Goal: Task Accomplishment & Management: Complete application form

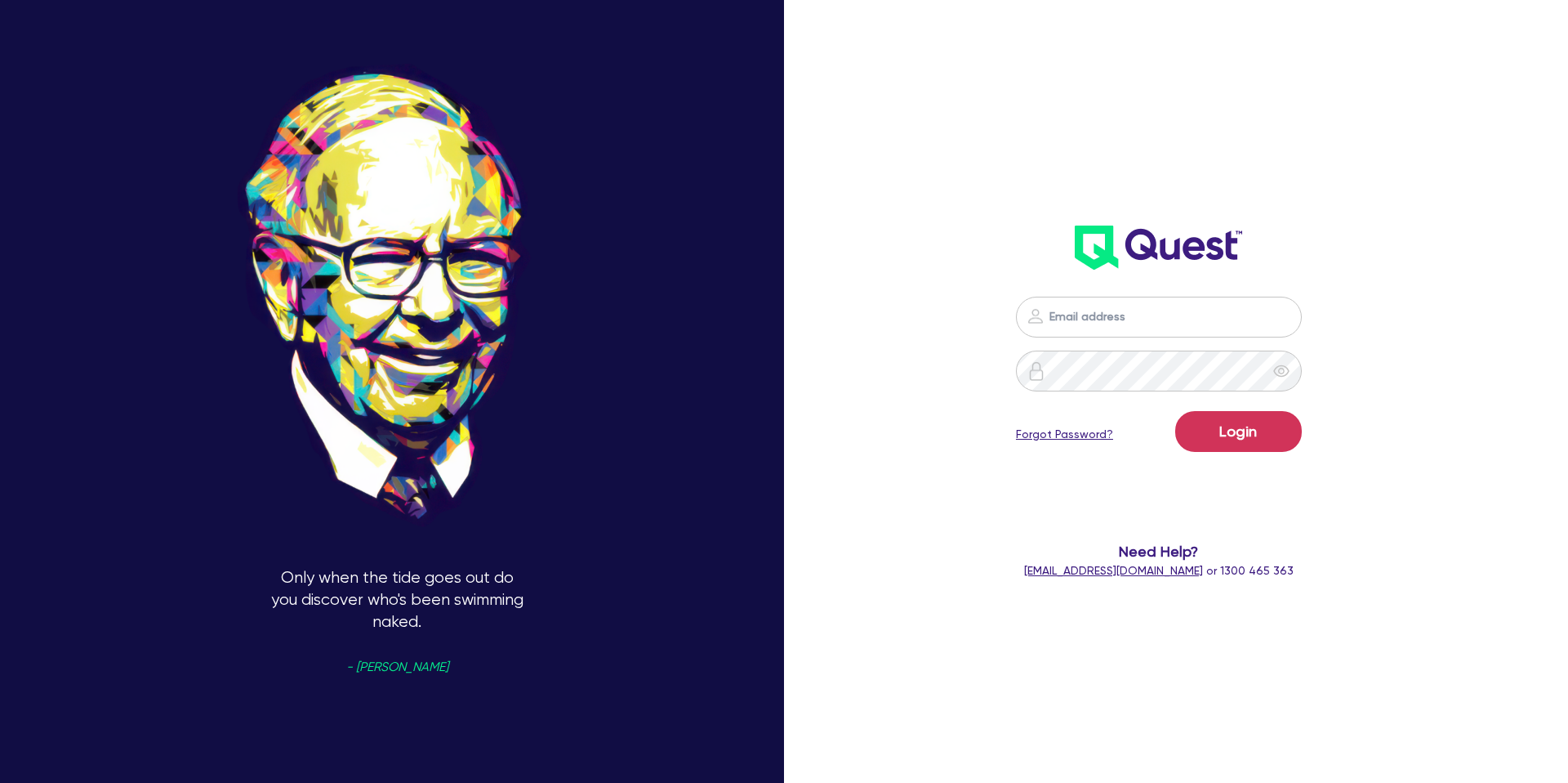
click at [1054, 289] on div "Login Forgot Password? Need Help? [EMAIL_ADDRESS][DOMAIN_NAME] or 1300 465 363" at bounding box center [1158, 437] width 453 height 315
click at [1070, 306] on input "email" at bounding box center [1158, 317] width 286 height 40
type input "[PERSON_NAME][EMAIL_ADDRESS][DOMAIN_NAME]"
click at [1230, 435] on button "Login" at bounding box center [1238, 431] width 127 height 40
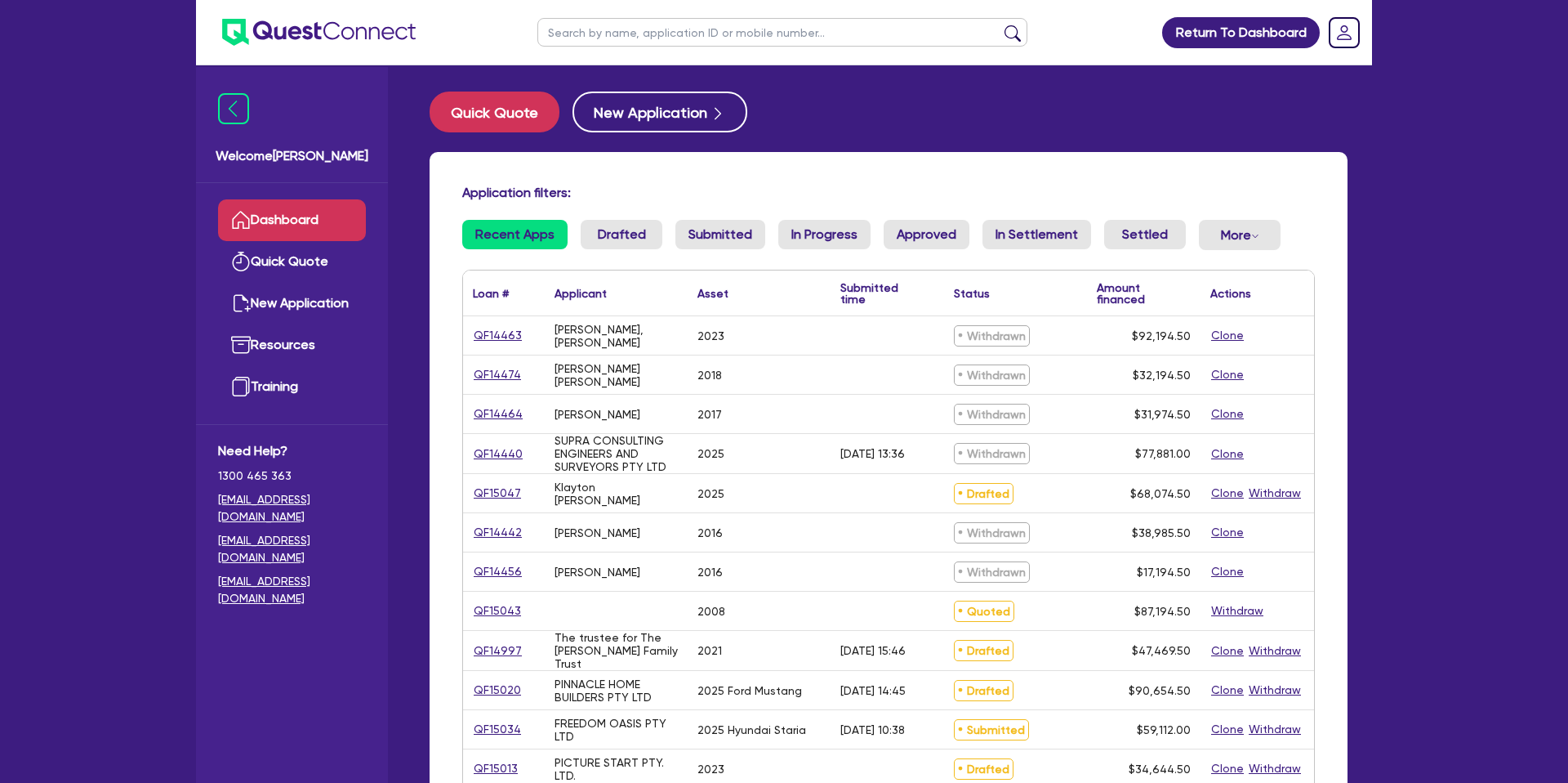
click at [596, 38] on input "text" at bounding box center [782, 32] width 489 height 28
type input "klayton"
click at [1000, 24] on button "submit" at bounding box center [1013, 36] width 26 height 23
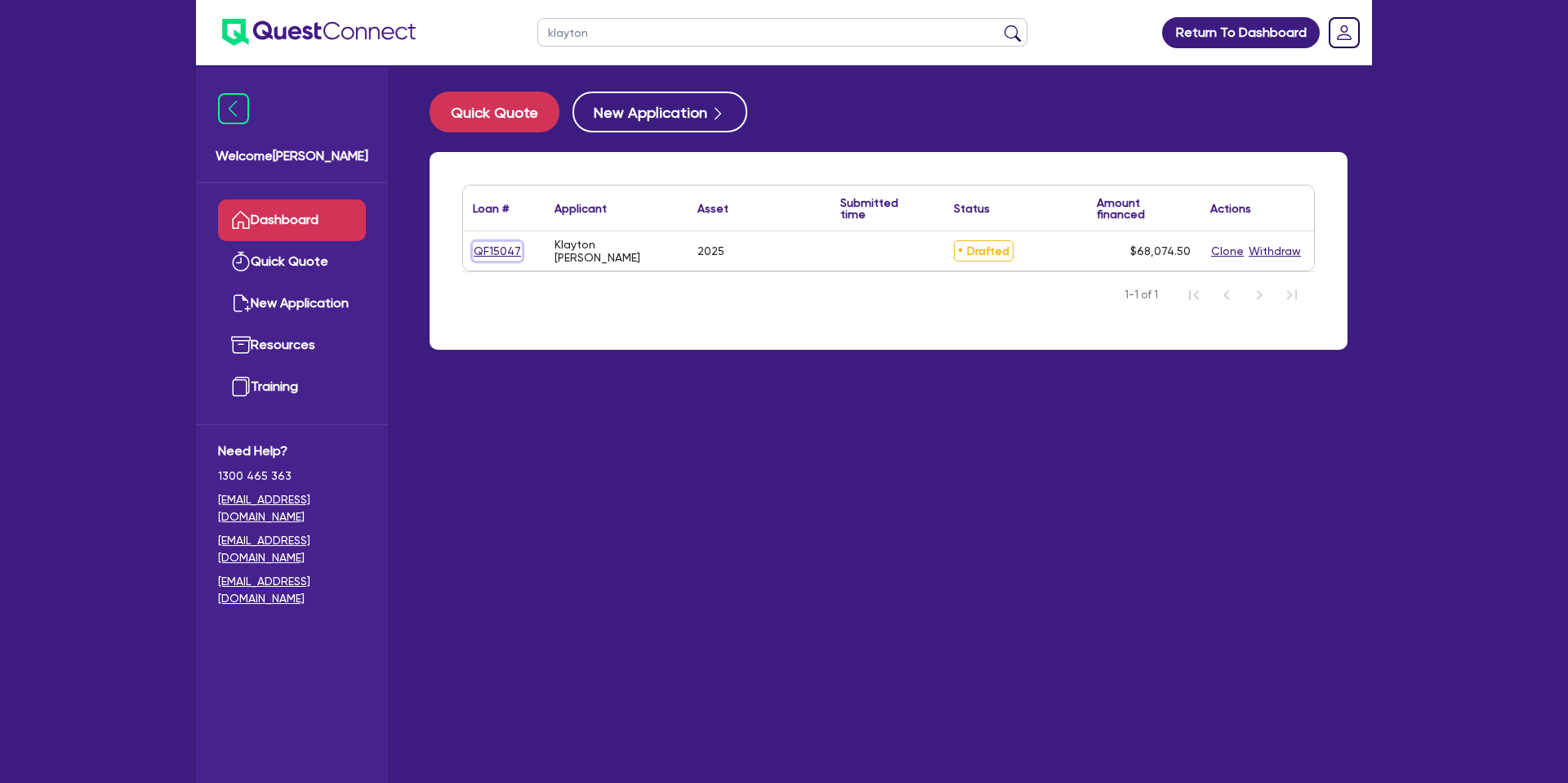
click at [496, 253] on link "QF15047" at bounding box center [497, 251] width 49 height 19
select select "CARS_AND_LIGHT_TRUCKS"
select select "PASSENGER_VEHICLES"
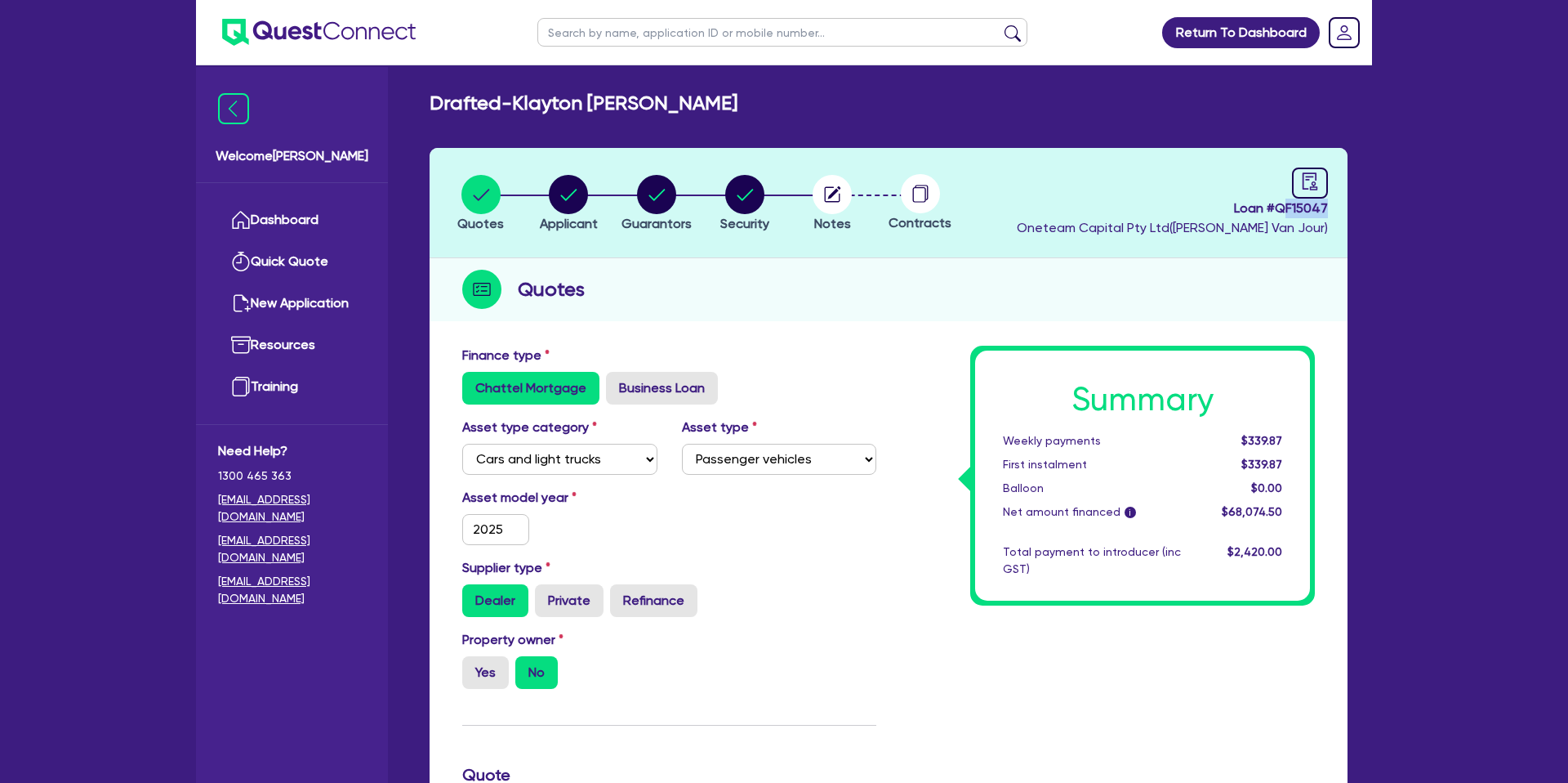
drag, startPoint x: 1300, startPoint y: 208, endPoint x: 1351, endPoint y: 211, distance: 51.1
click at [1351, 211] on div "Quotes Applicant [GEOGRAPHIC_DATA] Security Notes Contracts Loan # QF15047 Onet…" at bounding box center [888, 775] width 942 height 1256
click at [1320, 210] on span "Loan # QF15047" at bounding box center [1172, 208] width 311 height 20
drag, startPoint x: 1330, startPoint y: 208, endPoint x: 1230, endPoint y: 208, distance: 100.0
click at [1230, 208] on header "Quotes Applicant [GEOGRAPHIC_DATA] Security Notes Contracts Loan # QF15047 Onet…" at bounding box center [888, 202] width 918 height 110
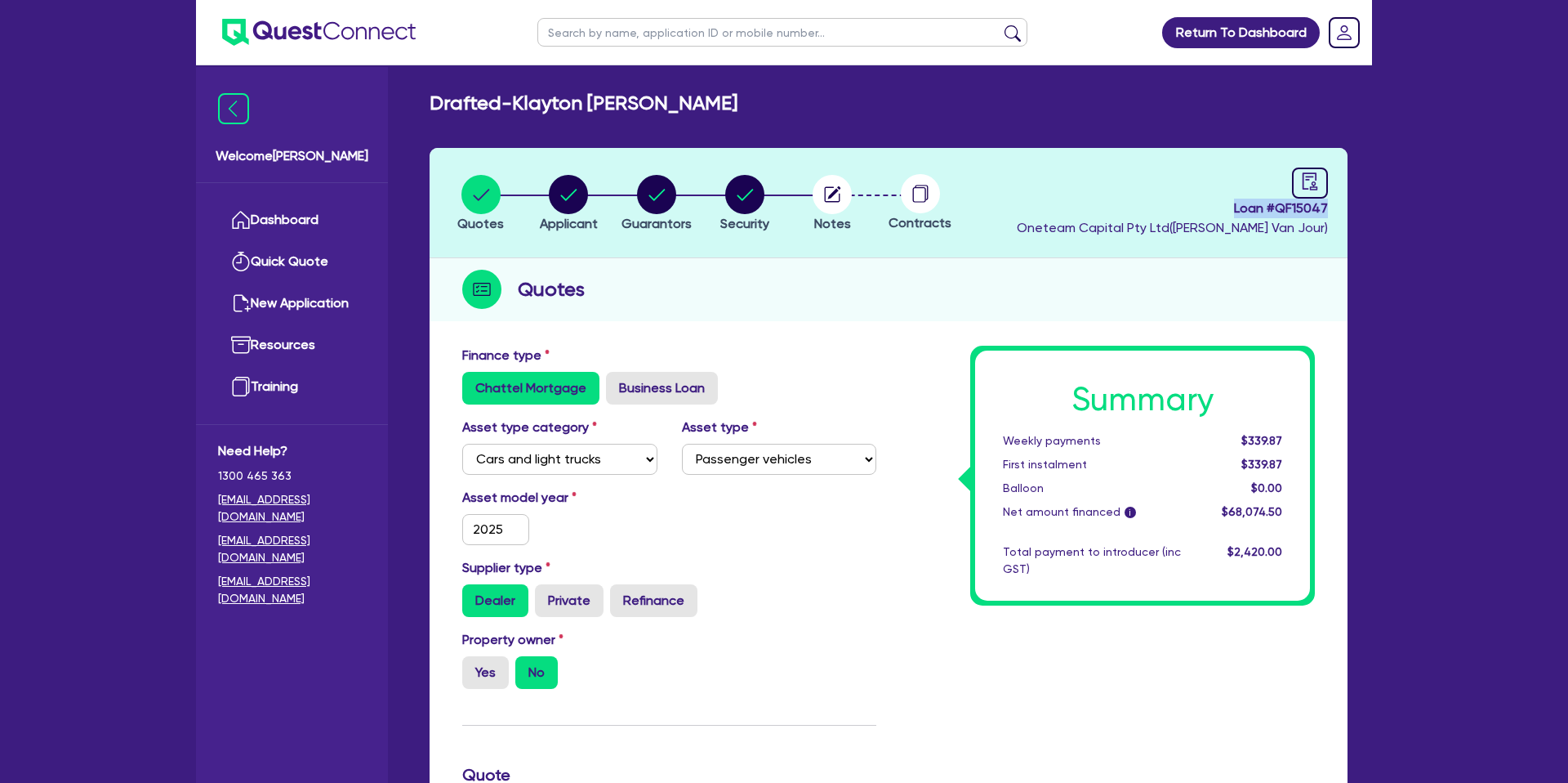
copy span "Loan # QF15047"
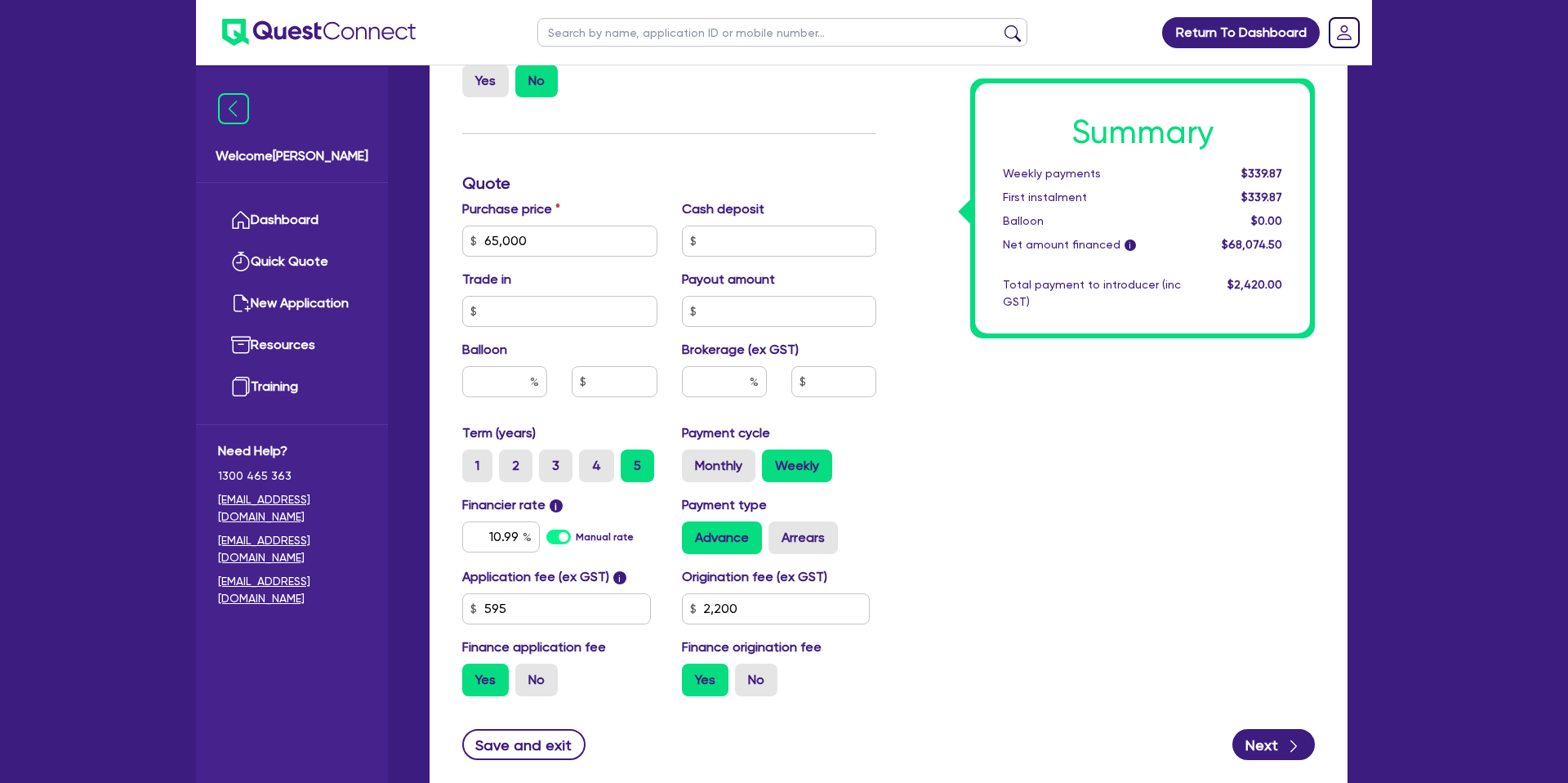
scroll to position [594, 0]
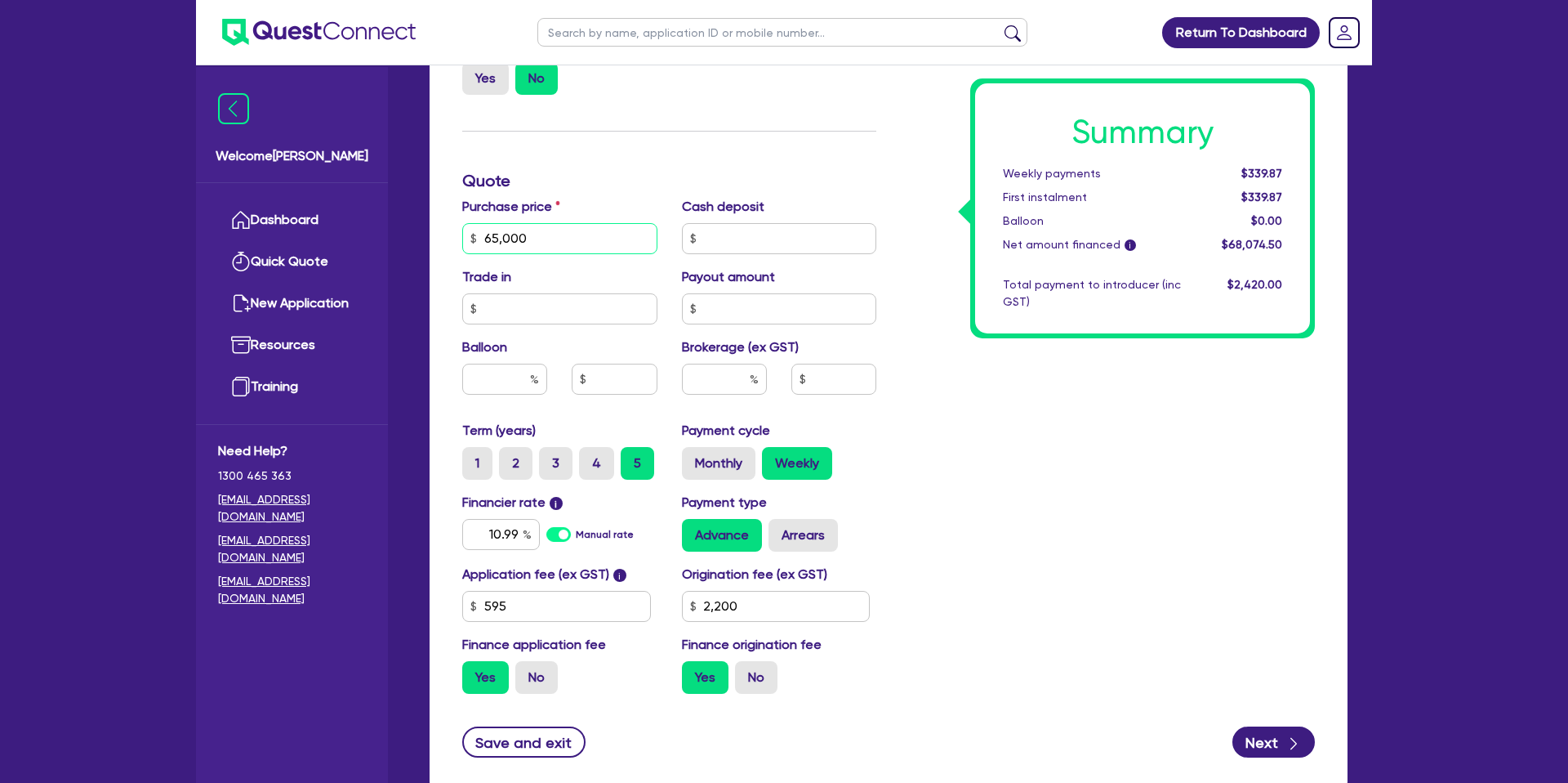
drag, startPoint x: 531, startPoint y: 243, endPoint x: 544, endPoint y: 238, distance: 13.9
click at [544, 238] on input "65,000" at bounding box center [560, 238] width 195 height 31
type input "6"
type input "75,000"
type input "2,200"
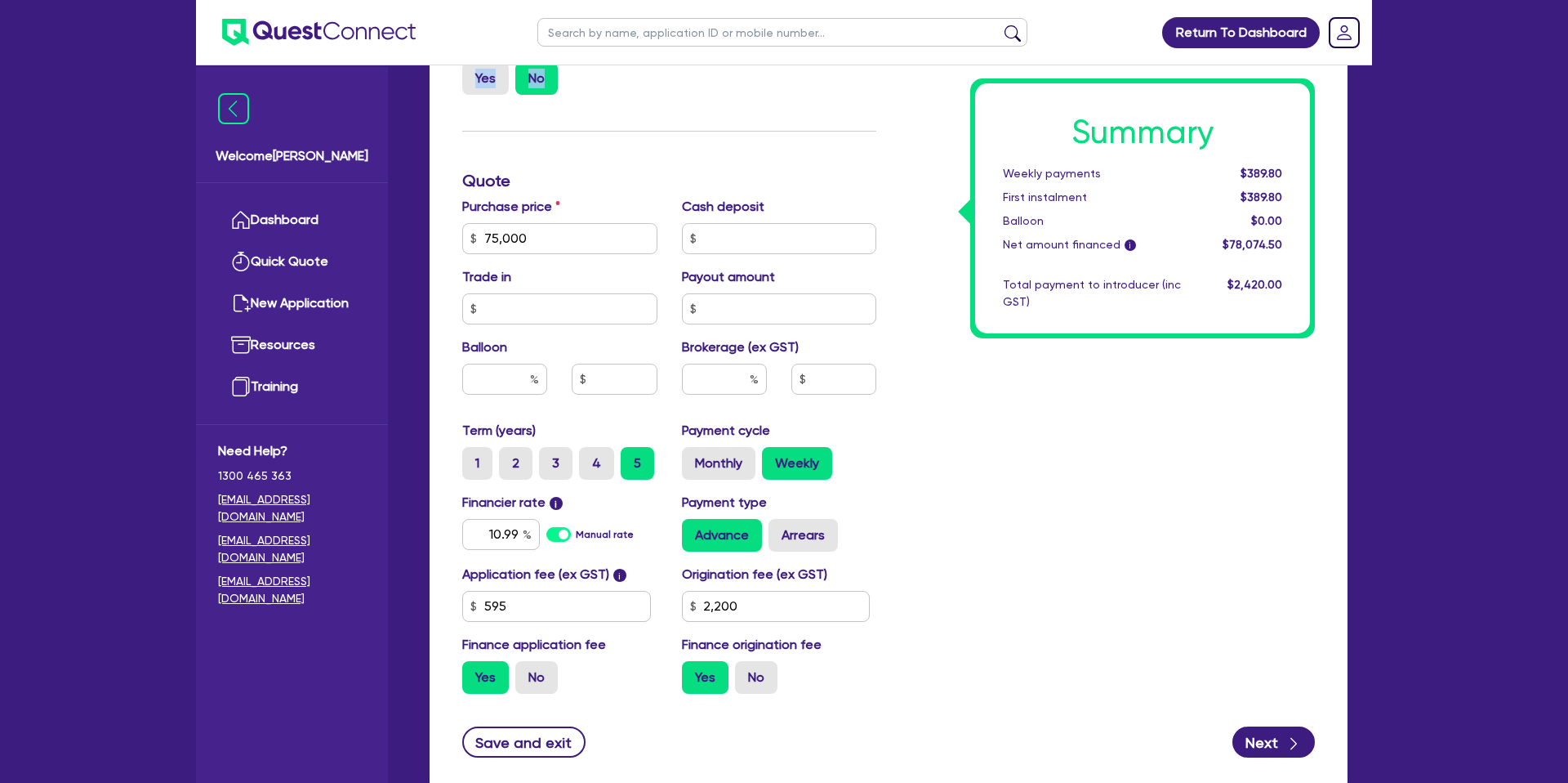
click at [47, 129] on div "Return To Dashboard Edit Profile Logout Welcome [PERSON_NAME] Quick Quote New A…" at bounding box center [784, 148] width 1568 height 1483
drag, startPoint x: 809, startPoint y: 140, endPoint x: 579, endPoint y: 189, distance: 235.2
click at [808, 139] on div "Finance type Chattel Mortgage Business Loan Asset type category Select Cars and…" at bounding box center [669, 229] width 439 height 955
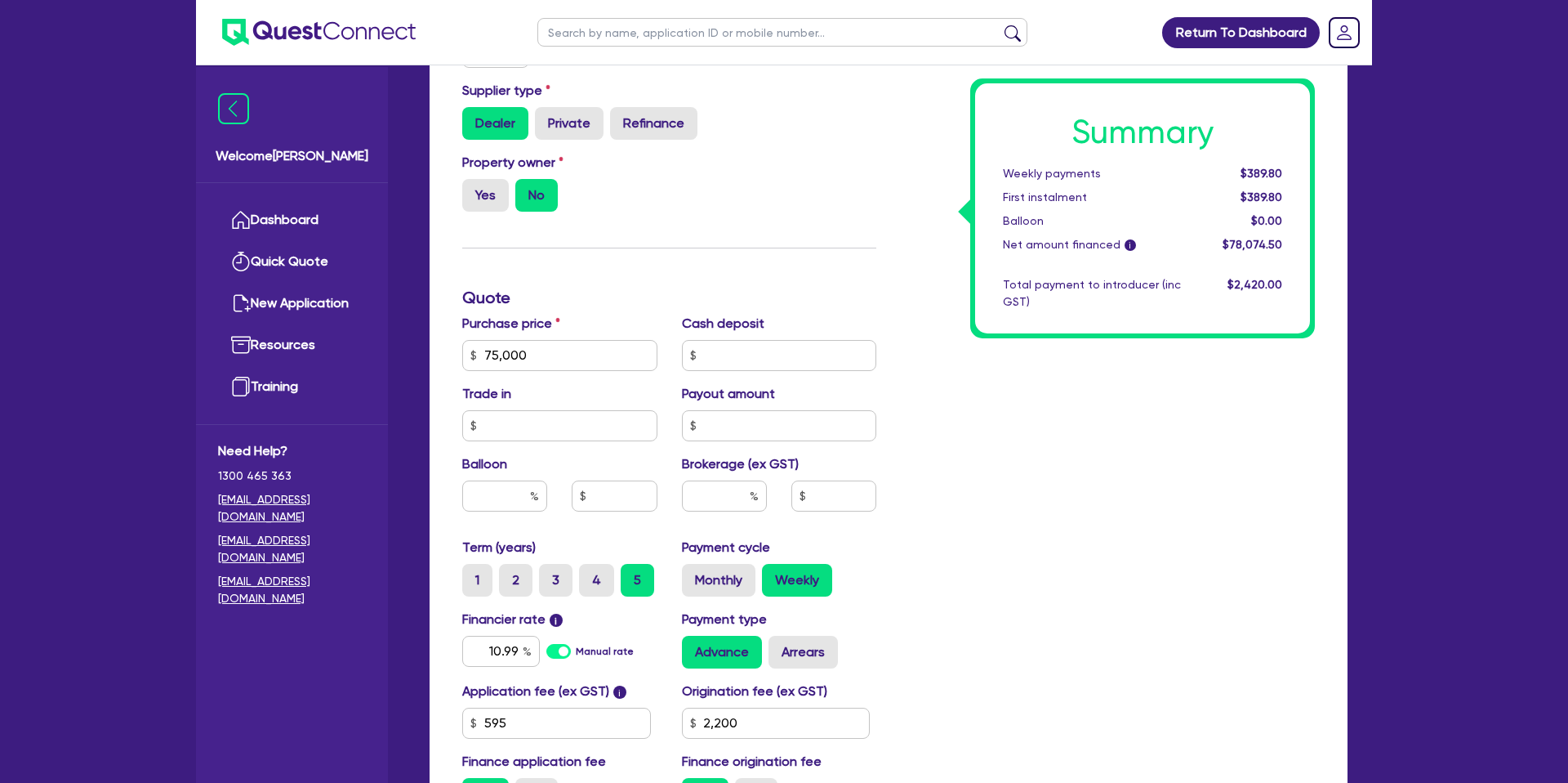
scroll to position [464, 0]
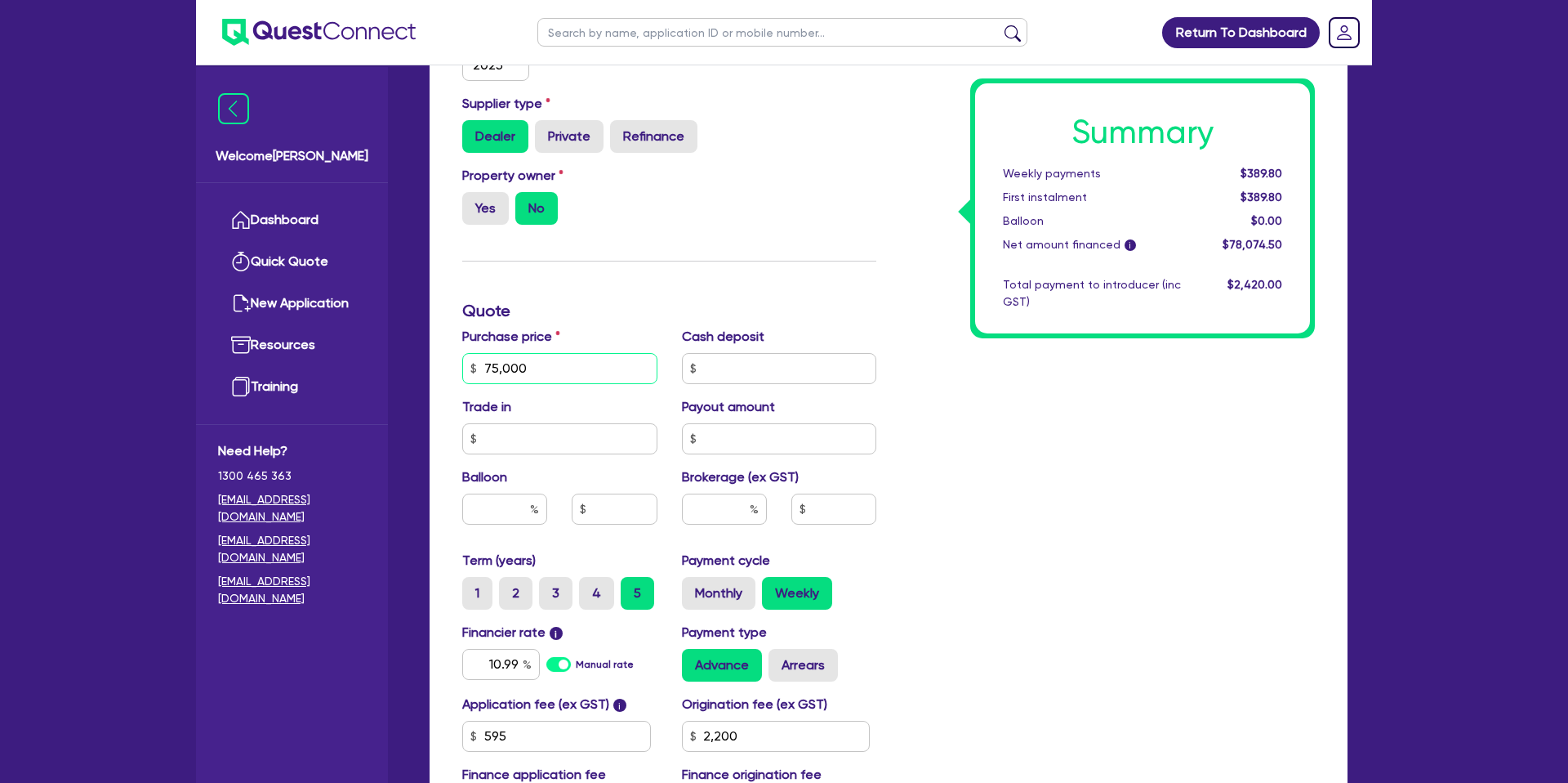
click at [575, 373] on input "75,000" at bounding box center [560, 368] width 195 height 31
type input "7,500"
type input "2,200"
type input "7"
type input "77,000"
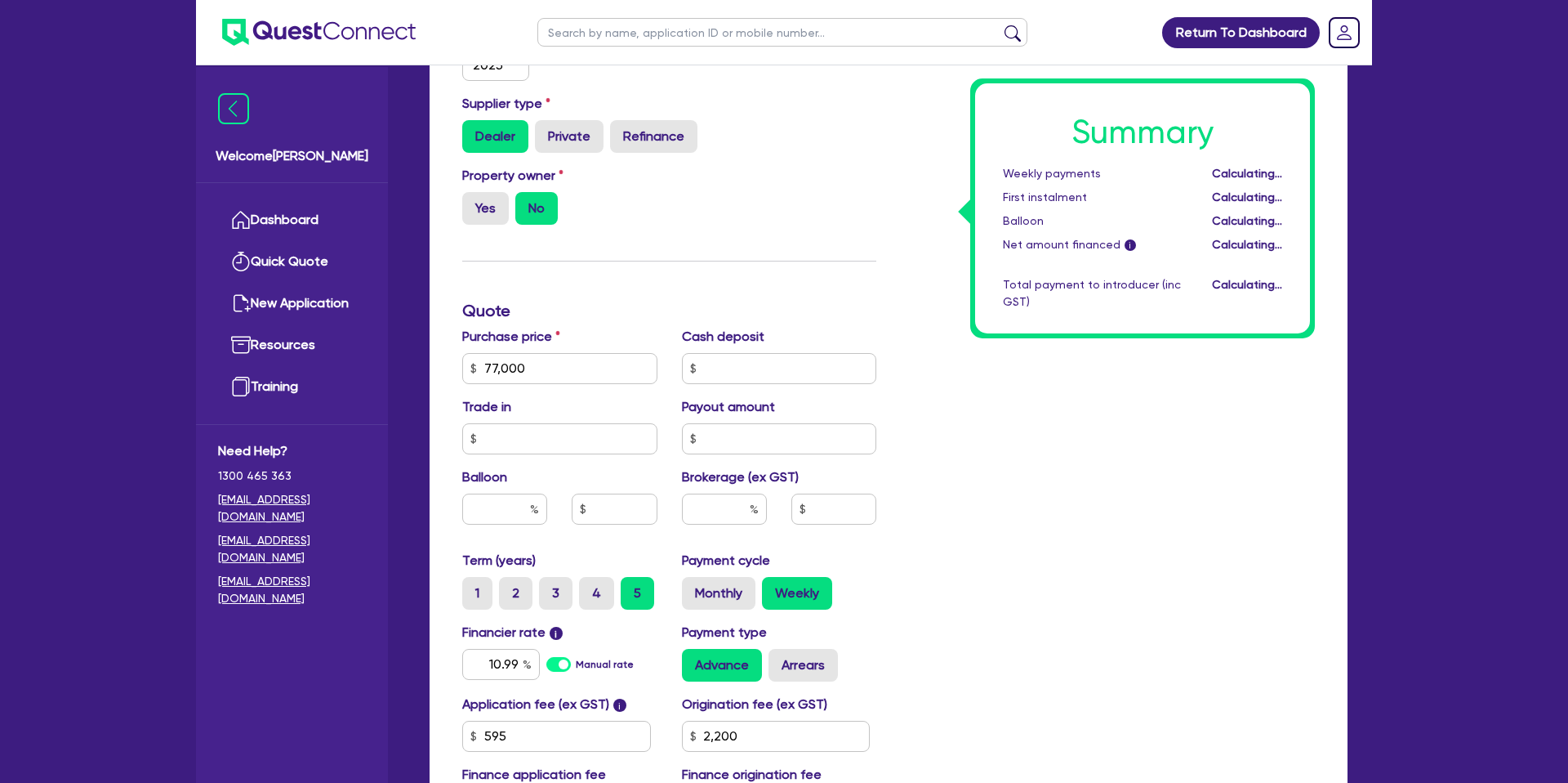
drag, startPoint x: 1004, startPoint y: 461, endPoint x: 831, endPoint y: 332, distance: 215.8
click at [1004, 459] on div "Summary Weekly payments Calculating... First instalment Calculating... Balloon …" at bounding box center [1108, 359] width 439 height 955
type input "2,200"
click at [716, 379] on input "text" at bounding box center [780, 368] width 195 height 31
type input "30,000"
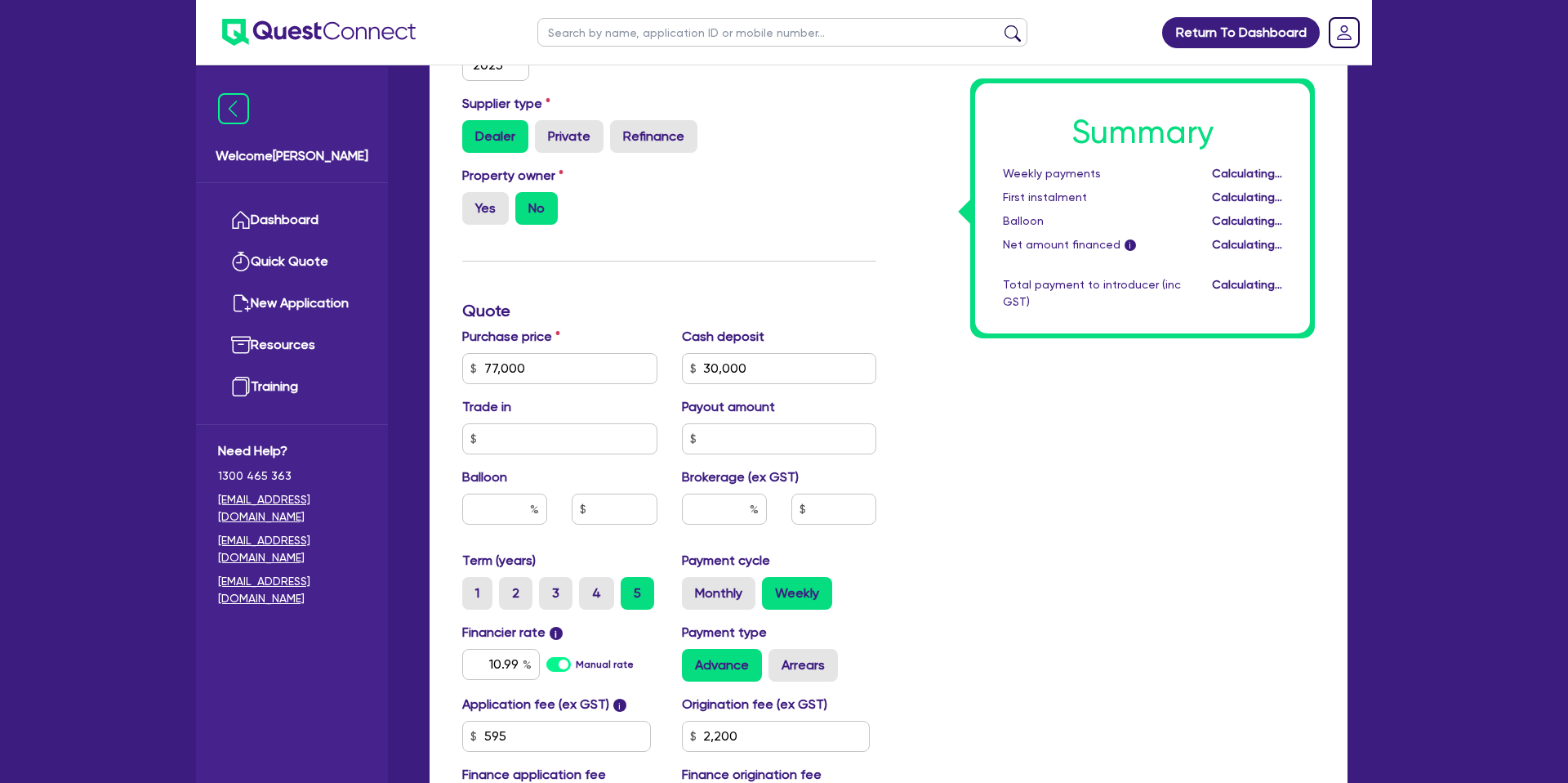
click at [1047, 358] on div "Summary Weekly payments Calculating... First instalment Calculating... Balloon …" at bounding box center [1108, 359] width 439 height 955
type input "2,200"
click at [1133, 337] on div "Summary Weekly payments $250.01 First instalment $250.01 Balloon $0.00 Net amou…" at bounding box center [1142, 208] width 345 height 259
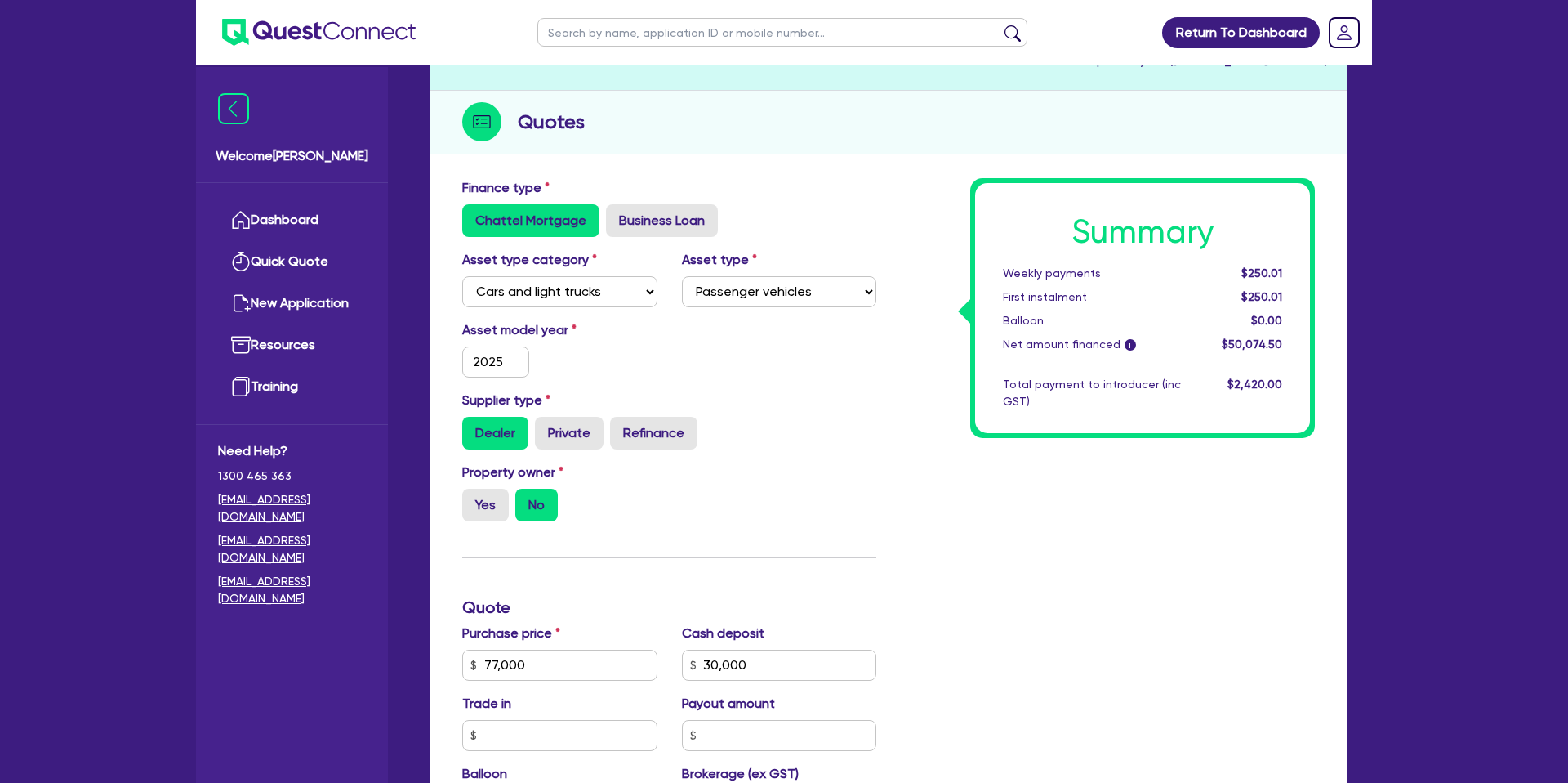
scroll to position [166, 0]
click at [855, 212] on div "Chattel Mortgage Business Loan" at bounding box center [669, 221] width 414 height 33
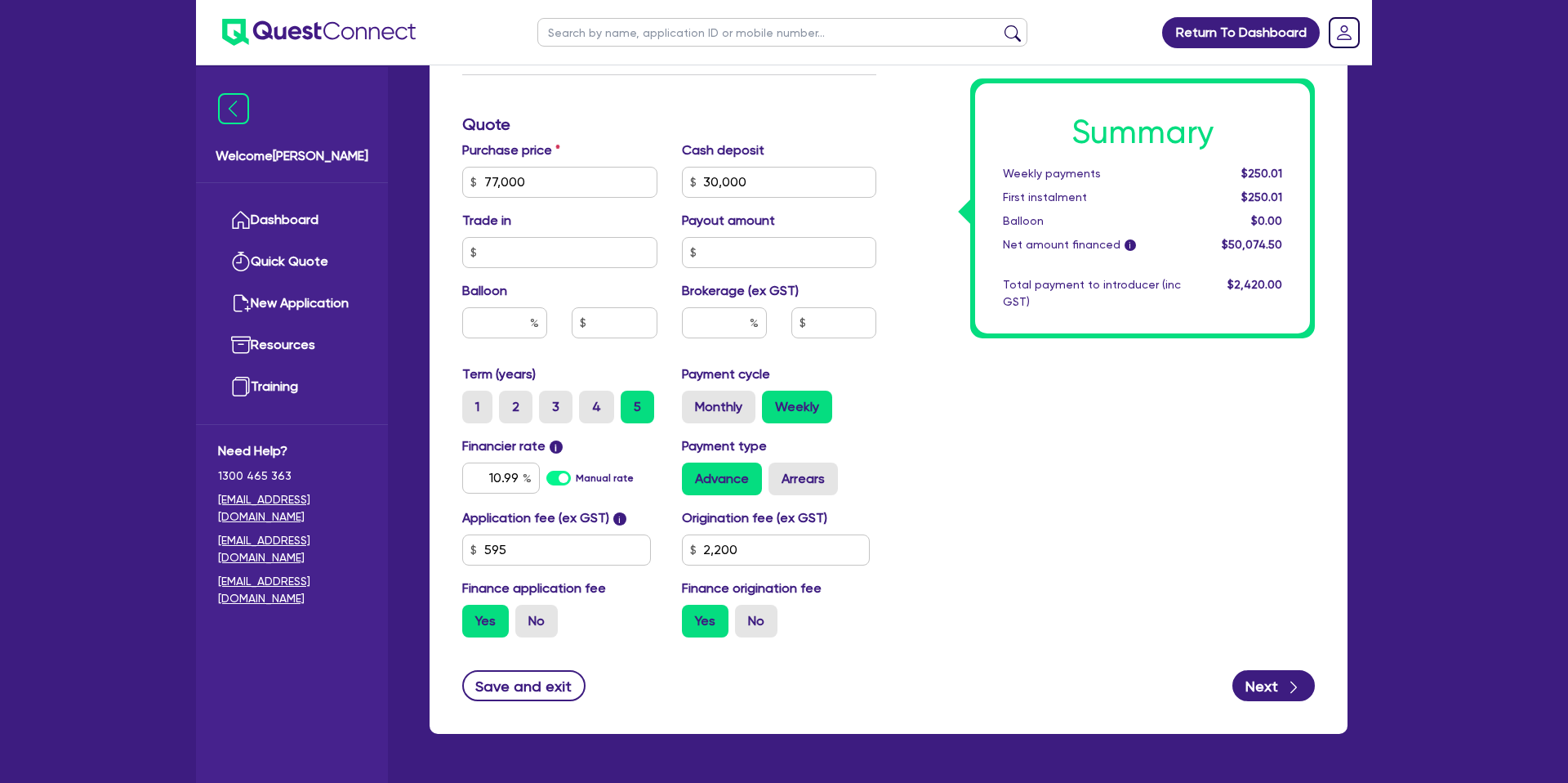
scroll to position [661, 0]
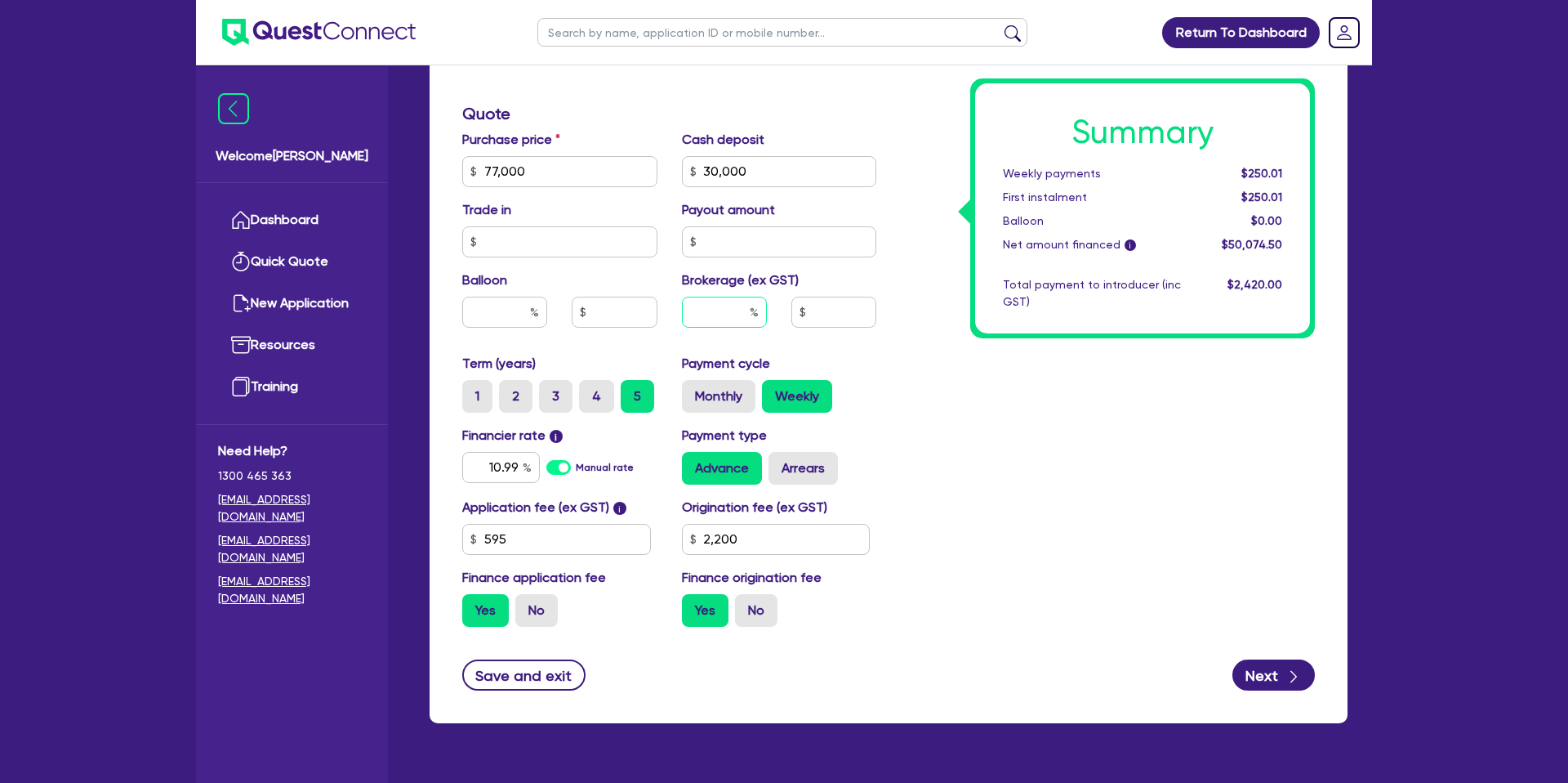
click at [733, 310] on input "text" at bounding box center [724, 312] width 85 height 31
type input "2"
type input "2,200"
type input "1,001.49"
type input "2,200"
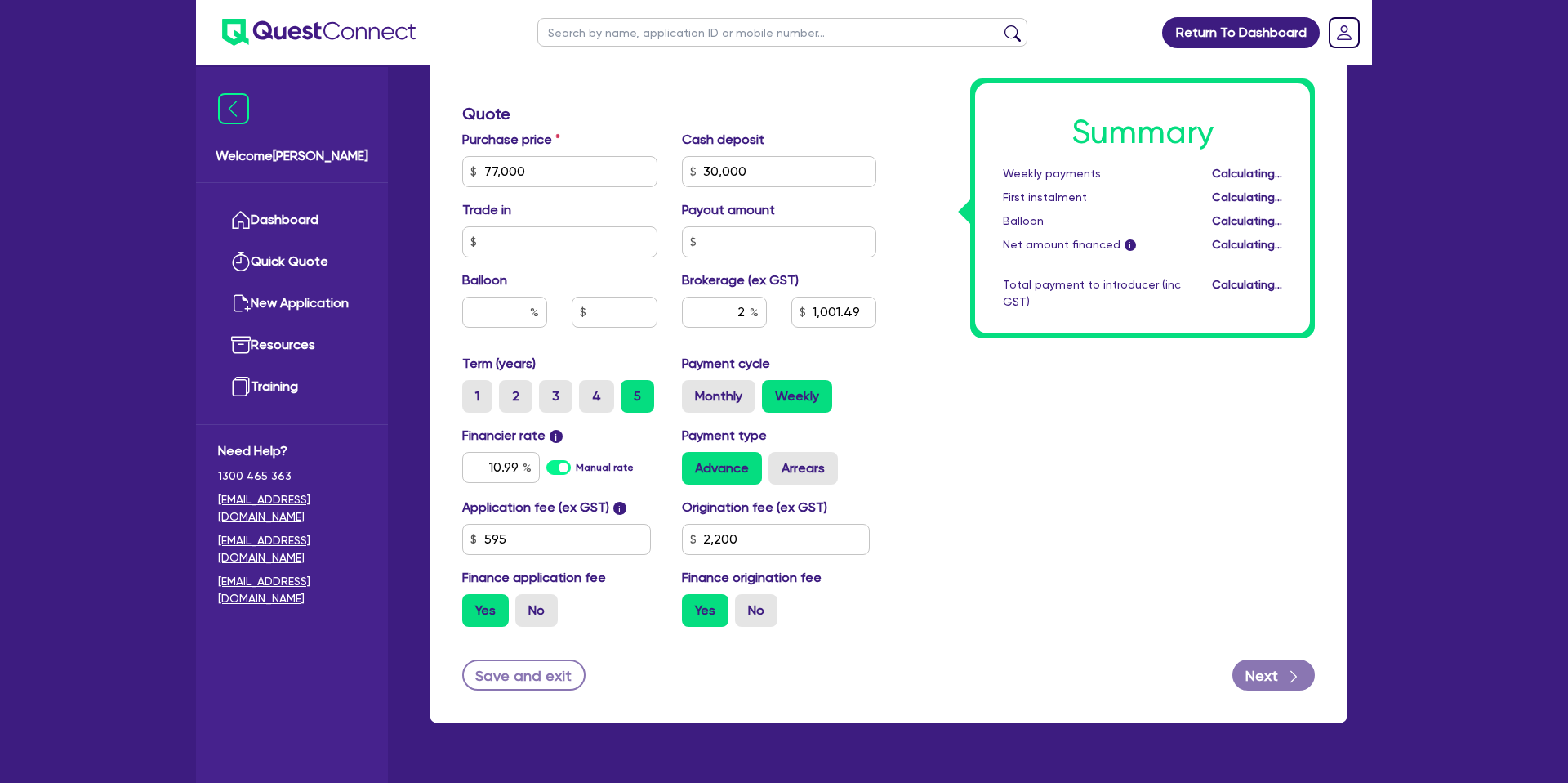
click at [915, 307] on div "Summary Weekly payments Calculating... First instalment Calculating... Balloon …" at bounding box center [1108, 163] width 439 height 955
click at [801, 457] on label "Arrears" at bounding box center [803, 468] width 70 height 33
click at [779, 457] on input "Arrears" at bounding box center [773, 457] width 10 height 10
radio input "true"
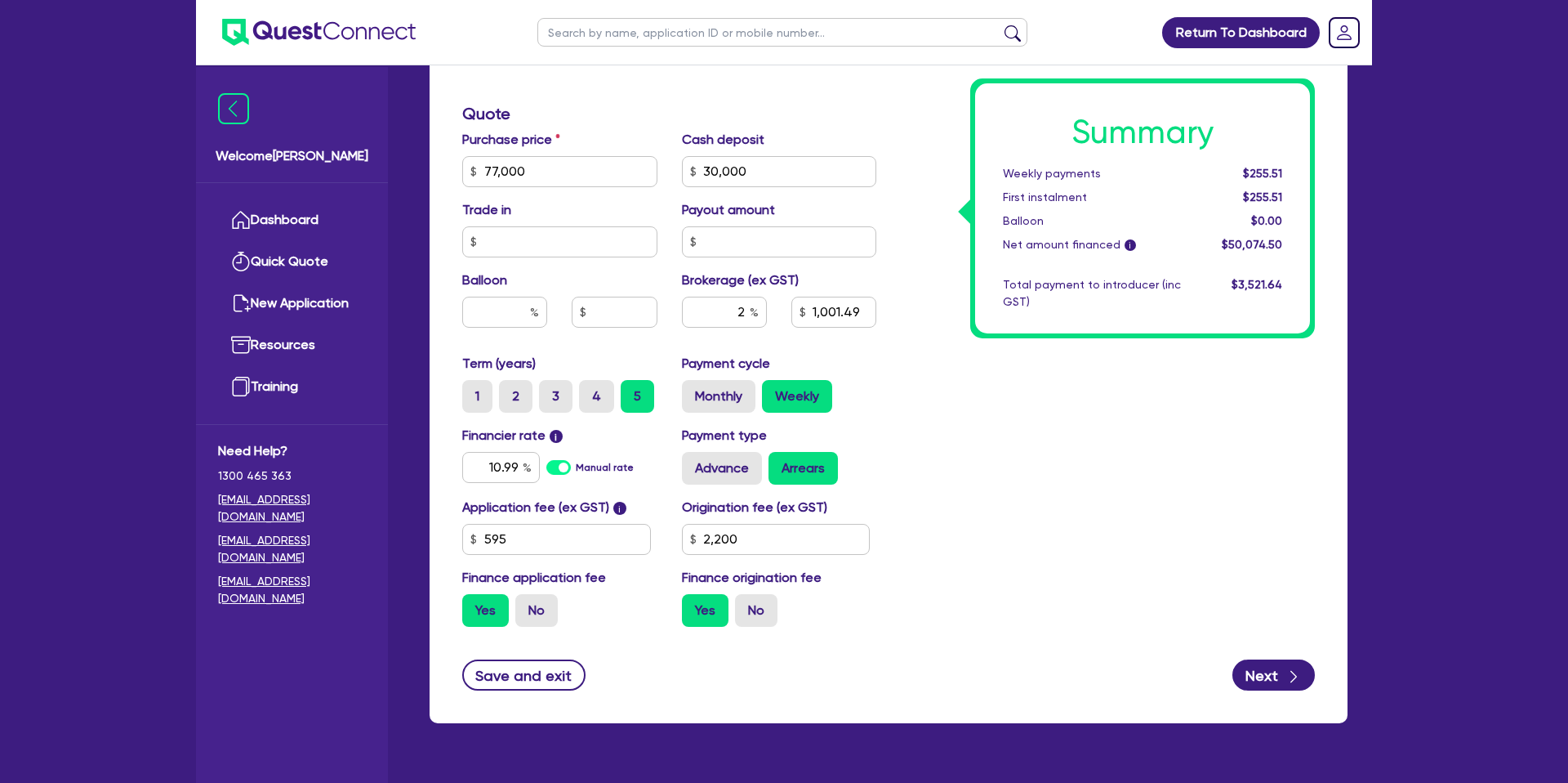
type input "1,001.49"
type input "2,200"
type input "1,001.49"
click at [1005, 402] on div "Summary Weekly payments $256.05 First instalment $256.05 Balloon $0.00 Net amou…" at bounding box center [1108, 163] width 439 height 955
click at [772, 547] on input "2,200" at bounding box center [776, 539] width 189 height 31
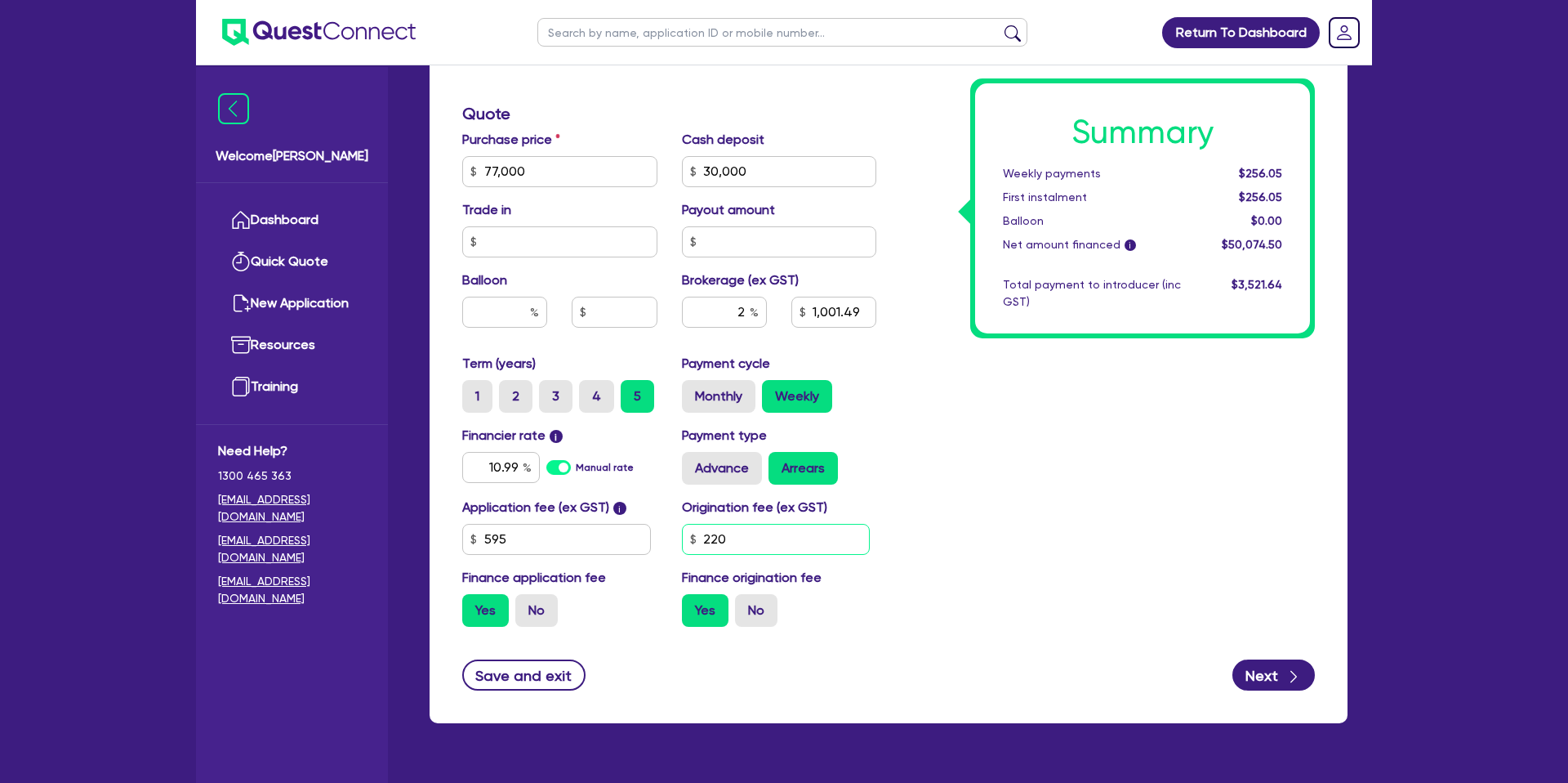
type input "2,200"
type input "1,001.49"
drag, startPoint x: 1001, startPoint y: 472, endPoint x: 930, endPoint y: 461, distance: 71.8
click at [1005, 467] on div "Summary Weekly payments $256.05 First instalment $256.05 Balloon $0.00 Net amou…" at bounding box center [1108, 163] width 439 height 955
click at [520, 465] on input "10.99" at bounding box center [501, 467] width 78 height 31
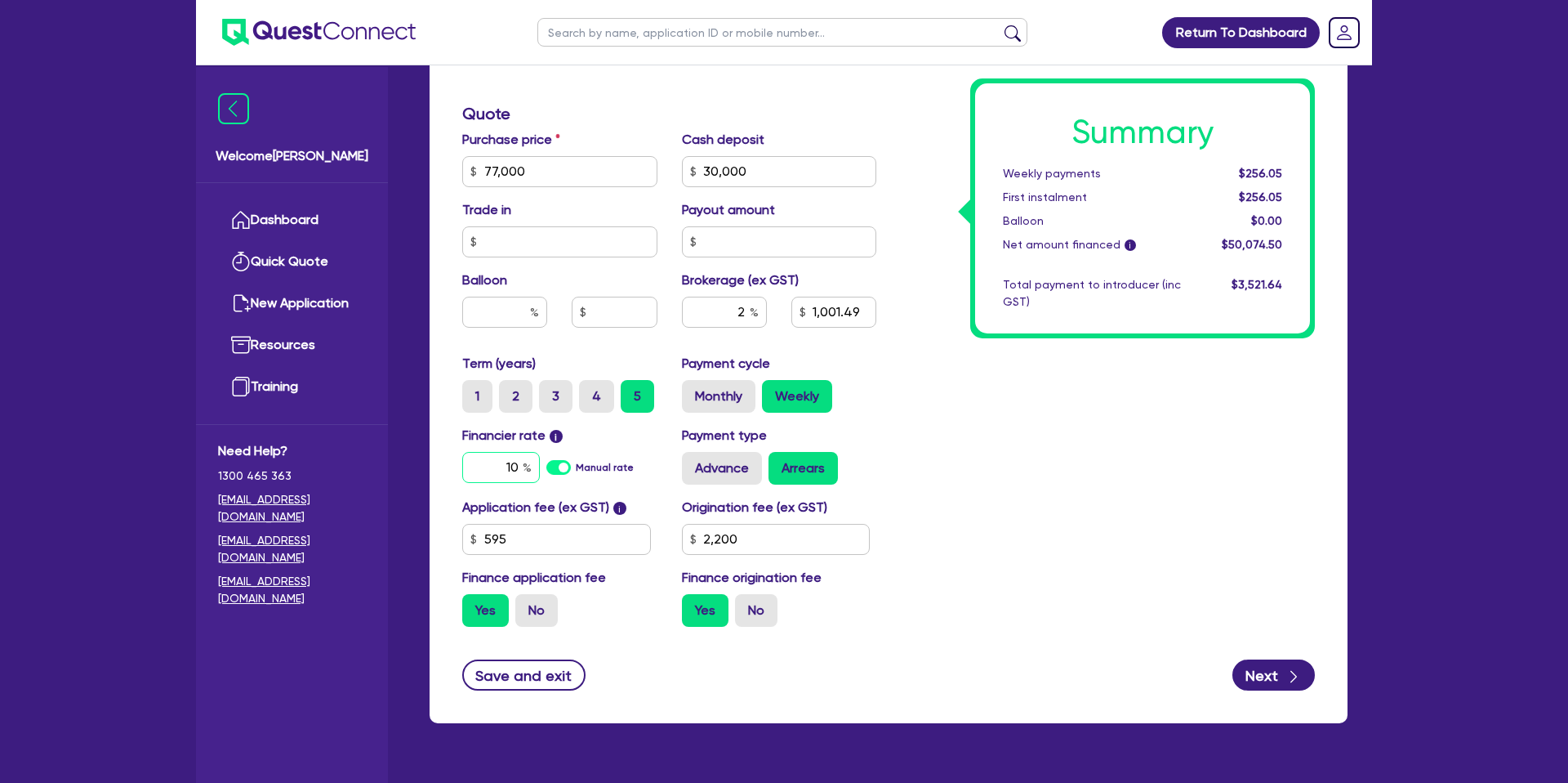
type input "1"
type input "6.99"
type input "1,001.49"
drag, startPoint x: 932, startPoint y: 478, endPoint x: 950, endPoint y: 467, distance: 21.1
click at [946, 475] on div "Summary Weekly payments $256.05 First instalment $256.05 Balloon $0.00 Net amou…" at bounding box center [1108, 163] width 439 height 955
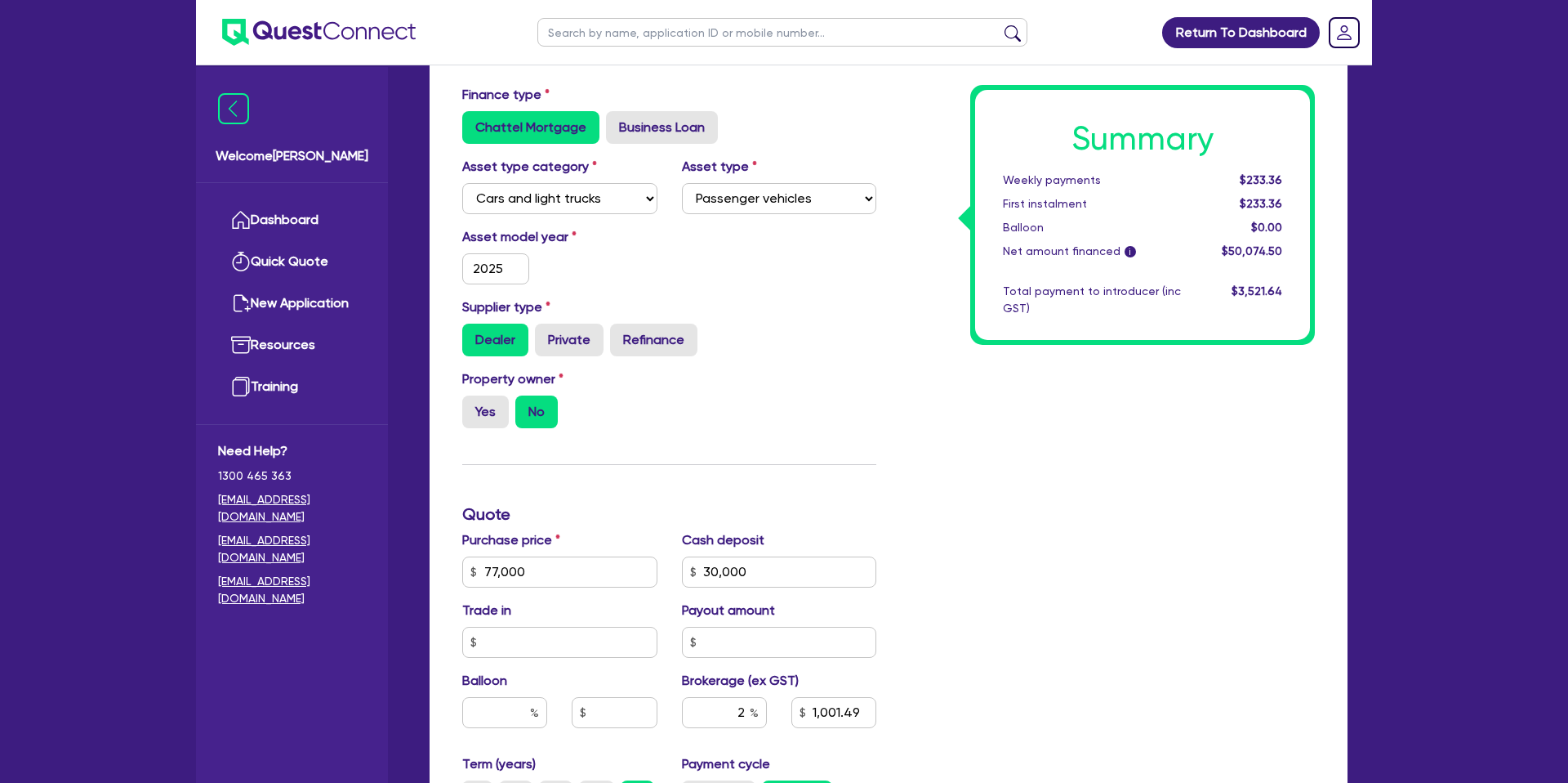
scroll to position [271, 0]
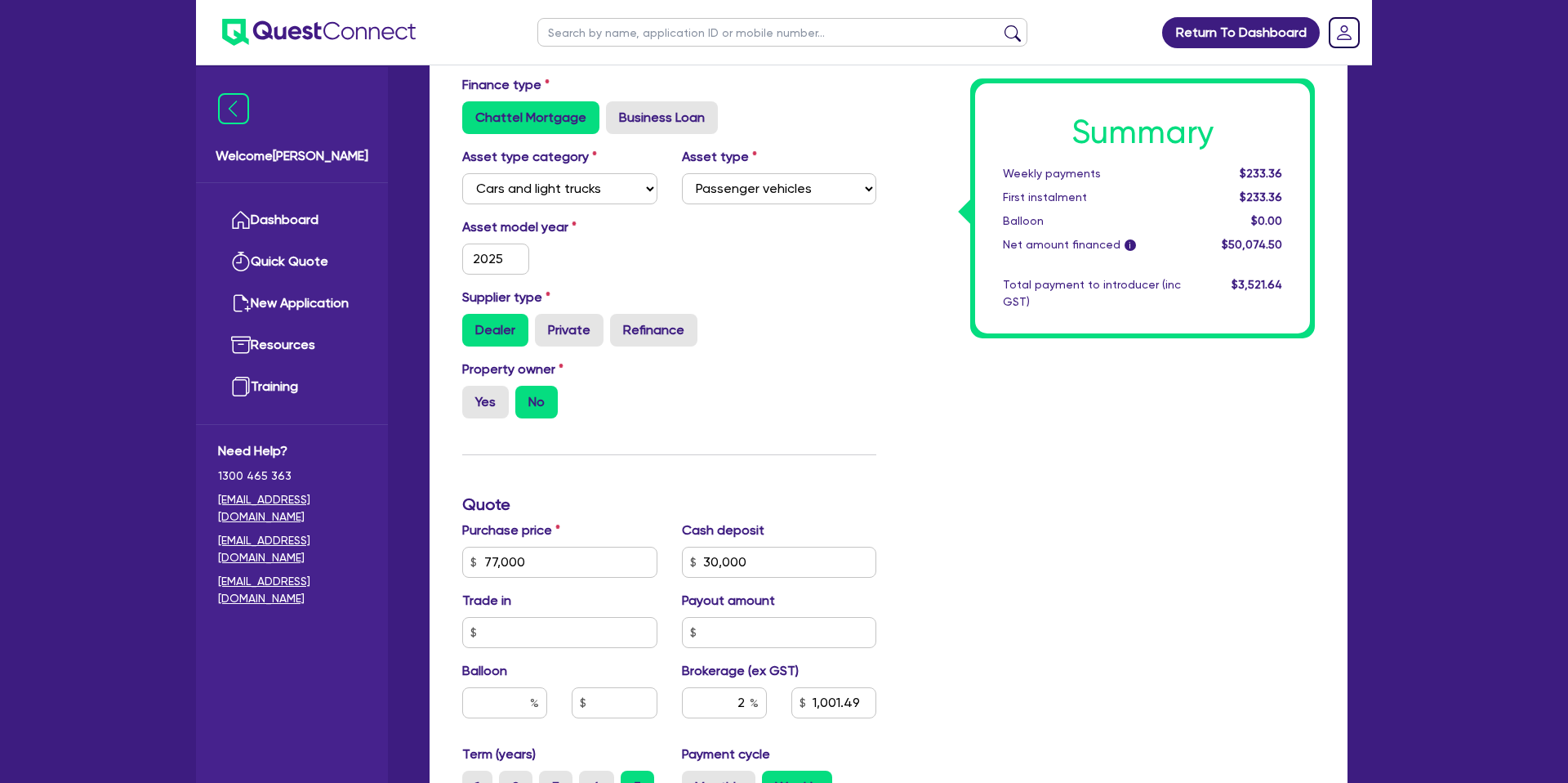
drag, startPoint x: 877, startPoint y: 290, endPoint x: 873, endPoint y: 278, distance: 12.6
click at [877, 290] on div "Supplier type Dealer Private Refinance" at bounding box center [669, 317] width 439 height 59
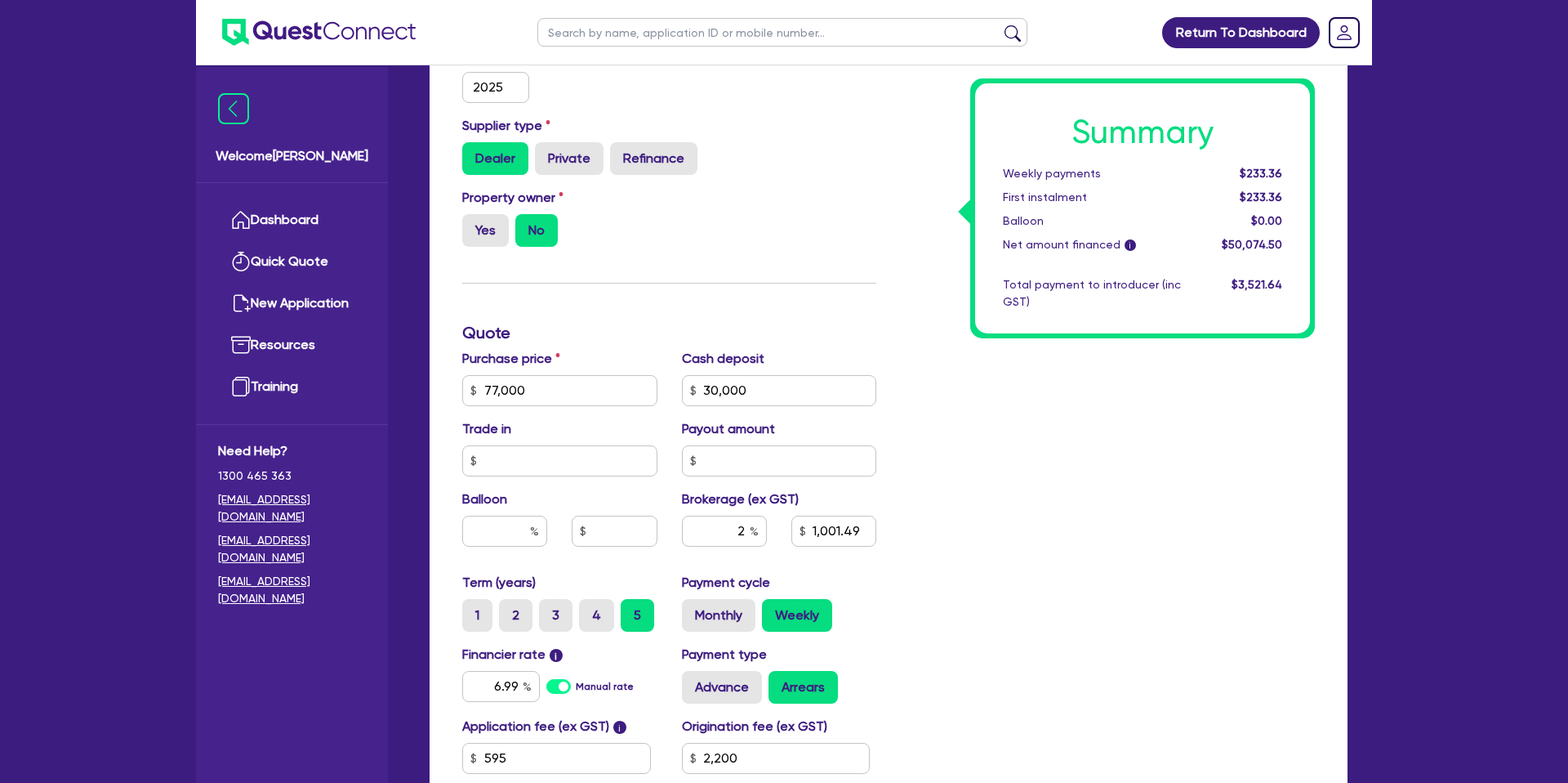
scroll to position [443, 0]
drag, startPoint x: 541, startPoint y: 393, endPoint x: 557, endPoint y: 392, distance: 16.0
click at [557, 392] on input "77,000" at bounding box center [560, 389] width 195 height 31
drag, startPoint x: 802, startPoint y: 389, endPoint x: 683, endPoint y: 376, distance: 119.7
click at [671, 378] on div "Cash deposit 30,000" at bounding box center [780, 376] width 220 height 57
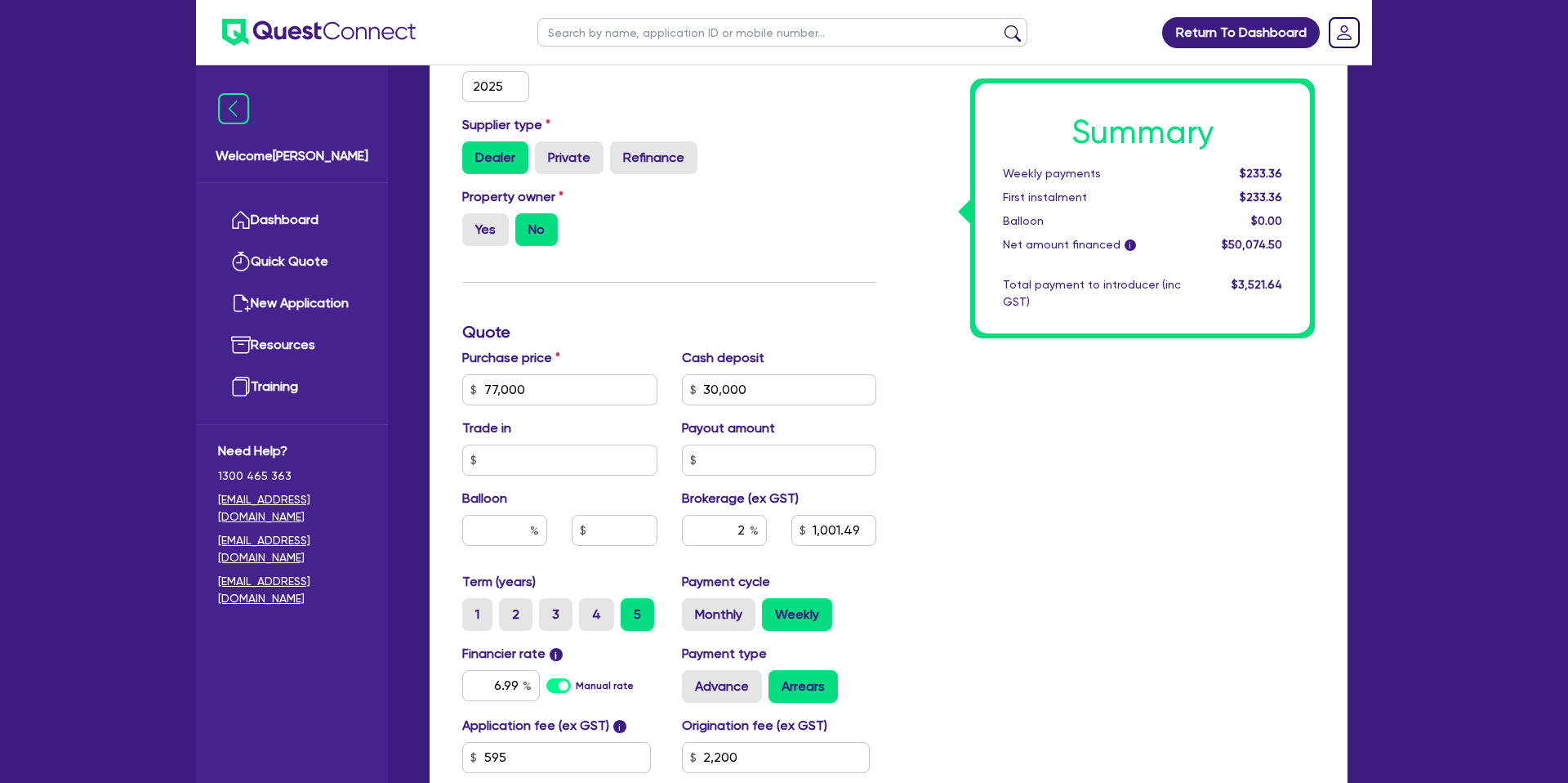
click at [1104, 285] on div "Total payment to introducer (inc GST)" at bounding box center [1092, 293] width 203 height 35
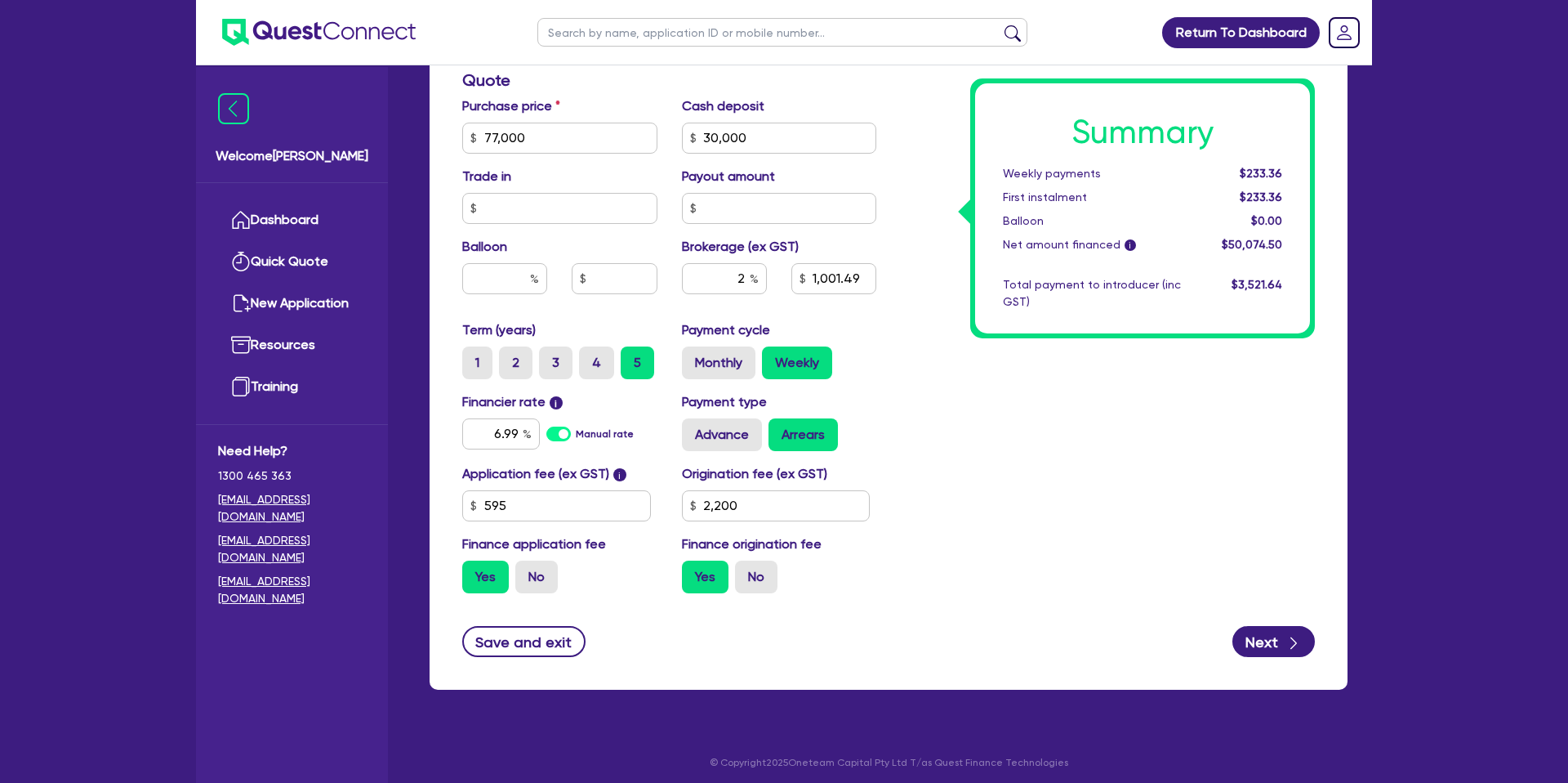
scroll to position [701, 0]
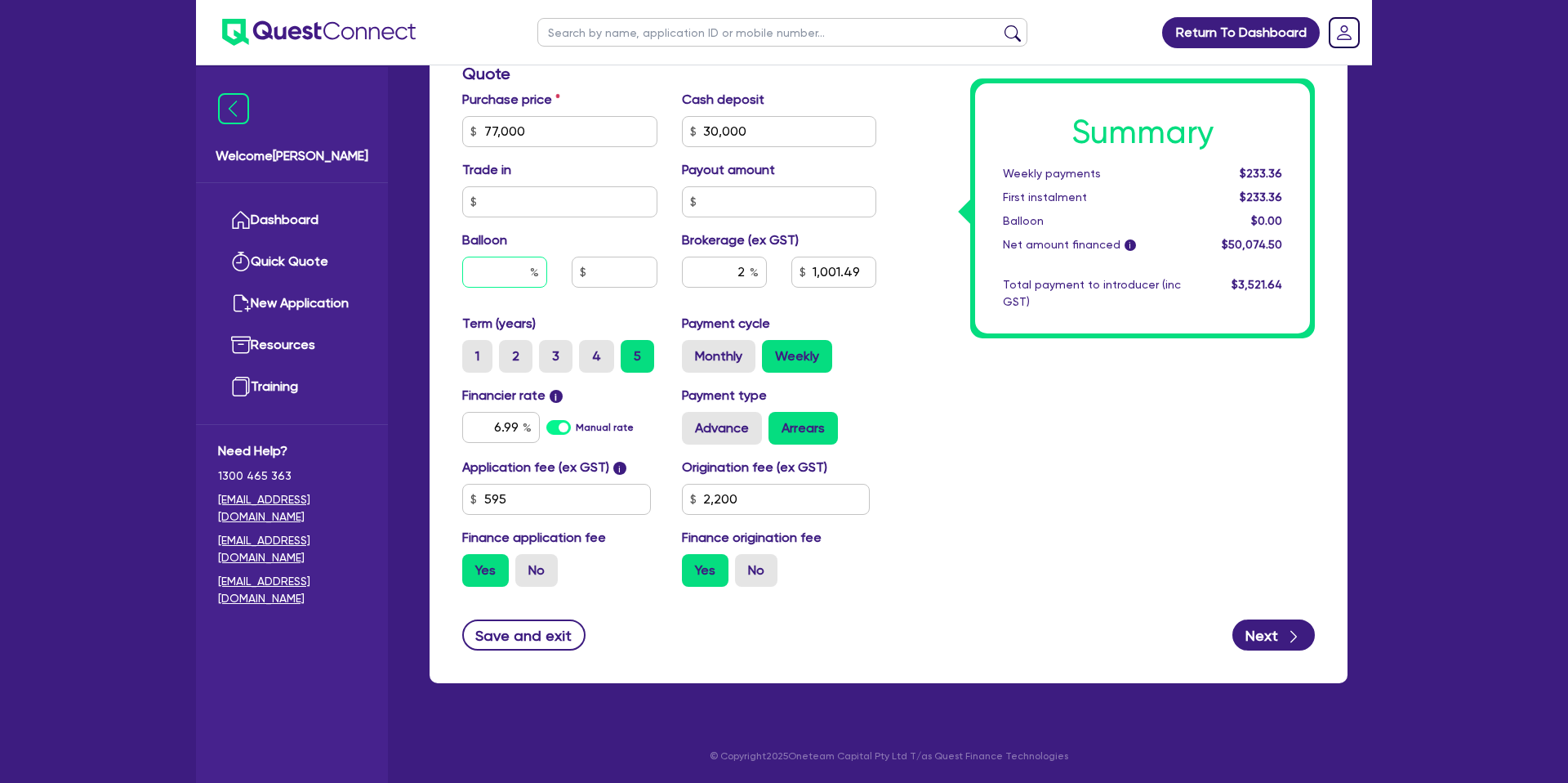
click at [511, 274] on input "text" at bounding box center [505, 272] width 85 height 31
type input "3"
type input "1,001.49"
type input "2,310"
type input "1,001.49"
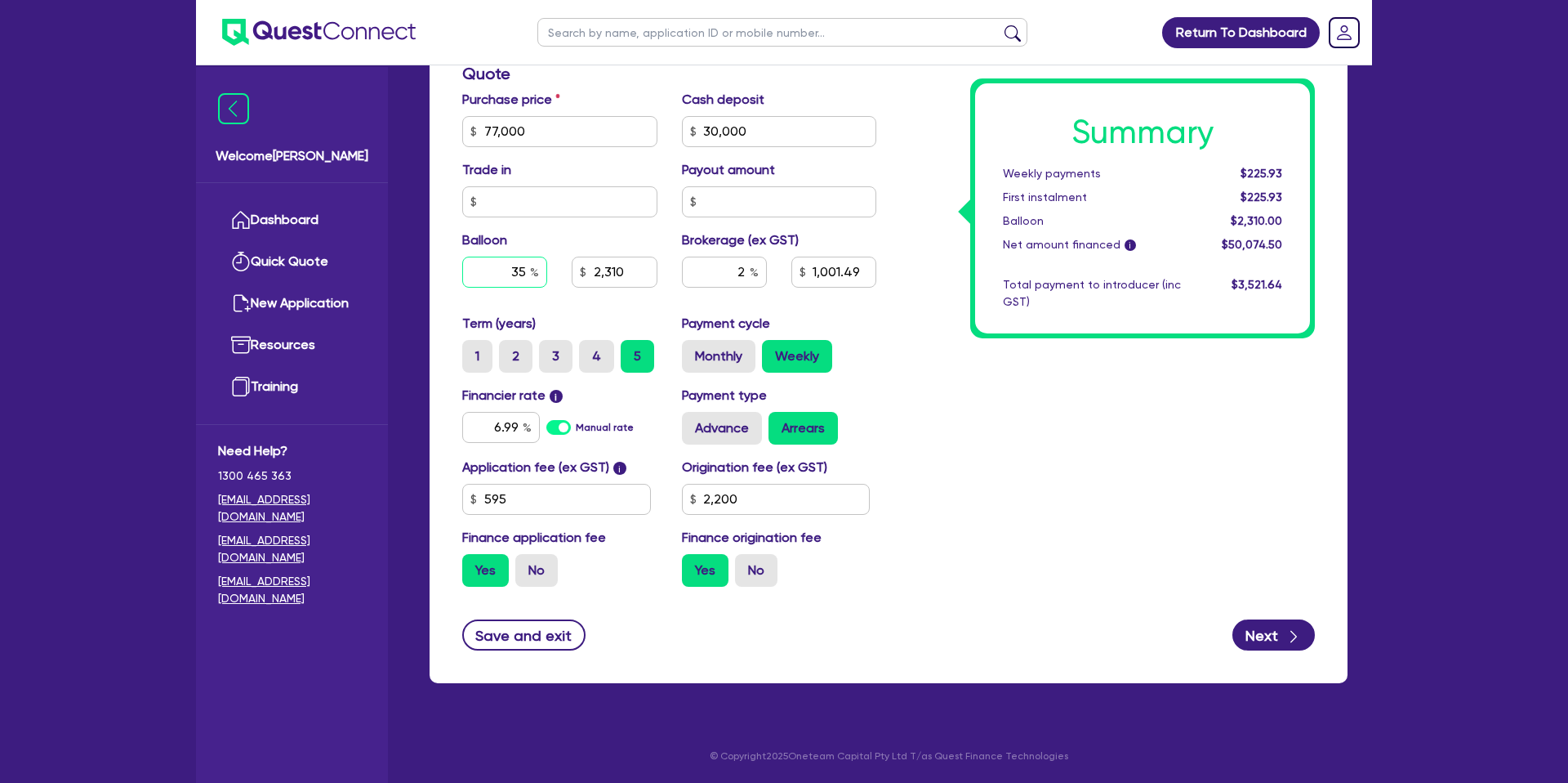
type input "35"
type input "2,310"
type input "1,001.49"
type input "26,950"
type input "1,001.49"
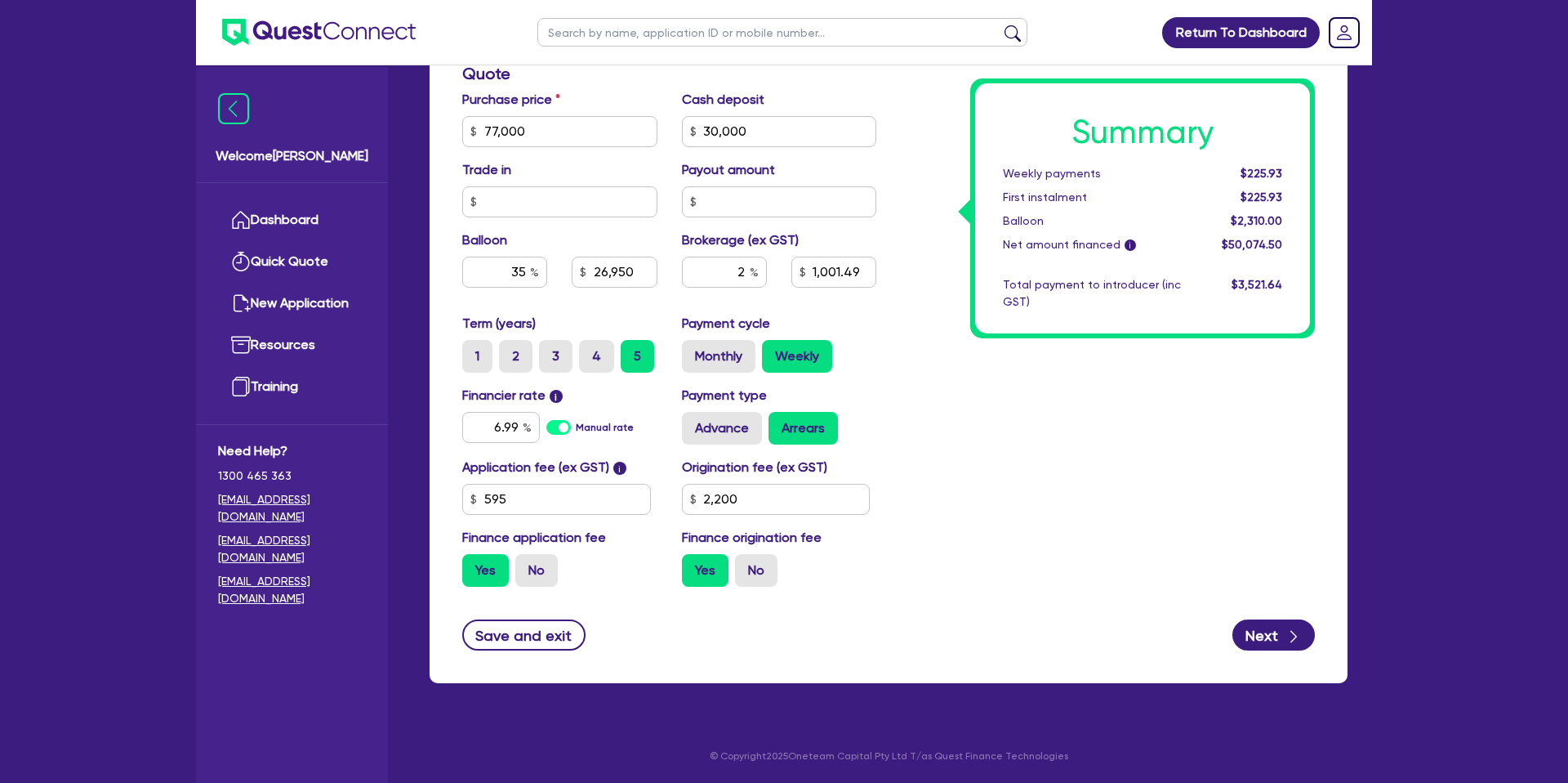
click at [858, 290] on div "2 1,001.49" at bounding box center [780, 278] width 220 height 44
click at [748, 272] on input "2" at bounding box center [724, 272] width 85 height 31
type input "26,950"
type input "1,001.49"
type input "26,950"
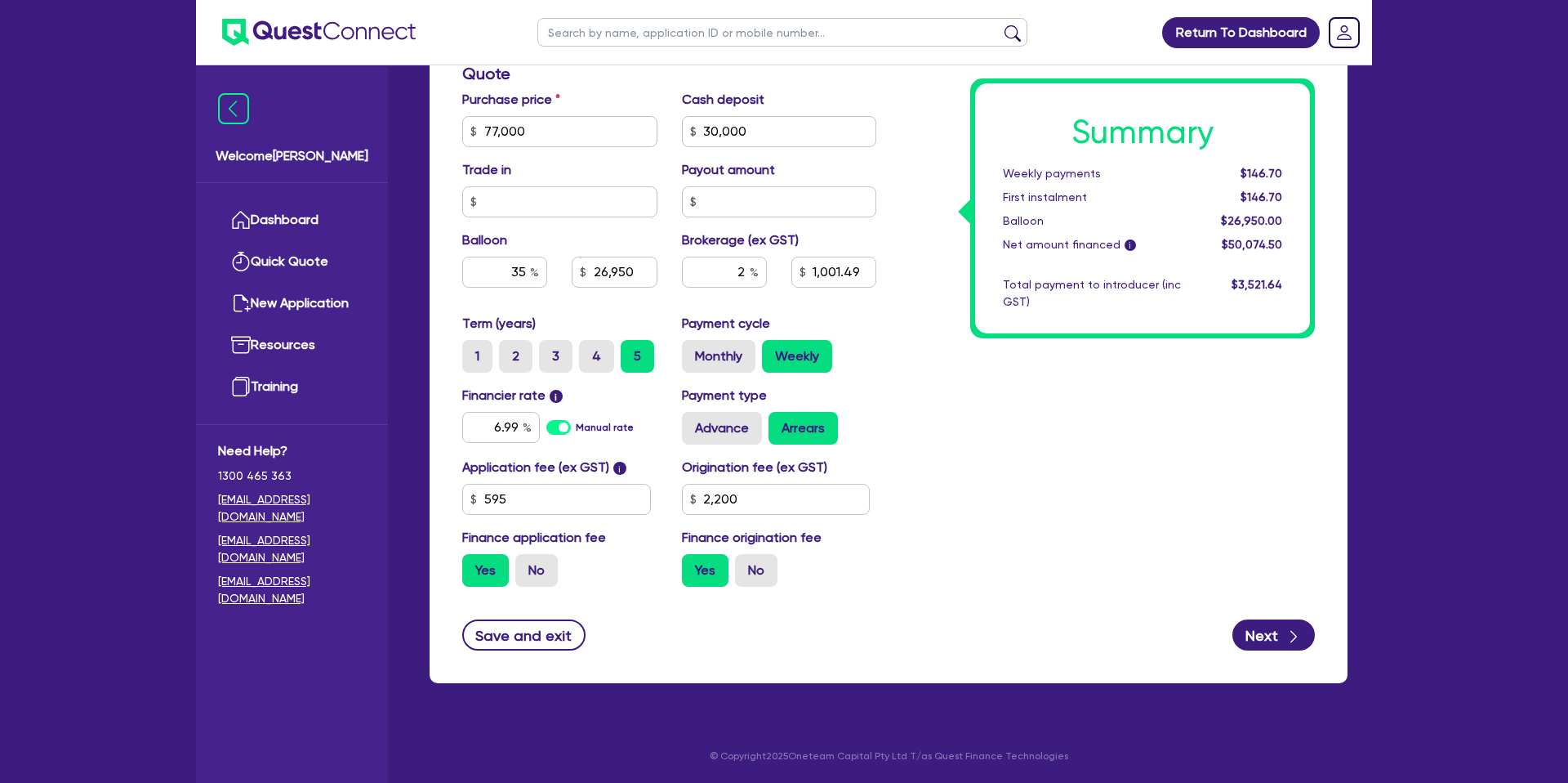
type input "1,001.49"
drag, startPoint x: 1245, startPoint y: 170, endPoint x: 1304, endPoint y: 166, distance: 59.1
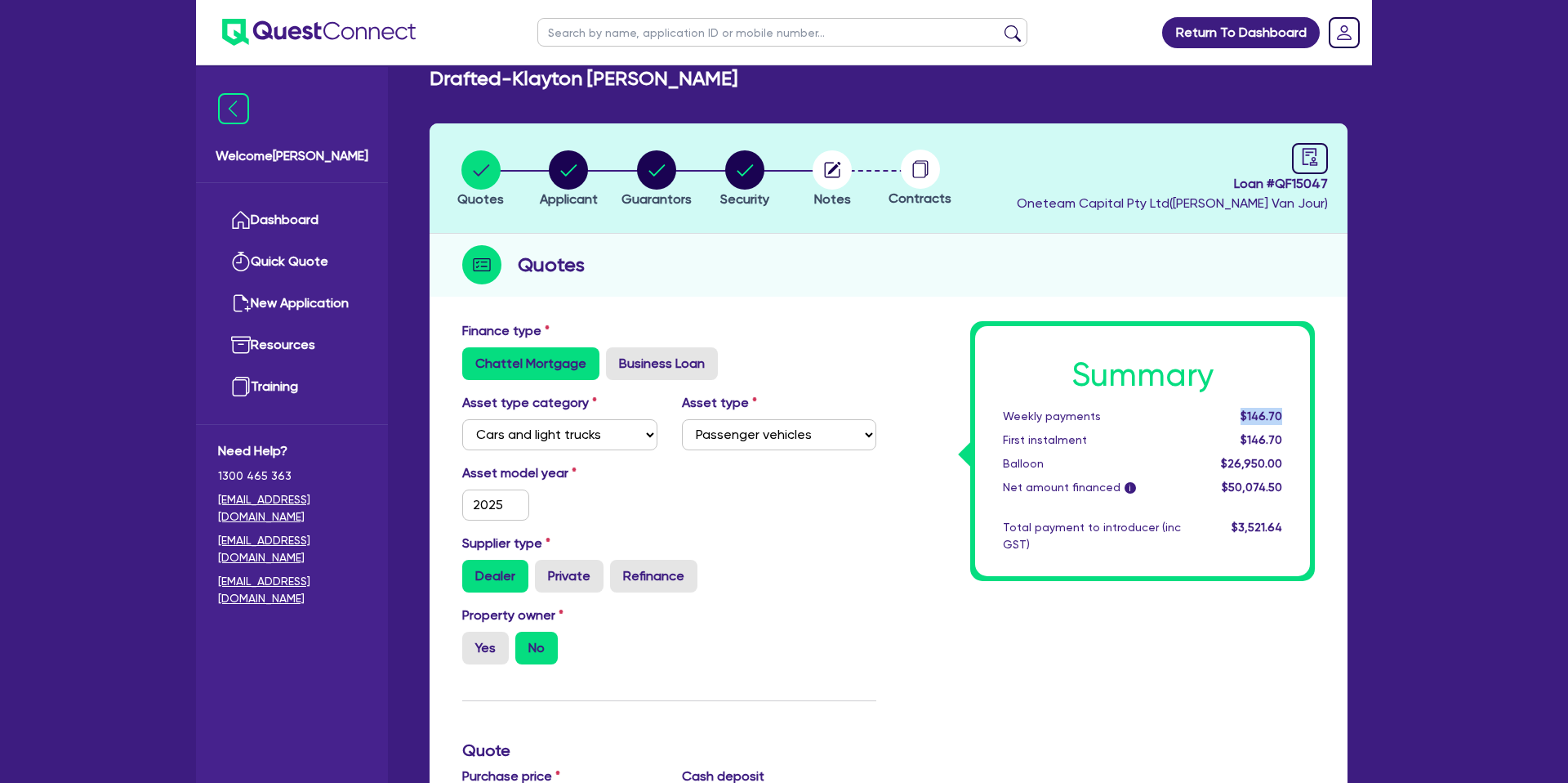
scroll to position [0, 0]
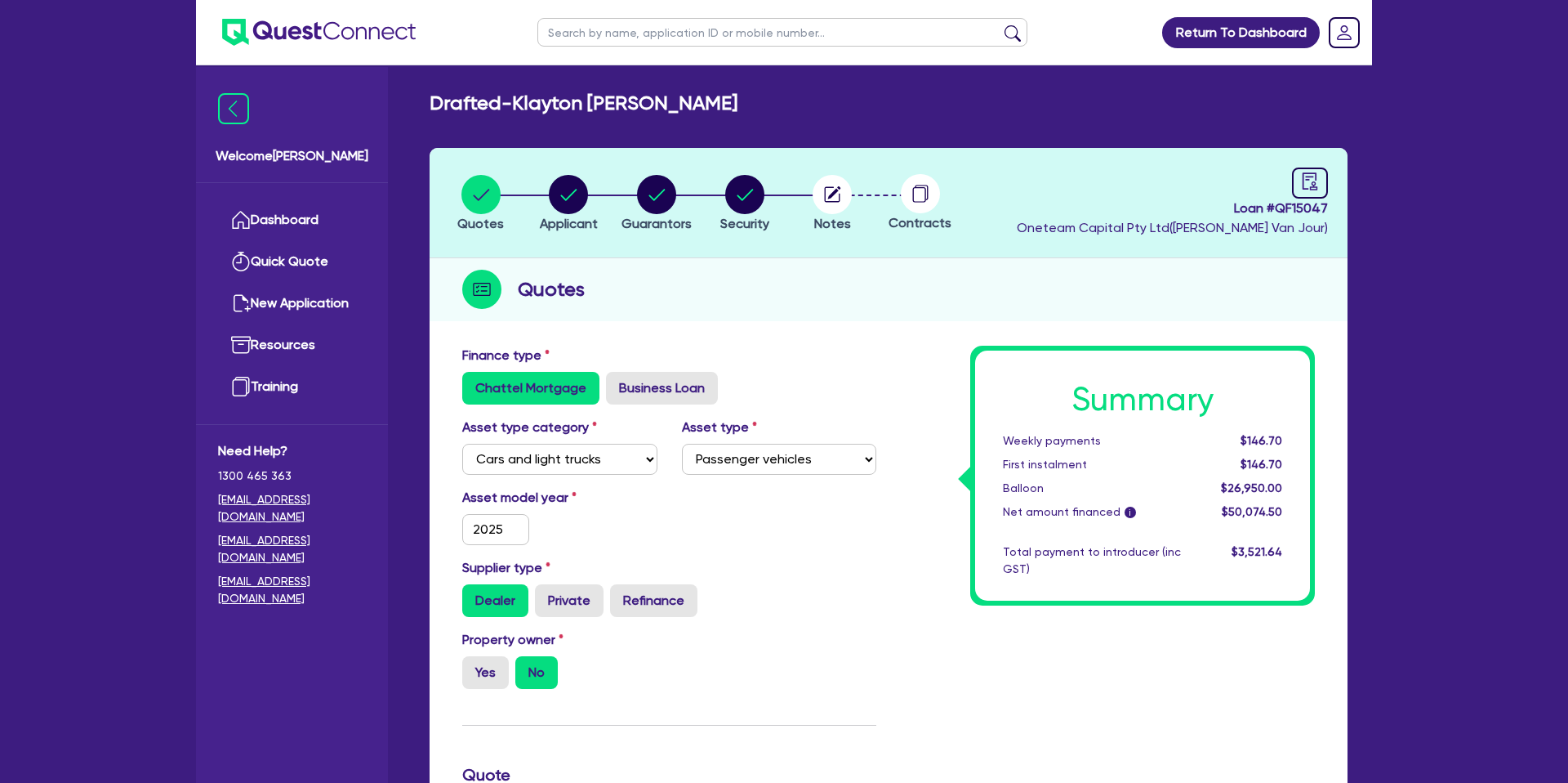
click at [1034, 212] on header "Quotes Applicant [GEOGRAPHIC_DATA] Security Notes Contracts Loan # QF15047 Onet…" at bounding box center [888, 202] width 918 height 110
click at [294, 216] on link "Dashboard" at bounding box center [291, 220] width 147 height 41
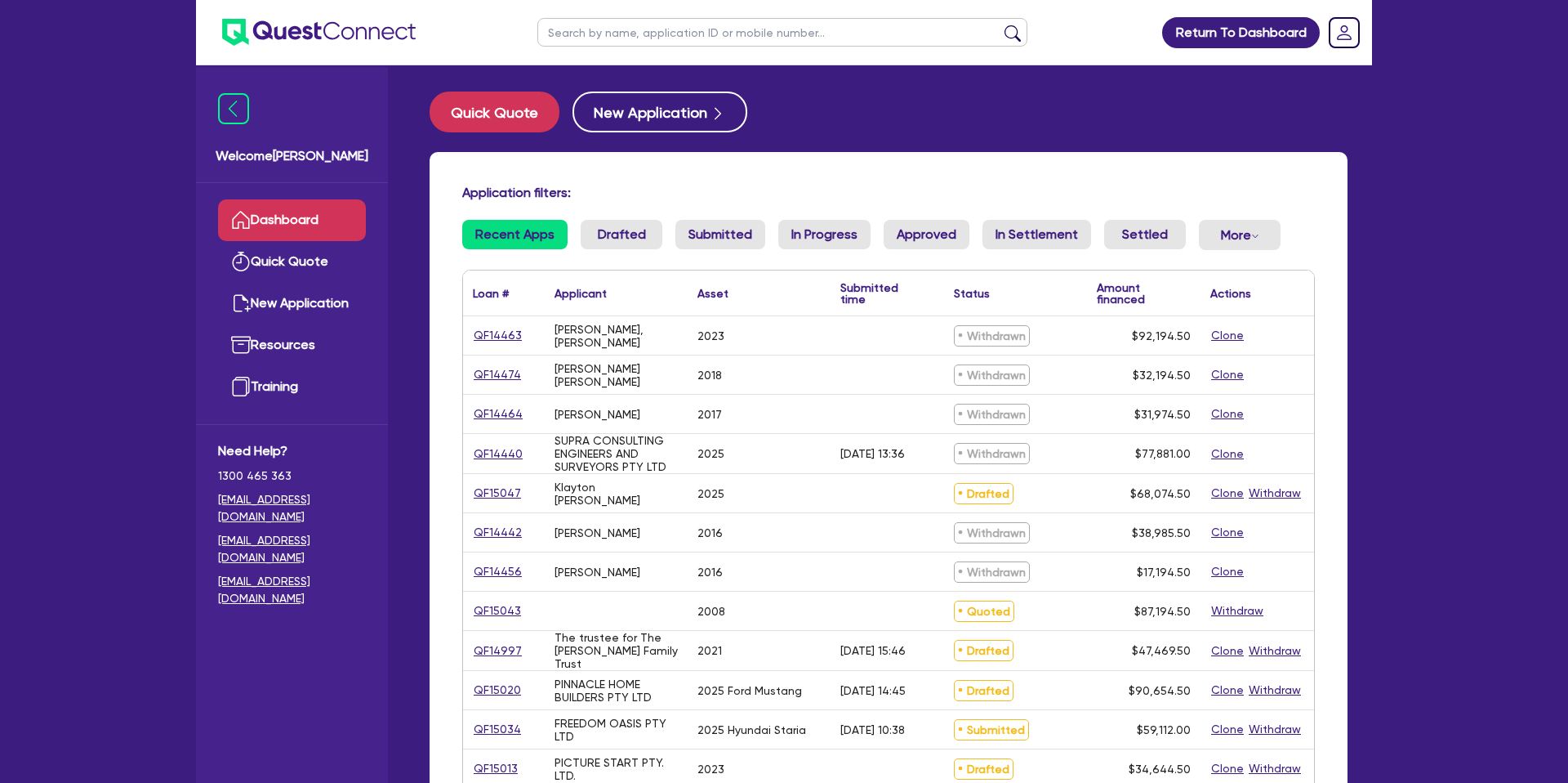
click at [583, 34] on input "text" at bounding box center [782, 32] width 489 height 28
type input "J"
type input "klayton"
click at [1000, 24] on button "submit" at bounding box center [1013, 36] width 26 height 23
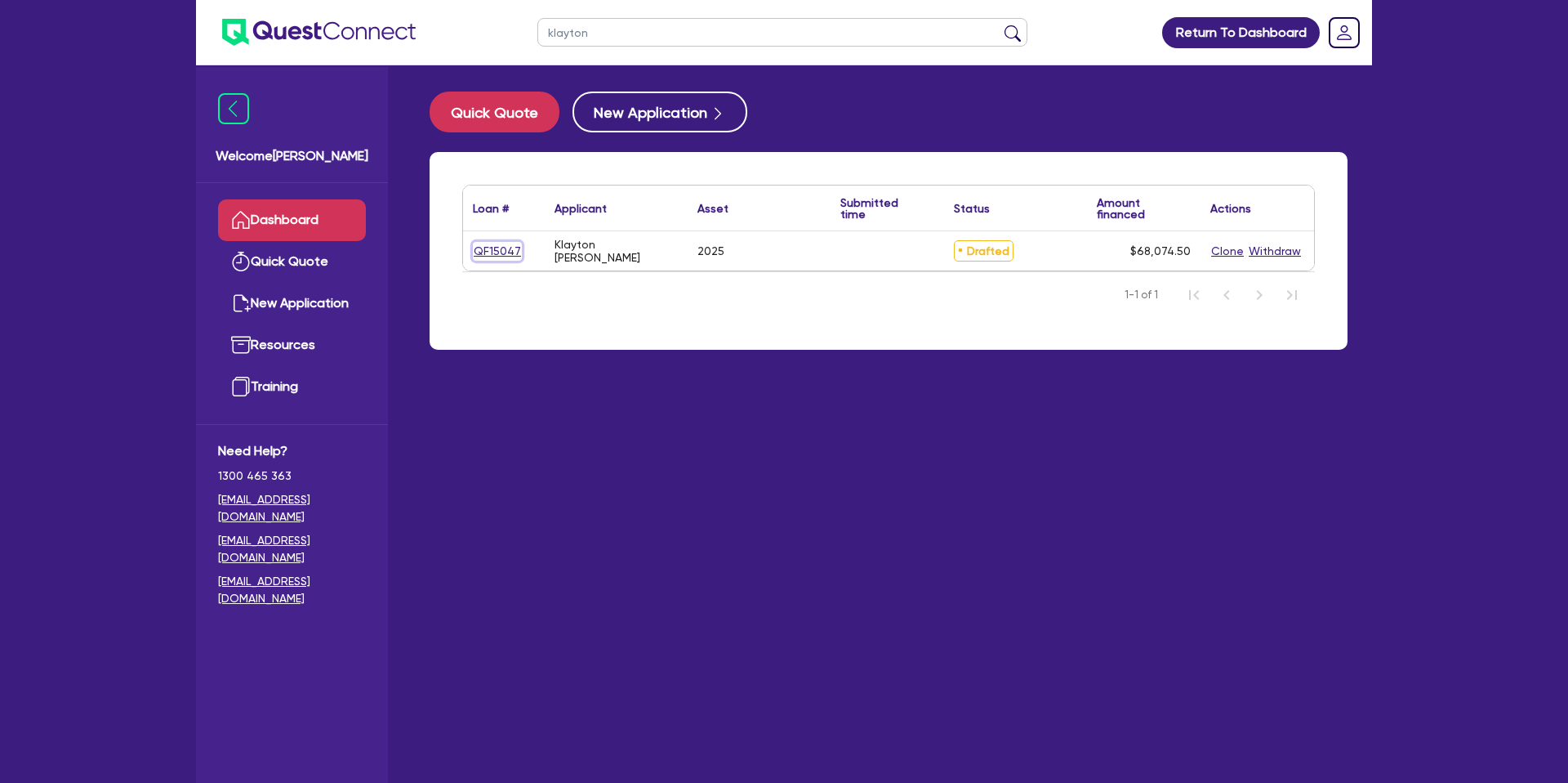
click at [514, 246] on link "QF15047" at bounding box center [497, 251] width 49 height 19
select select "CARS_AND_LIGHT_TRUCKS"
select select "PASSENGER_VEHICLES"
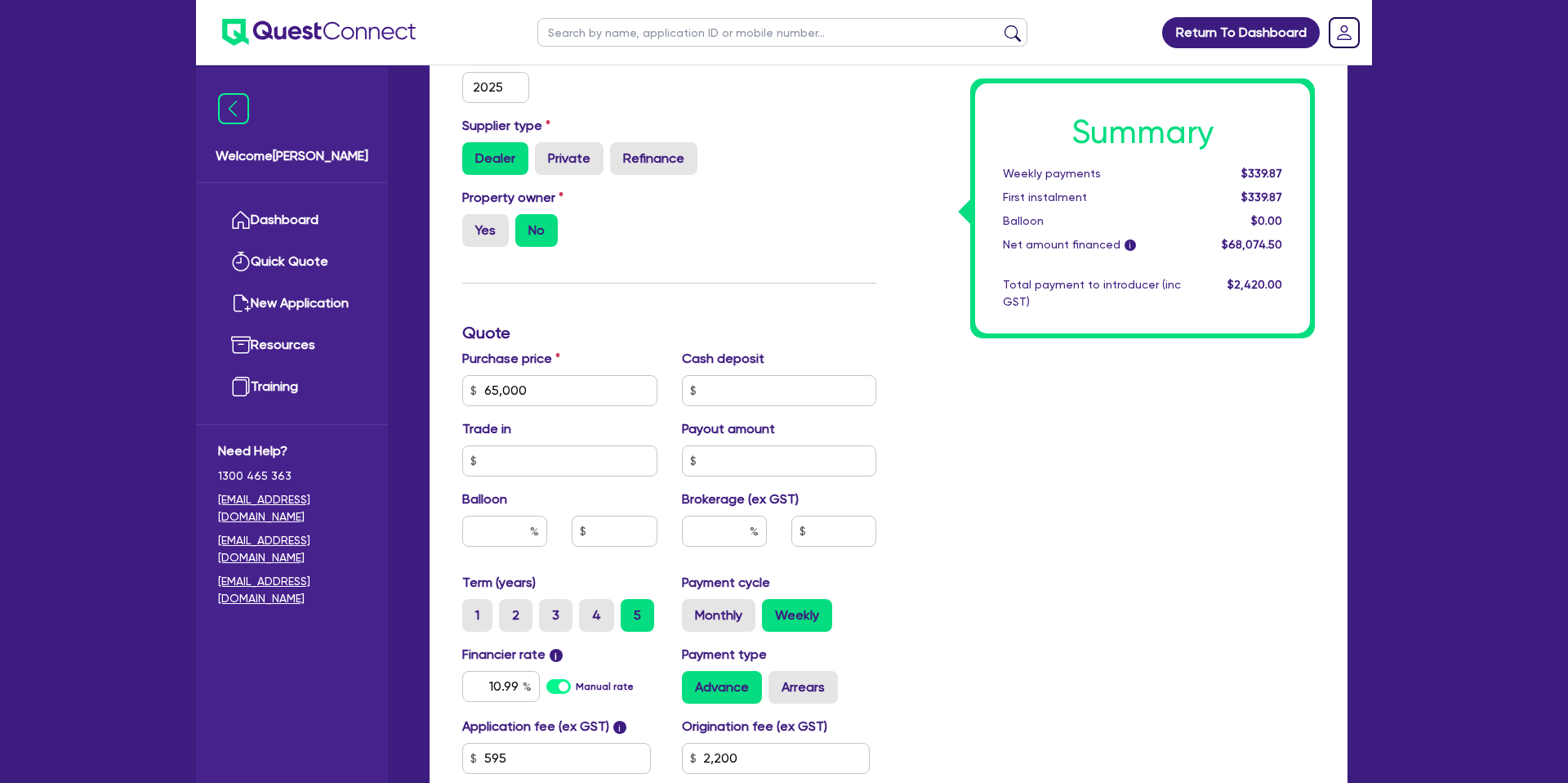
scroll to position [452, 0]
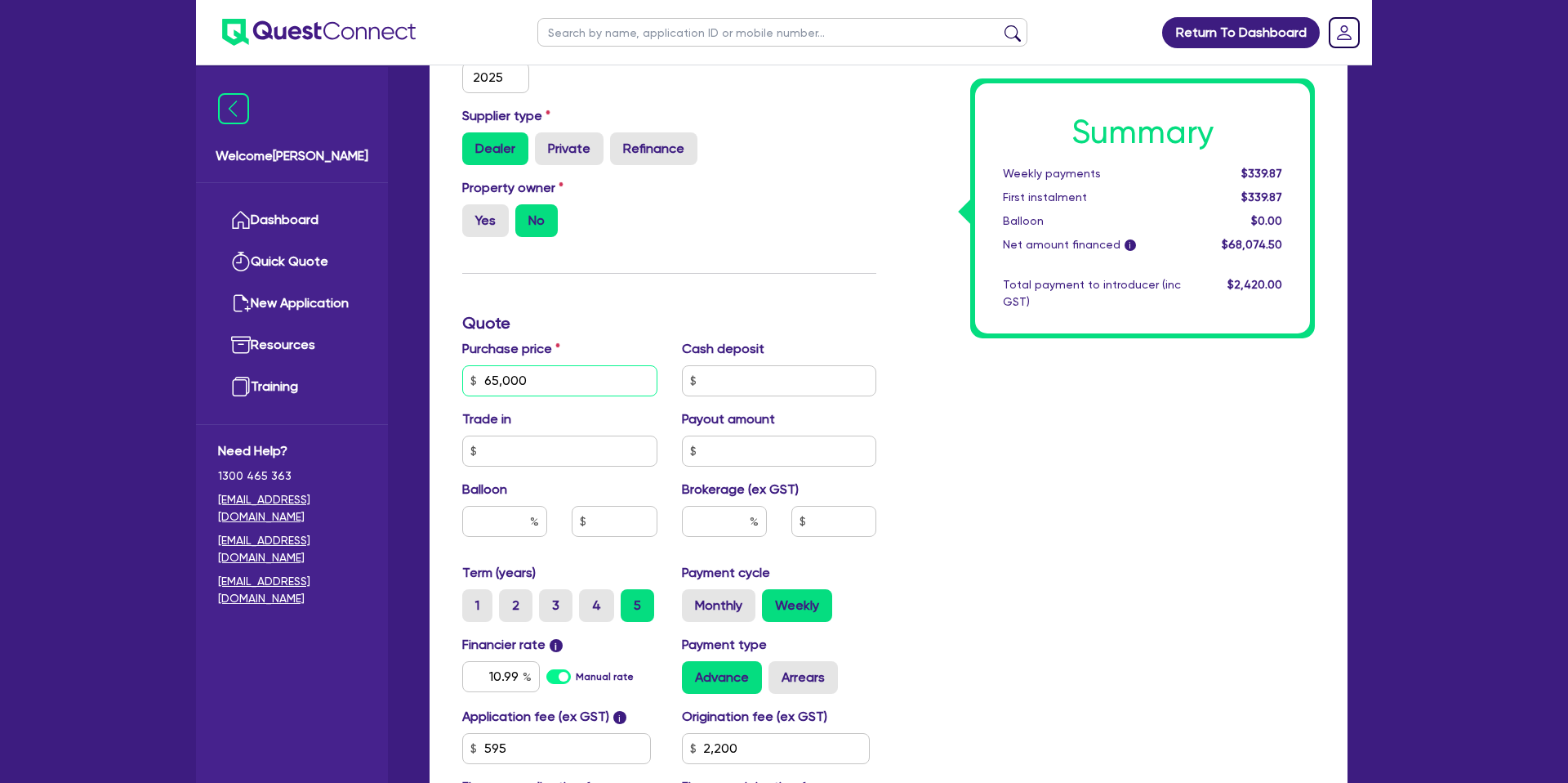
click at [552, 386] on input "65,000" at bounding box center [560, 381] width 195 height 31
type input "6"
type input "75,000"
drag, startPoint x: 839, startPoint y: 243, endPoint x: 803, endPoint y: 242, distance: 36.0
click at [835, 244] on div "Property owner Yes No" at bounding box center [669, 213] width 439 height 71
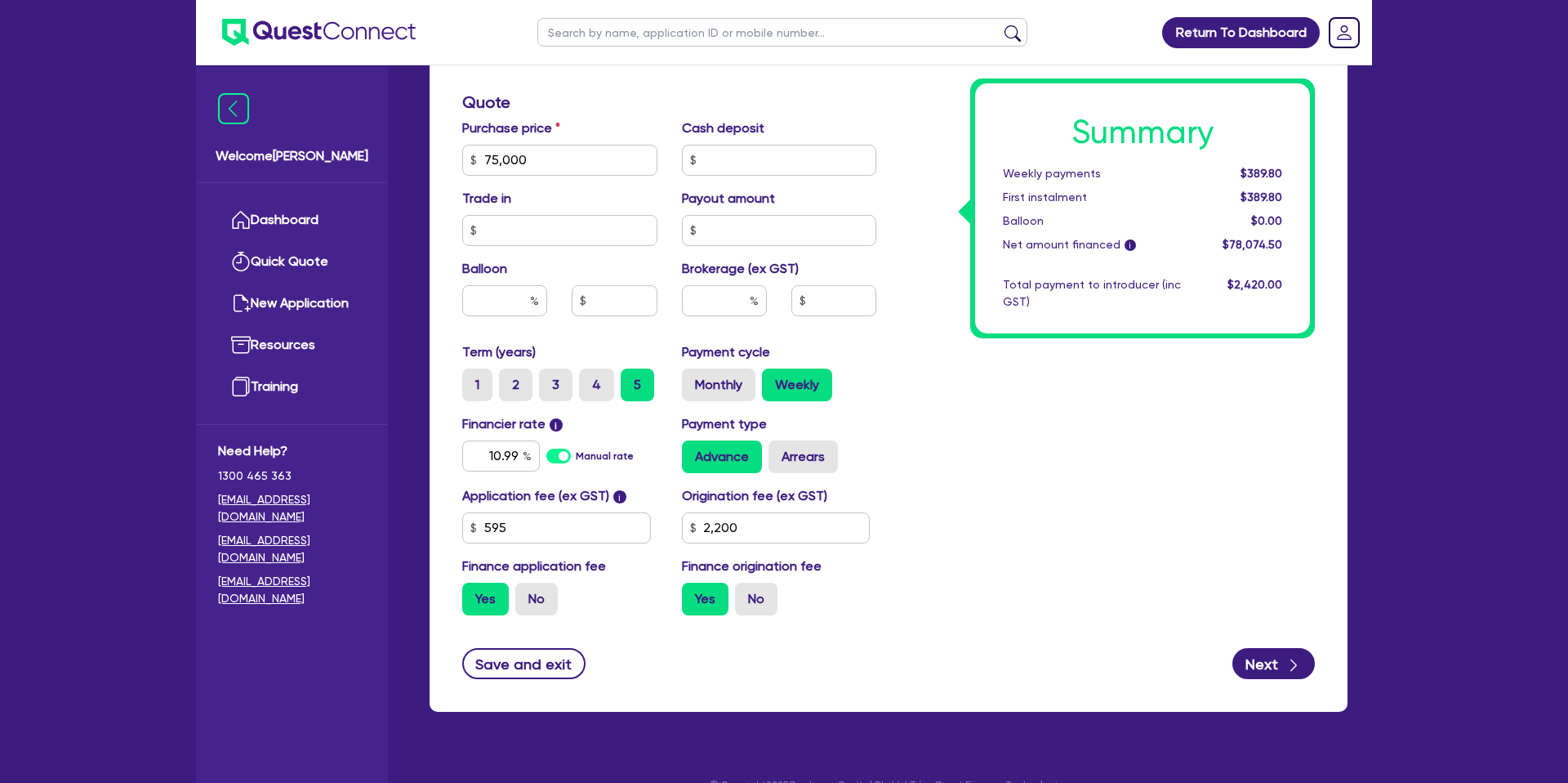
scroll to position [681, 0]
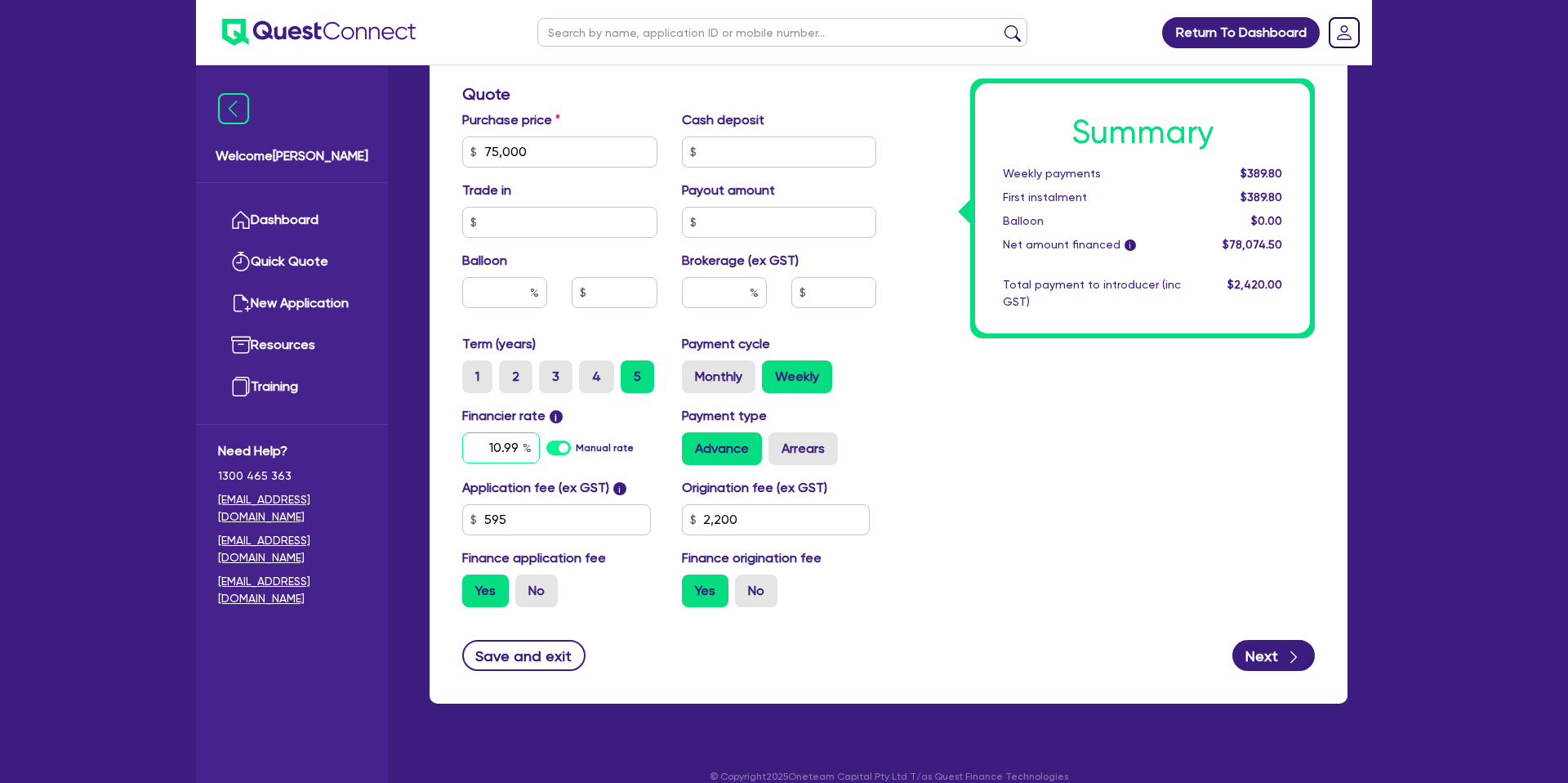
drag, startPoint x: 520, startPoint y: 445, endPoint x: 526, endPoint y: 451, distance: 8.5
click at [520, 445] on input "10.99" at bounding box center [501, 447] width 78 height 31
click at [516, 665] on button "Save and exit" at bounding box center [523, 655] width 123 height 31
type input "2,200"
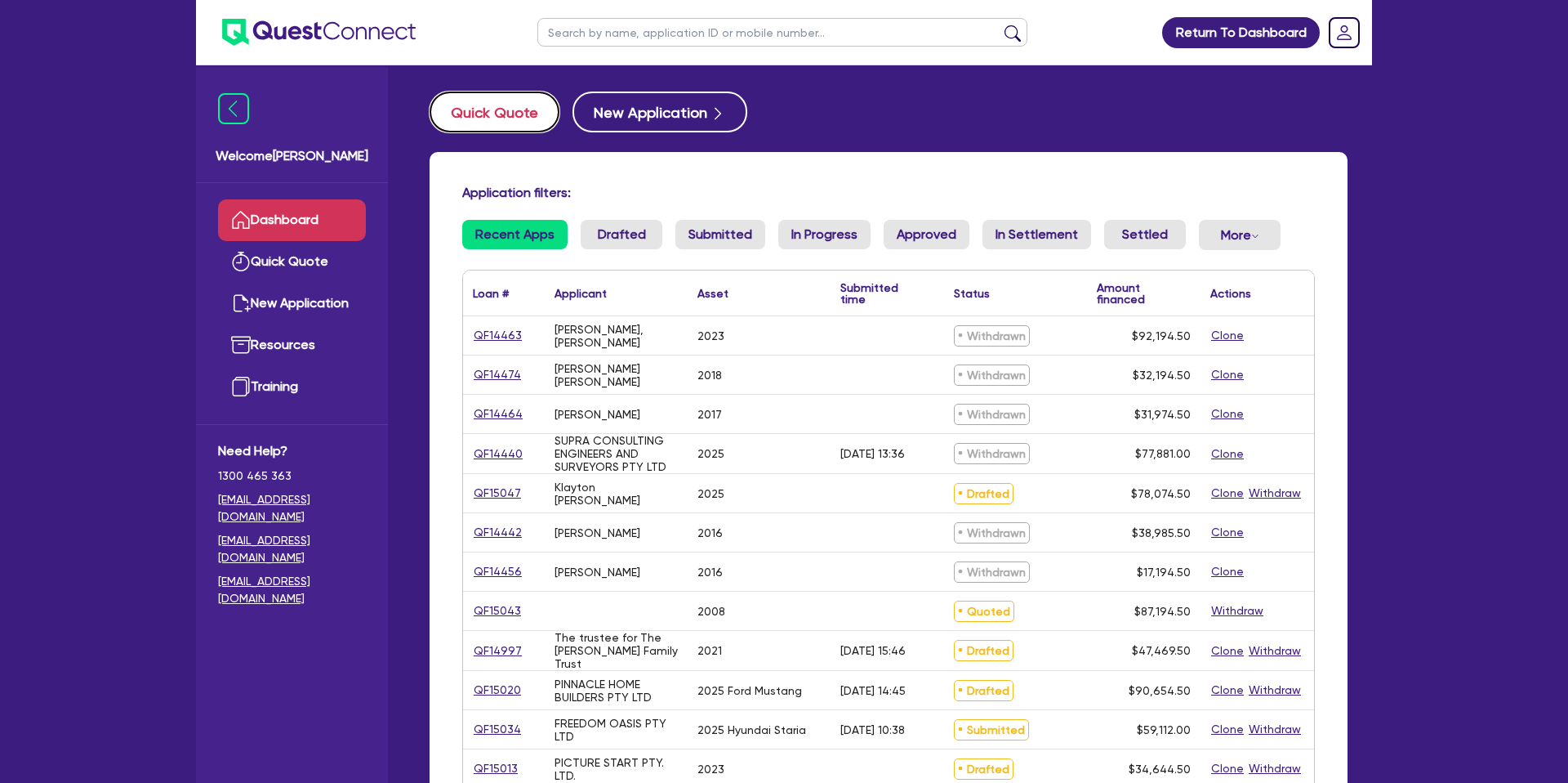
click at [515, 107] on button "Quick Quote" at bounding box center [494, 111] width 130 height 40
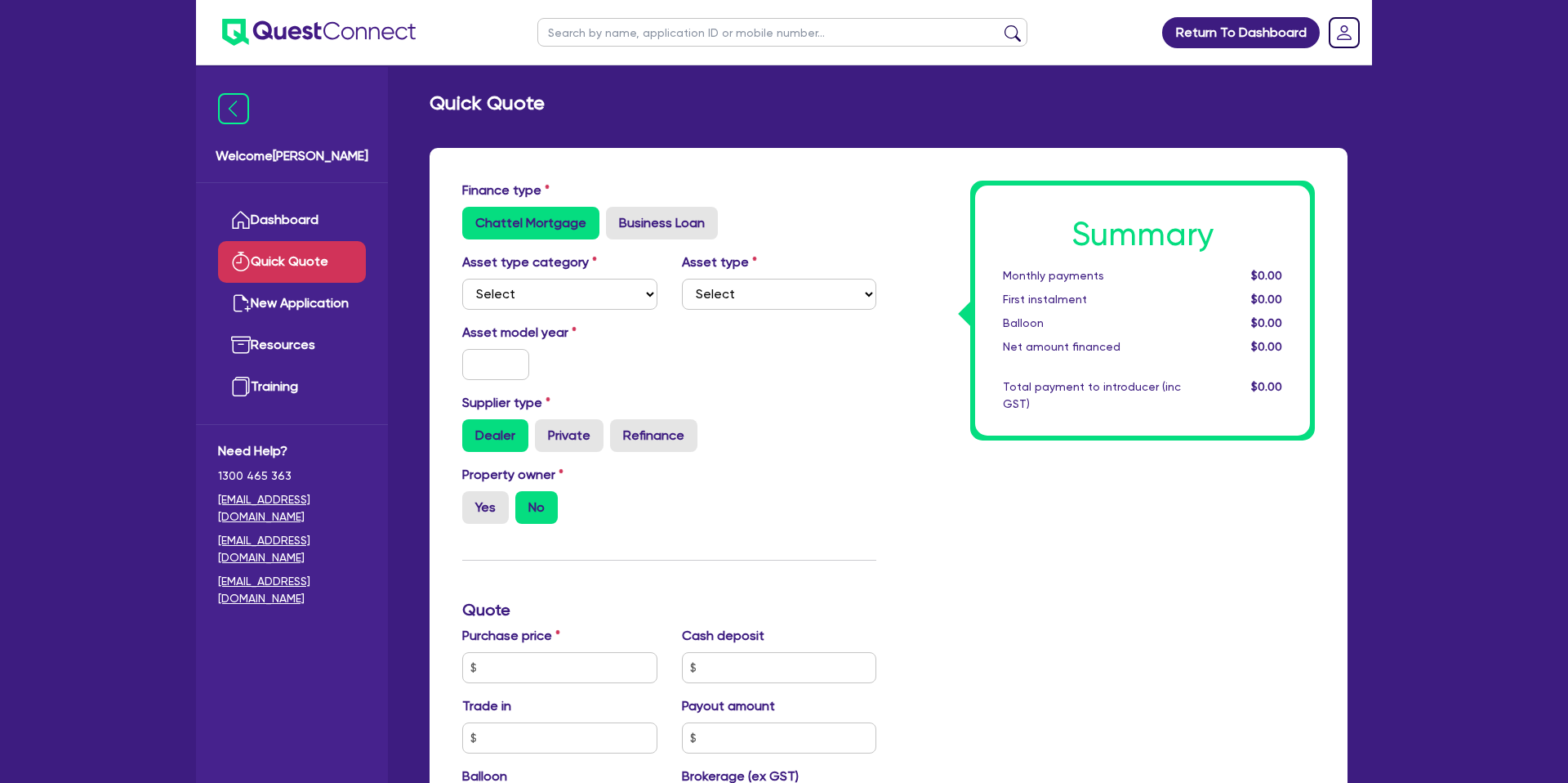
drag, startPoint x: 803, startPoint y: 382, endPoint x: 796, endPoint y: 378, distance: 8.1
click at [800, 379] on div "Asset model year" at bounding box center [669, 357] width 439 height 70
click at [614, 291] on select "Select Cars and light trucks Primary assets Secondary assets Tertiary assets" at bounding box center [560, 293] width 195 height 31
select select "CARS_AND_LIGHT_TRUCKS"
click at [462, 278] on select "Select Cars and light trucks Primary assets Secondary assets Tertiary assets" at bounding box center [560, 293] width 195 height 31
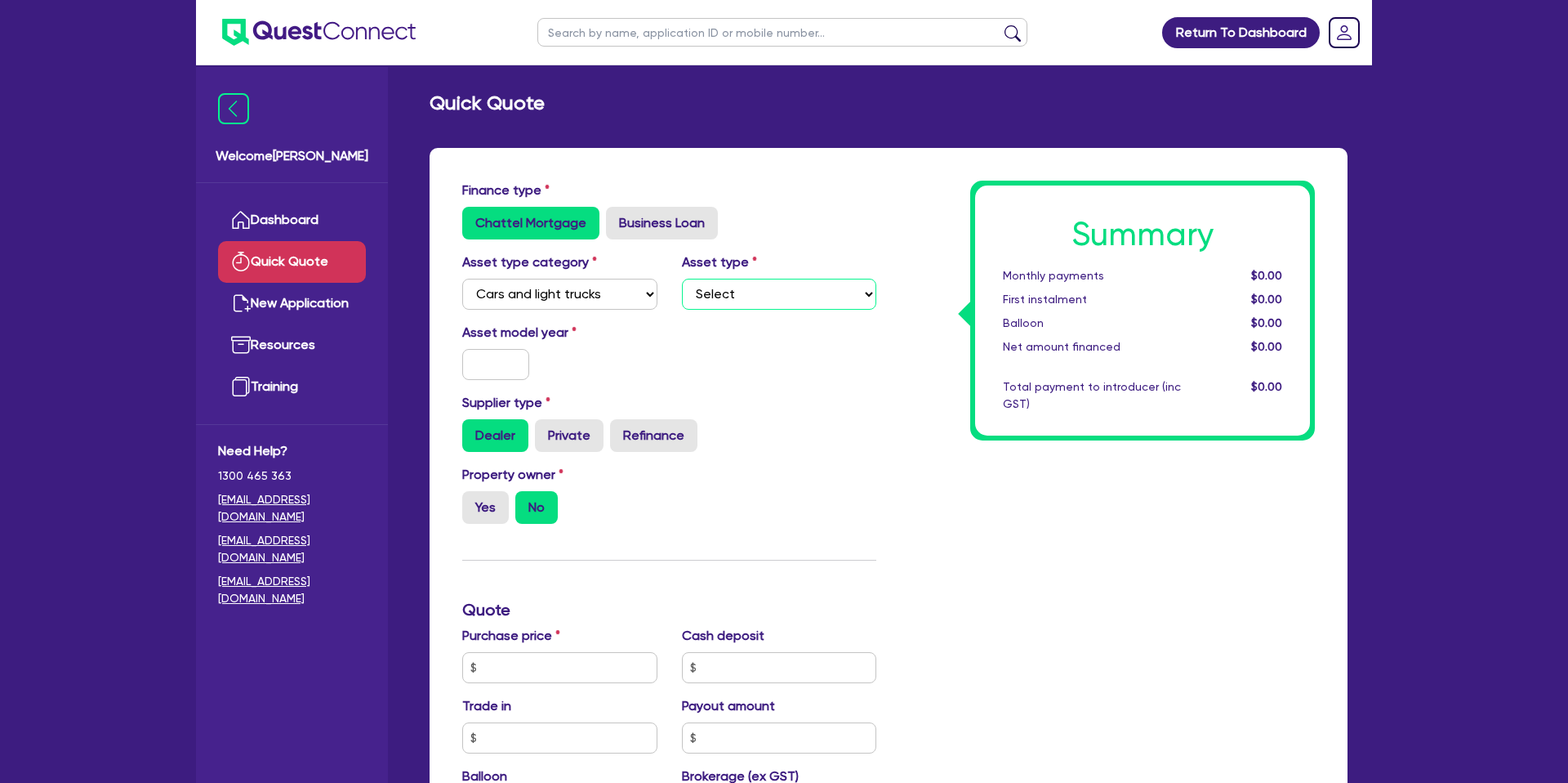
click at [754, 302] on select "Select Passenger vehicles Vans and utes Light trucks up to 4.5 tonne" at bounding box center [780, 293] width 195 height 31
select select "PASSENGER_VEHICLES"
click at [682, 278] on select "Select Passenger vehicles Vans and utes Light trucks up to 4.5 tonne" at bounding box center [780, 293] width 195 height 31
drag, startPoint x: 479, startPoint y: 366, endPoint x: 444, endPoint y: 222, distance: 148.2
click at [479, 366] on input "text" at bounding box center [495, 364] width 67 height 31
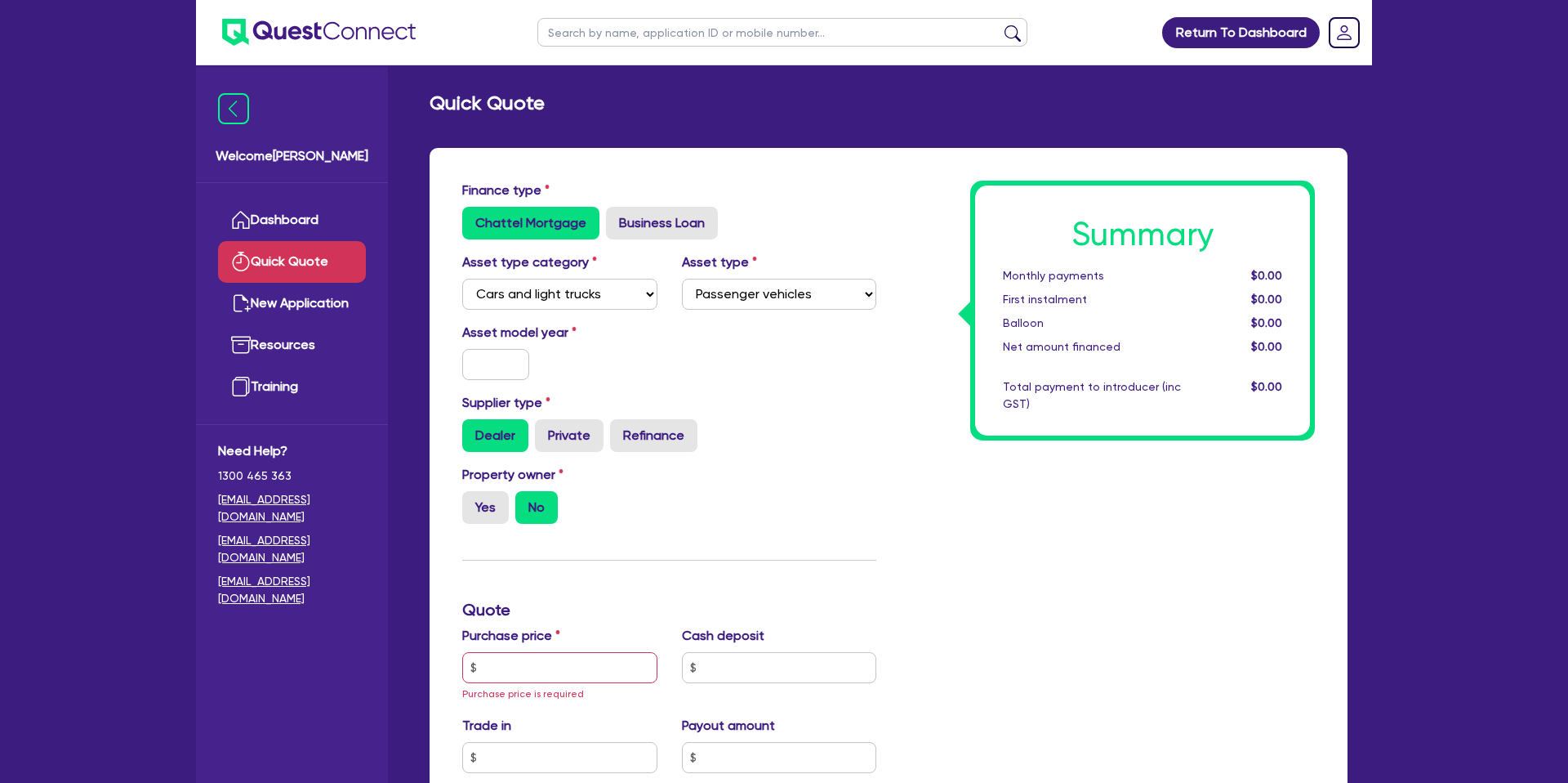
drag, startPoint x: 843, startPoint y: 374, endPoint x: 833, endPoint y: 371, distance: 10.4
click at [842, 375] on div "Asset model year" at bounding box center [669, 357] width 439 height 70
drag, startPoint x: 506, startPoint y: 364, endPoint x: 516, endPoint y: 364, distance: 10.0
click at [508, 365] on input "text" at bounding box center [495, 364] width 67 height 31
type input "2"
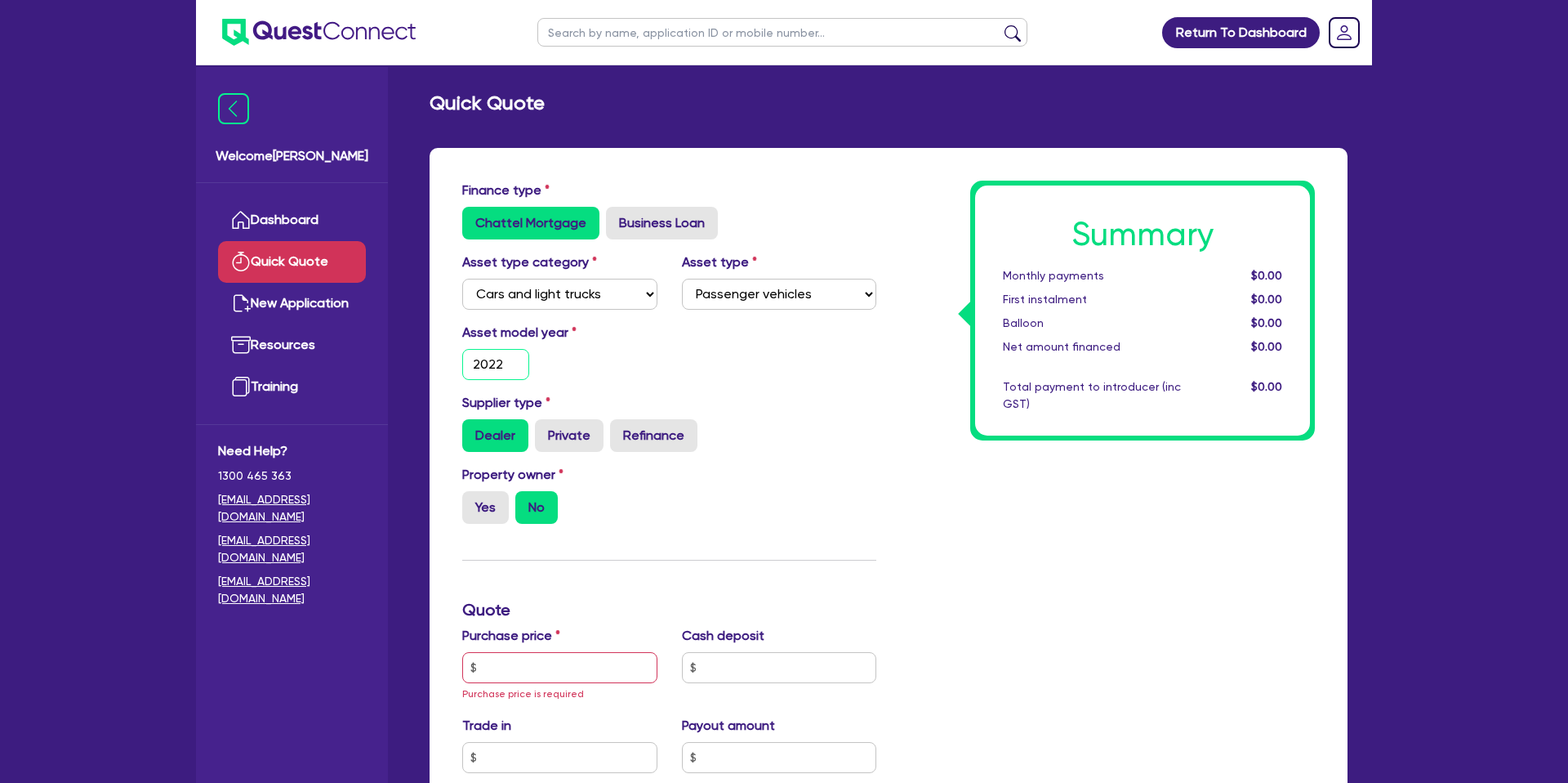
type input "2022"
drag, startPoint x: 846, startPoint y: 376, endPoint x: 598, endPoint y: 383, distance: 248.1
click at [846, 376] on div "Asset model year [DATE]" at bounding box center [669, 357] width 439 height 70
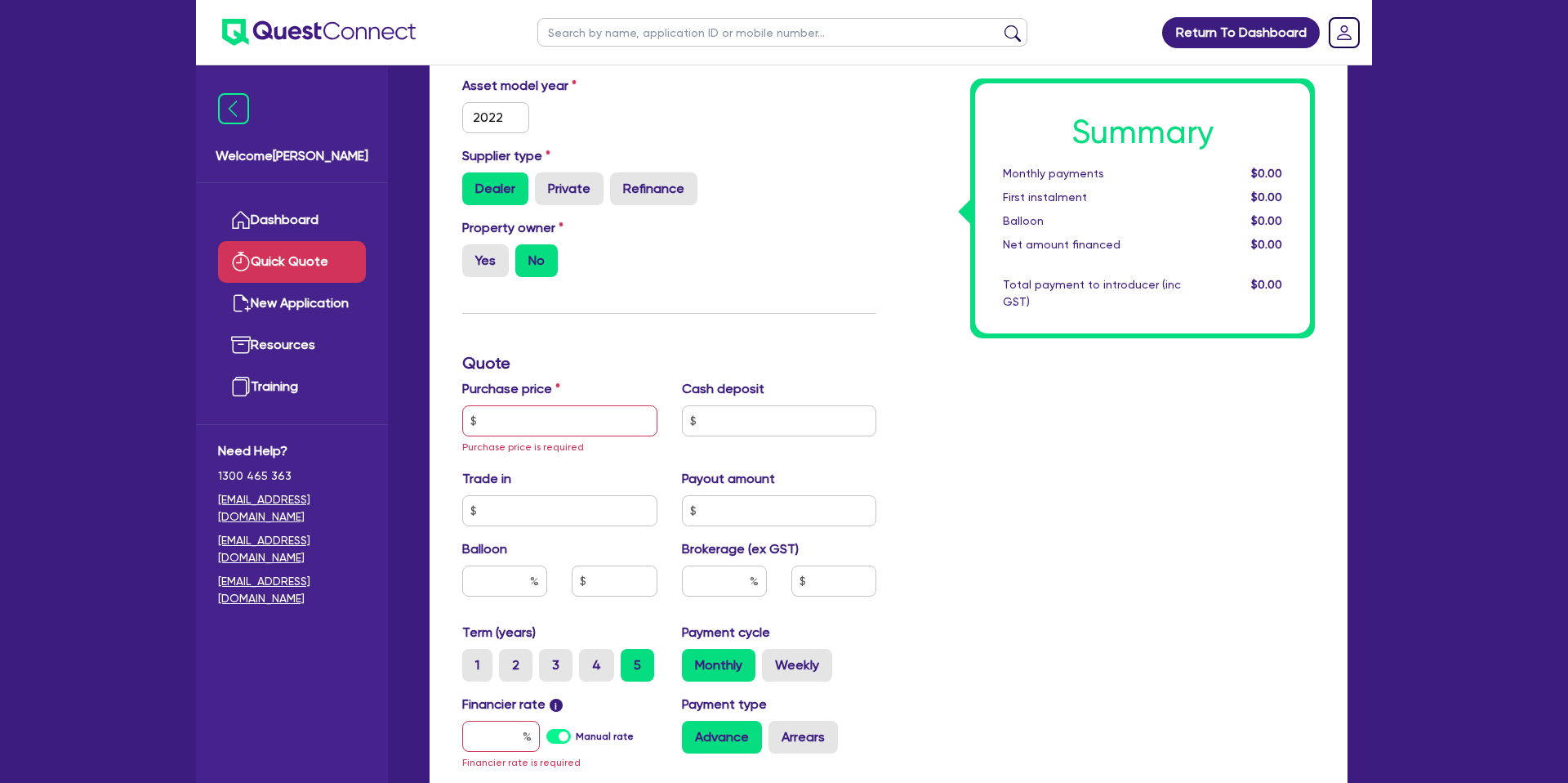
scroll to position [247, 0]
click at [484, 258] on label "Yes" at bounding box center [486, 259] width 47 height 33
click at [473, 254] on input "Yes" at bounding box center [467, 248] width 10 height 10
radio input "true"
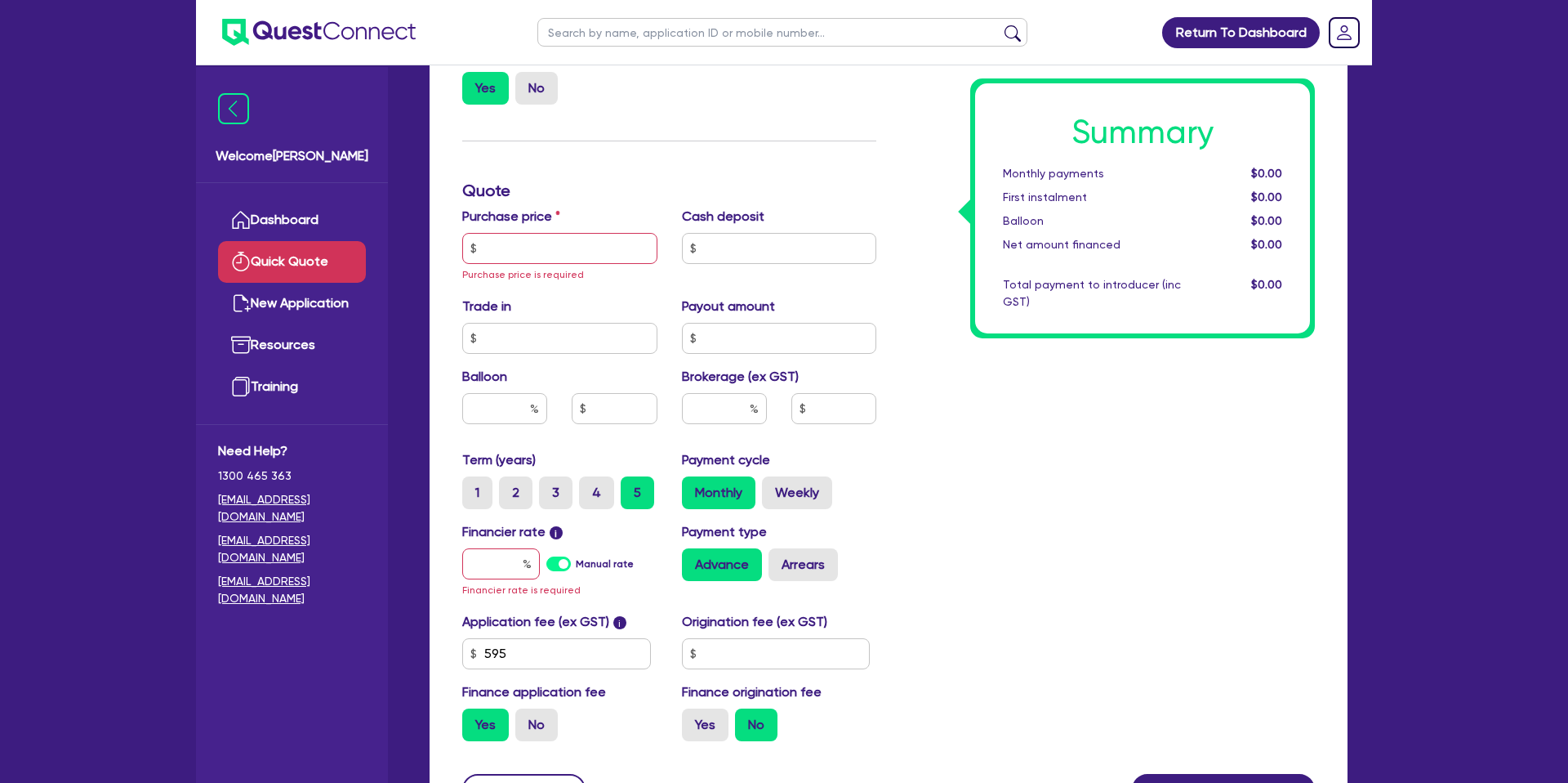
scroll to position [422, 0]
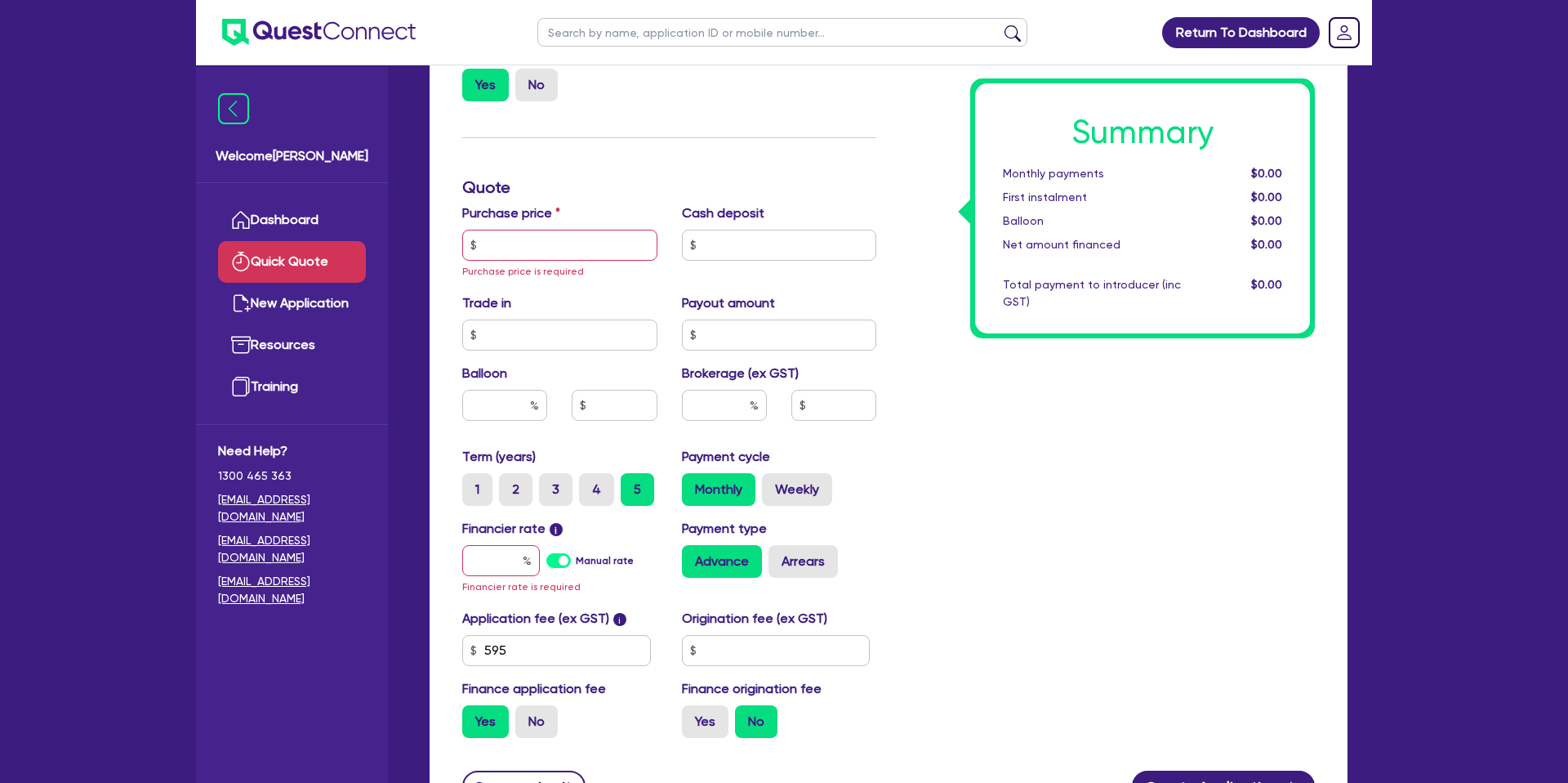
click at [567, 262] on div "Purchase price Purchase price is required" at bounding box center [560, 242] width 220 height 77
click at [577, 255] on input "text" at bounding box center [560, 244] width 195 height 31
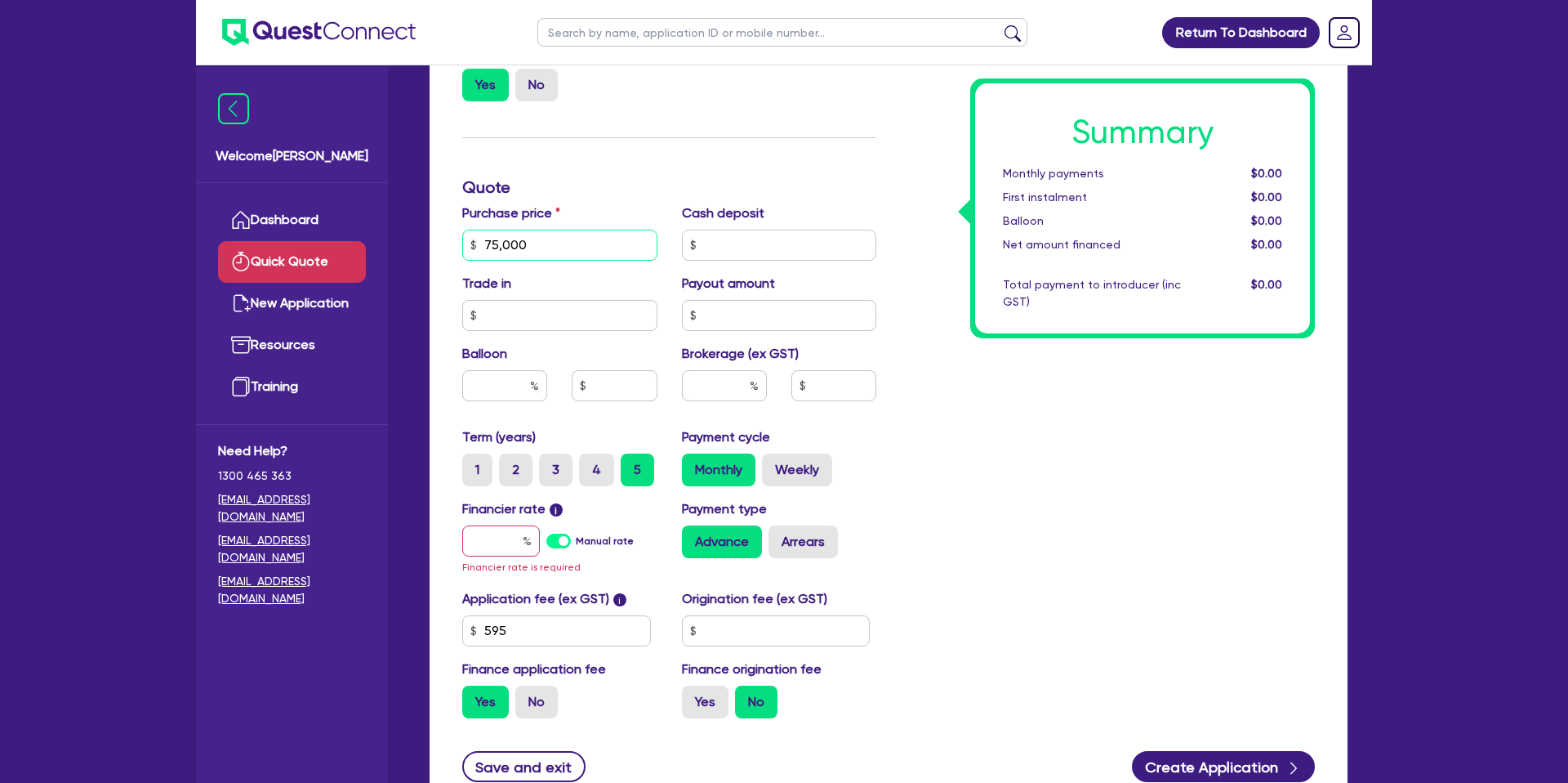
type input "75,000"
click at [1042, 415] on div "Summary Monthly payments $0.00 First instalment $0.00 Balloon $0.00 Net amount …" at bounding box center [1108, 244] width 439 height 973
click at [517, 542] on input "text" at bounding box center [501, 540] width 78 height 31
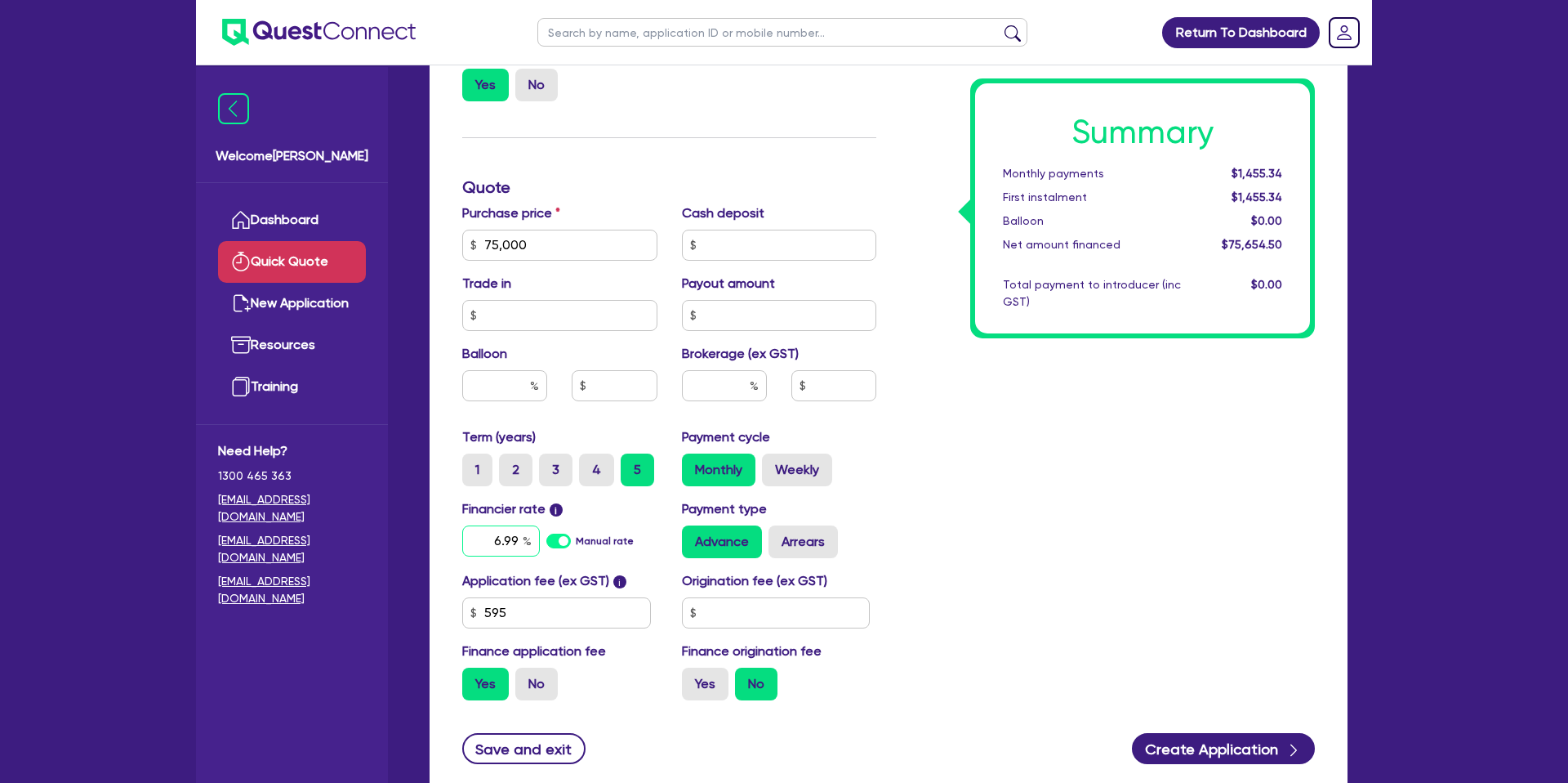
type input "6.99"
click at [1061, 515] on div "Summary Monthly payments $1,455.34 First instalment $1,455.34 Balloon $0.00 Net…" at bounding box center [1108, 236] width 439 height 955
click at [745, 611] on input "text" at bounding box center [776, 612] width 189 height 31
type input "1"
type input "2,200"
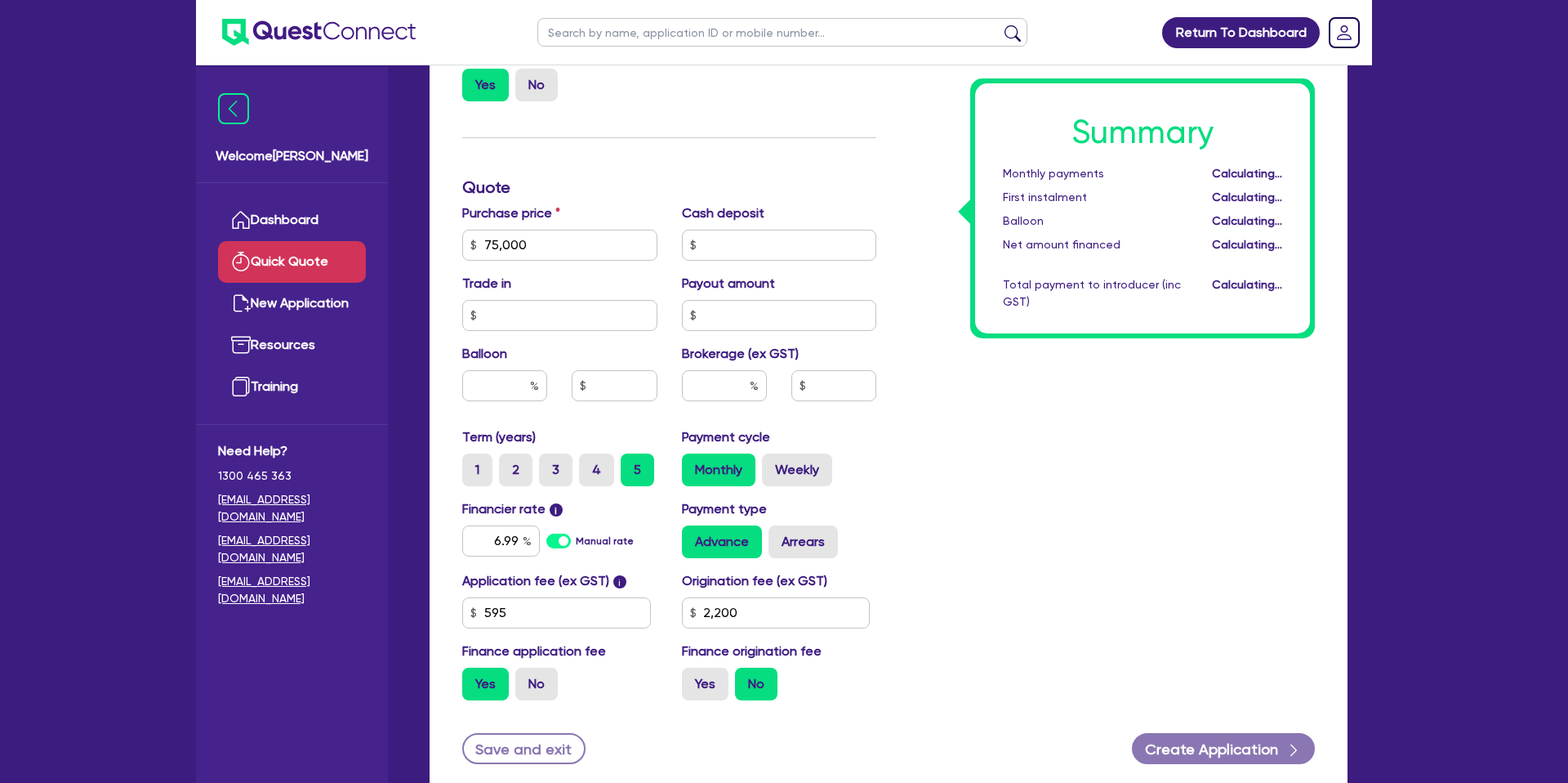
drag, startPoint x: 1108, startPoint y: 482, endPoint x: 874, endPoint y: 581, distance: 254.1
click at [1107, 483] on div "Summary Monthly payments Calculating... First instalment Calculating... Balloon…" at bounding box center [1108, 236] width 439 height 955
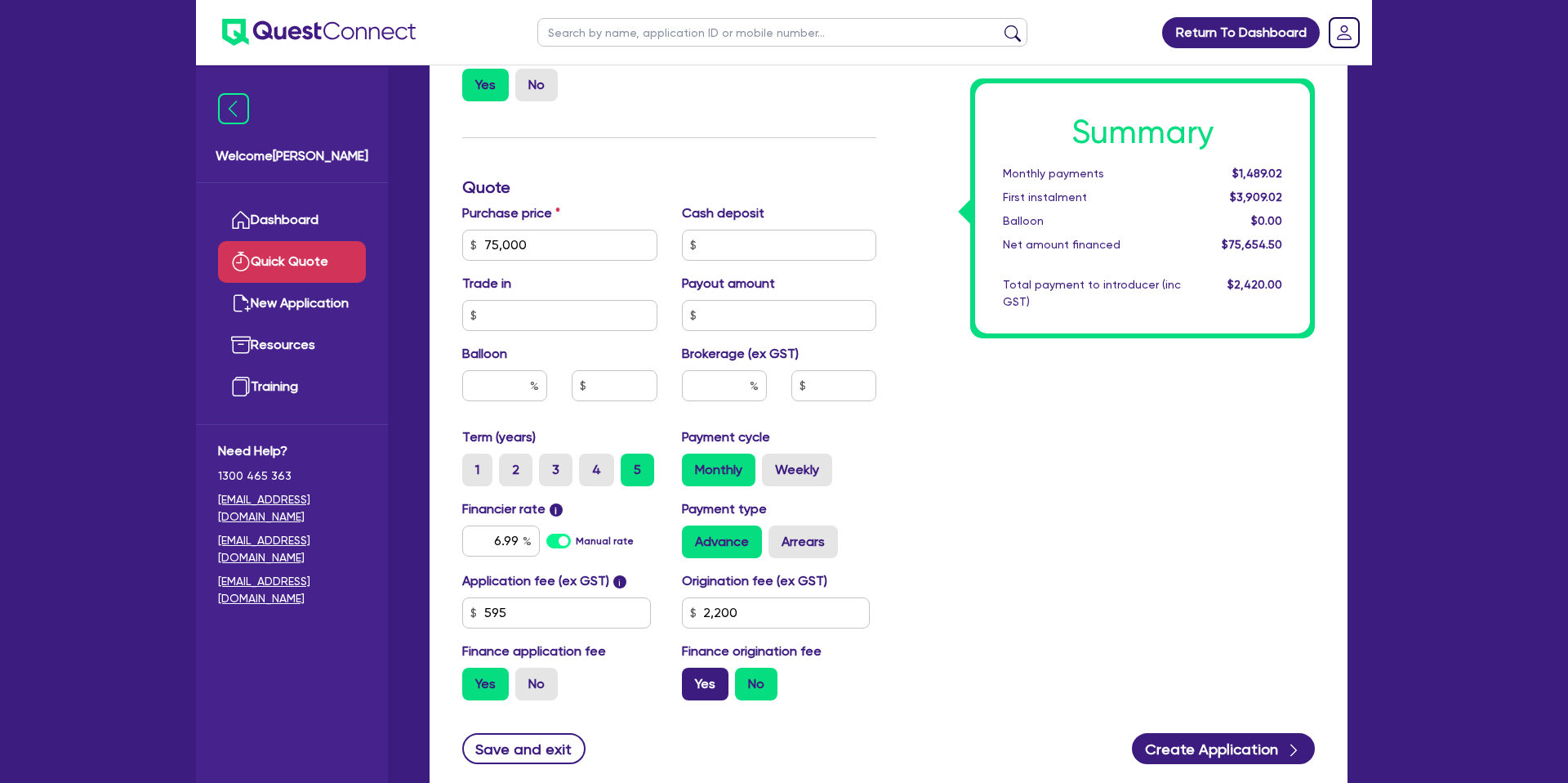
click at [698, 683] on label "Yes" at bounding box center [706, 683] width 47 height 33
click at [692, 678] on input "Yes" at bounding box center [687, 672] width 10 height 10
radio input "true"
drag, startPoint x: 513, startPoint y: 394, endPoint x: 534, endPoint y: 392, distance: 21.1
click at [519, 394] on input "text" at bounding box center [505, 385] width 85 height 31
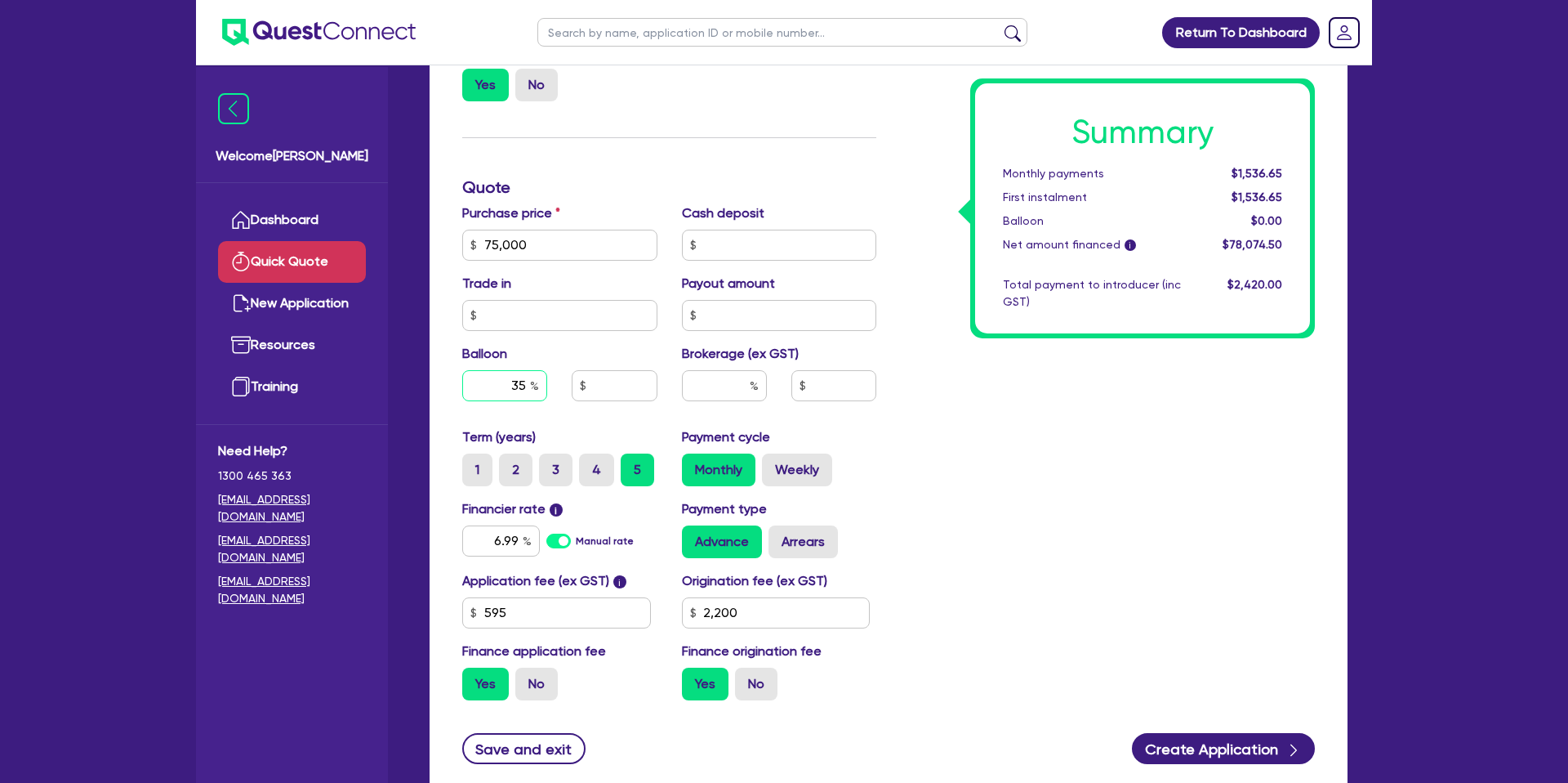
type input "35"
type input "26,250"
click at [1085, 378] on div "Summary Monthly payments $1,536.65 First instalment $1,536.65 Balloon $0.00 Net…" at bounding box center [1108, 236] width 439 height 955
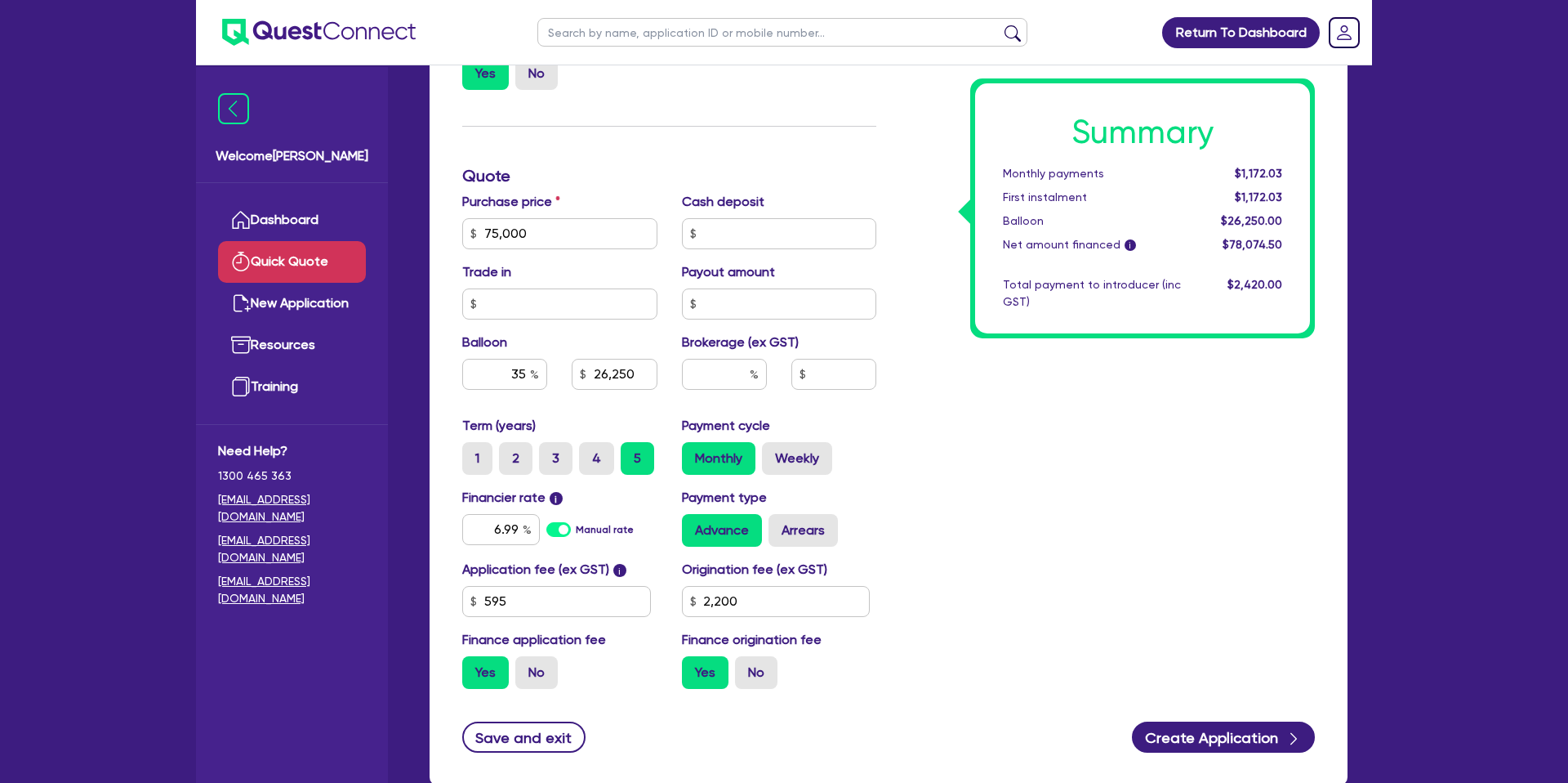
scroll to position [435, 0]
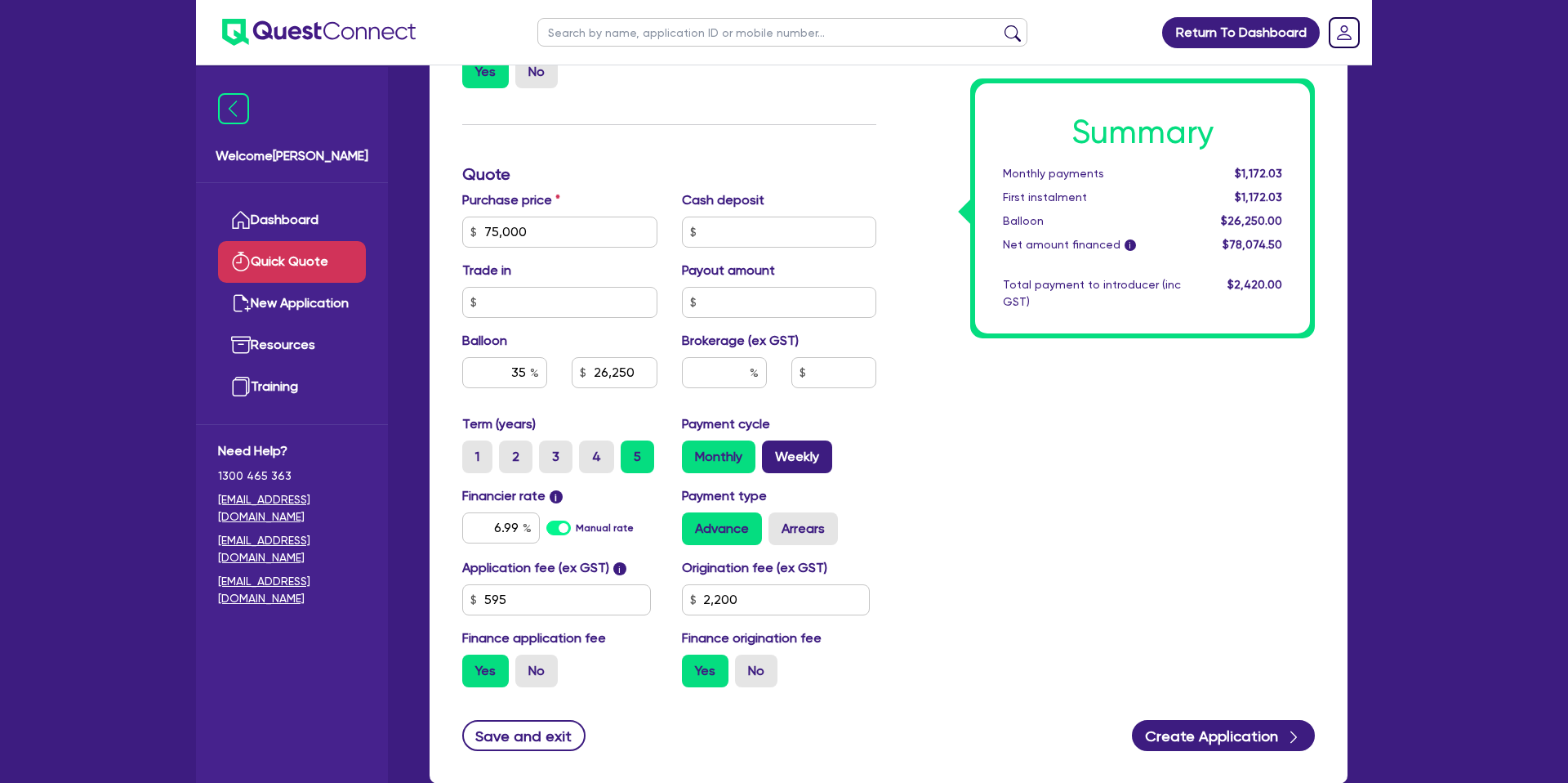
click at [800, 461] on label "Weekly" at bounding box center [797, 456] width 70 height 33
click at [772, 451] on input "Weekly" at bounding box center [767, 445] width 10 height 10
radio input "true"
type input "26,250"
drag, startPoint x: 511, startPoint y: 374, endPoint x: 545, endPoint y: 373, distance: 34.0
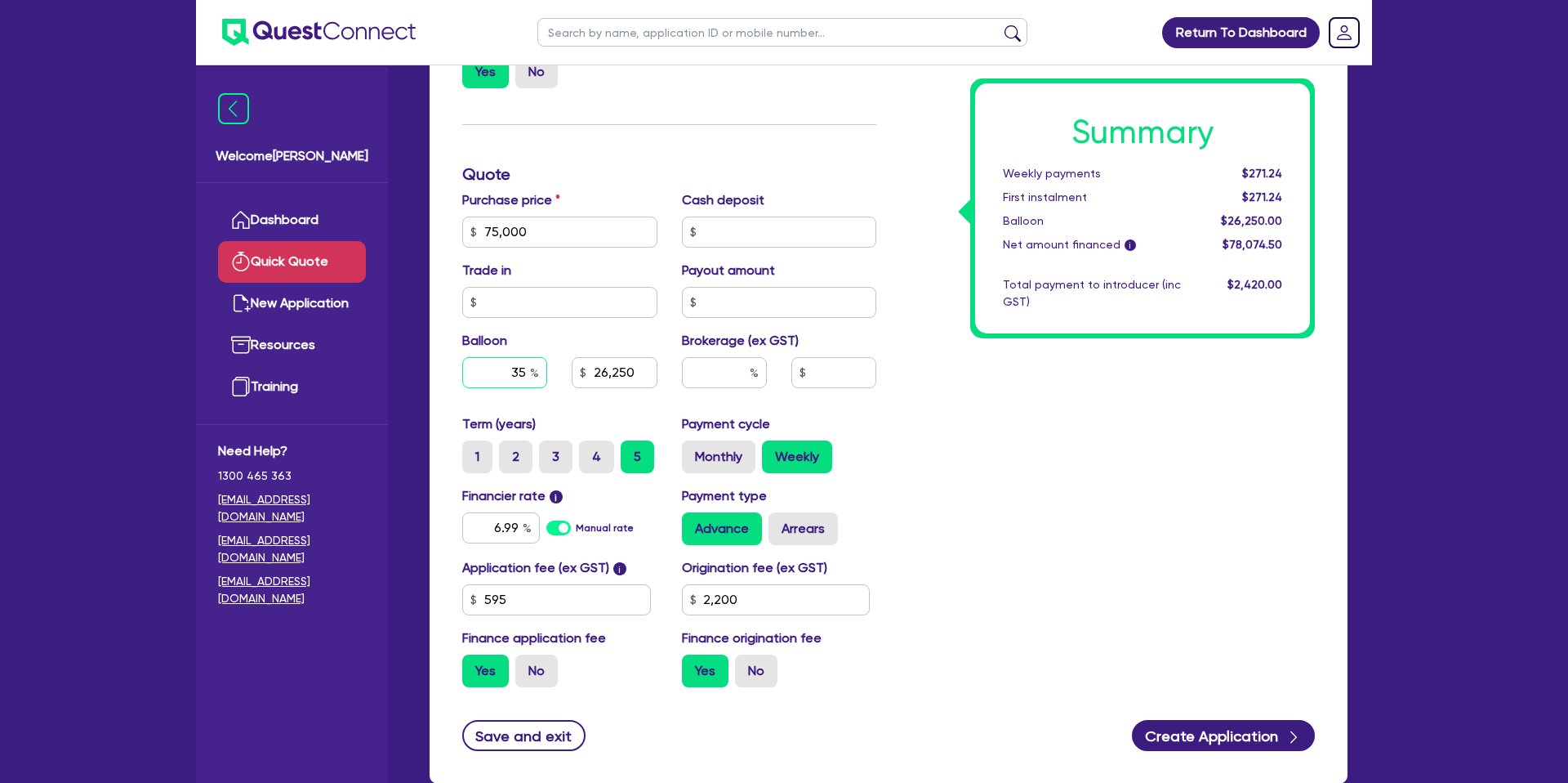
click at [545, 373] on input "35" at bounding box center [505, 372] width 85 height 31
drag, startPoint x: 586, startPoint y: 370, endPoint x: 647, endPoint y: 369, distance: 61.0
click at [647, 368] on input "26,250" at bounding box center [613, 372] width 85 height 31
click at [642, 370] on input "26,250" at bounding box center [613, 372] width 85 height 31
drag, startPoint x: 1248, startPoint y: 177, endPoint x: 1281, endPoint y: 175, distance: 33.1
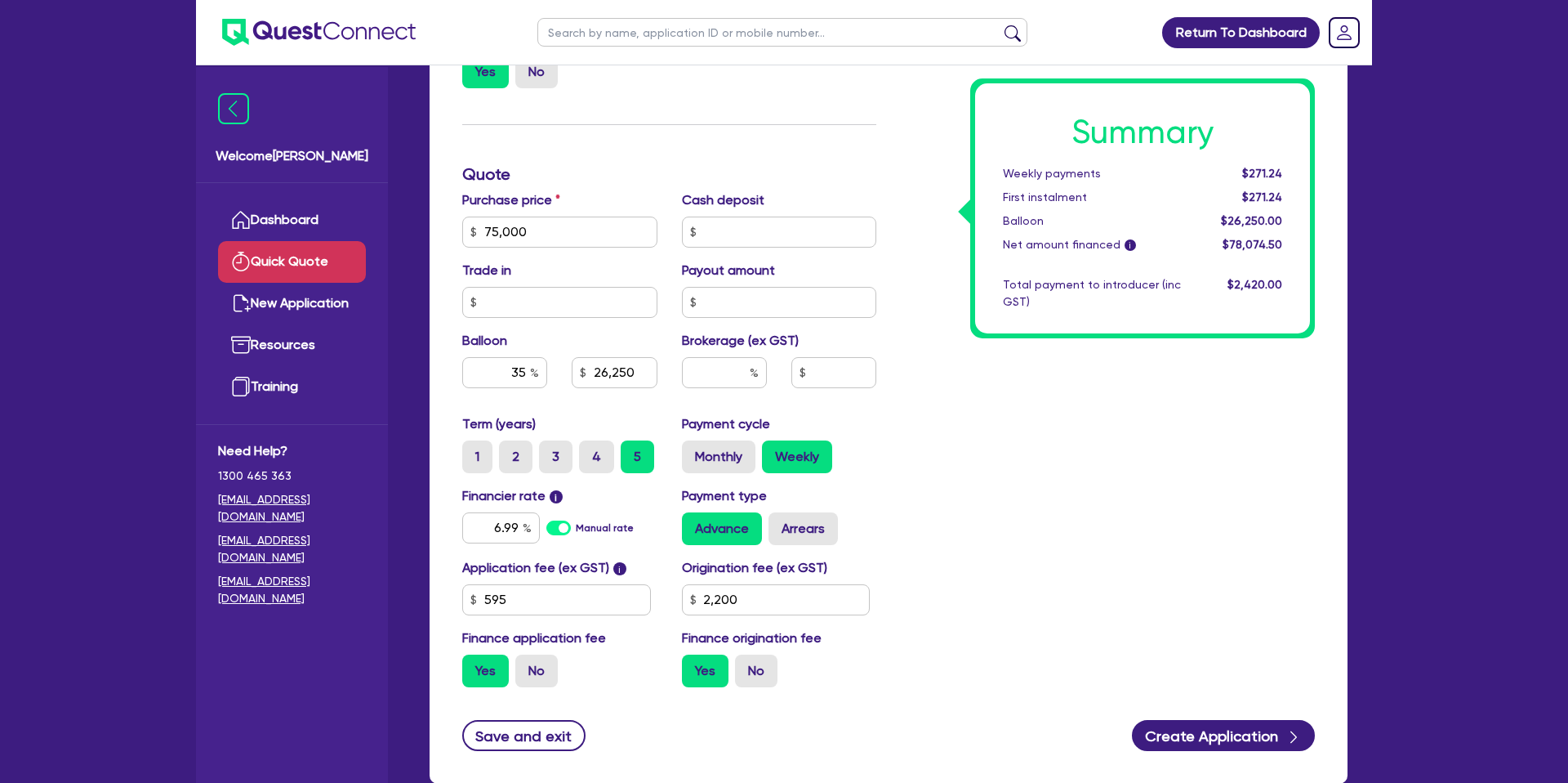
click at [1280, 175] on span "$271.24" at bounding box center [1262, 173] width 40 height 13
drag, startPoint x: 1282, startPoint y: 172, endPoint x: 1239, endPoint y: 172, distance: 43.0
click at [1239, 172] on div "$271.24" at bounding box center [1244, 174] width 101 height 17
click at [1239, 171] on div "$271.24" at bounding box center [1244, 174] width 101 height 17
drag, startPoint x: 1239, startPoint y: 171, endPoint x: 1293, endPoint y: 168, distance: 54.1
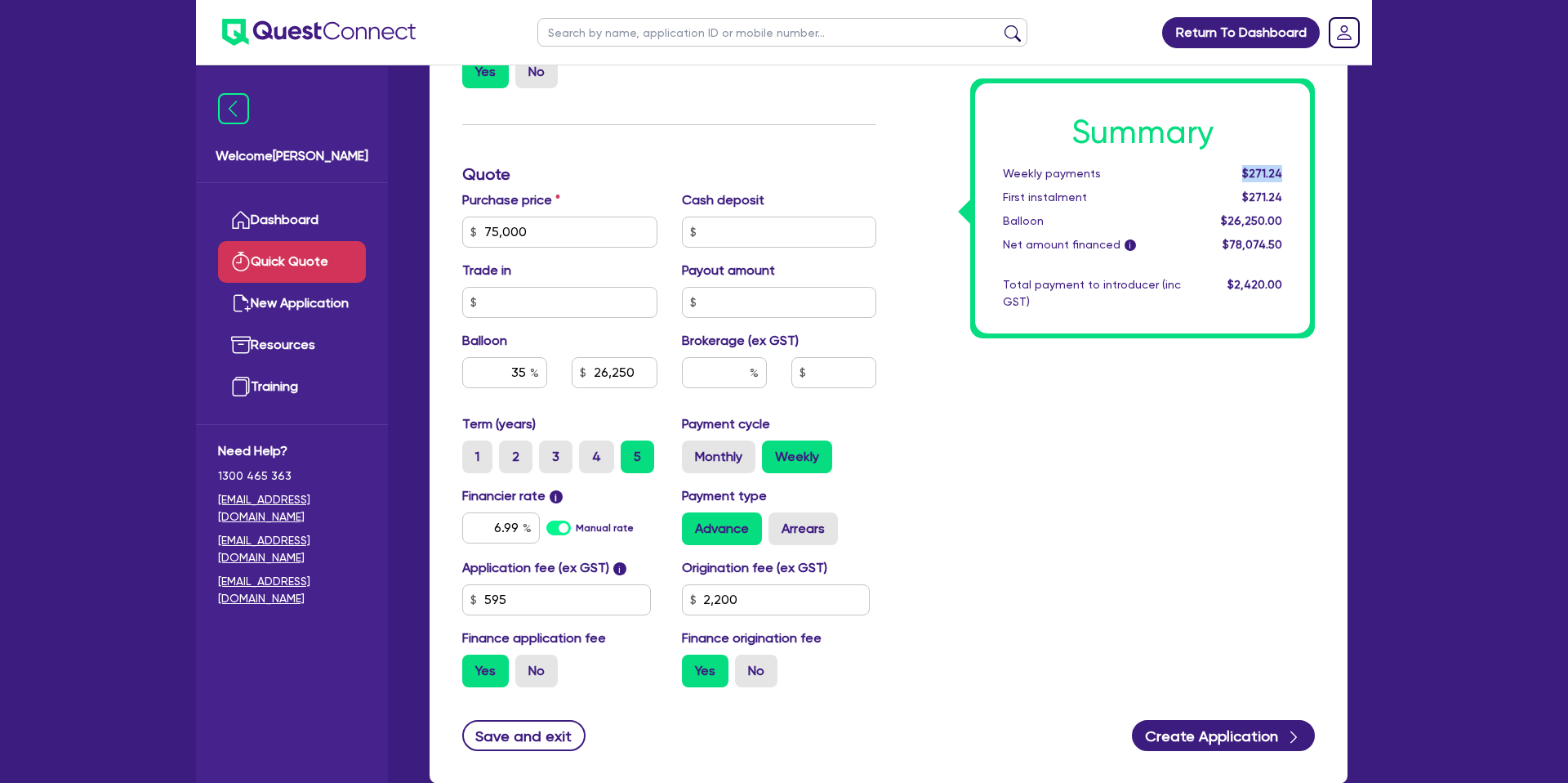
click at [1293, 168] on div "$271.24" at bounding box center [1244, 174] width 101 height 17
drag, startPoint x: 1265, startPoint y: 171, endPoint x: 1277, endPoint y: 166, distance: 13.0
click at [1275, 166] on span "$271.24" at bounding box center [1262, 173] width 40 height 13
click at [1281, 172] on span "$271.24" at bounding box center [1262, 173] width 40 height 13
drag, startPoint x: 1260, startPoint y: 172, endPoint x: 1220, endPoint y: 176, distance: 40.2
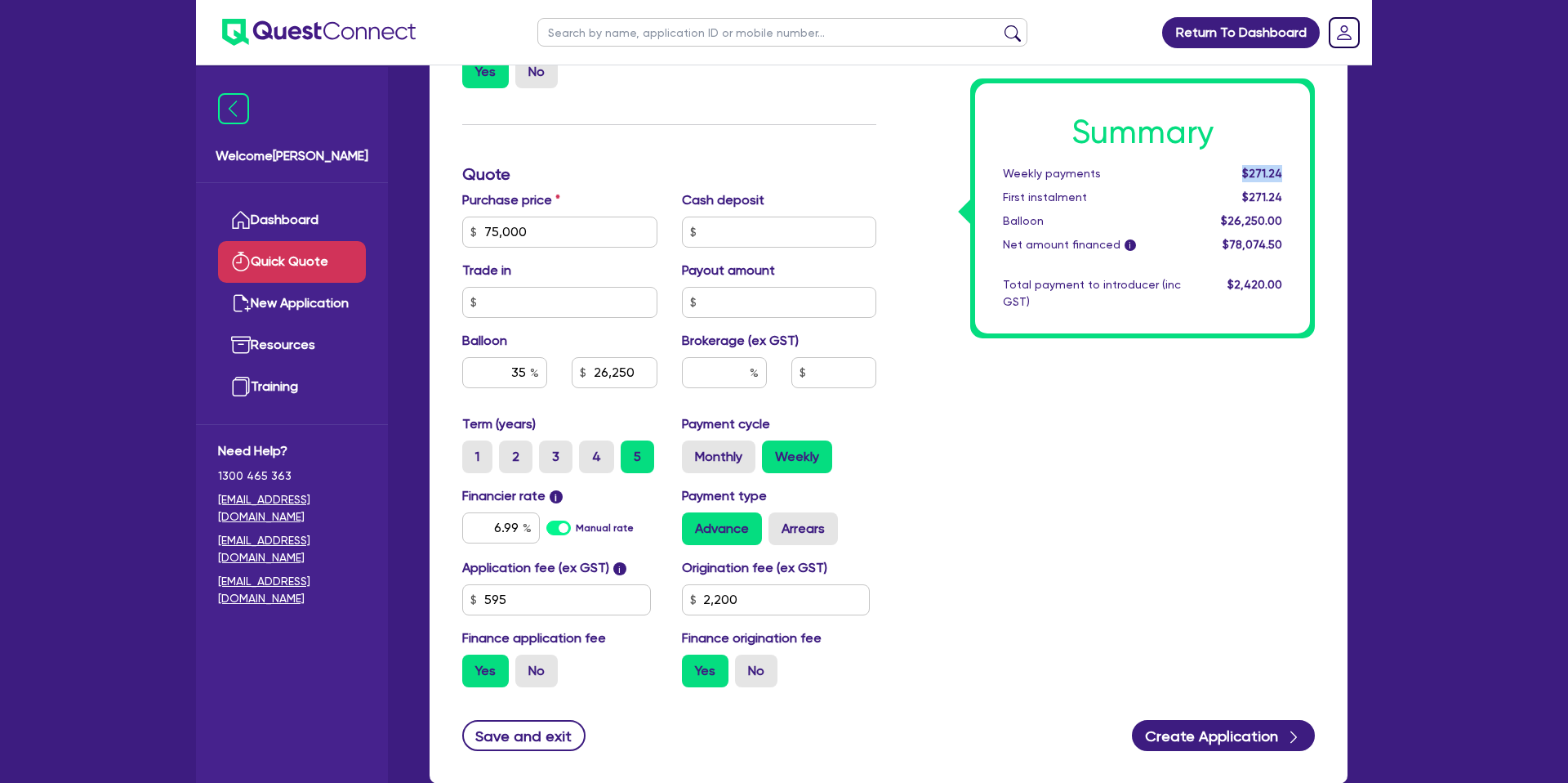
click at [1220, 176] on div "$271.24" at bounding box center [1244, 174] width 101 height 17
drag, startPoint x: 1227, startPoint y: 174, endPoint x: 1239, endPoint y: 173, distance: 12.0
click at [1230, 172] on div "$271.24" at bounding box center [1244, 174] width 101 height 17
drag, startPoint x: 1239, startPoint y: 172, endPoint x: 1282, endPoint y: 171, distance: 43.0
click at [1282, 171] on div "$271.24" at bounding box center [1244, 174] width 101 height 17
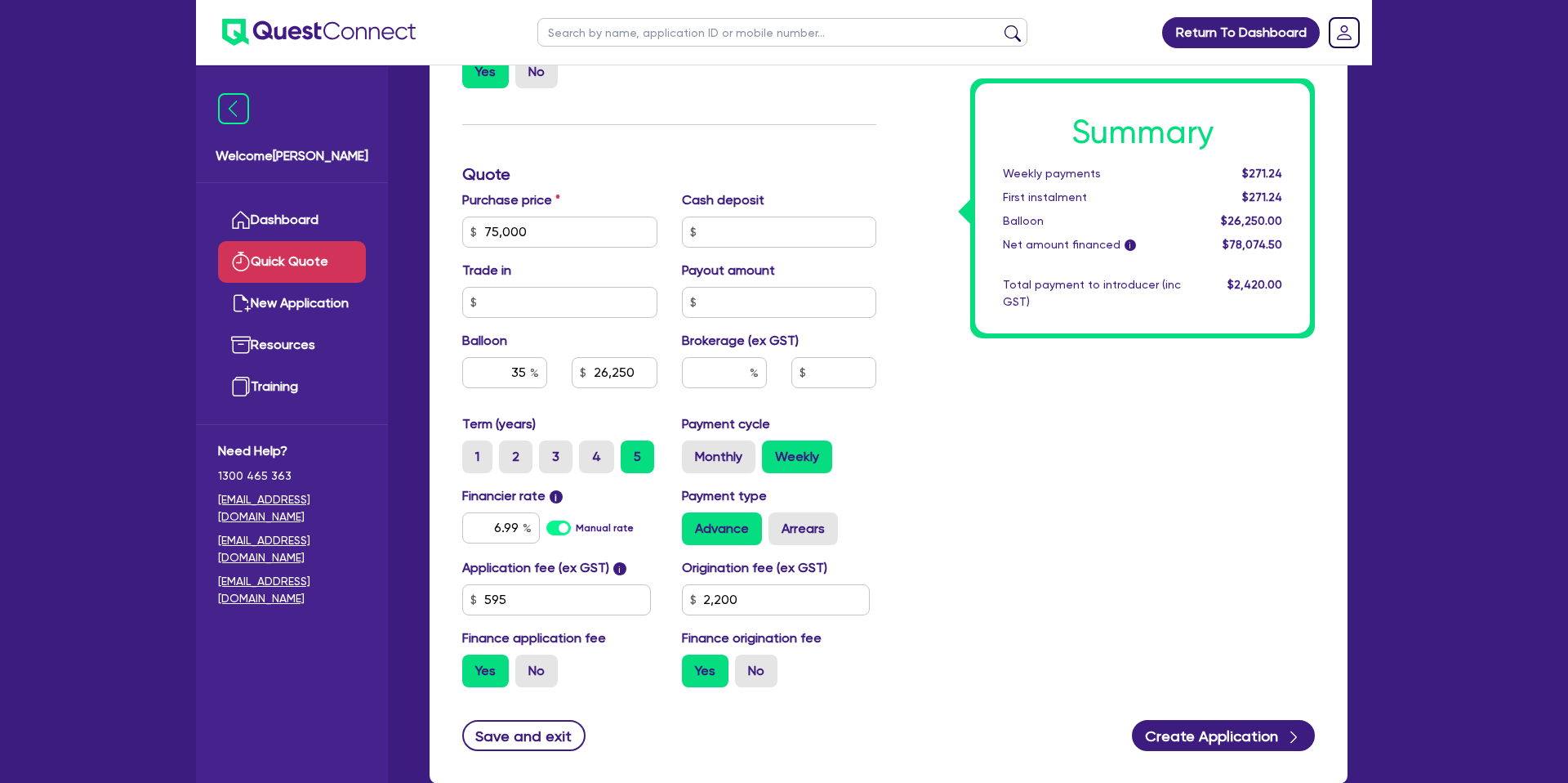
click at [1079, 424] on div "Summary Weekly payments $271.24 First instalment $271.24 Balloon $26,250.00 Net…" at bounding box center [1108, 223] width 439 height 955
click at [573, 241] on input "75,000" at bounding box center [560, 231] width 195 height 31
click at [722, 235] on input "text" at bounding box center [780, 231] width 195 height 31
drag, startPoint x: 558, startPoint y: 231, endPoint x: 541, endPoint y: 251, distance: 26.2
click at [558, 231] on input "75,000" at bounding box center [560, 231] width 195 height 31
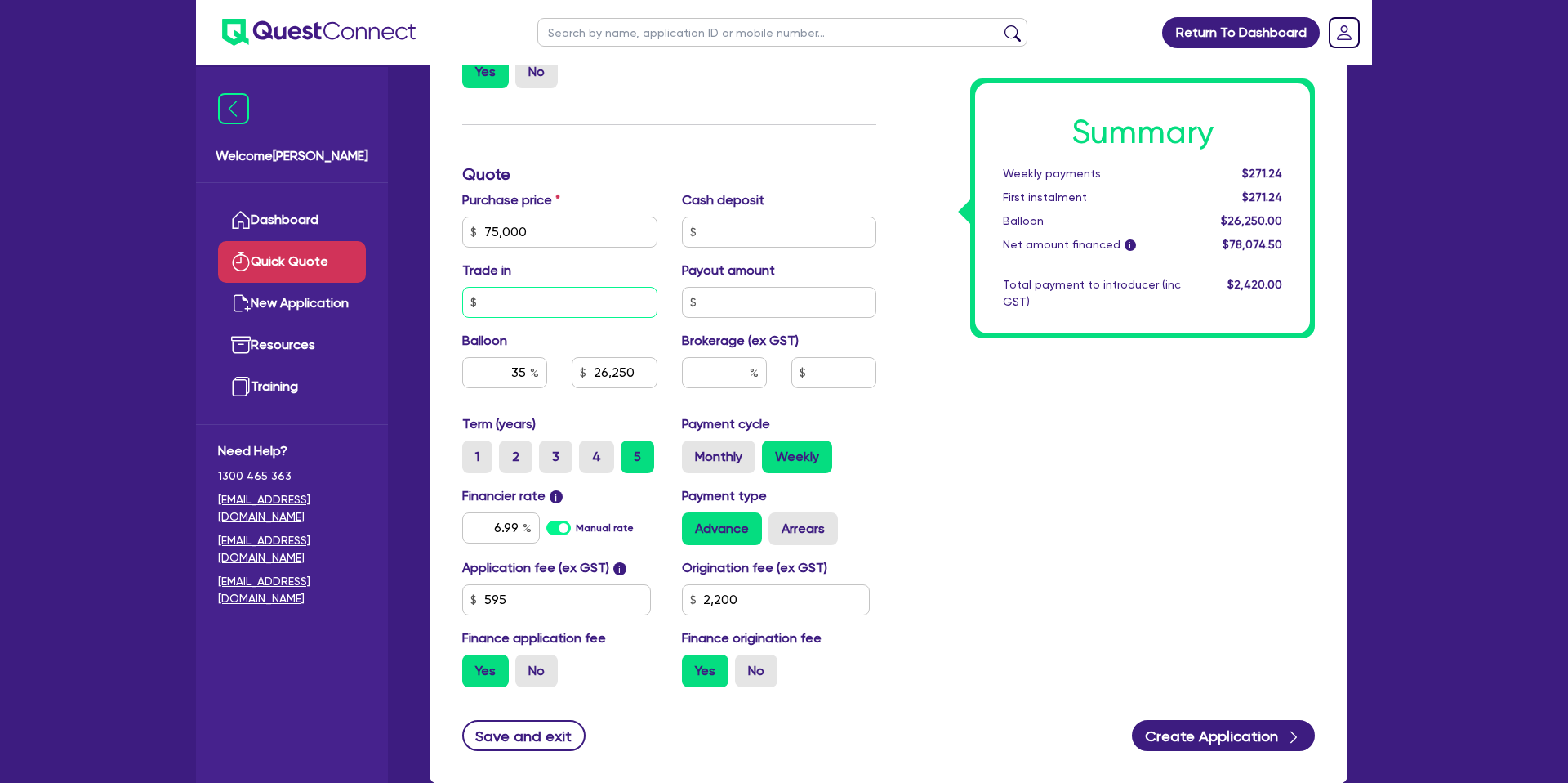
click at [502, 302] on input "text" at bounding box center [560, 302] width 195 height 31
click at [750, 309] on input "text" at bounding box center [780, 302] width 195 height 31
click at [1070, 419] on div "Summary Weekly payments $271.24 First instalment $271.24 Balloon $26,250.00 Net…" at bounding box center [1108, 223] width 439 height 955
drag, startPoint x: 917, startPoint y: 163, endPoint x: 876, endPoint y: 150, distance: 43.0
click at [915, 161] on div "Summary Weekly payments $271.24 First instalment $271.24 Balloon $26,250.00 Net…" at bounding box center [1108, 223] width 439 height 955
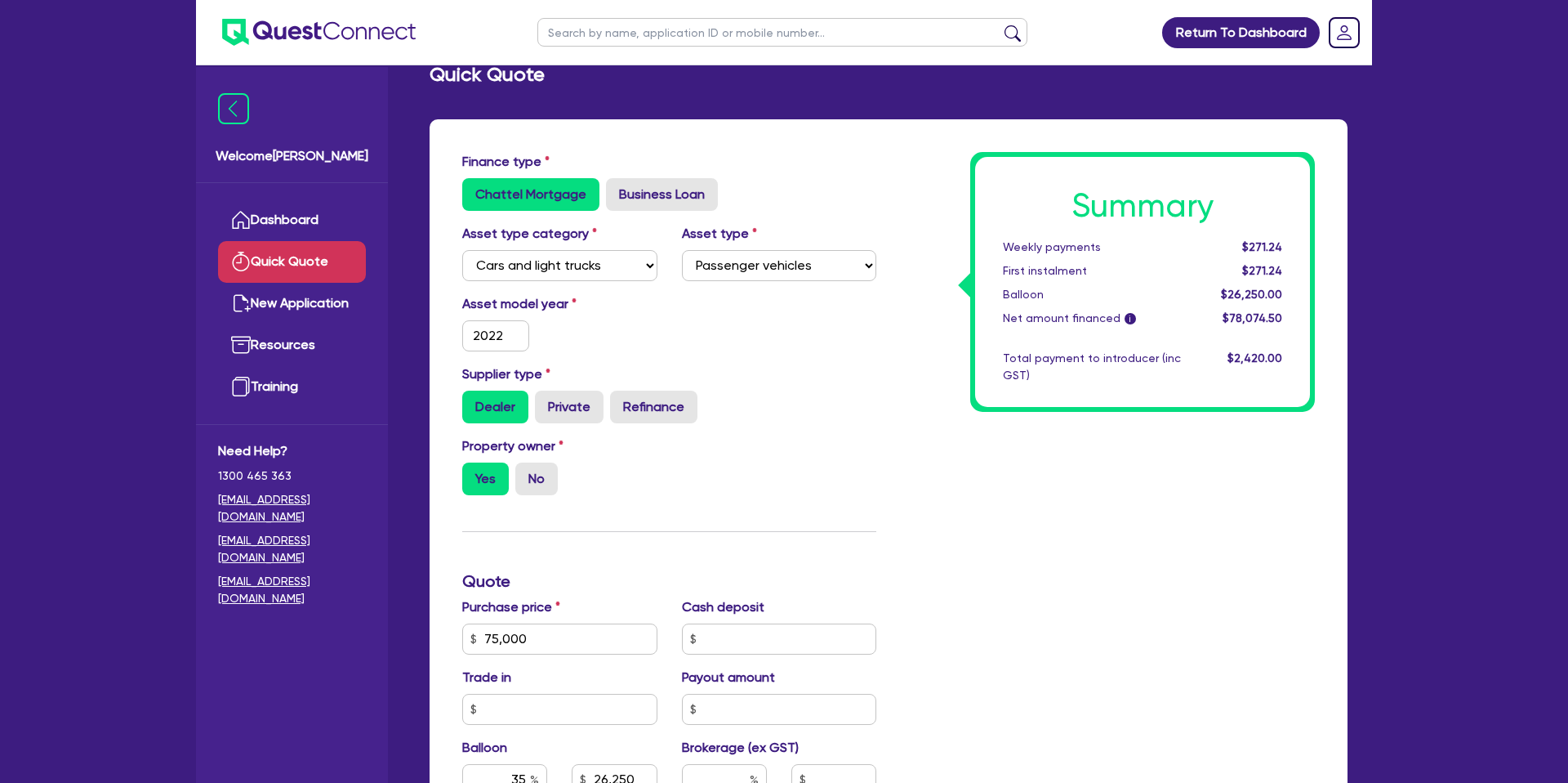
scroll to position [36, 0]
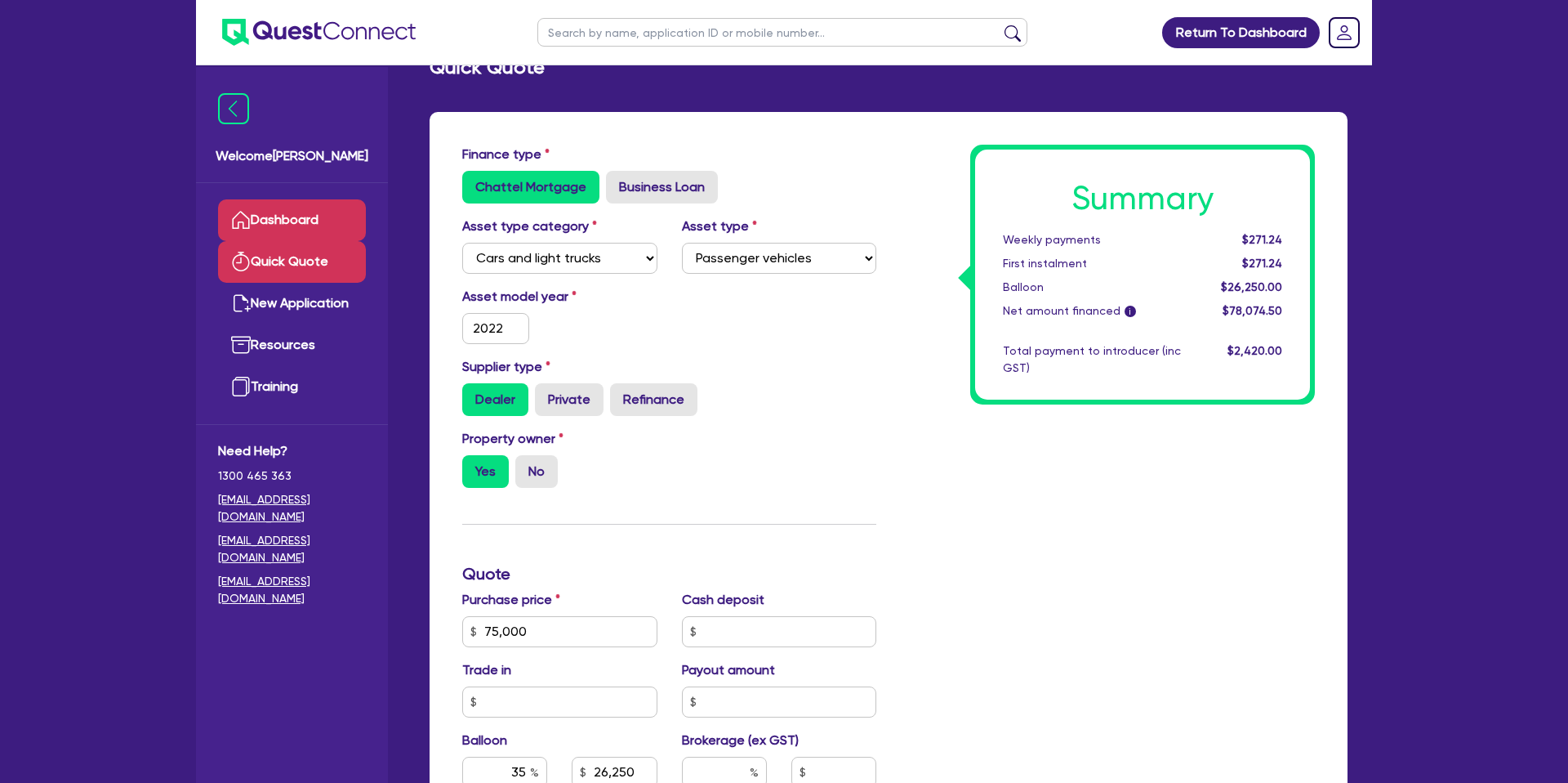
click at [330, 210] on link "Dashboard" at bounding box center [291, 220] width 147 height 41
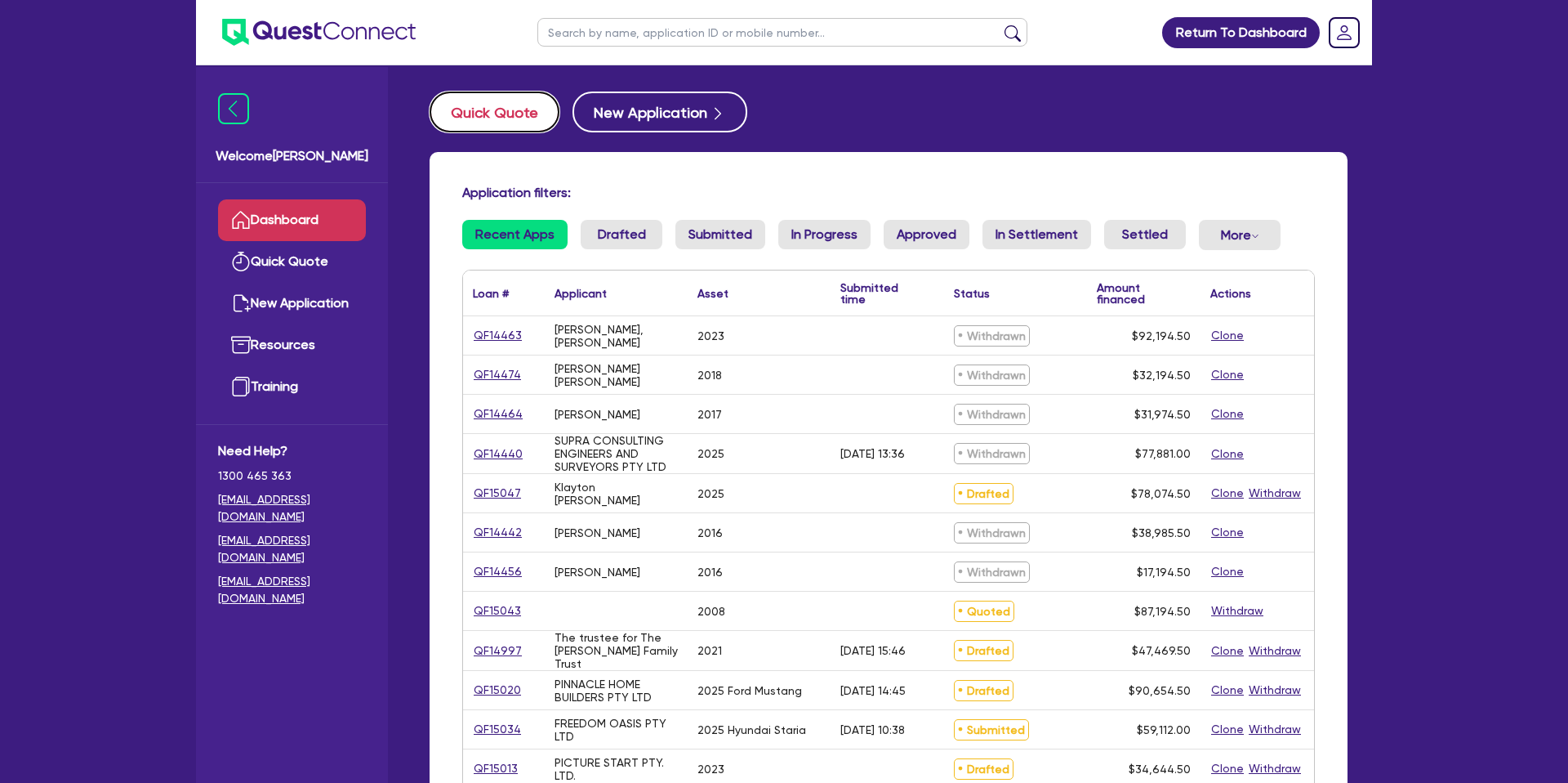
click at [525, 125] on button "Quick Quote" at bounding box center [494, 111] width 130 height 40
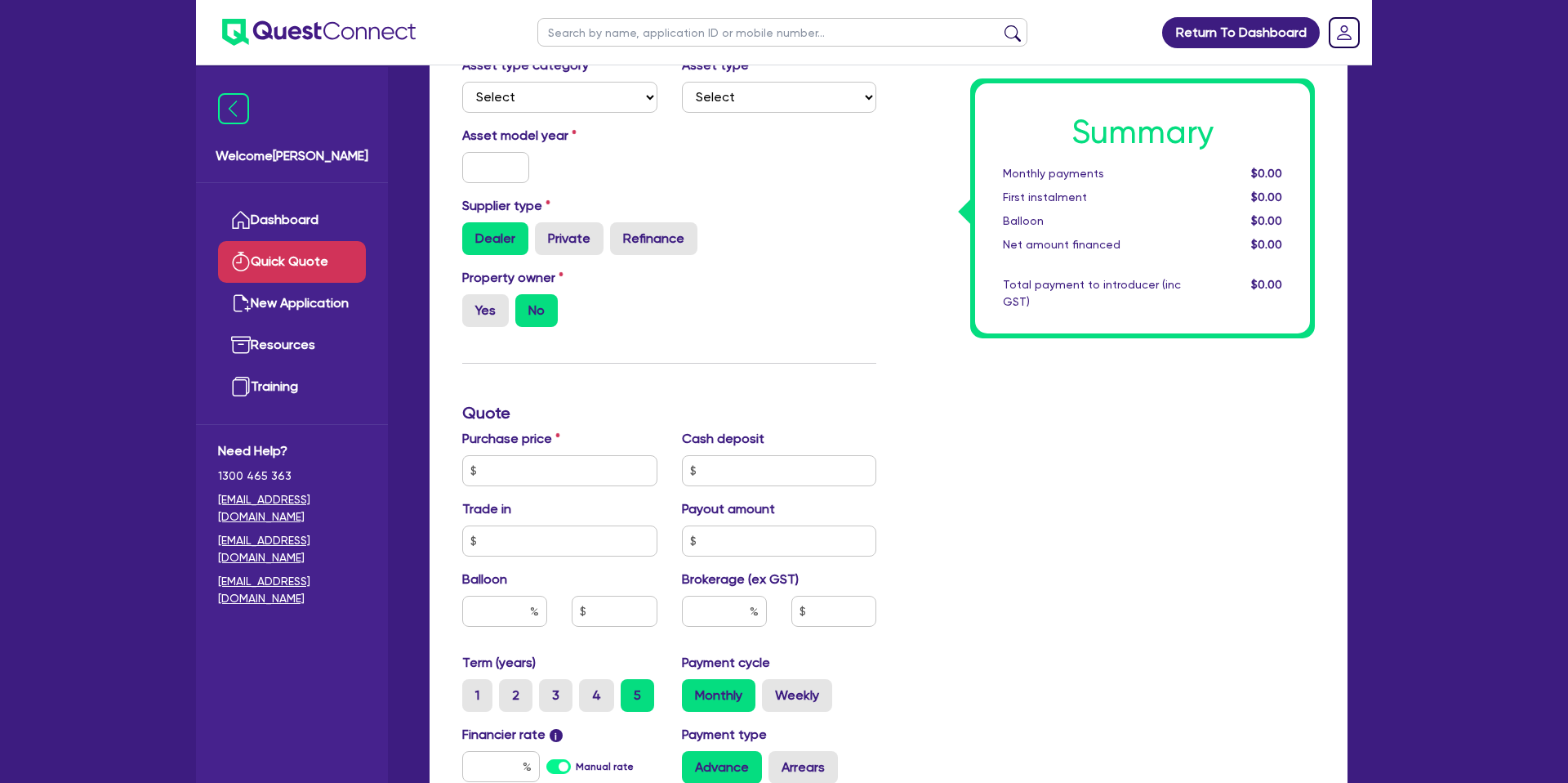
scroll to position [203, 0]
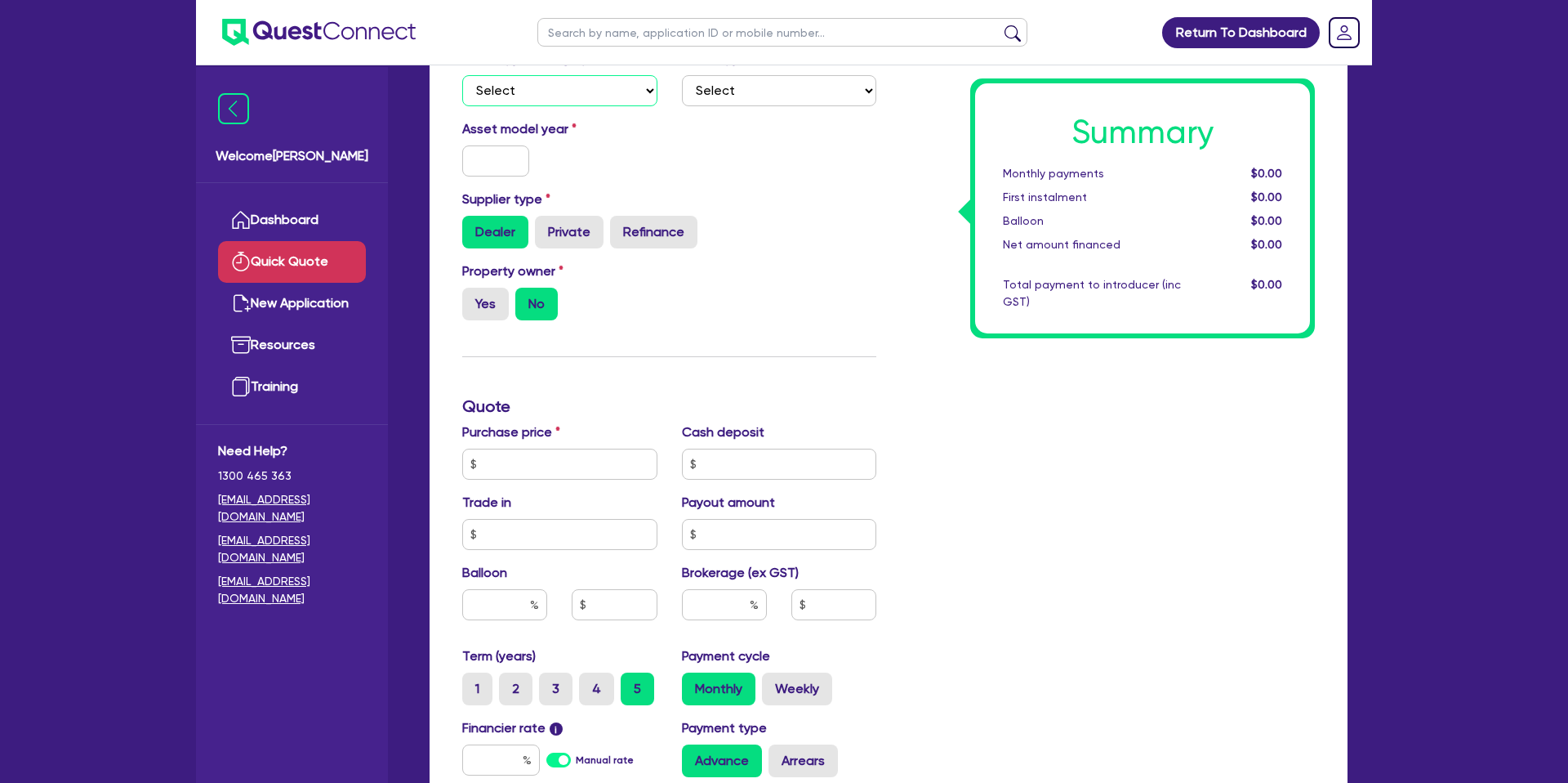
click at [612, 94] on select "Select Cars and light trucks Primary assets Secondary assets Tertiary assets" at bounding box center [560, 90] width 195 height 31
select select "CARS_AND_LIGHT_TRUCKS"
click at [462, 75] on select "Select Cars and light trucks Primary assets Secondary assets Tertiary assets" at bounding box center [560, 90] width 195 height 31
click at [734, 97] on select "Select Passenger vehicles Vans and utes Light trucks up to 4.5 tonne" at bounding box center [780, 90] width 195 height 31
select select "PASSENGER_VEHICLES"
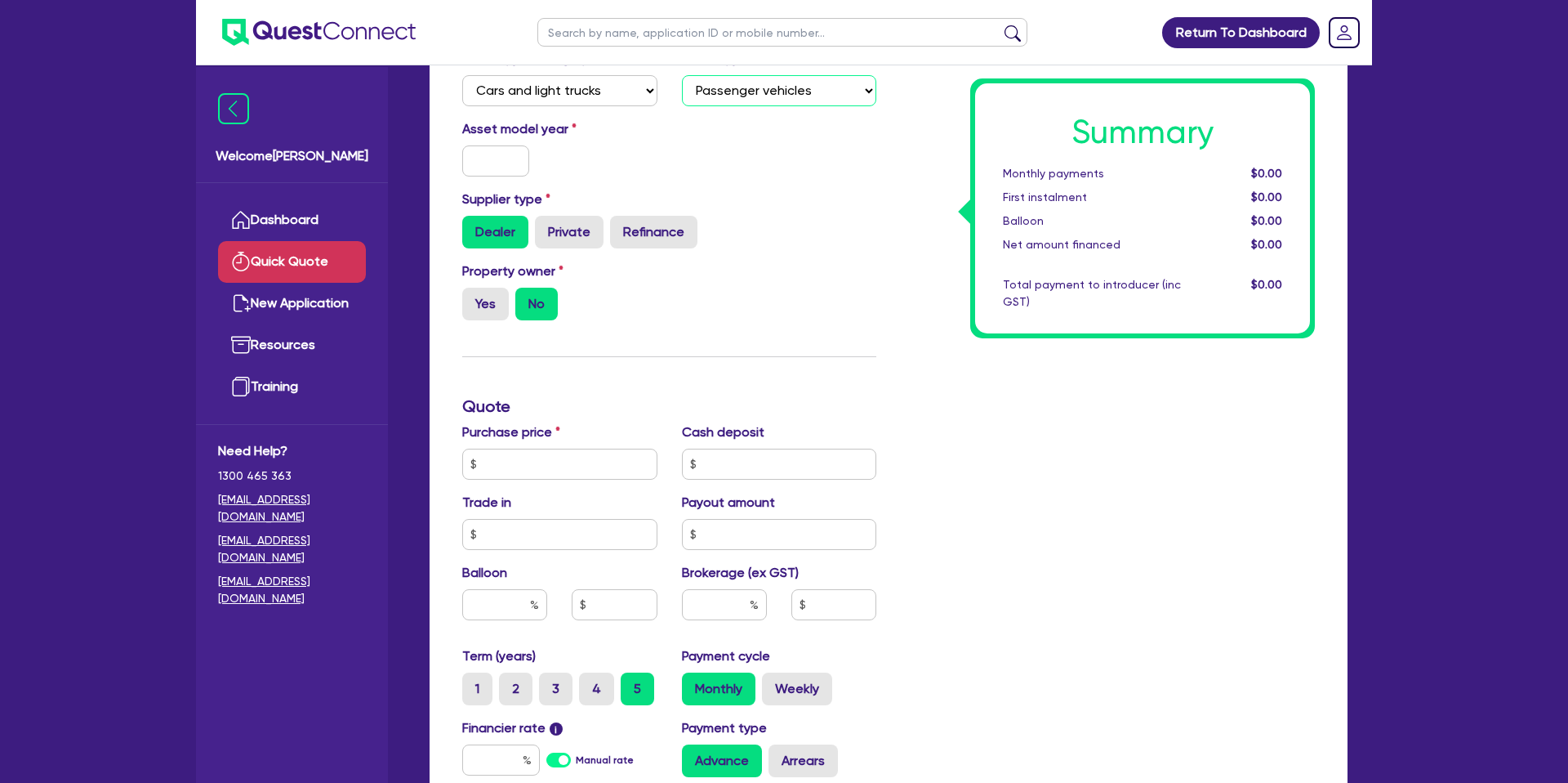
click at [682, 75] on select "Select Passenger vehicles Vans and utes Light trucks up to 4.5 tonne" at bounding box center [780, 90] width 195 height 31
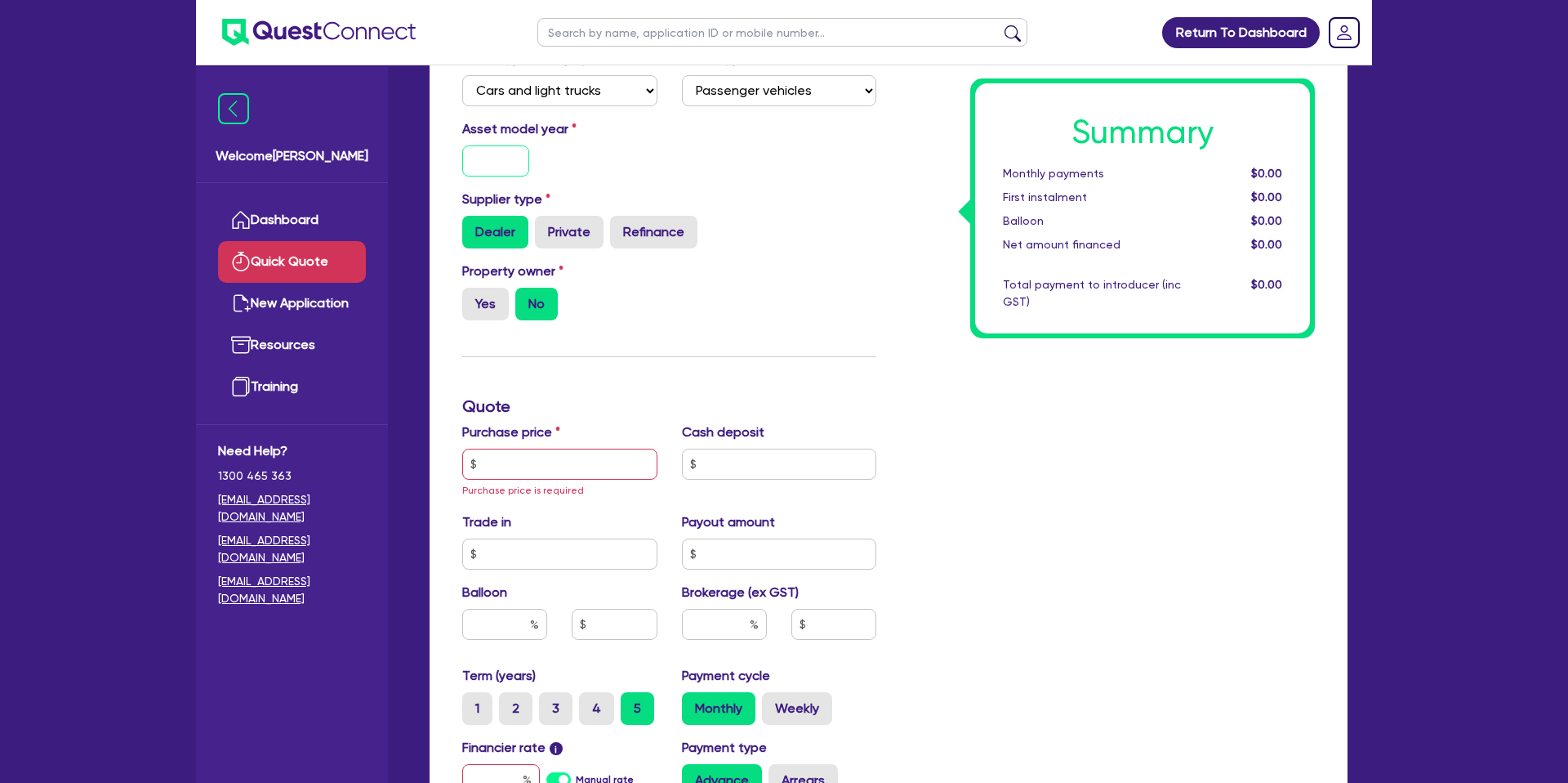
drag, startPoint x: 515, startPoint y: 159, endPoint x: 505, endPoint y: 147, distance: 15.6
click at [515, 152] on input "text" at bounding box center [495, 161] width 67 height 31
type input "2025"
click at [881, 273] on div "Property owner Yes No" at bounding box center [669, 297] width 439 height 71
click at [470, 299] on label "Yes" at bounding box center [486, 304] width 47 height 33
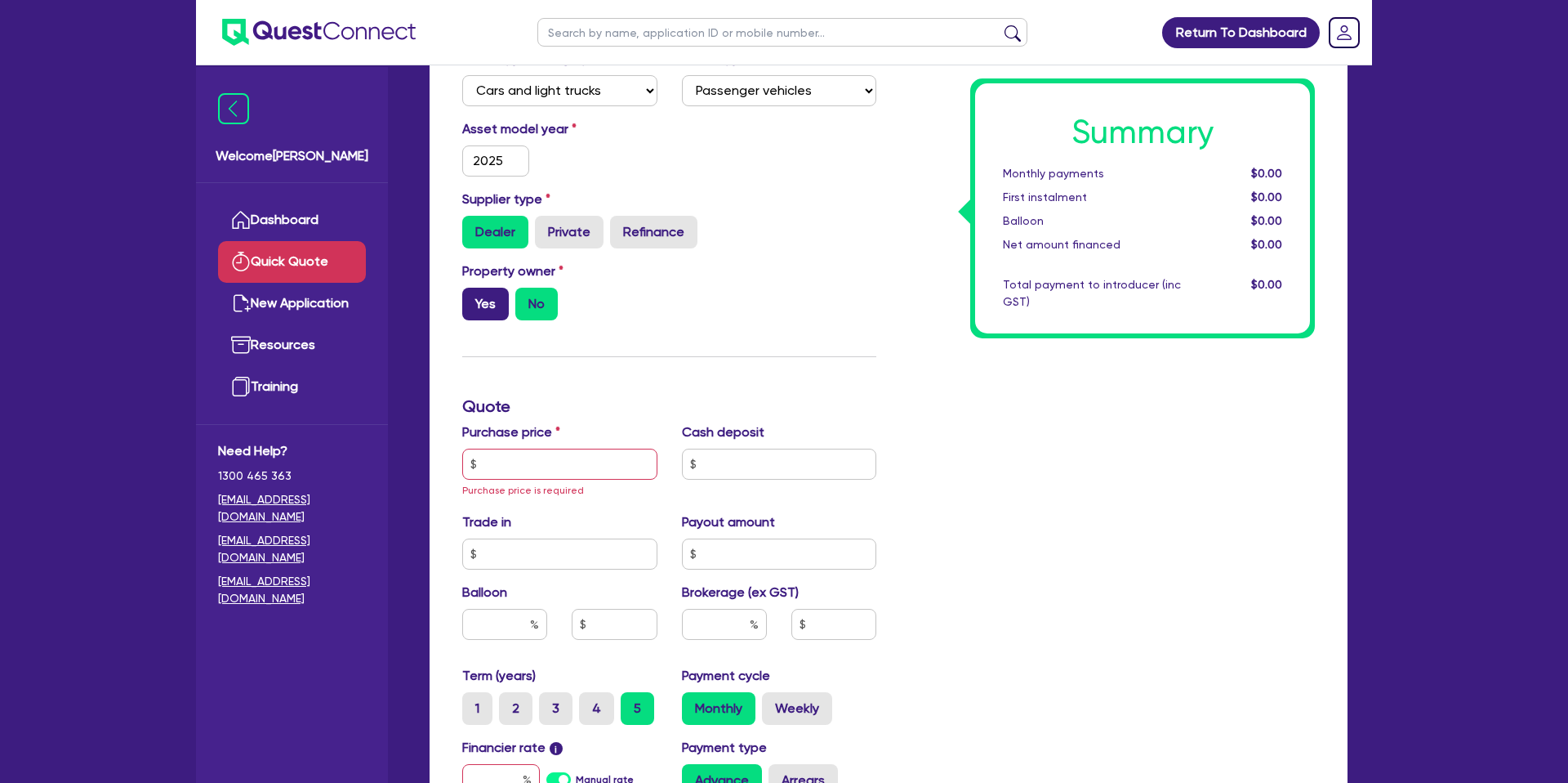
click at [470, 298] on input "Yes" at bounding box center [467, 292] width 10 height 10
radio input "true"
click at [511, 478] on input "text" at bounding box center [560, 463] width 195 height 31
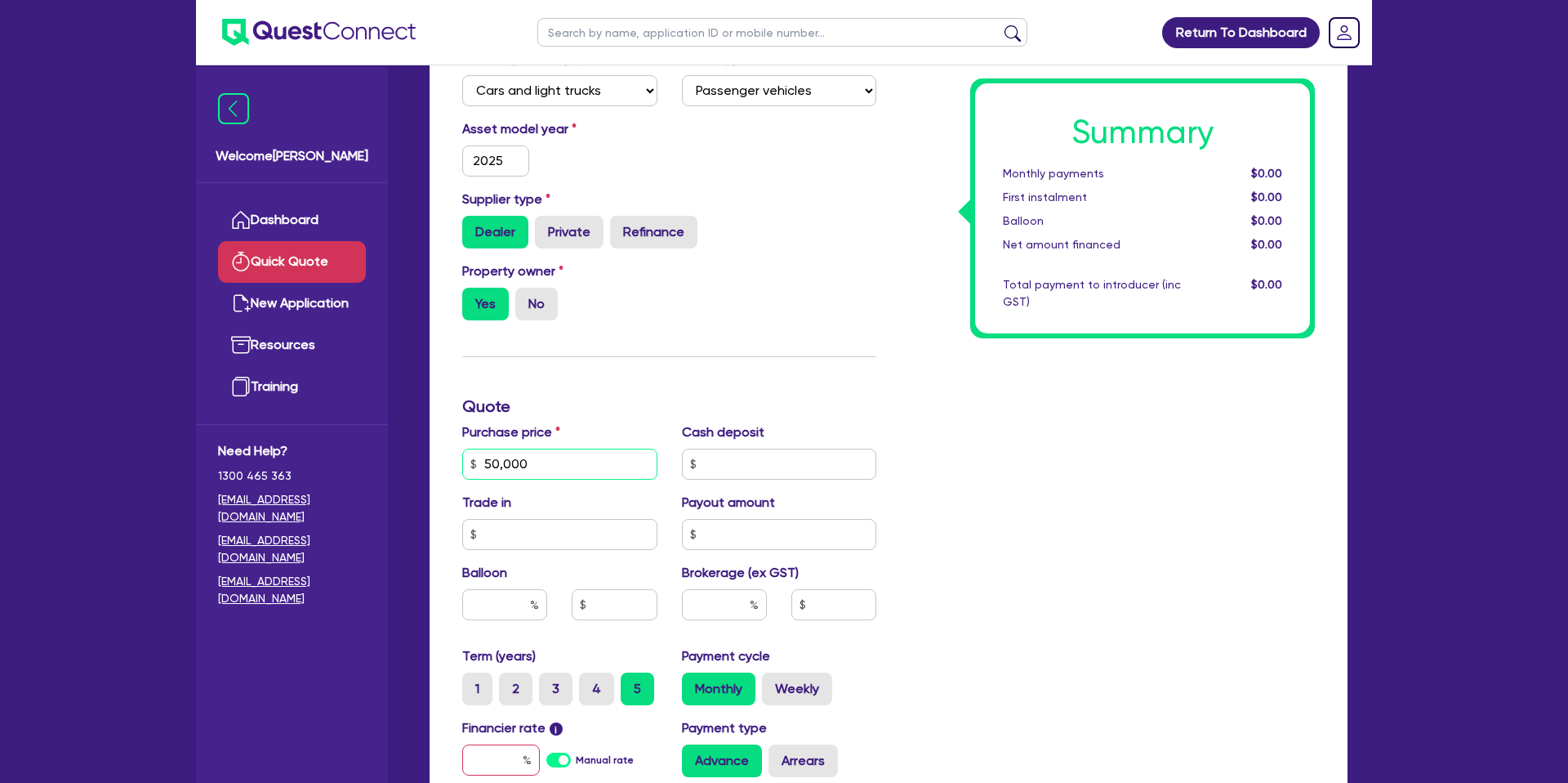
type input "50,000"
click at [862, 256] on div "Supplier type Dealer Private Refinance" at bounding box center [669, 226] width 439 height 71
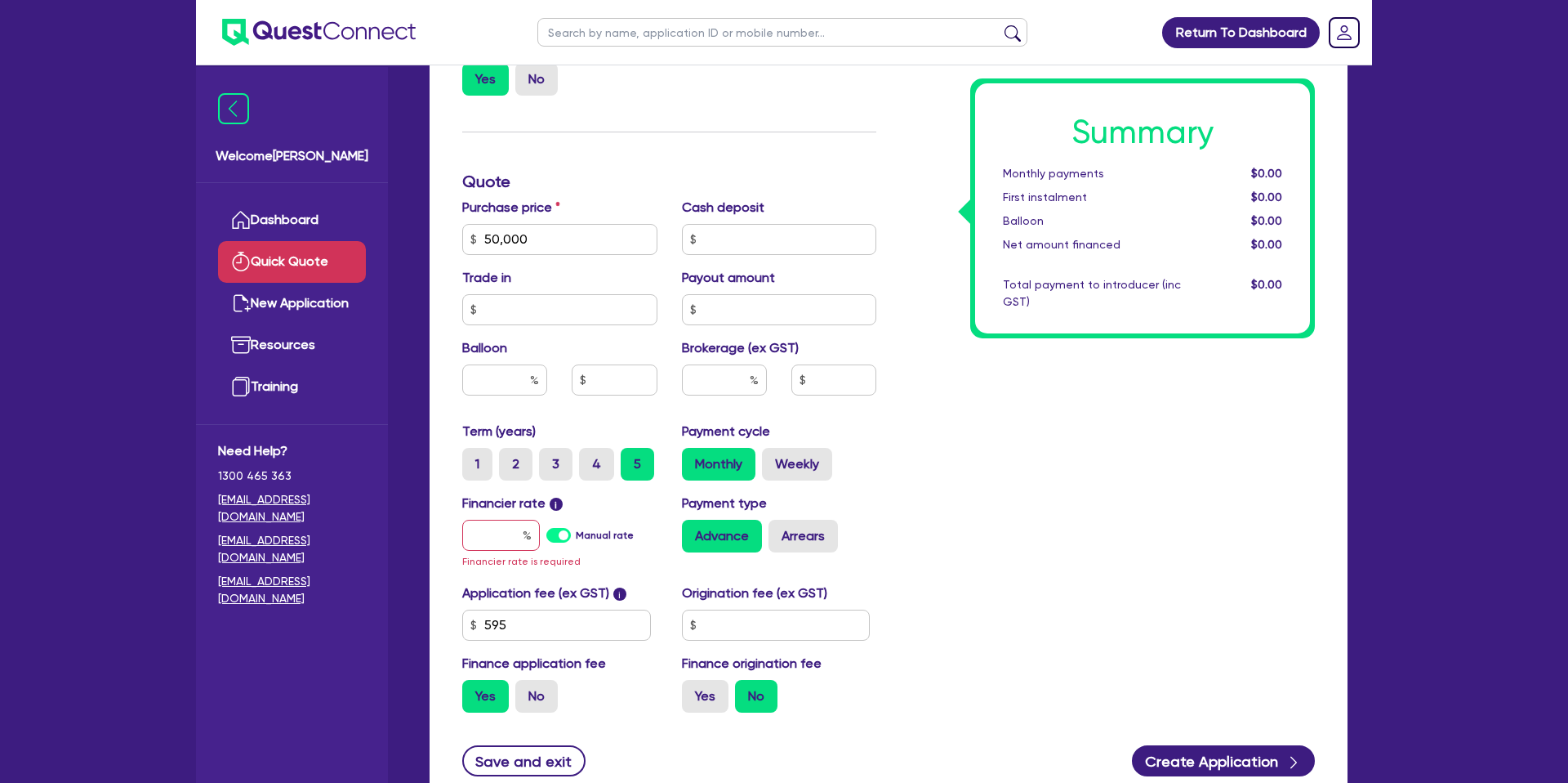
scroll to position [431, 0]
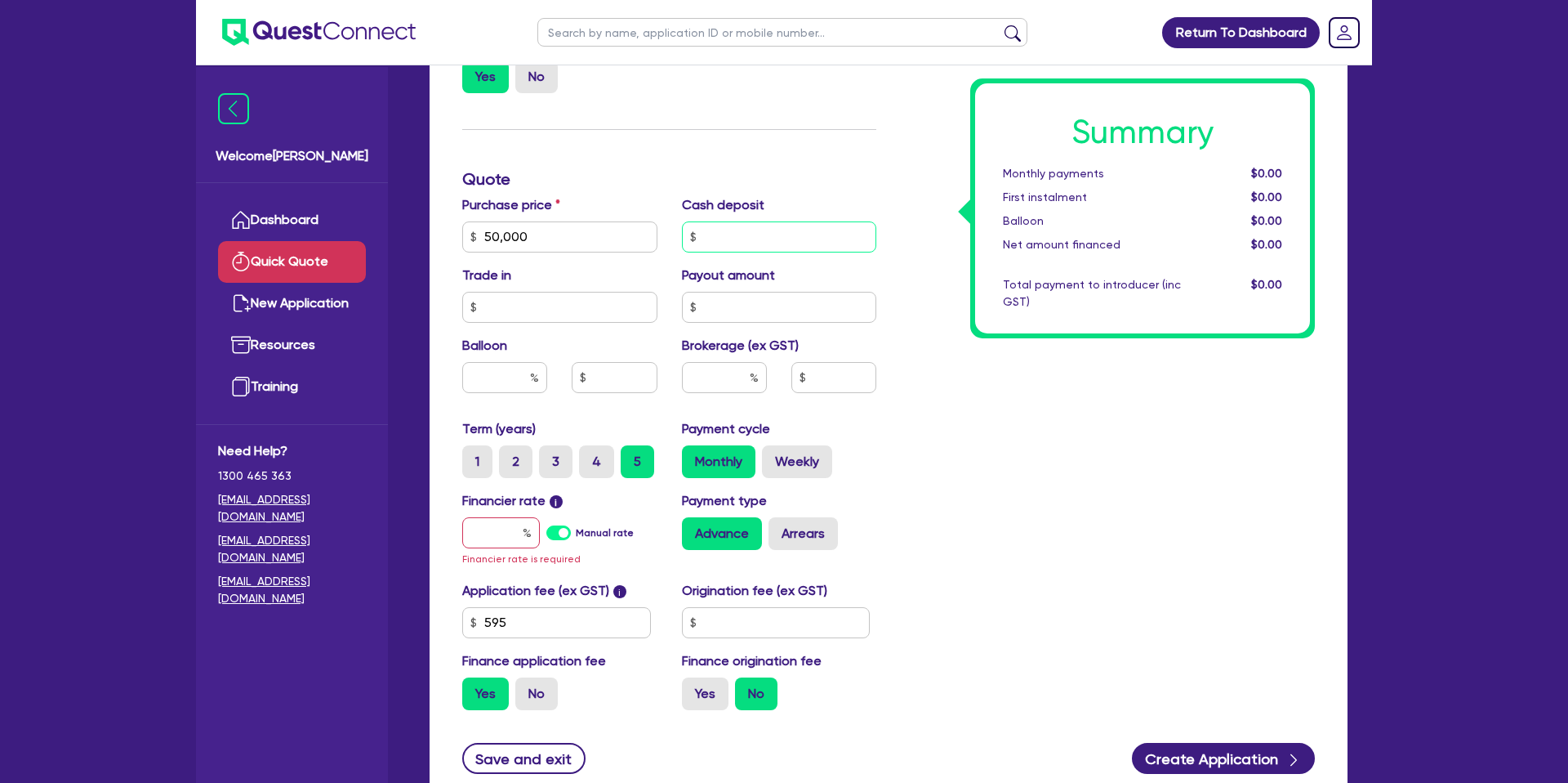
click at [712, 233] on input "text" at bounding box center [780, 237] width 195 height 31
type input "0.00"
click at [1098, 444] on div "Summary Monthly payments $0.00 First instalment $0.00 Balloon $0.00 Net amount …" at bounding box center [1108, 236] width 439 height 973
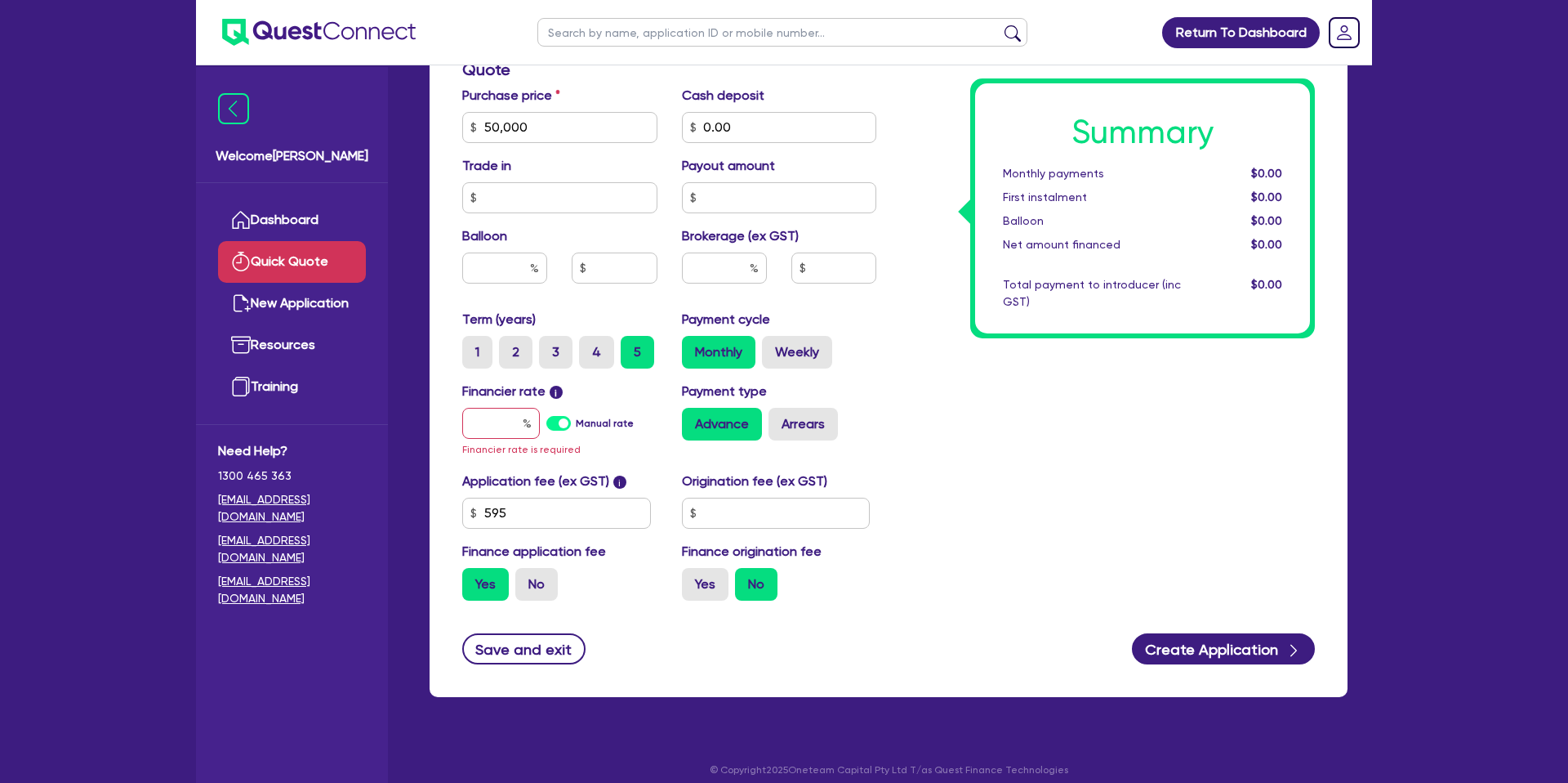
scroll to position [554, 0]
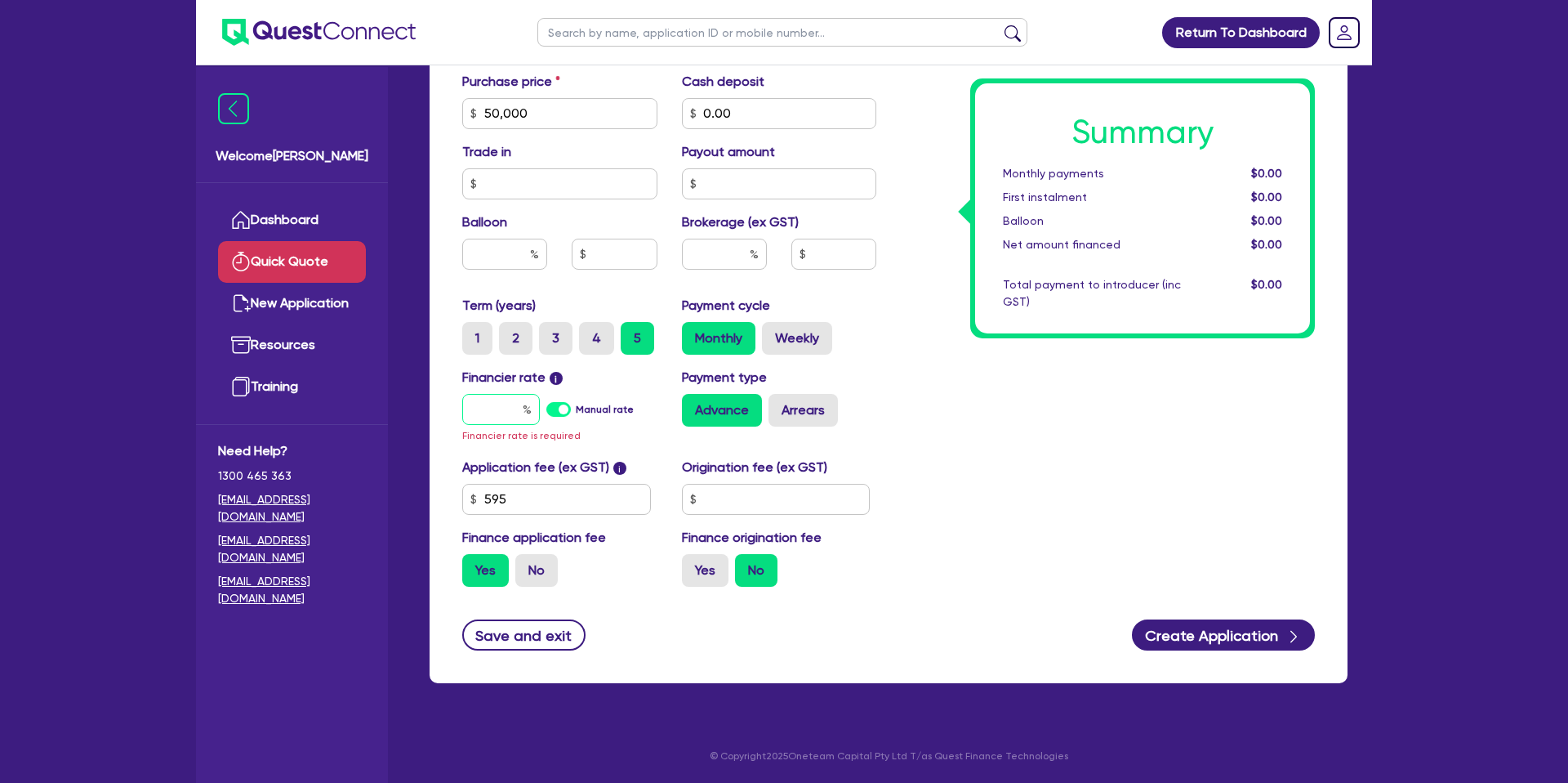
click at [508, 414] on input "text" at bounding box center [501, 409] width 78 height 31
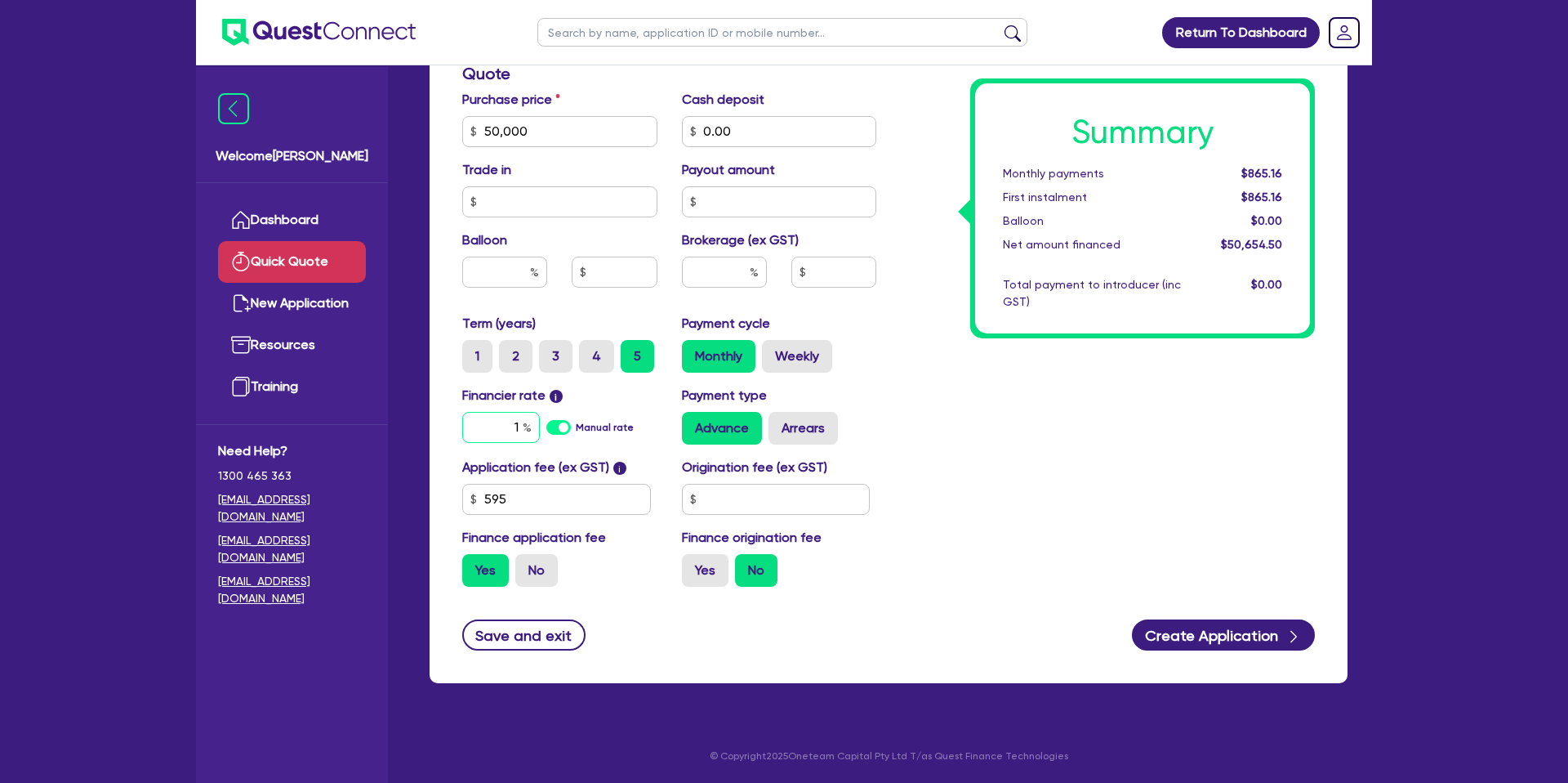
scroll to position [536, 0]
type input "15.99"
click at [753, 488] on input "text" at bounding box center [776, 499] width 189 height 31
type input "2,200"
drag, startPoint x: 893, startPoint y: 502, endPoint x: 752, endPoint y: 557, distance: 151.3
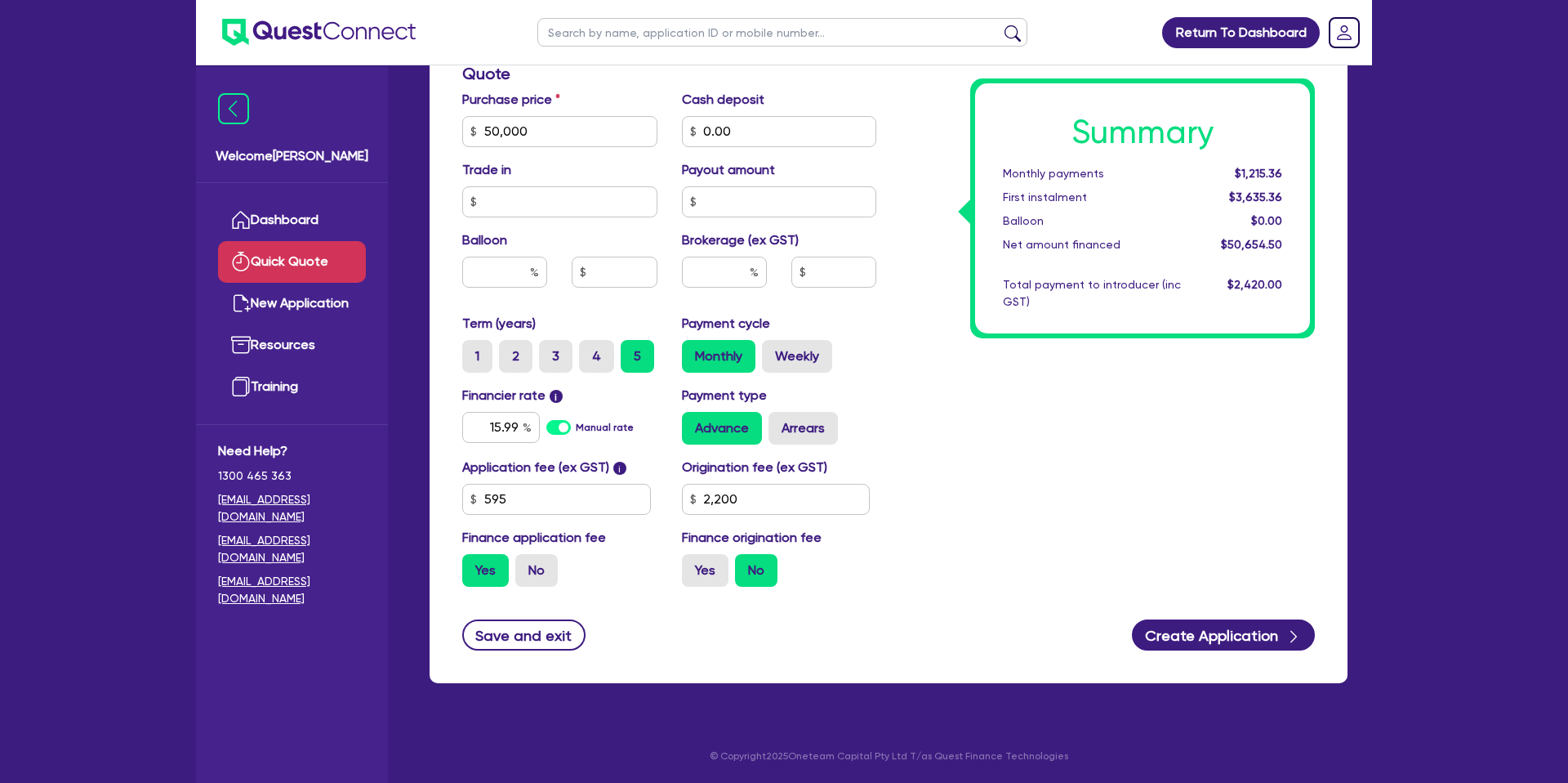
click at [893, 502] on div "Summary Monthly payments $1,215.36 First instalment $3,635.36 Balloon $0.00 Net…" at bounding box center [1108, 122] width 439 height 955
click at [689, 571] on label "Yes" at bounding box center [706, 570] width 47 height 33
click at [689, 565] on input "Yes" at bounding box center [687, 558] width 10 height 10
radio input "true"
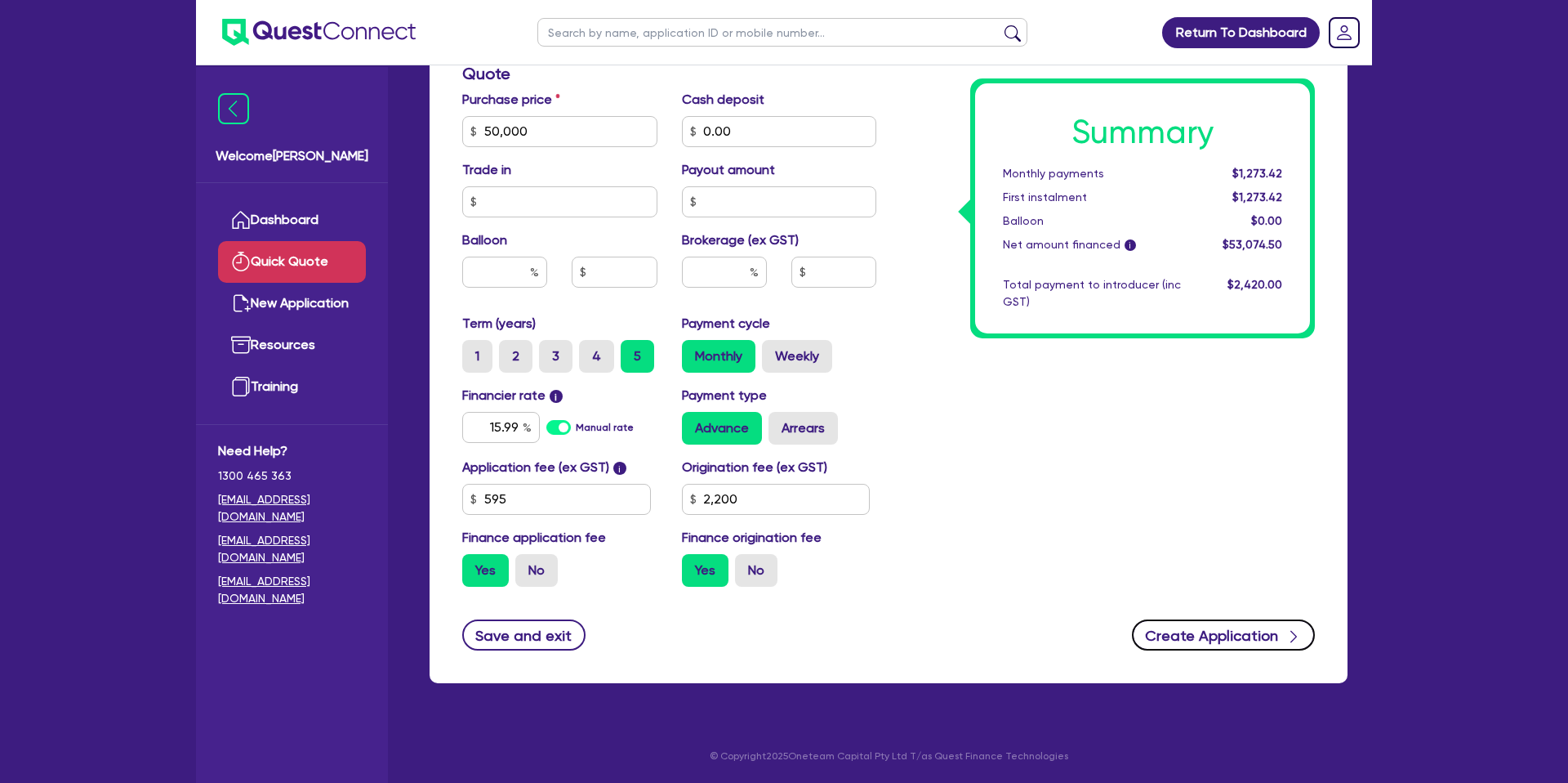
click at [1218, 622] on button "Create Application" at bounding box center [1223, 634] width 183 height 31
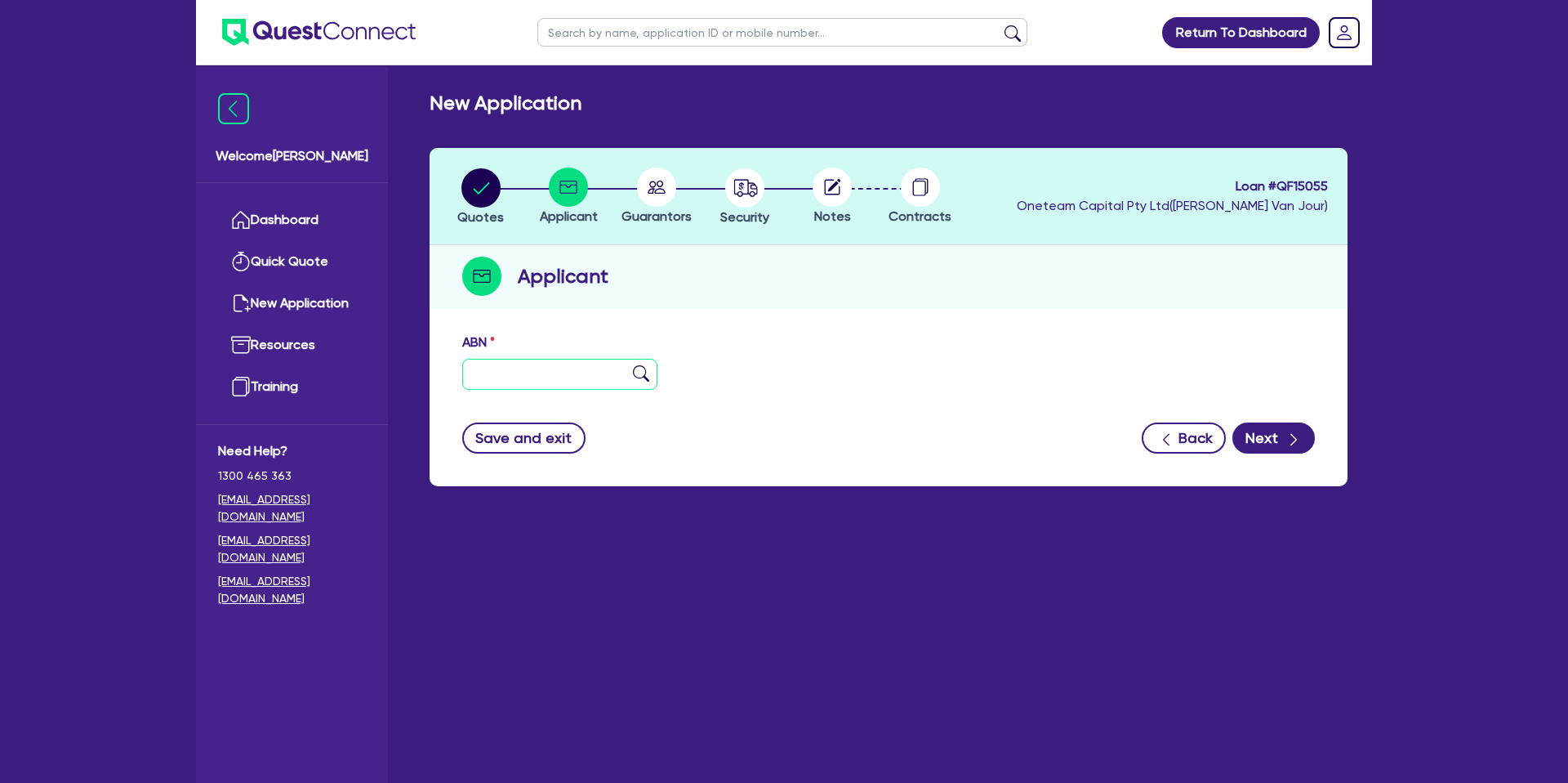
drag, startPoint x: 503, startPoint y: 377, endPoint x: 465, endPoint y: 328, distance: 62.0
click at [503, 377] on input "text" at bounding box center [560, 374] width 195 height 31
type input "41 834 934 849"
click at [882, 352] on div "ABN 41 834 934 849" at bounding box center [888, 368] width 877 height 70
type input "BRIGHT, [PERSON_NAME]"
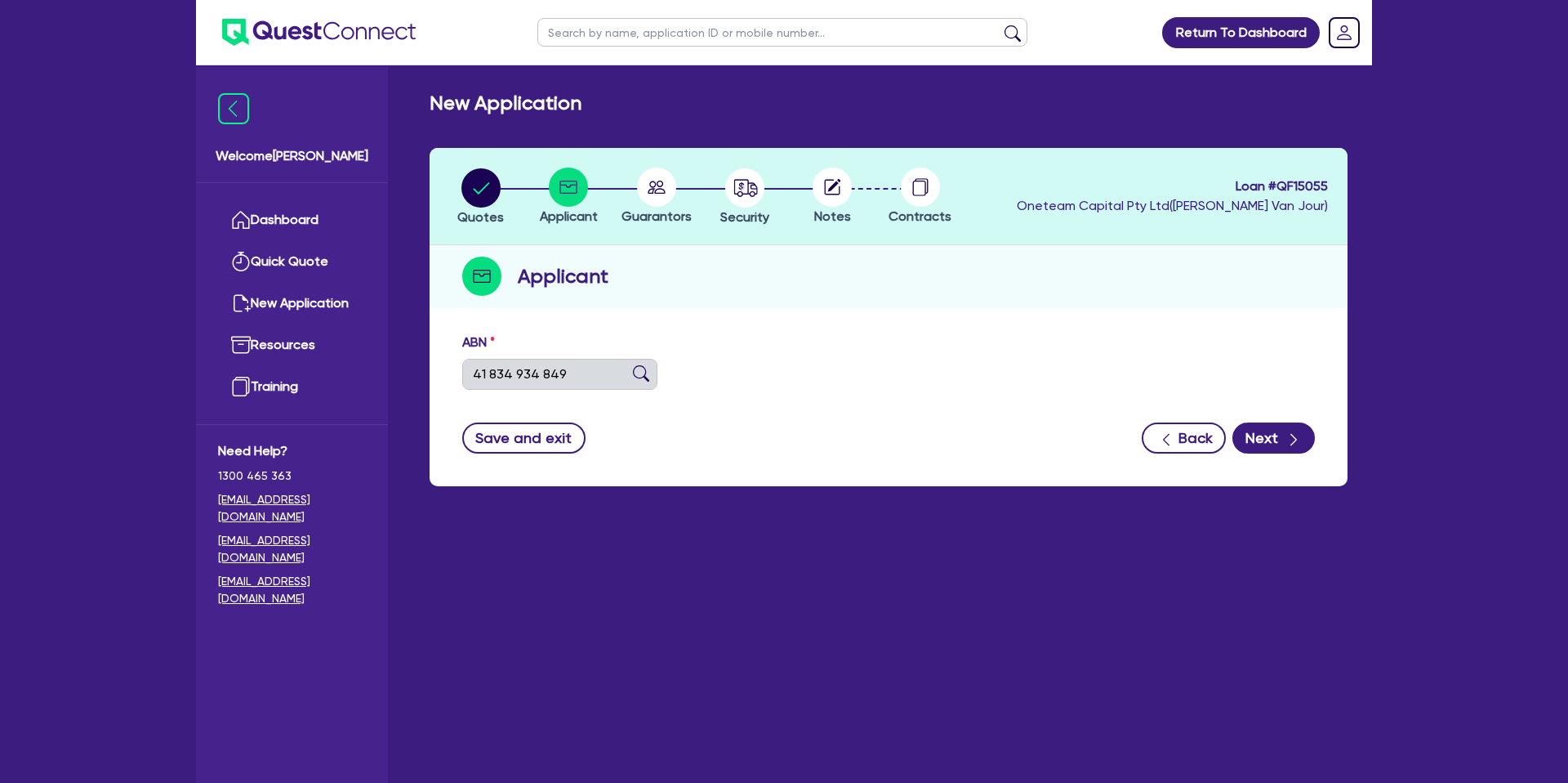
select select "SOLE_TRADER"
type input "[DATE]"
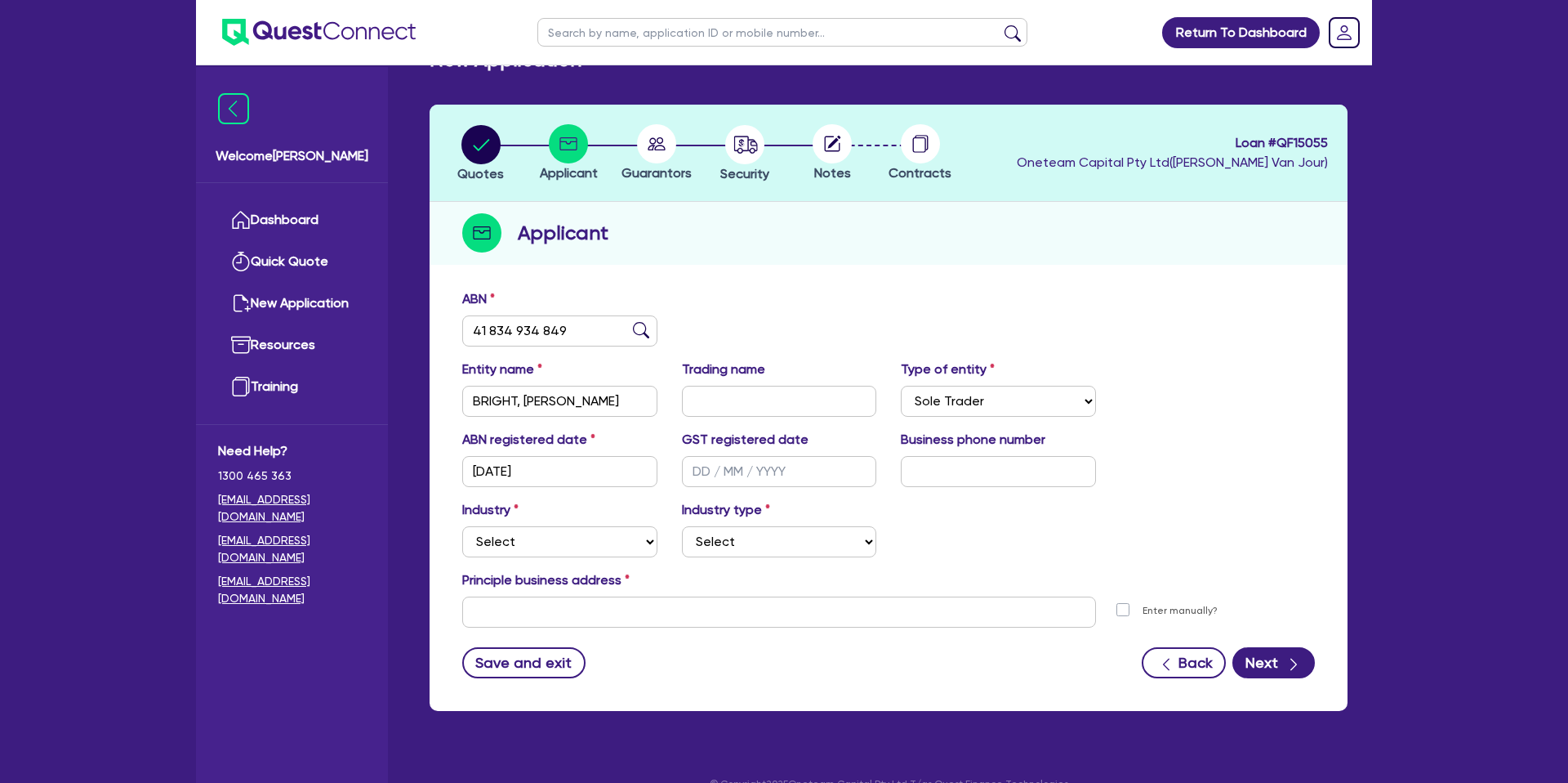
scroll to position [71, 0]
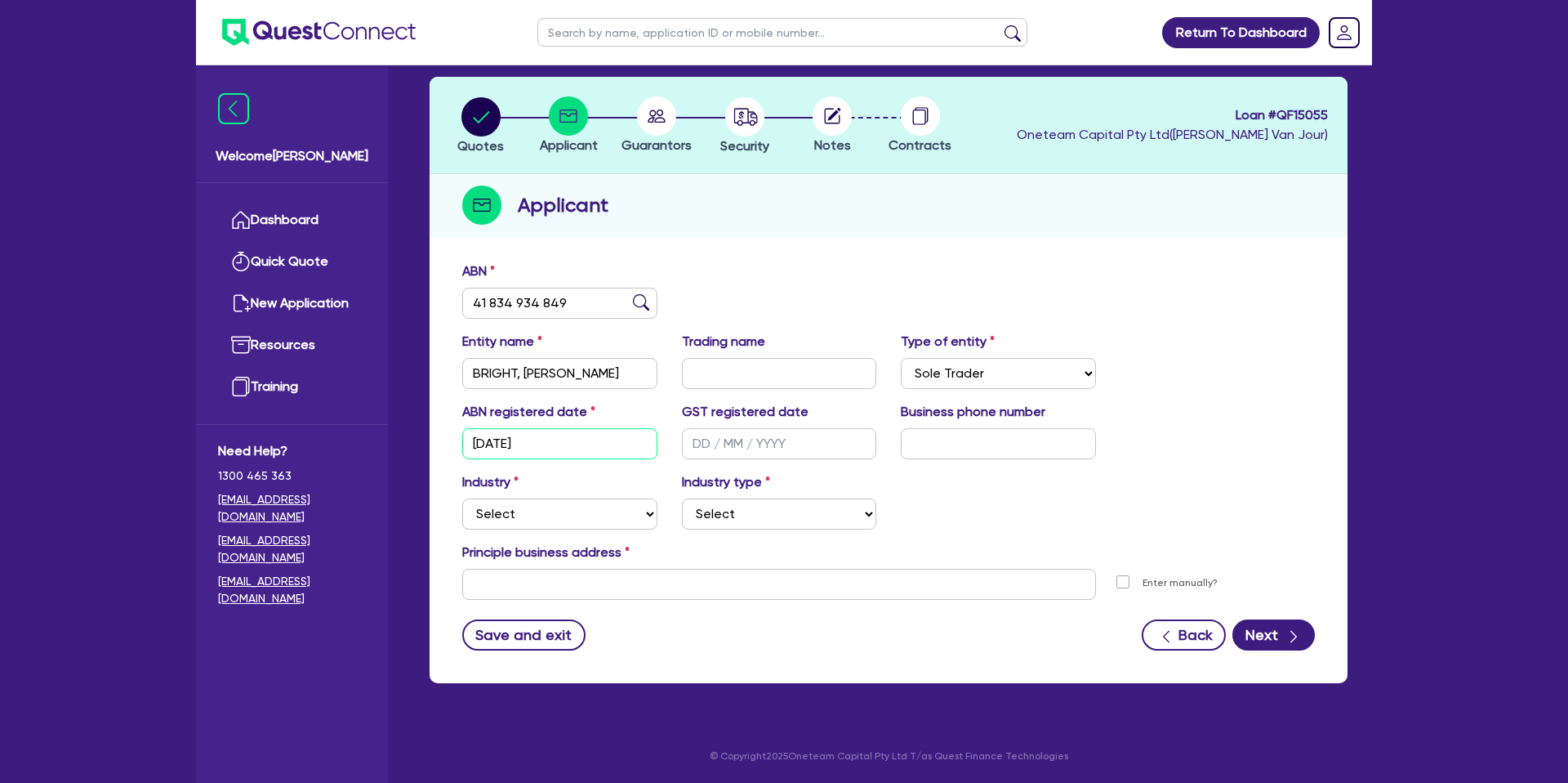
drag, startPoint x: 532, startPoint y: 443, endPoint x: 458, endPoint y: 440, distance: 74.1
click at [454, 443] on div "ABN registered date [DATE]" at bounding box center [560, 431] width 220 height 57
click at [472, 482] on label "Industry" at bounding box center [490, 481] width 56 height 20
click at [512, 512] on select "Select Accomodation & Food Services Administrative & Support Services Agricultu…" at bounding box center [560, 513] width 195 height 31
select select "BUILDING_CONSTRUCTION"
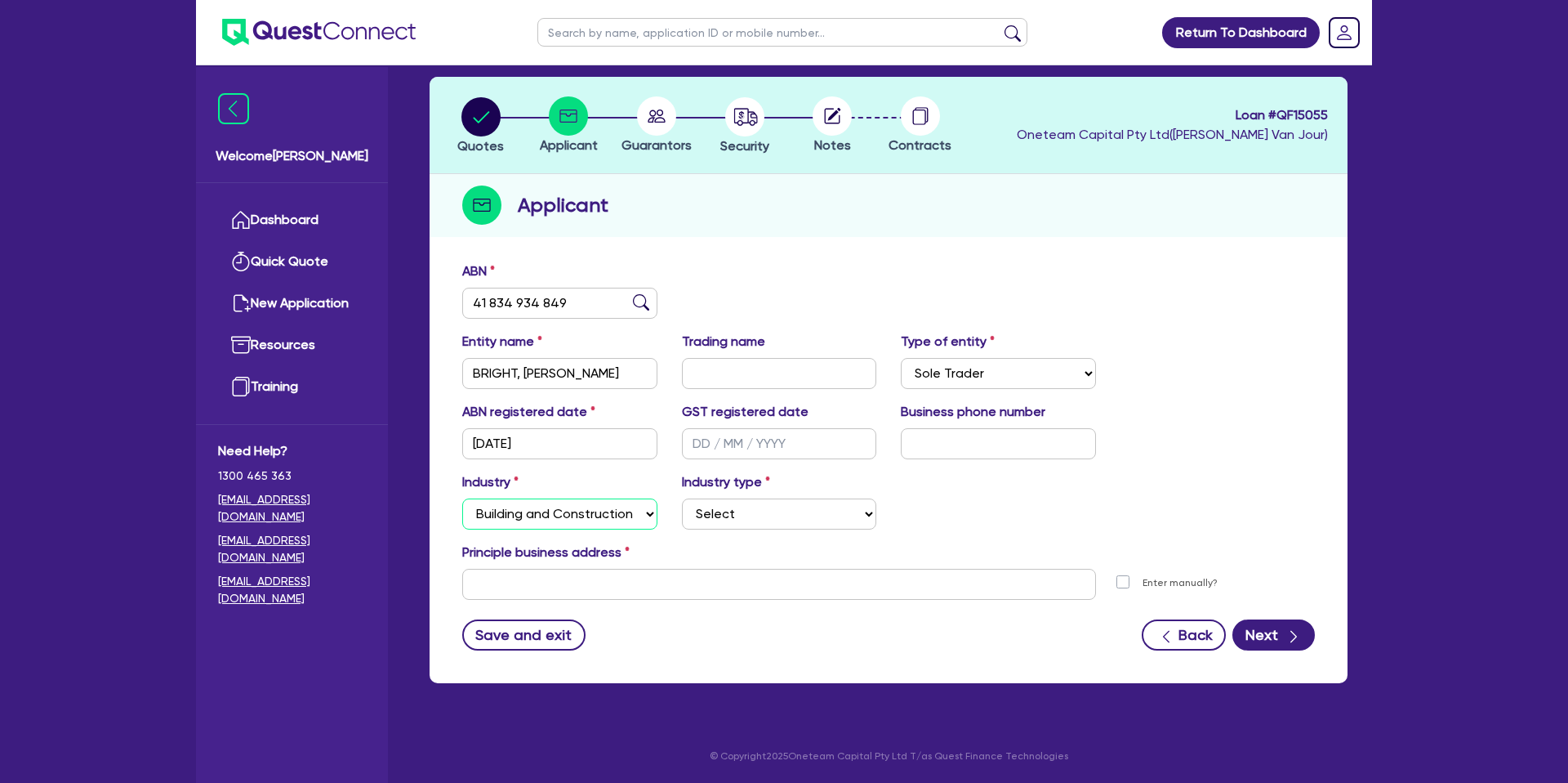
click at [462, 498] on select "Select Accomodation & Food Services Administrative & Support Services Agricultu…" at bounding box center [560, 513] width 195 height 31
click at [745, 510] on select "Select Trades People Providing Services Direct to Consumers Trades People Provi…" at bounding box center [780, 513] width 195 height 31
select select "TRADES_SERVICES_CONSUMERS"
click at [682, 498] on select "Select Trades People Providing Services Direct to Consumers Trades People Provi…" at bounding box center [780, 513] width 195 height 31
click at [584, 574] on input "text" at bounding box center [779, 584] width 633 height 31
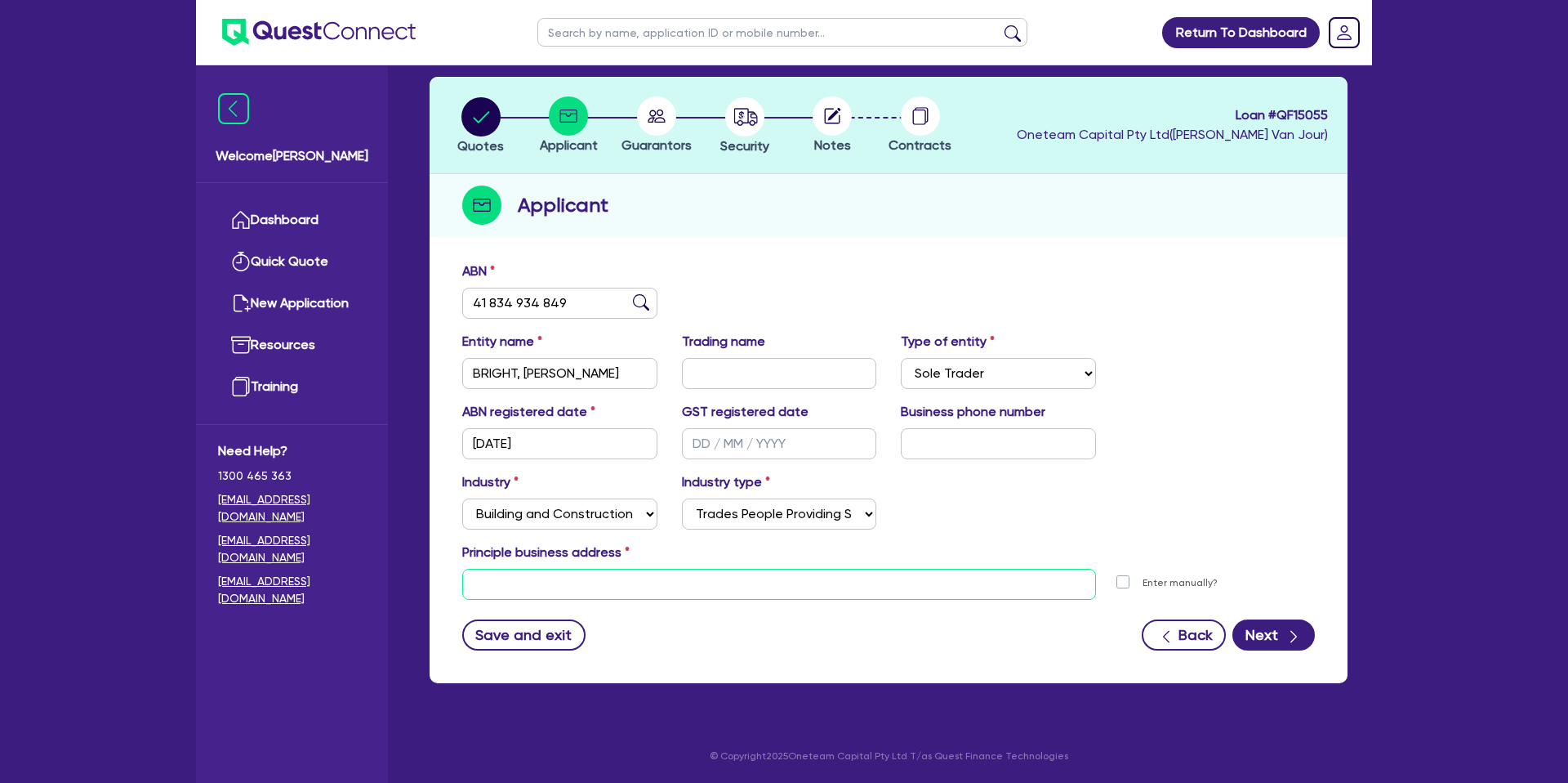
paste input "[STREET_ADDRESS]"
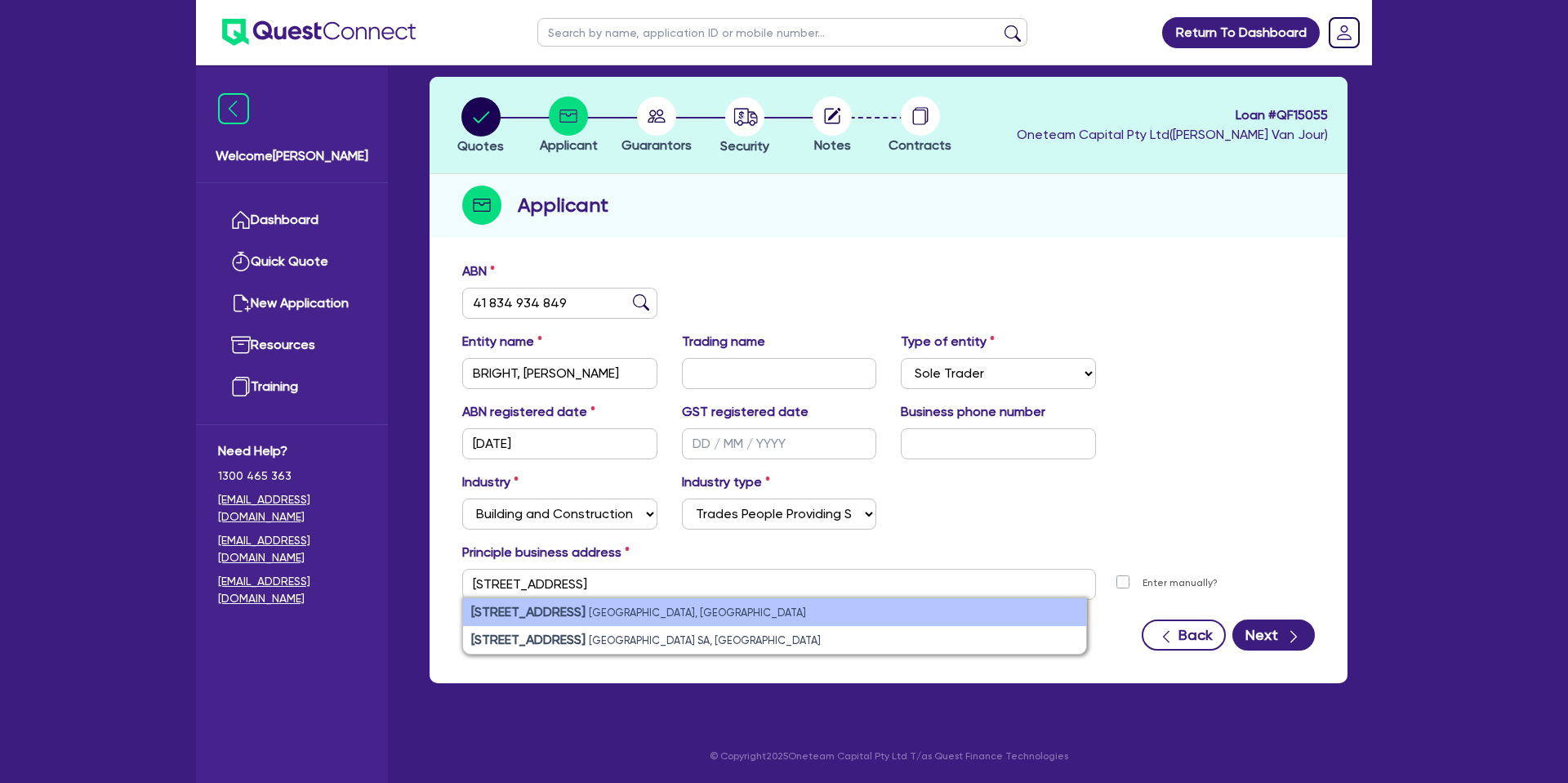
drag, startPoint x: 625, startPoint y: 610, endPoint x: 637, endPoint y: 609, distance: 12.0
click at [626, 610] on small "[GEOGRAPHIC_DATA], [GEOGRAPHIC_DATA]" at bounding box center [697, 612] width 217 height 12
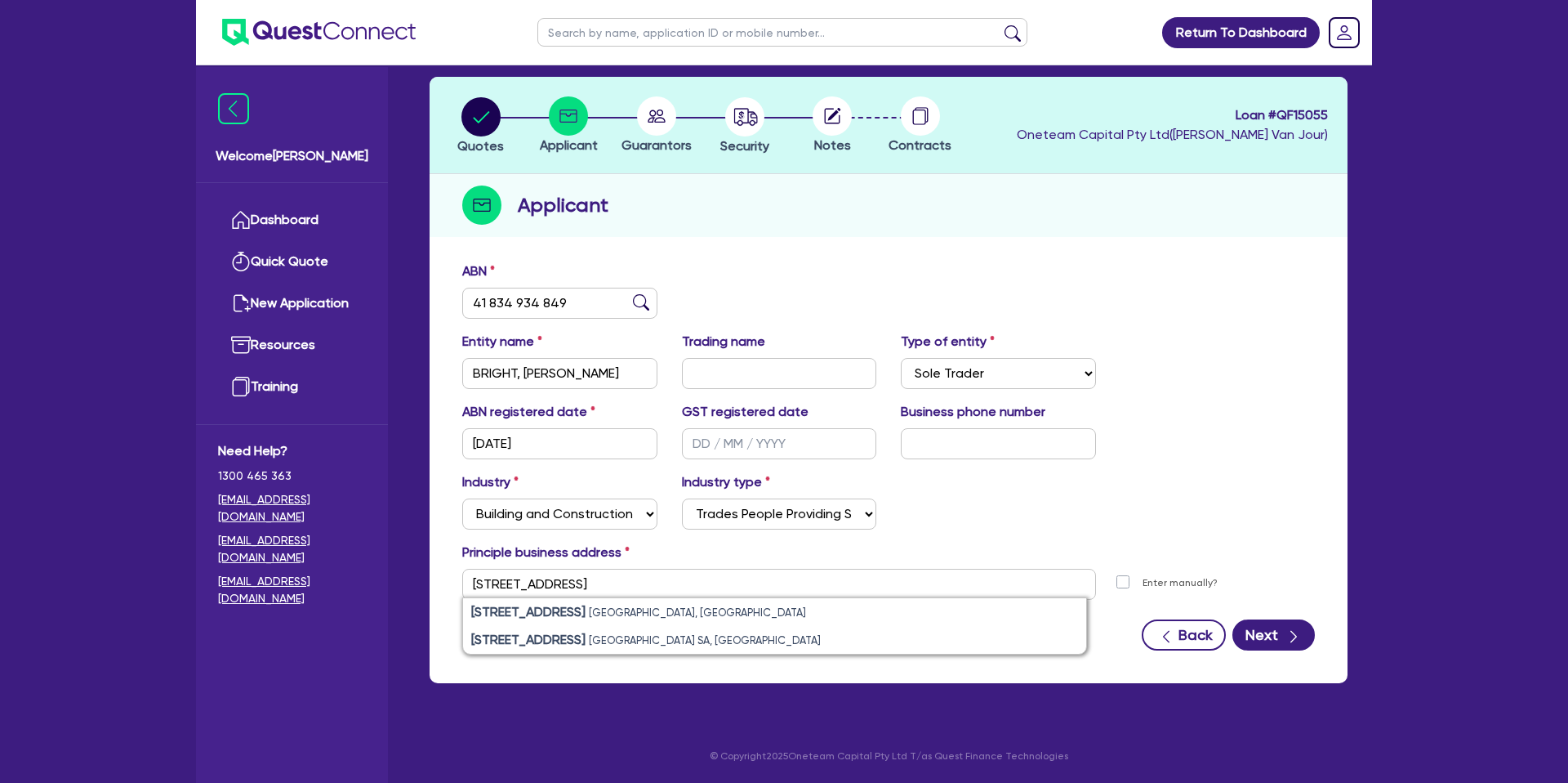
type input "[STREET_ADDRESS]"
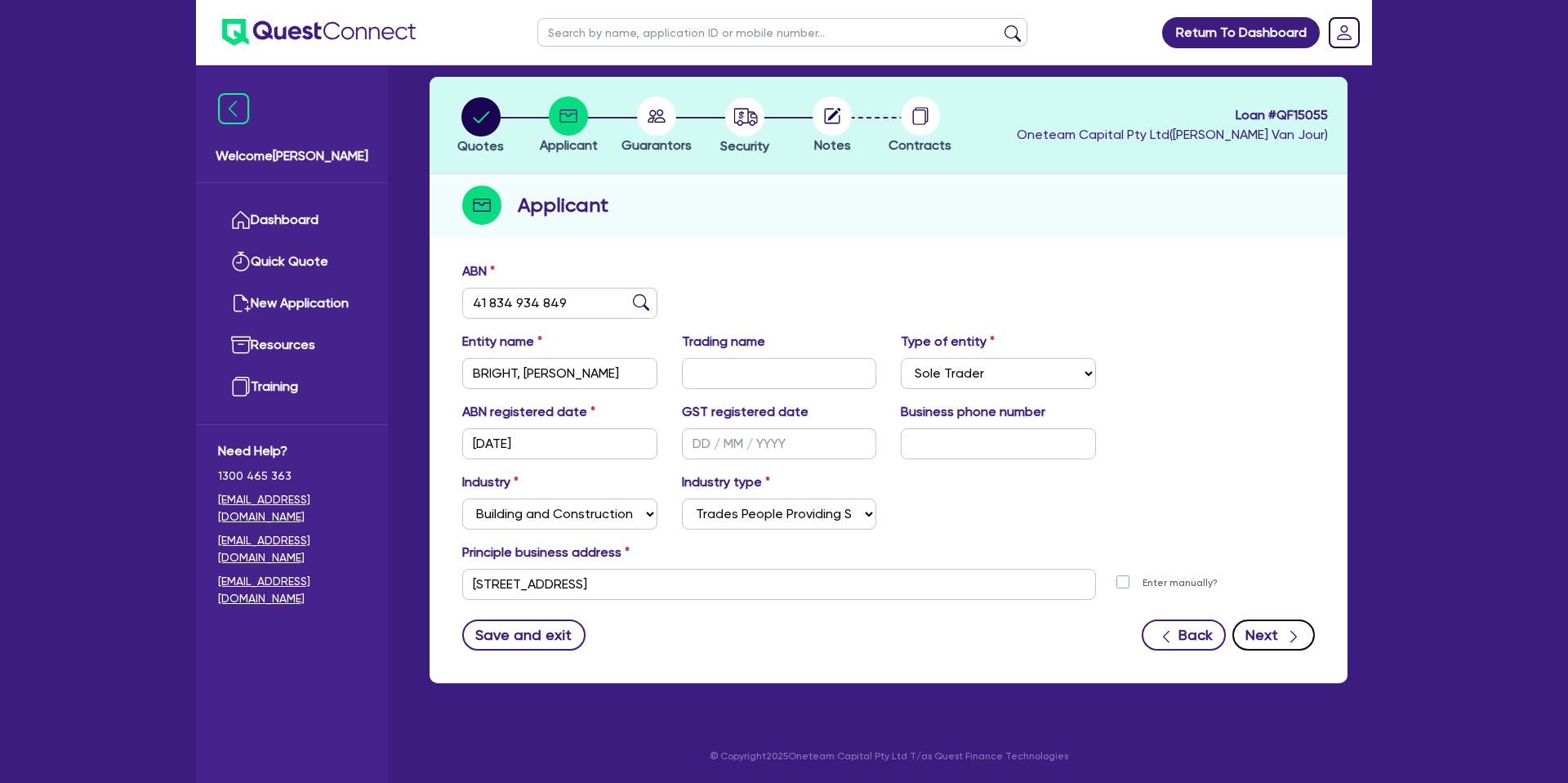
click at [1269, 633] on button "Next" at bounding box center [1274, 634] width 83 height 31
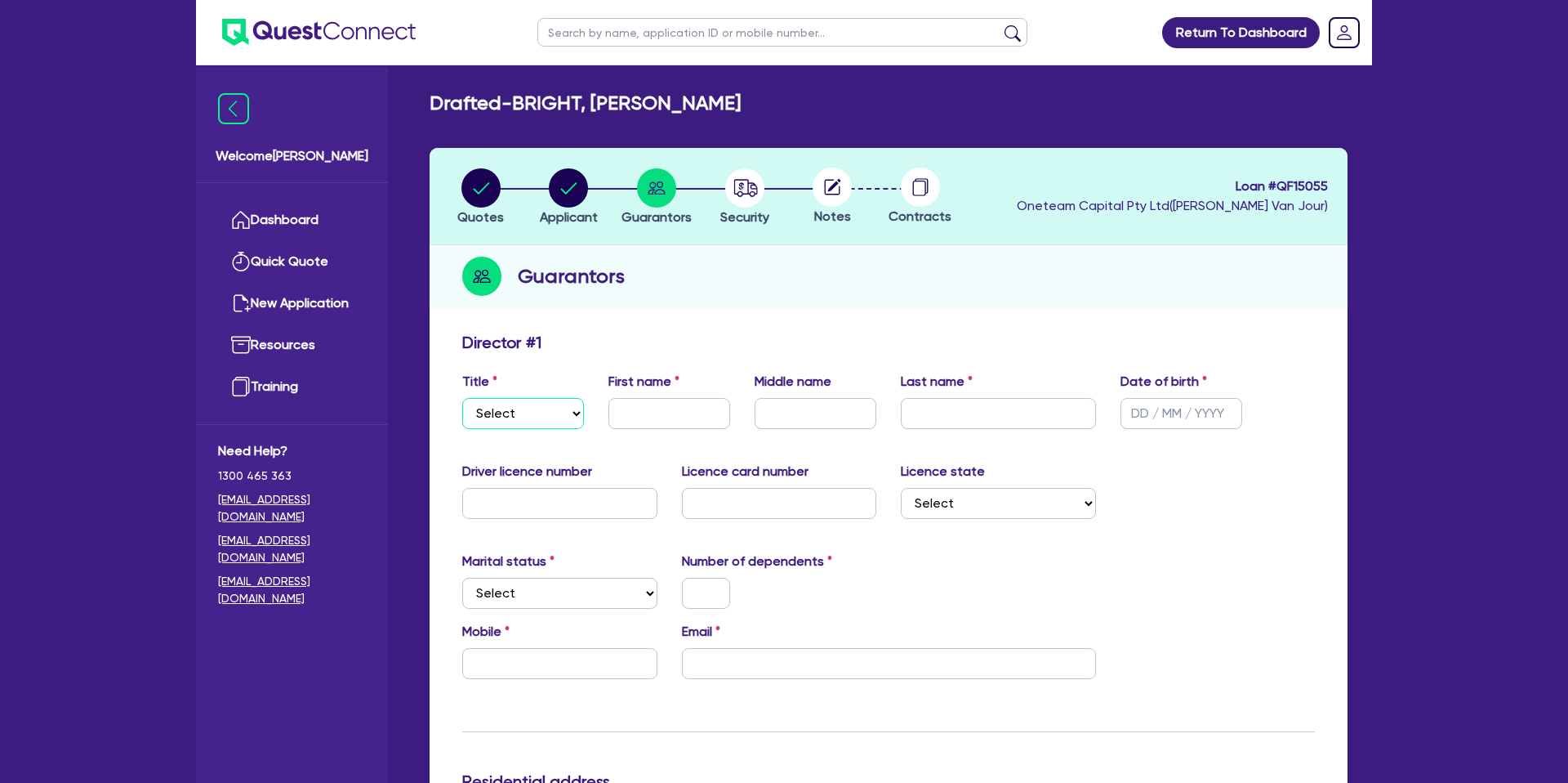
click at [546, 419] on select "Select Mr Mrs Ms Miss Dr" at bounding box center [523, 413] width 122 height 31
select select "MR"
click at [462, 398] on select "Select Mr Mrs Ms Miss Dr" at bounding box center [523, 413] width 122 height 31
drag, startPoint x: 612, startPoint y: 104, endPoint x: 653, endPoint y: 102, distance: 41.0
click at [652, 103] on h2 "Drafted - BRIGHT, [PERSON_NAME]" at bounding box center [584, 102] width 311 height 23
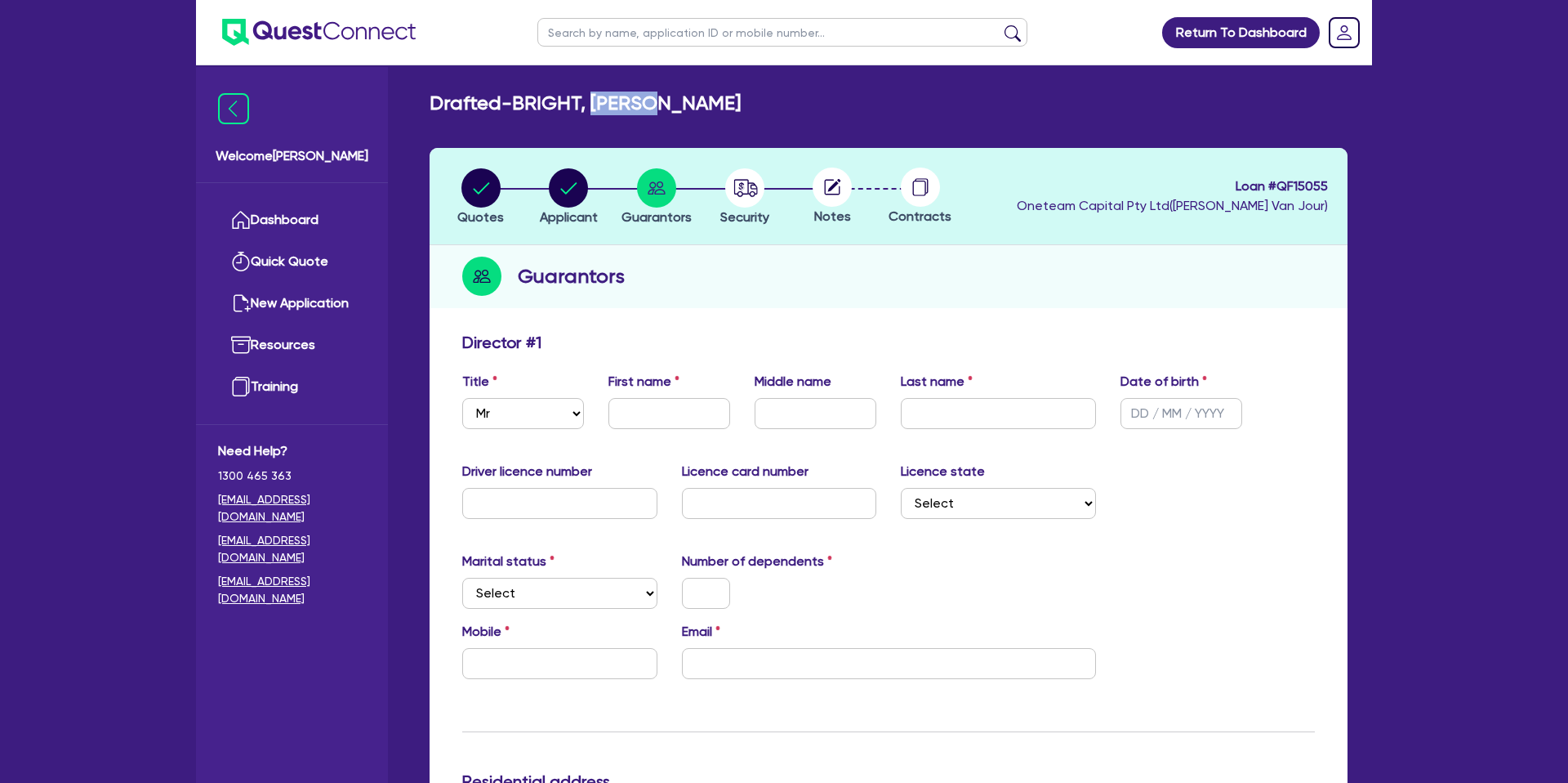
drag, startPoint x: 662, startPoint y: 101, endPoint x: 599, endPoint y: 102, distance: 63.0
click at [599, 102] on h2 "Drafted - BRIGHT, [PERSON_NAME]" at bounding box center [584, 102] width 311 height 23
copy h2 "JAIDYN"
click at [646, 416] on input "text" at bounding box center [670, 413] width 122 height 31
paste input "JAIDYN"
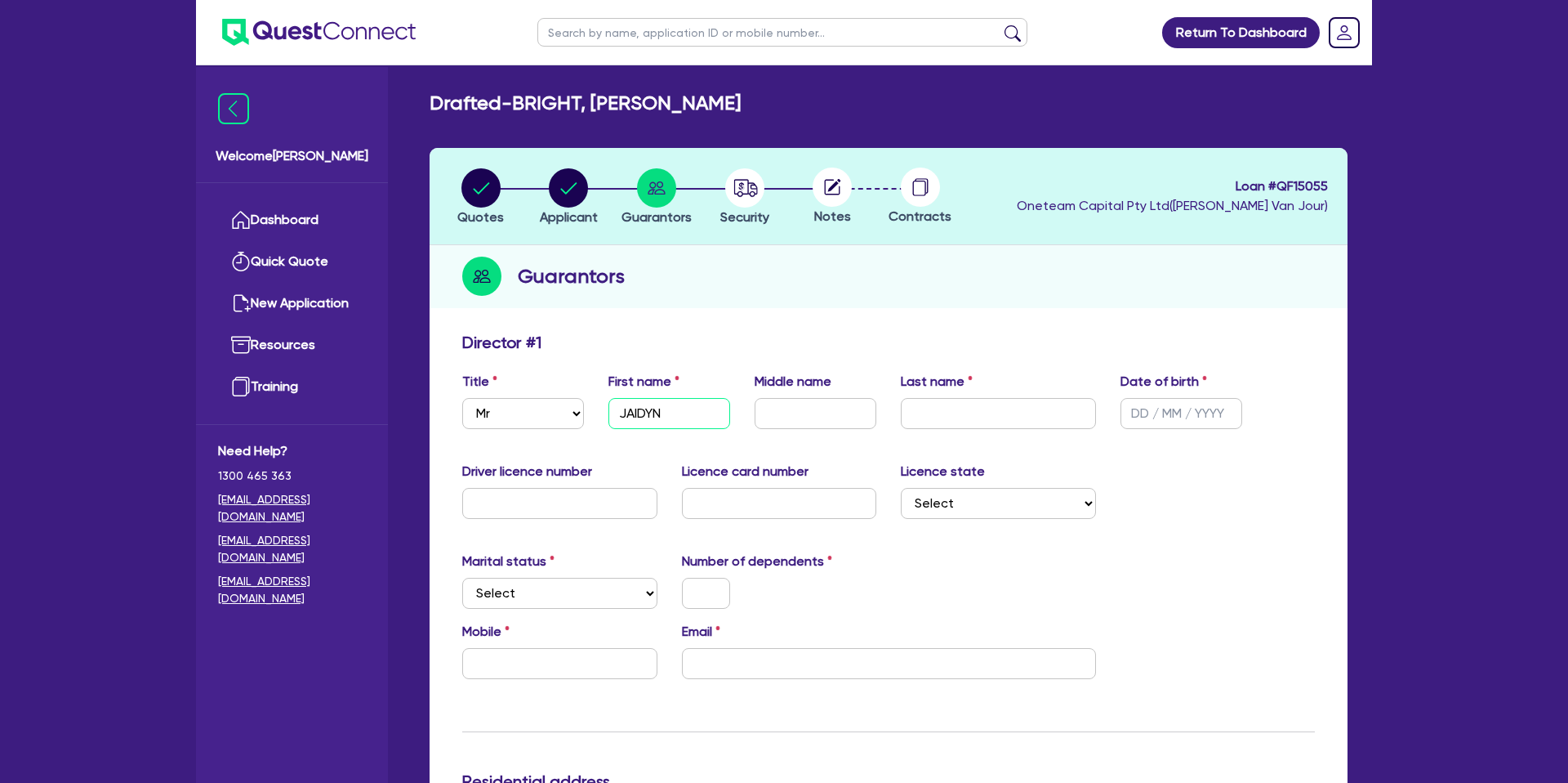
type input "JAIDYN"
click at [789, 413] on input "text" at bounding box center [815, 413] width 122 height 31
drag, startPoint x: 671, startPoint y: 102, endPoint x: 803, endPoint y: 98, distance: 132.1
click at [803, 98] on div "Drafted - BRIGHT, [PERSON_NAME]" at bounding box center [888, 102] width 942 height 23
copy h2 "[PERSON_NAME]"
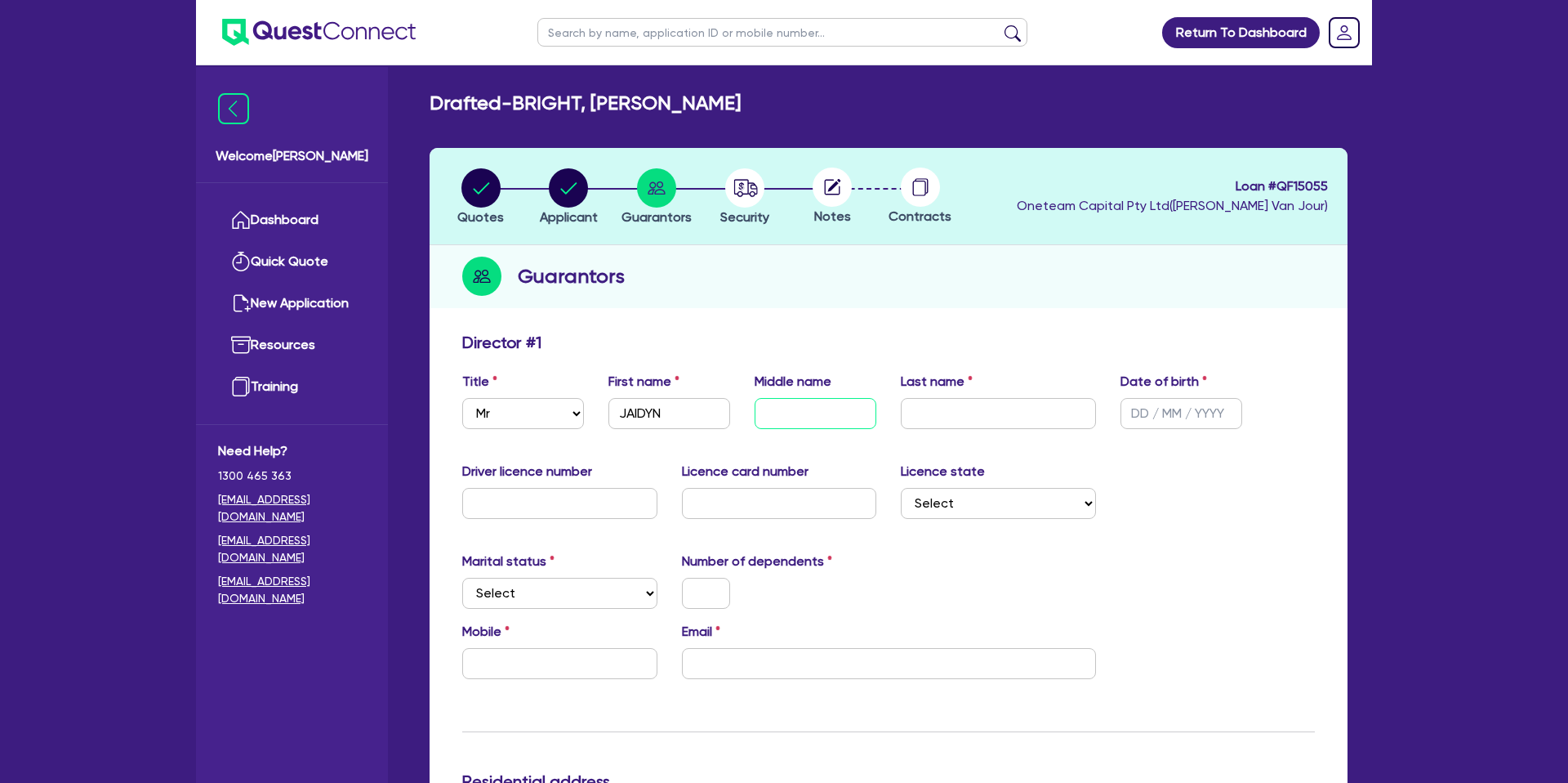
click at [784, 407] on input "text" at bounding box center [815, 413] width 122 height 31
paste input "[PERSON_NAME]"
type input "[PERSON_NAME]"
click at [527, 91] on h2 "Drafted - BRIGHT, [PERSON_NAME]" at bounding box center [584, 102] width 311 height 23
click at [520, 102] on h2 "Drafted - BRIGHT, [PERSON_NAME]" at bounding box center [584, 102] width 311 height 23
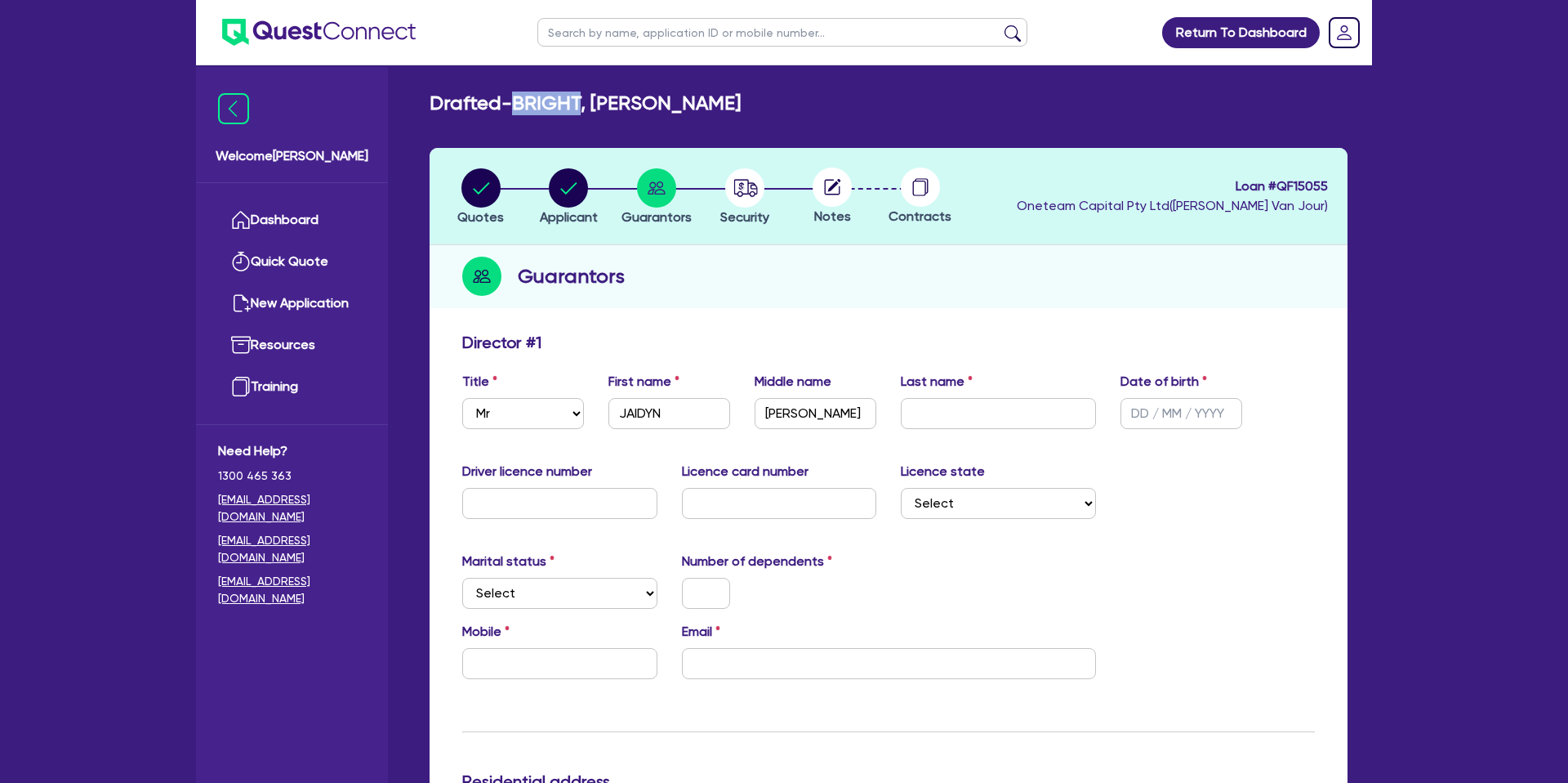
drag, startPoint x: 520, startPoint y: 102, endPoint x: 585, endPoint y: 102, distance: 65.0
click at [585, 102] on h2 "Drafted - BRIGHT, [PERSON_NAME]" at bounding box center [584, 102] width 311 height 23
copy h2 "BRIGHT"
drag, startPoint x: 914, startPoint y: 399, endPoint x: 917, endPoint y: 415, distance: 16.3
click at [914, 400] on input "text" at bounding box center [999, 413] width 195 height 31
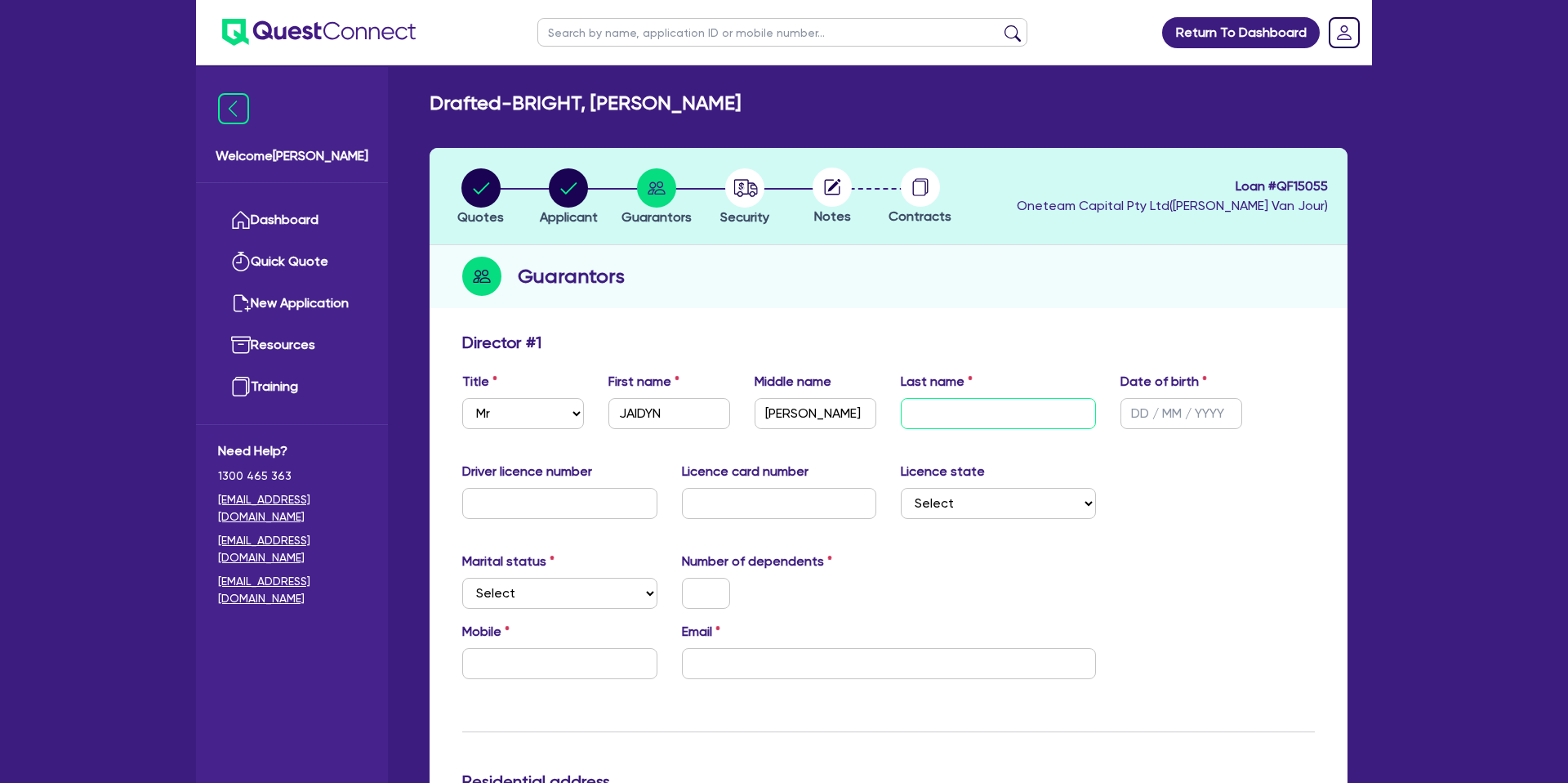
paste input "BRIGHT"
type input "BRIGHT"
click at [1195, 440] on div "Title Select Mr Mrs Ms Miss Dr First name [PERSON_NAME] Middle name [PERSON_NAM…" at bounding box center [888, 406] width 877 height 70
click at [1140, 405] on input "text" at bounding box center [1181, 413] width 122 height 31
type input "[DATE]"
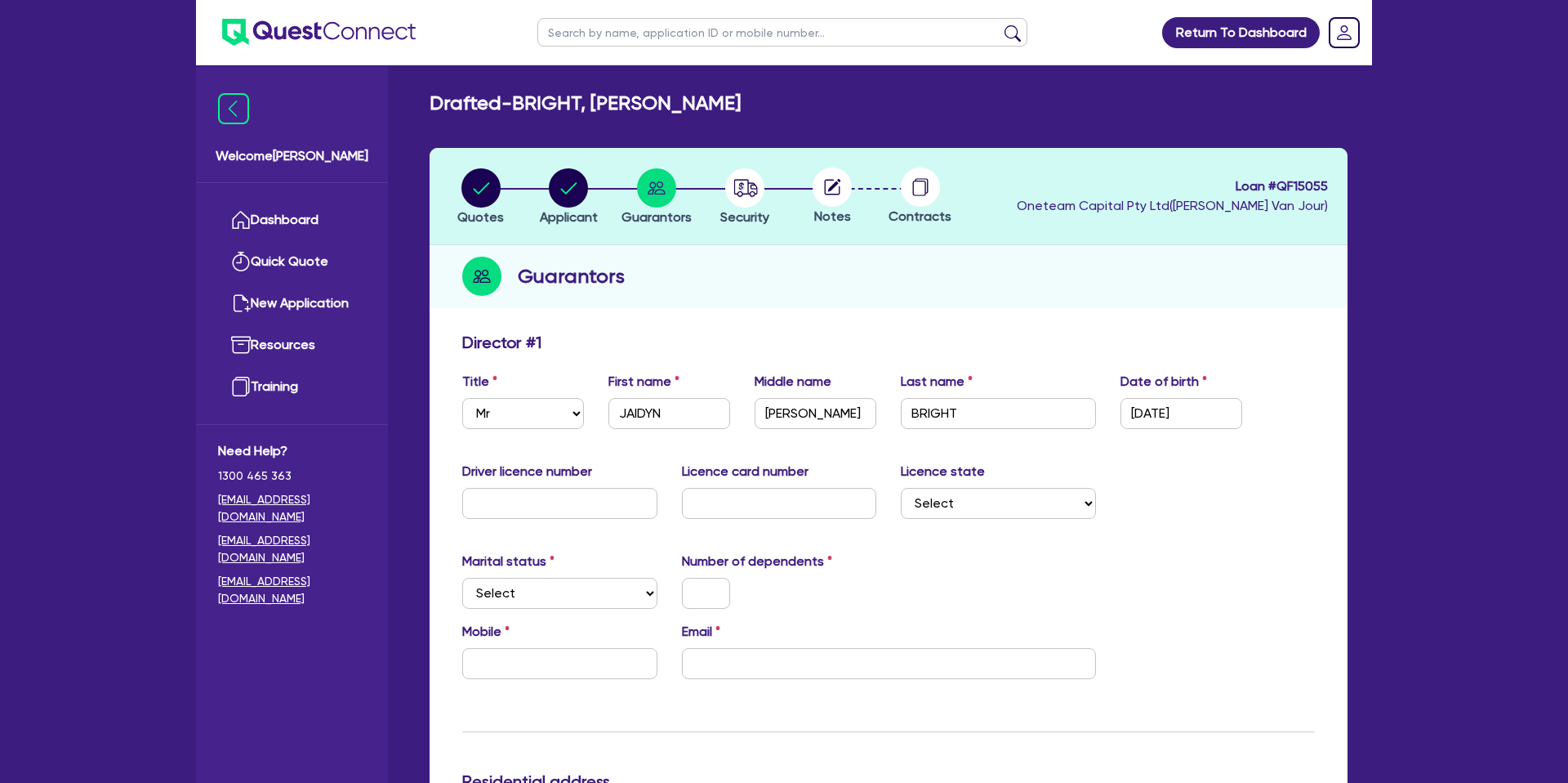
drag, startPoint x: 1204, startPoint y: 484, endPoint x: 836, endPoint y: 468, distance: 368.3
click at [1202, 484] on div "Driver licence number Licence card number Licence state Select [GEOGRAPHIC_DATA…" at bounding box center [888, 496] width 877 height 70
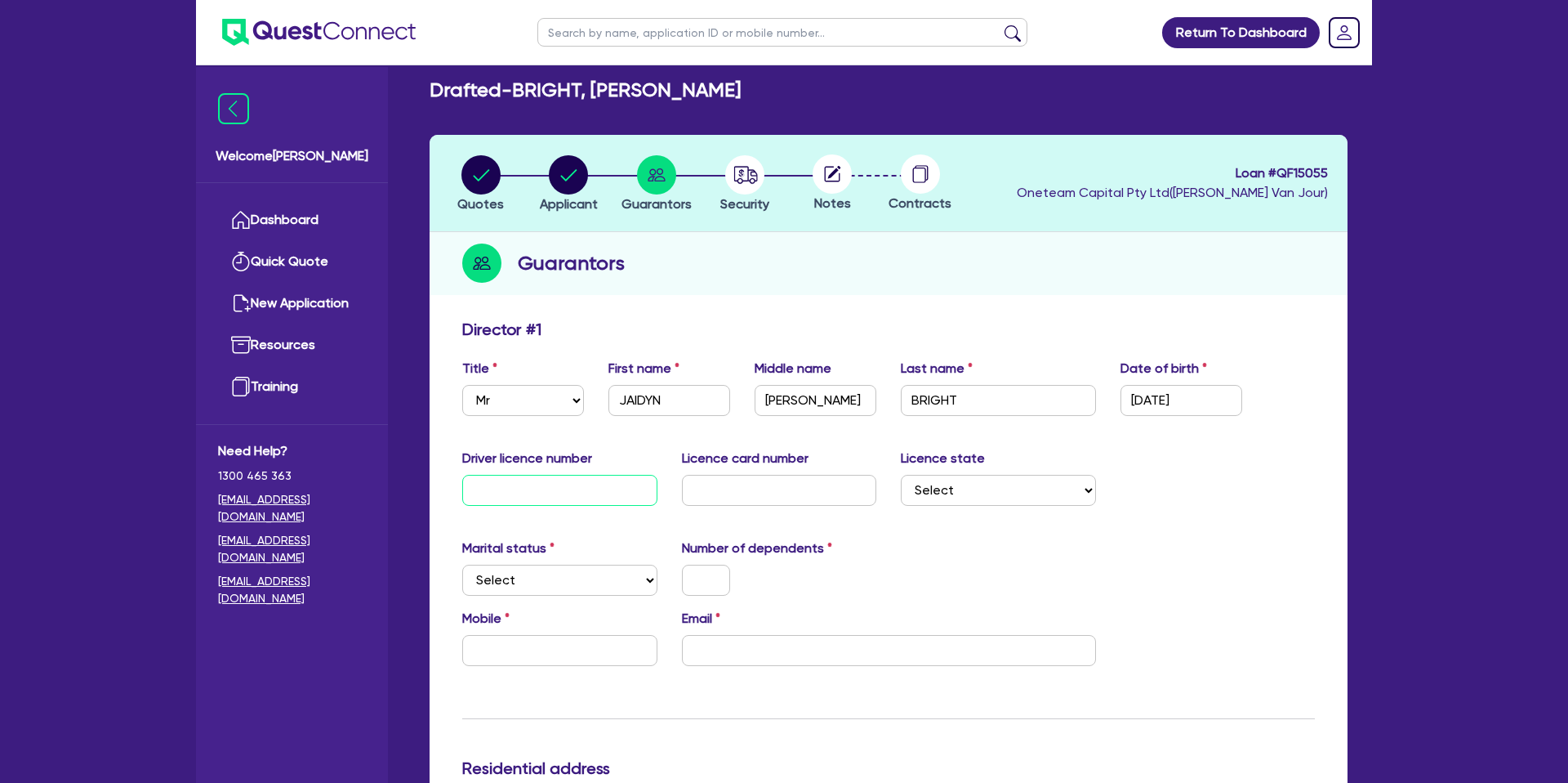
click at [501, 489] on input "text" at bounding box center [560, 490] width 195 height 31
type input "141310334"
click at [743, 488] on input "text" at bounding box center [780, 490] width 195 height 31
click at [575, 171] on icon "button" at bounding box center [568, 175] width 16 height 11
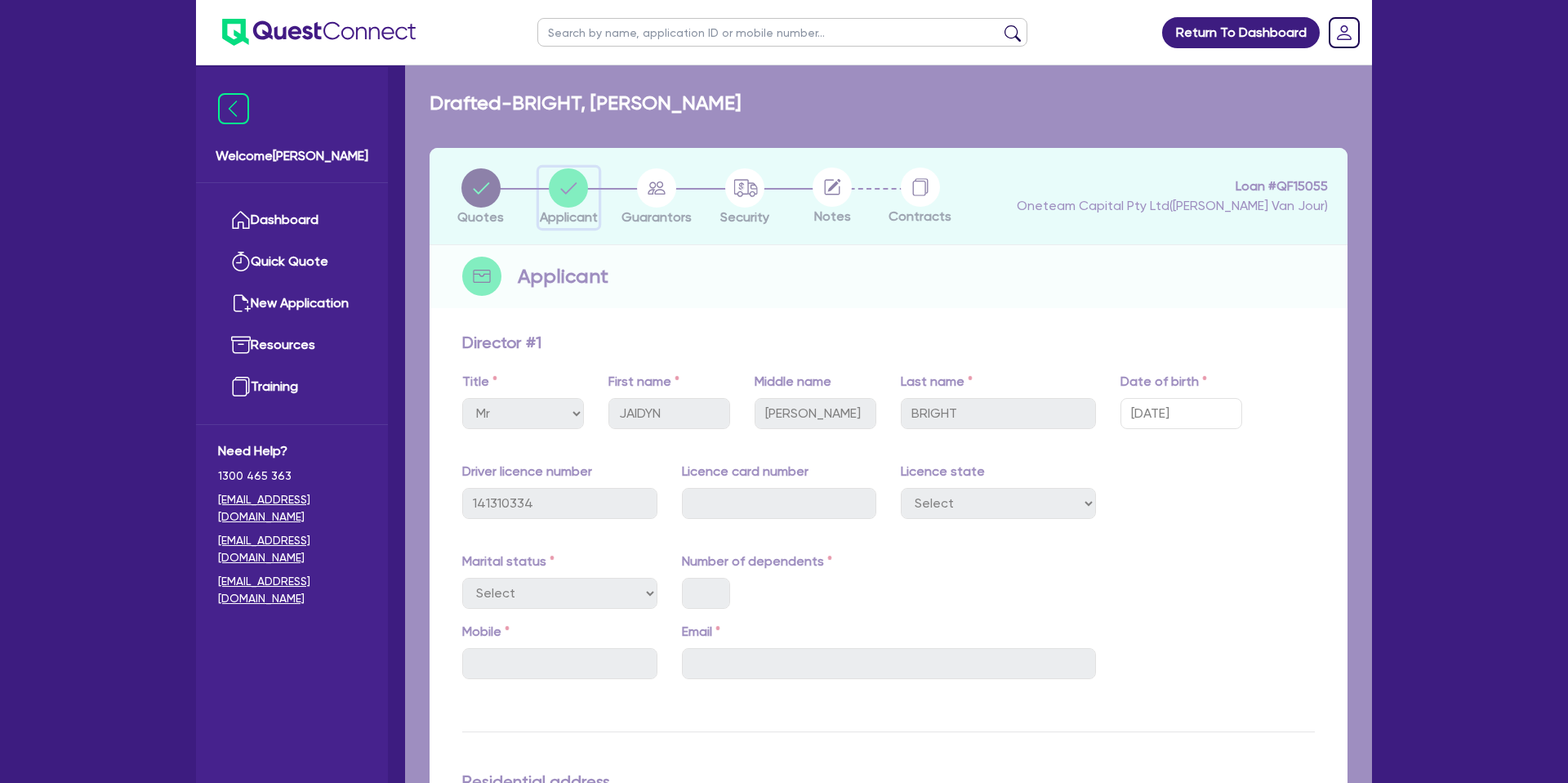
select select "SOLE_TRADER"
select select "BUILDING_CONSTRUCTION"
select select "TRADES_SERVICES_CONSUMERS"
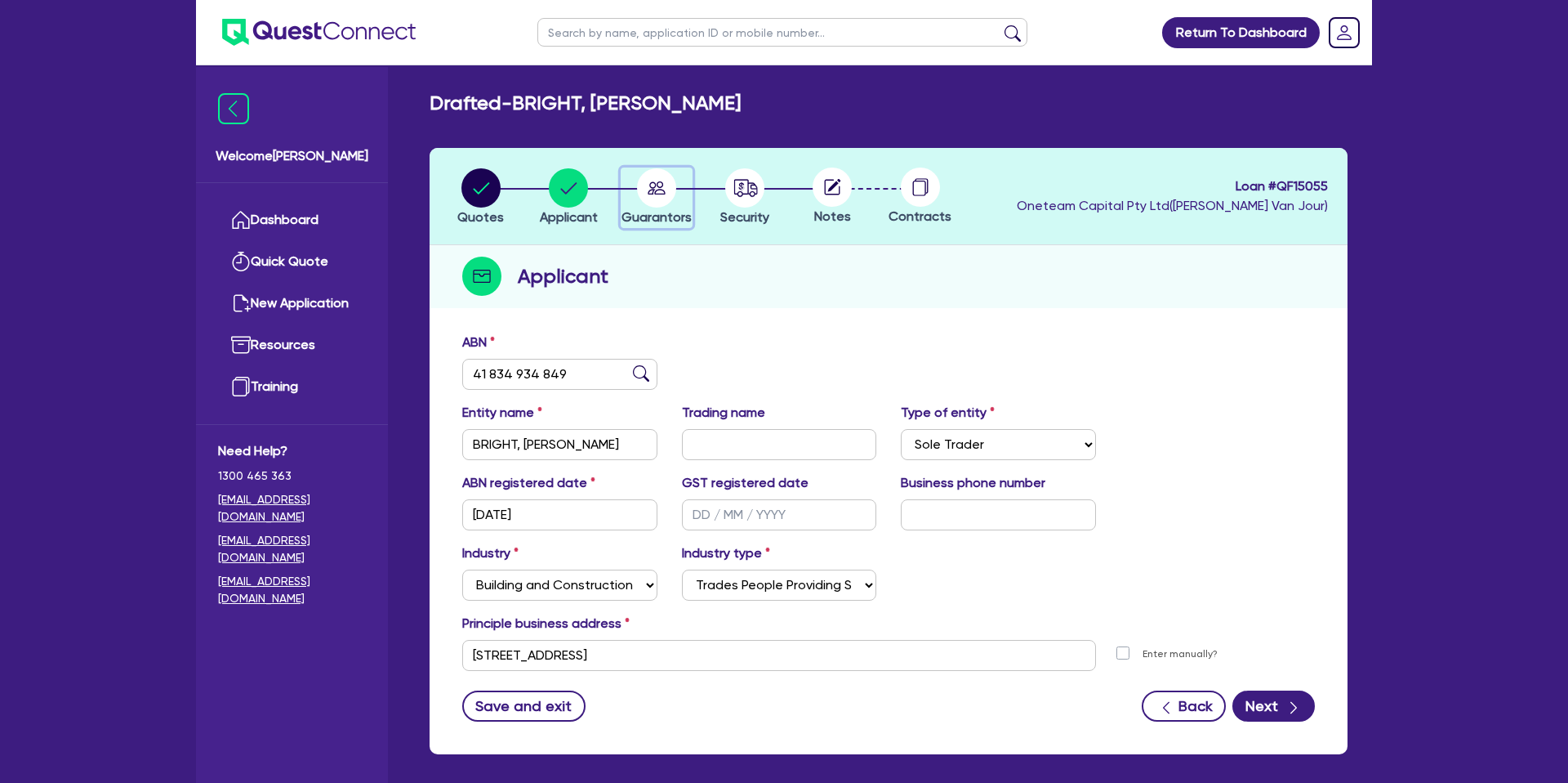
click at [652, 187] on icon "button" at bounding box center [657, 188] width 39 height 39
select select "MR"
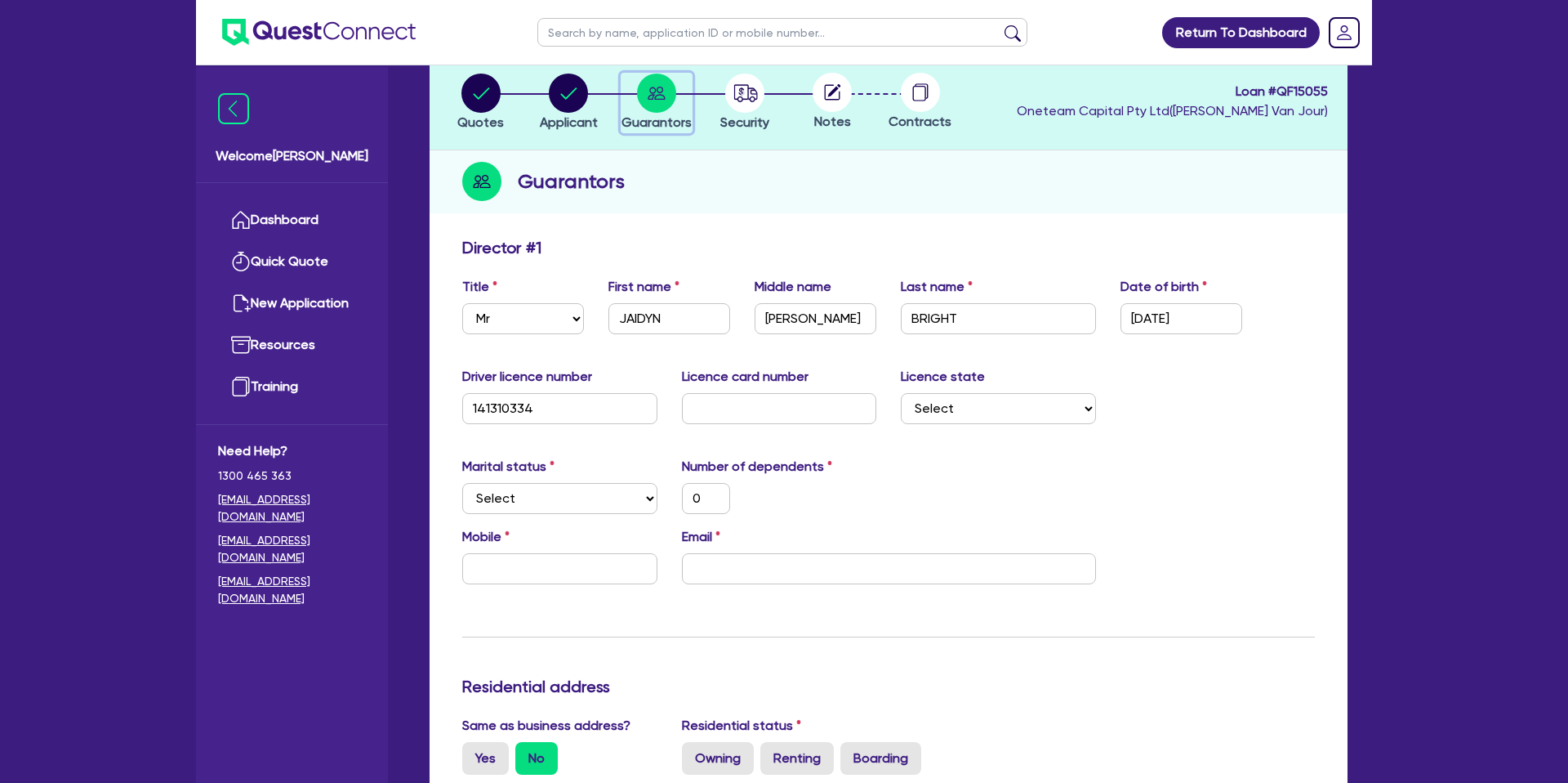
scroll to position [99, 0]
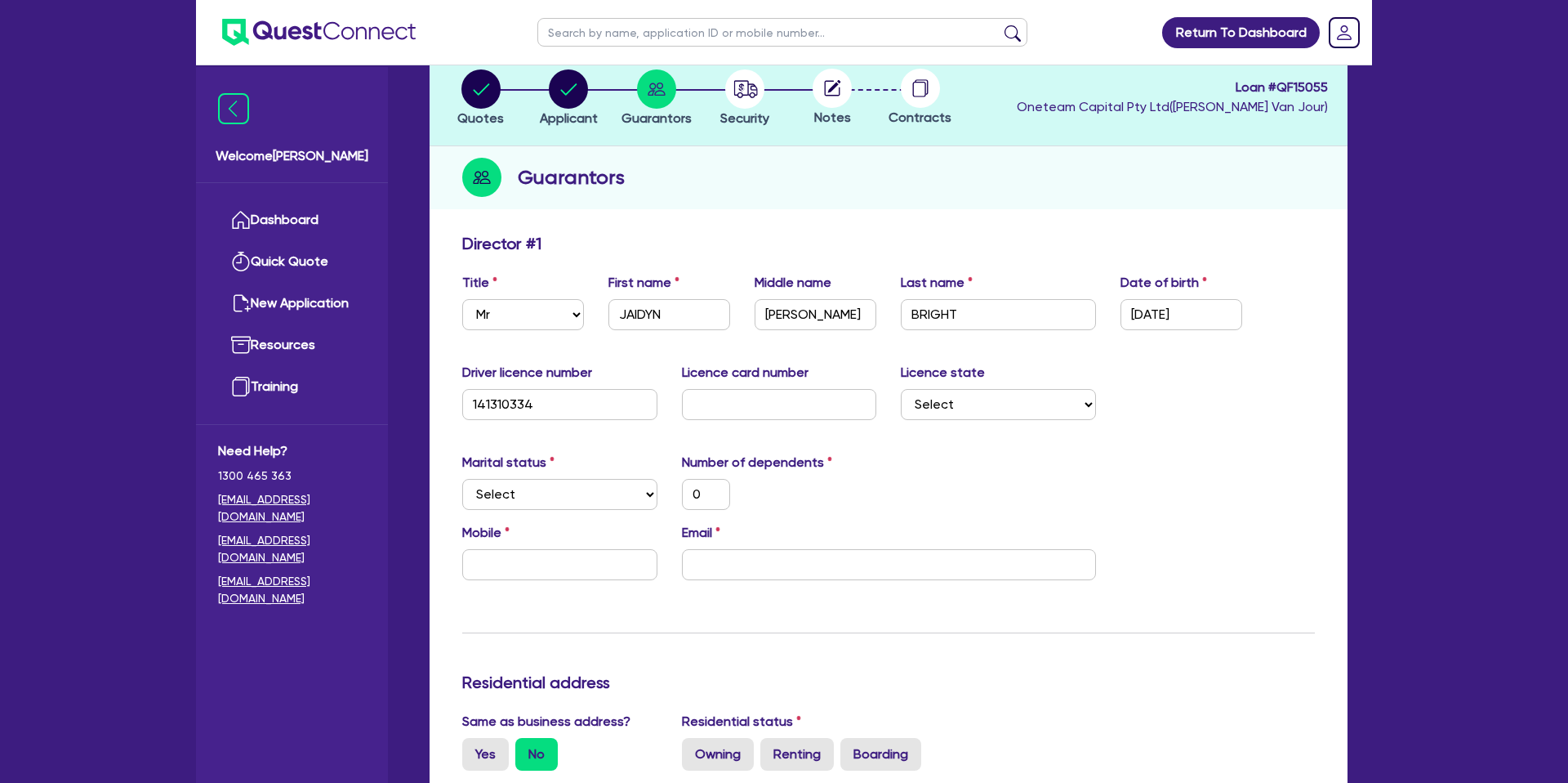
click at [947, 399] on select "Select [GEOGRAPHIC_DATA] [GEOGRAPHIC_DATA] [GEOGRAPHIC_DATA] [GEOGRAPHIC_DATA] …" at bounding box center [999, 404] width 195 height 31
select select "QLD"
click at [901, 389] on select "Select [GEOGRAPHIC_DATA] [GEOGRAPHIC_DATA] [GEOGRAPHIC_DATA] [GEOGRAPHIC_DATA] …" at bounding box center [999, 404] width 195 height 31
type input "0"
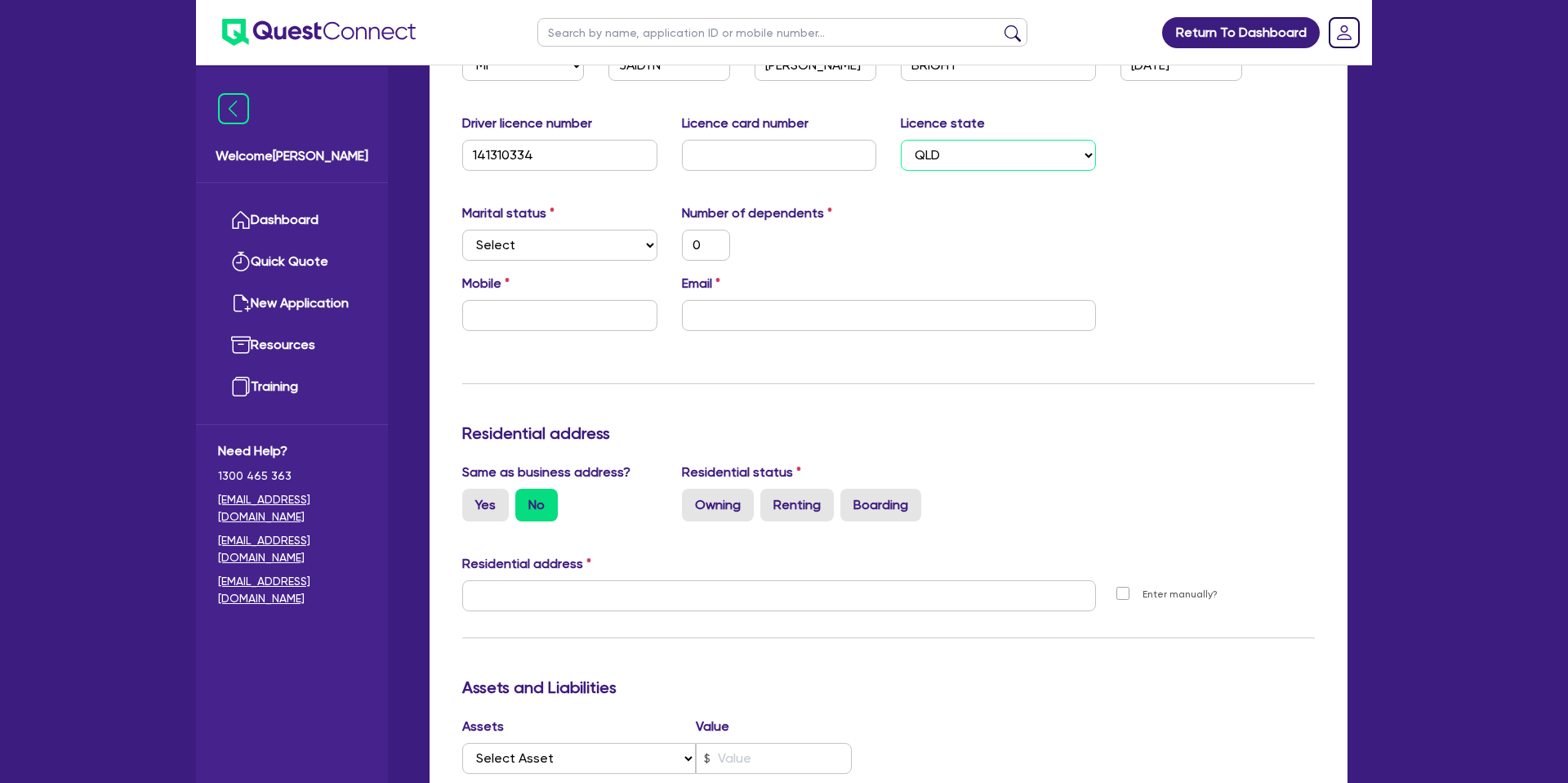
scroll to position [350, 0]
click at [510, 240] on select "Select Single Married De Facto / Partner" at bounding box center [560, 243] width 195 height 31
select select "SINGLE"
click at [462, 227] on select "Select Single Married De Facto / Partner" at bounding box center [560, 243] width 195 height 31
type input "0"
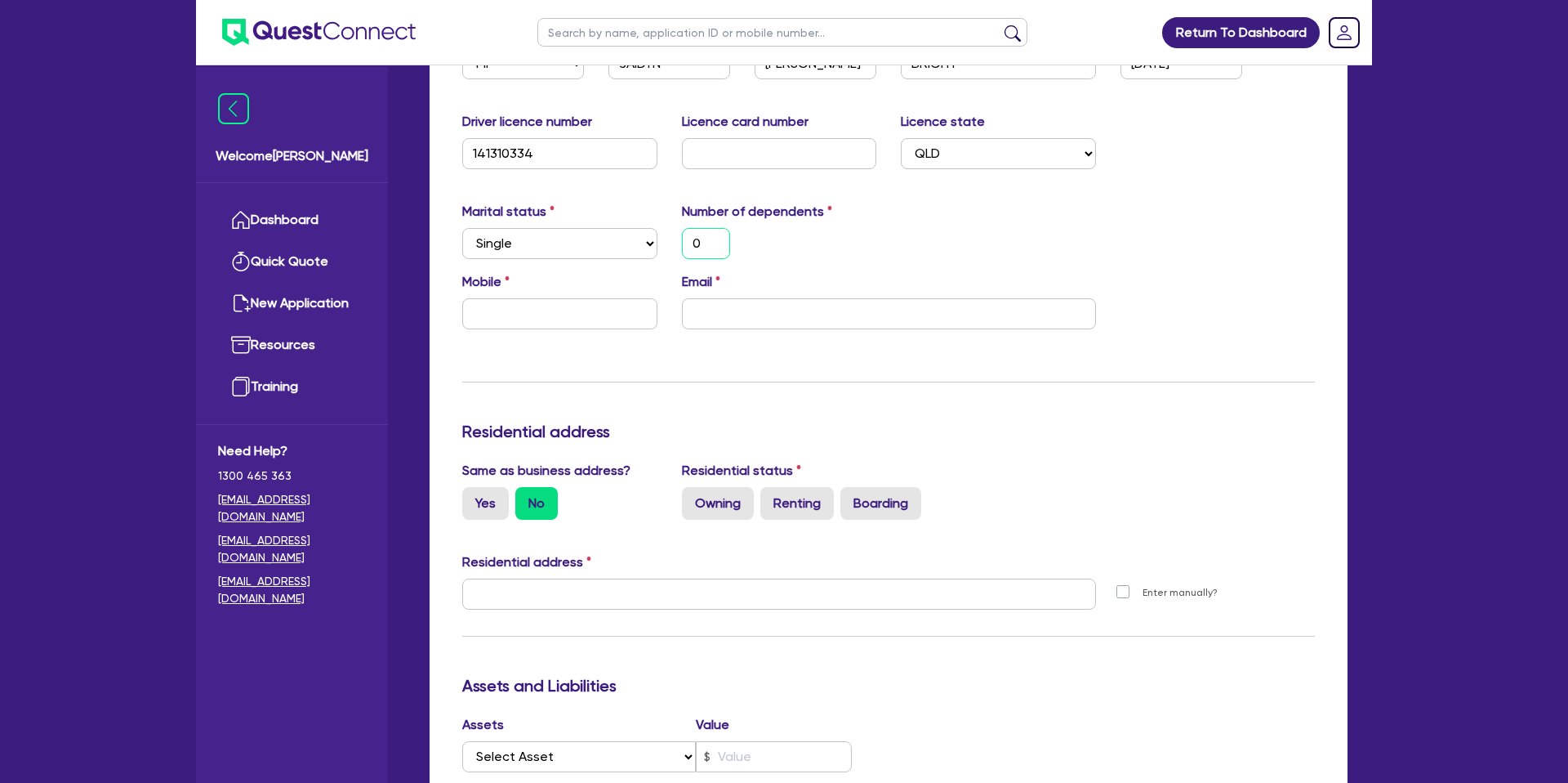
click at [711, 238] on input "0" at bounding box center [706, 243] width 48 height 31
drag, startPoint x: 557, startPoint y: 342, endPoint x: 882, endPoint y: 299, distance: 327.8
click at [564, 343] on div "Update residential status for Director #1 Boarding is only acceptable when the …" at bounding box center [888, 587] width 852 height 1208
click at [542, 300] on input "text" at bounding box center [560, 313] width 195 height 31
type input "0"
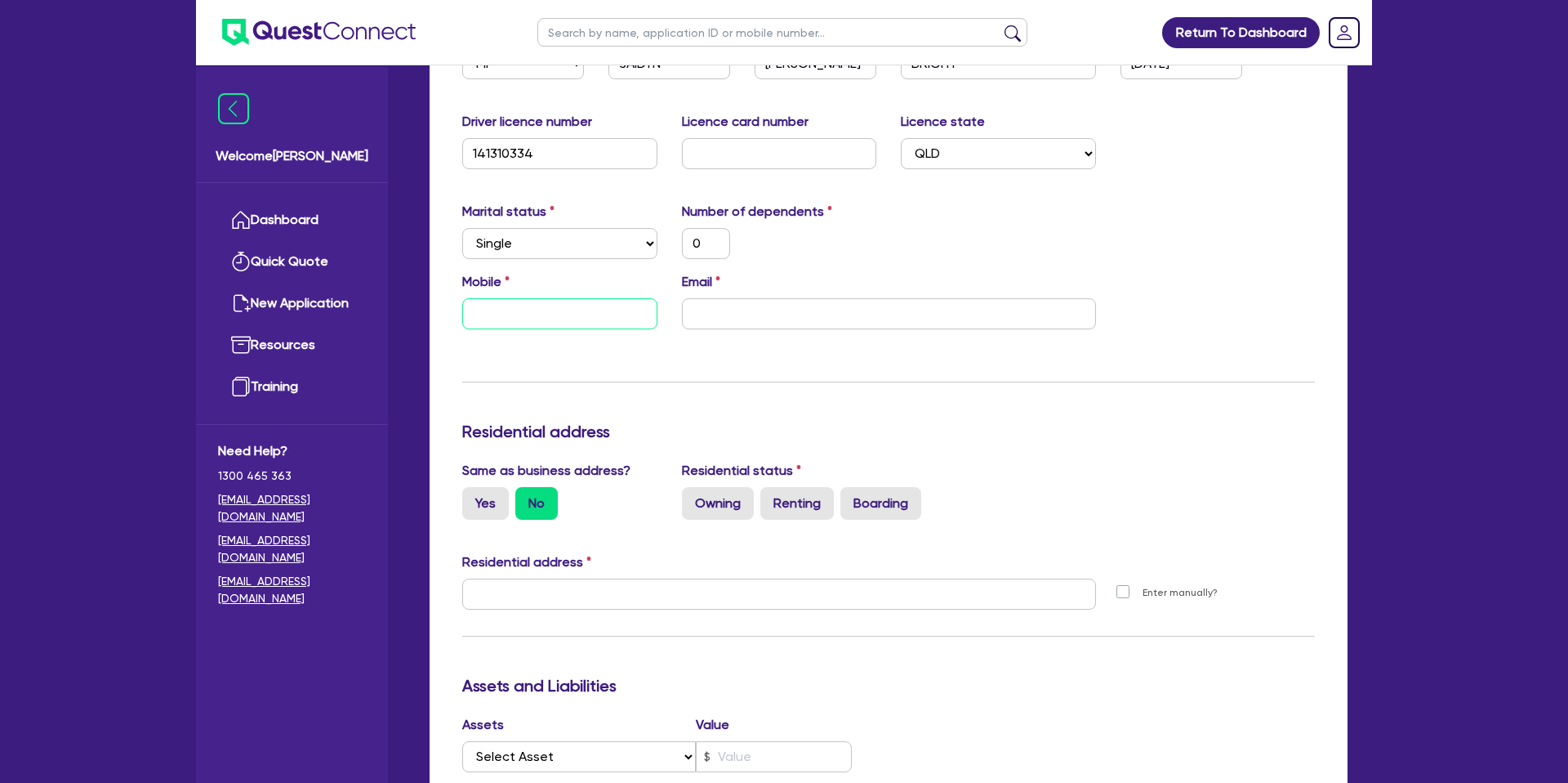
type input "0"
type input "04"
type input "0"
type input "040"
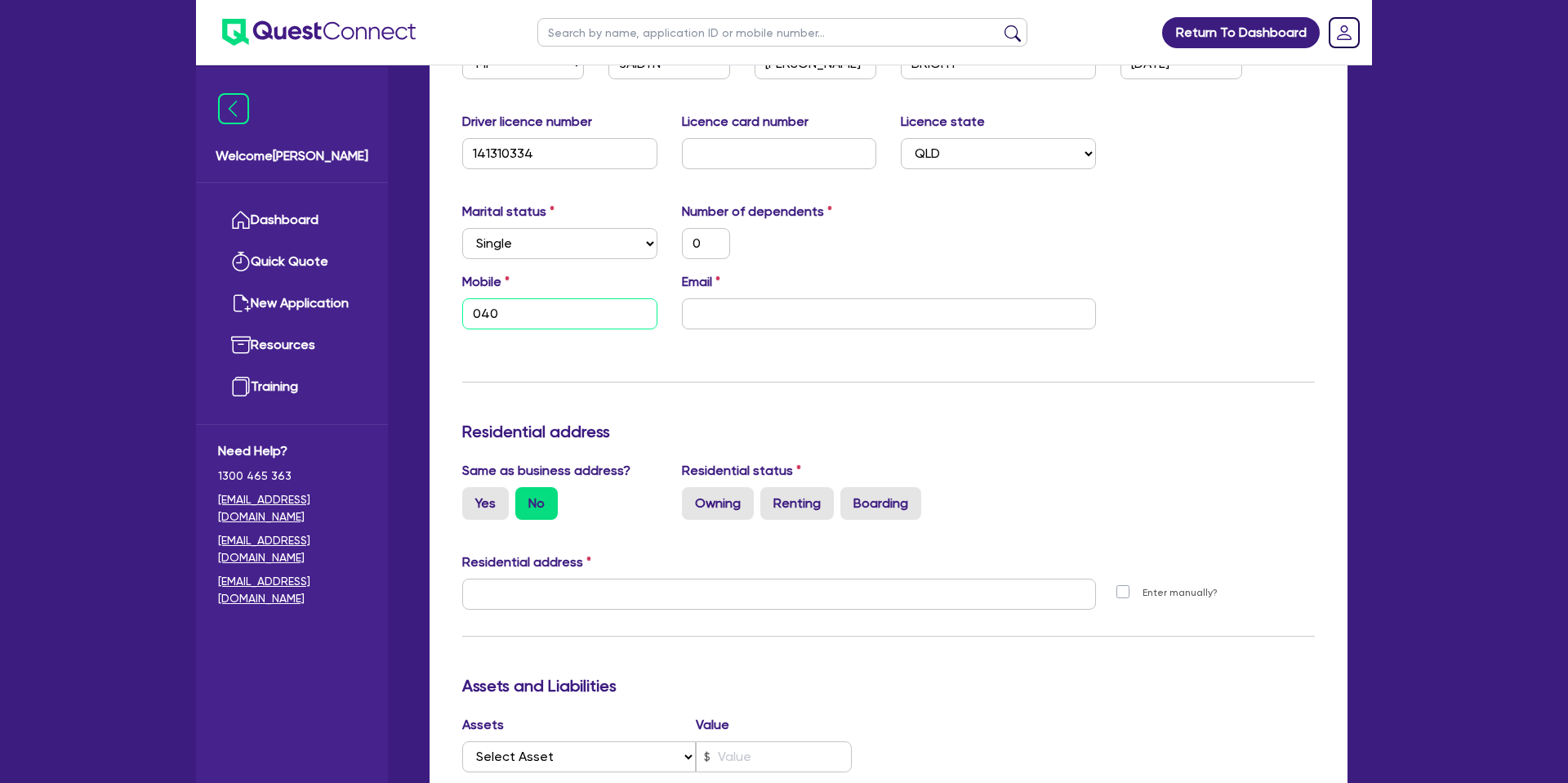
type input "0"
type input "0407"
type input "0"
type input "0407 7"
type input "0"
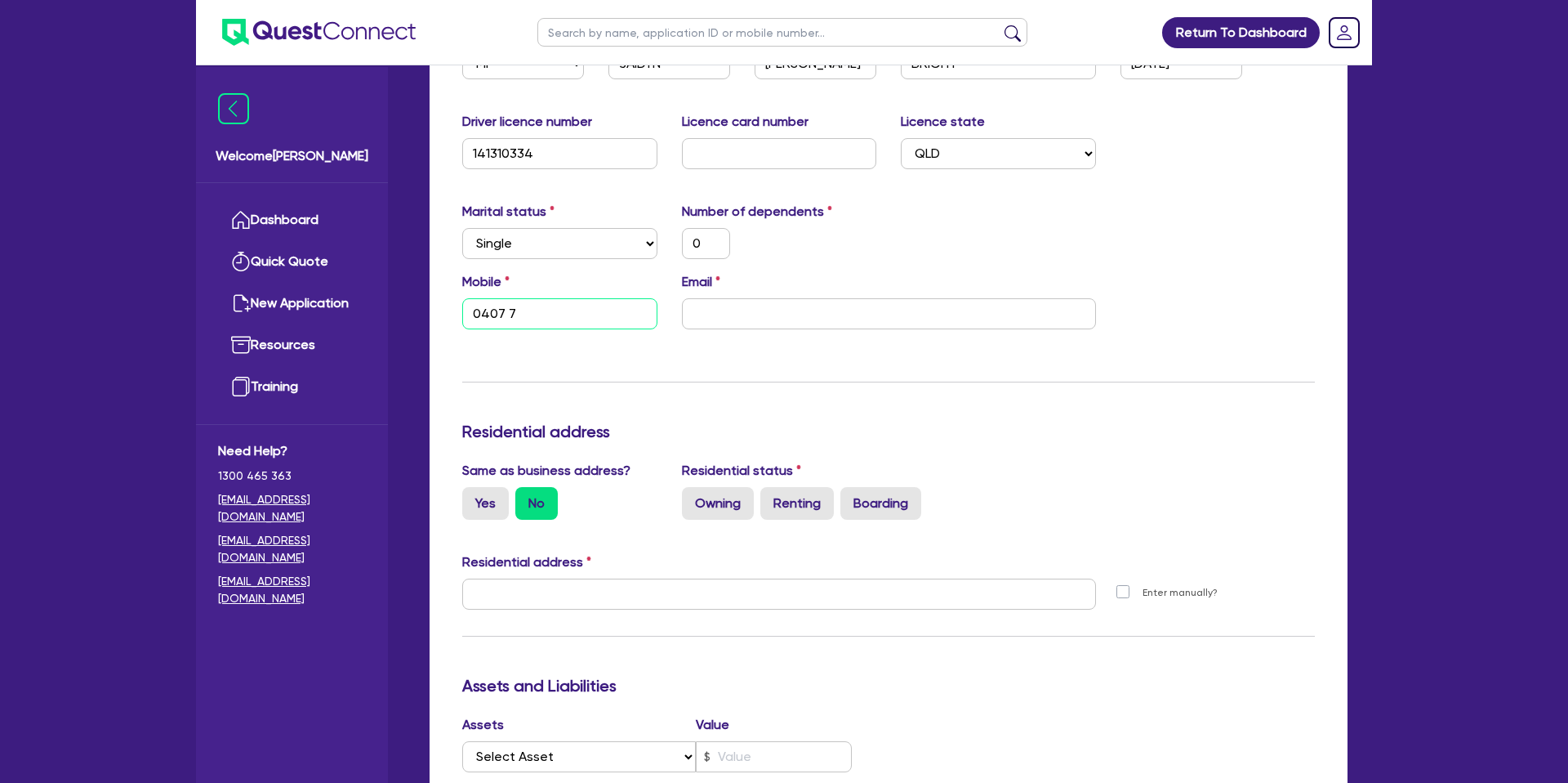
type input "0407 73"
type input "0"
type input "0407 734"
type input "0"
type input "0407 734 1"
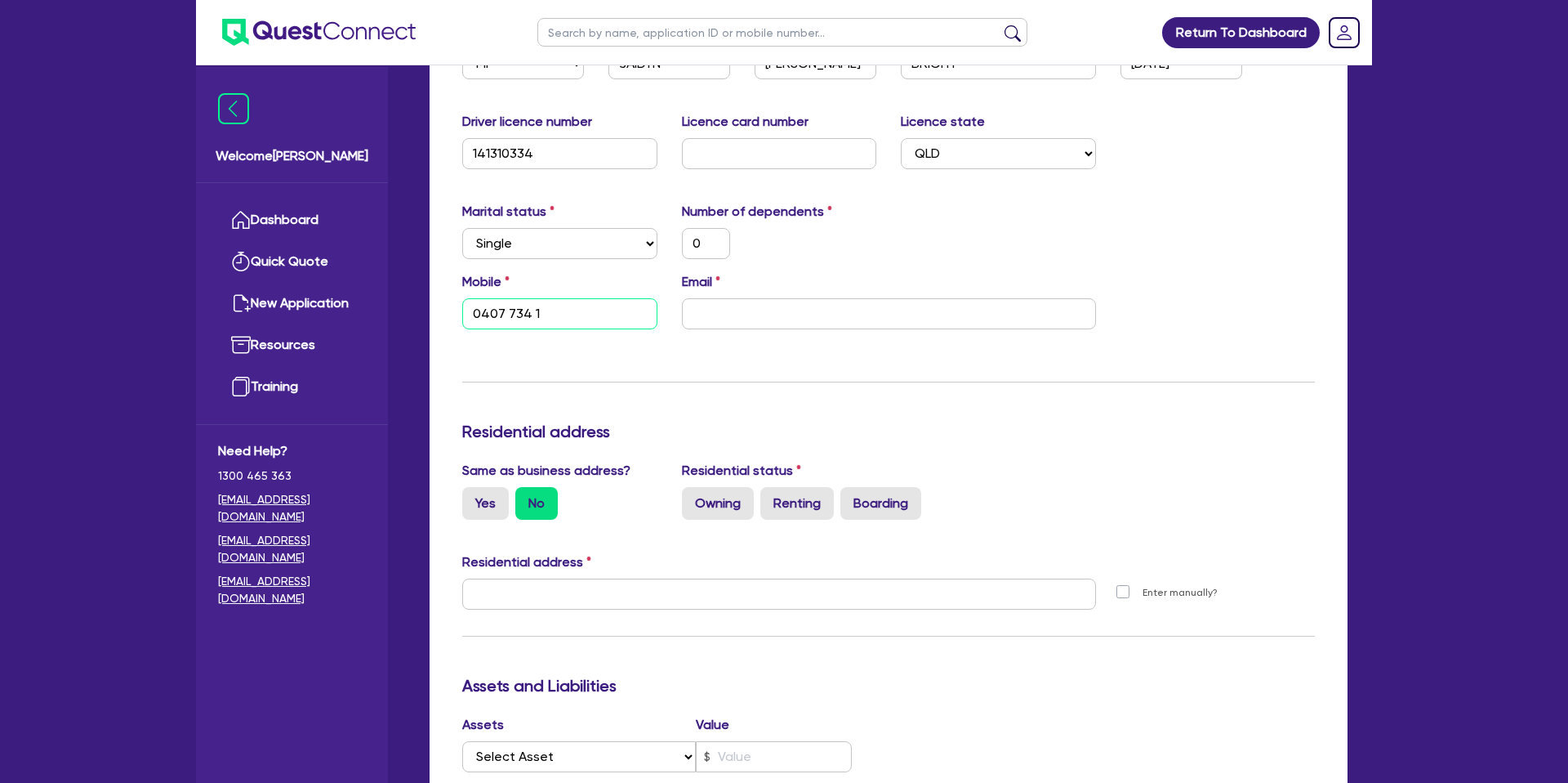
type input "0"
type input "0407 734 10"
type input "0"
type input "0407 734 101"
click at [732, 310] on input "email" at bounding box center [889, 313] width 414 height 31
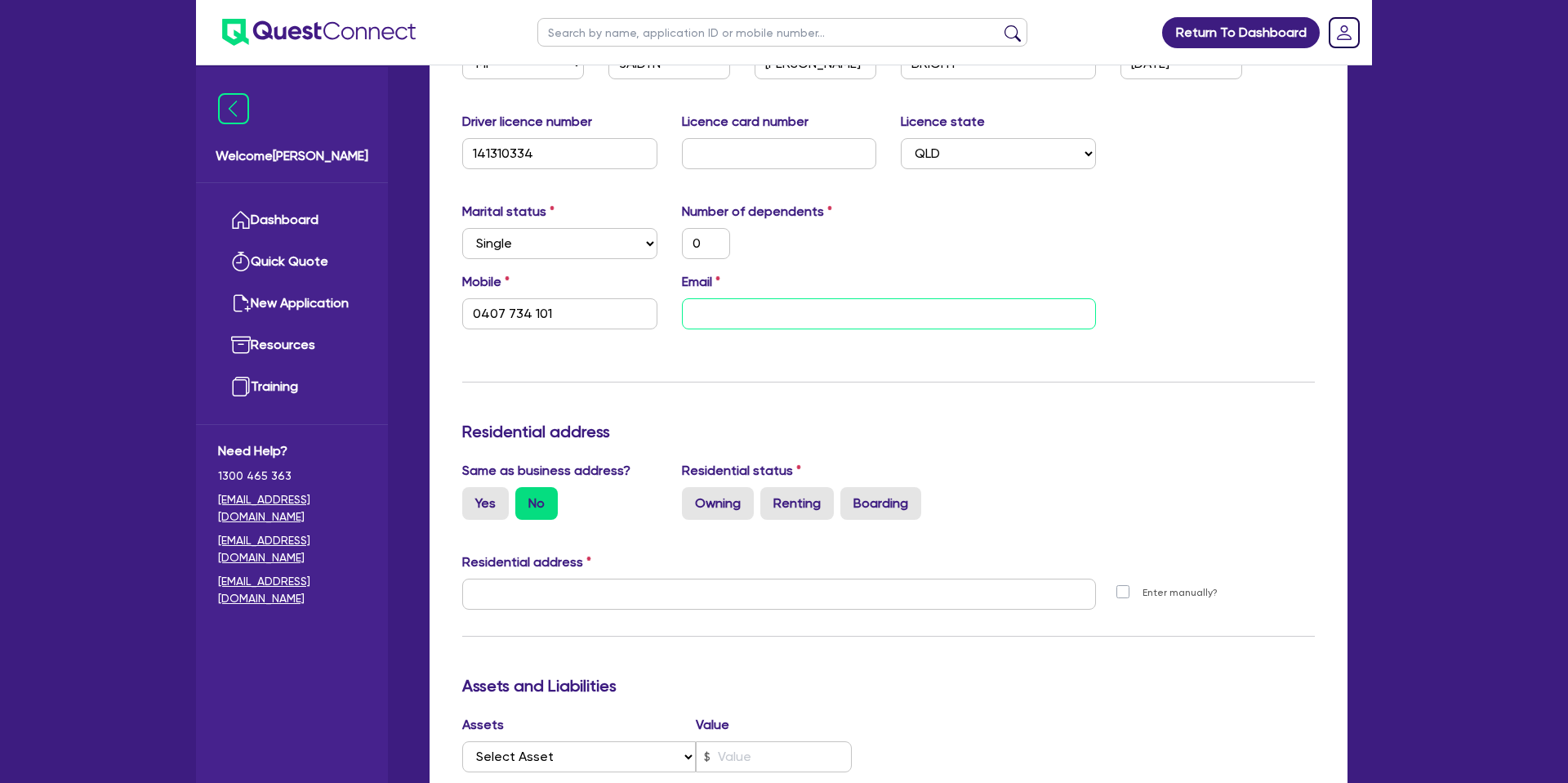
paste input "[EMAIL_ADDRESS][DOMAIN_NAME]"
type input "0"
type input "0407 734 101"
type input "[EMAIL_ADDRESS][DOMAIN_NAME]"
click at [992, 249] on div "Marital status Select [DEMOGRAPHIC_DATA] Married De Facto / Partner Number of d…" at bounding box center [888, 237] width 877 height 70
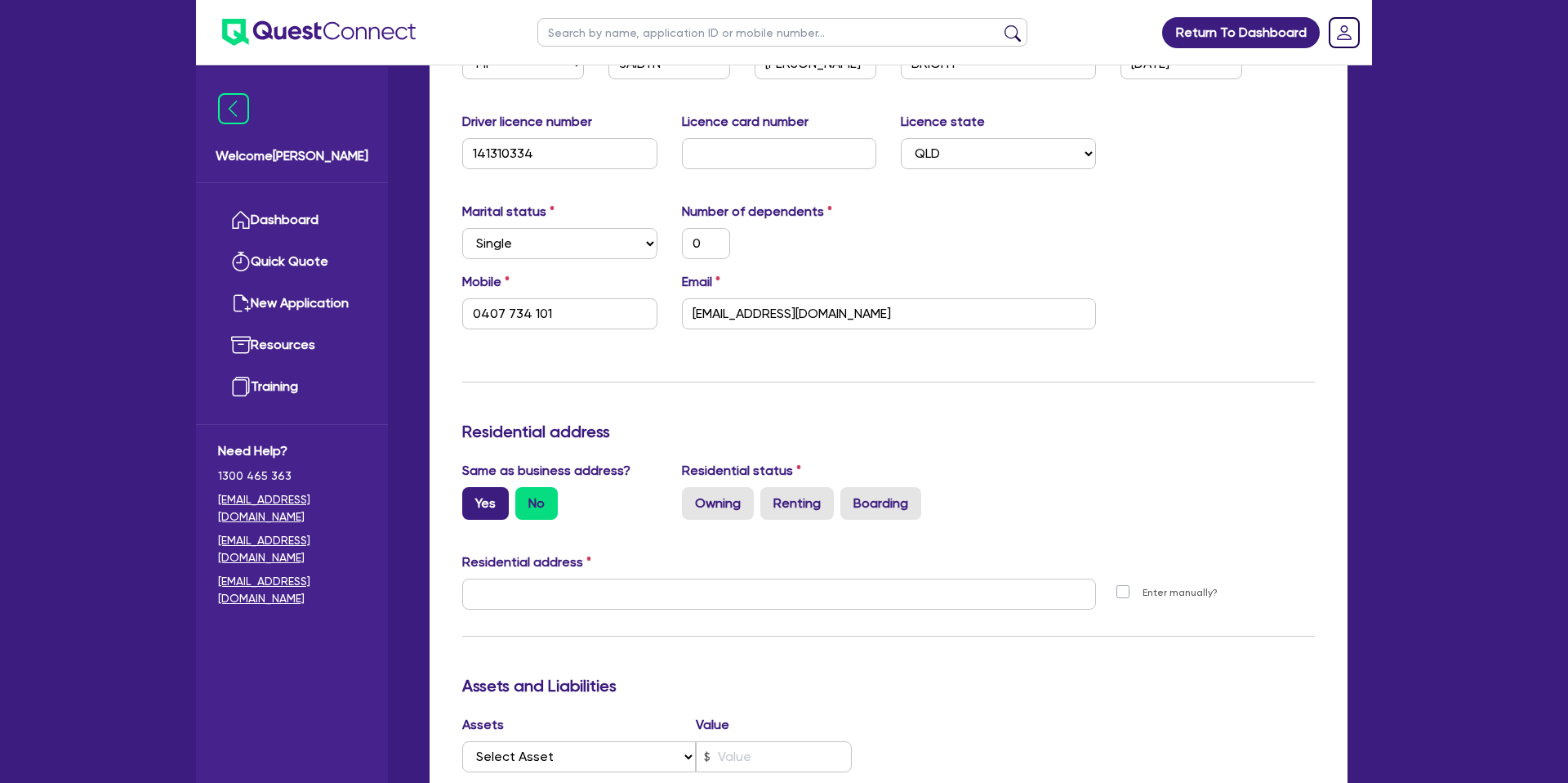
click at [472, 503] on label "Yes" at bounding box center [486, 503] width 47 height 33
click at [472, 497] on input "Yes" at bounding box center [467, 492] width 10 height 10
radio input "true"
type input "0"
type input "0407 734 101"
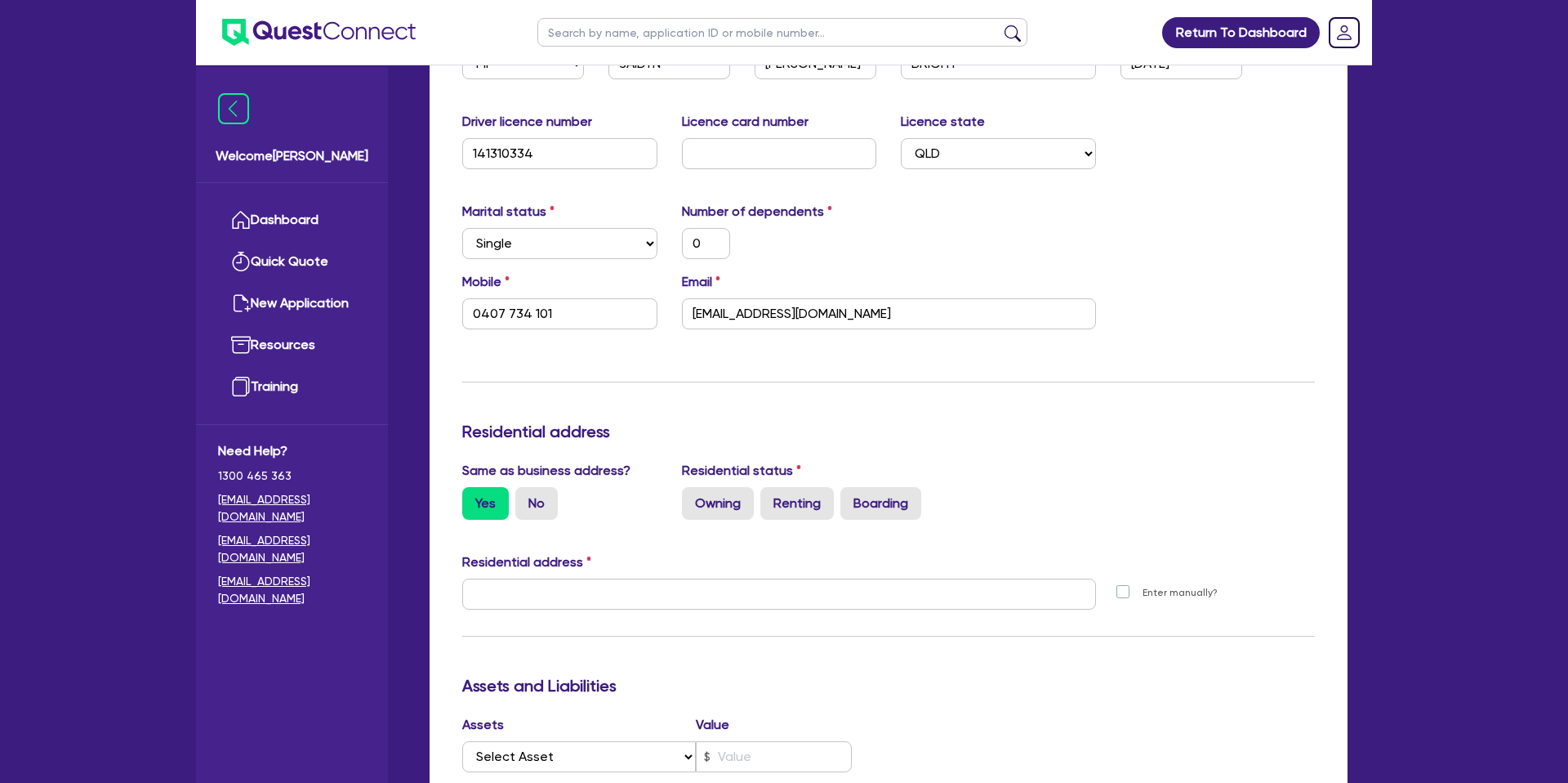
type input "[STREET_ADDRESS]"
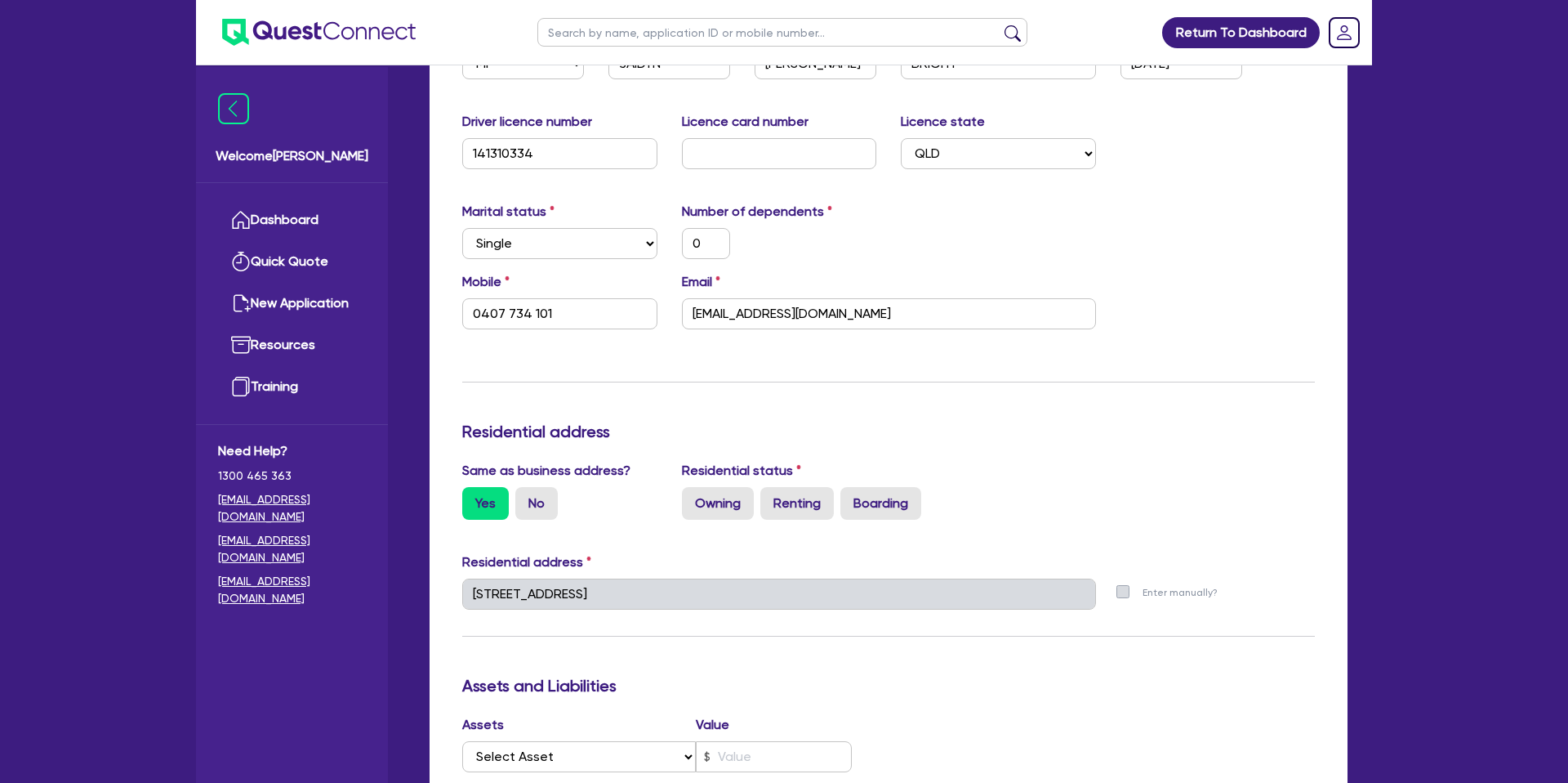
drag, startPoint x: 724, startPoint y: 384, endPoint x: 724, endPoint y: 399, distance: 15.0
click at [724, 384] on div "Update residential status for Director #1 Boarding is only acceptable when the …" at bounding box center [888, 587] width 852 height 1208
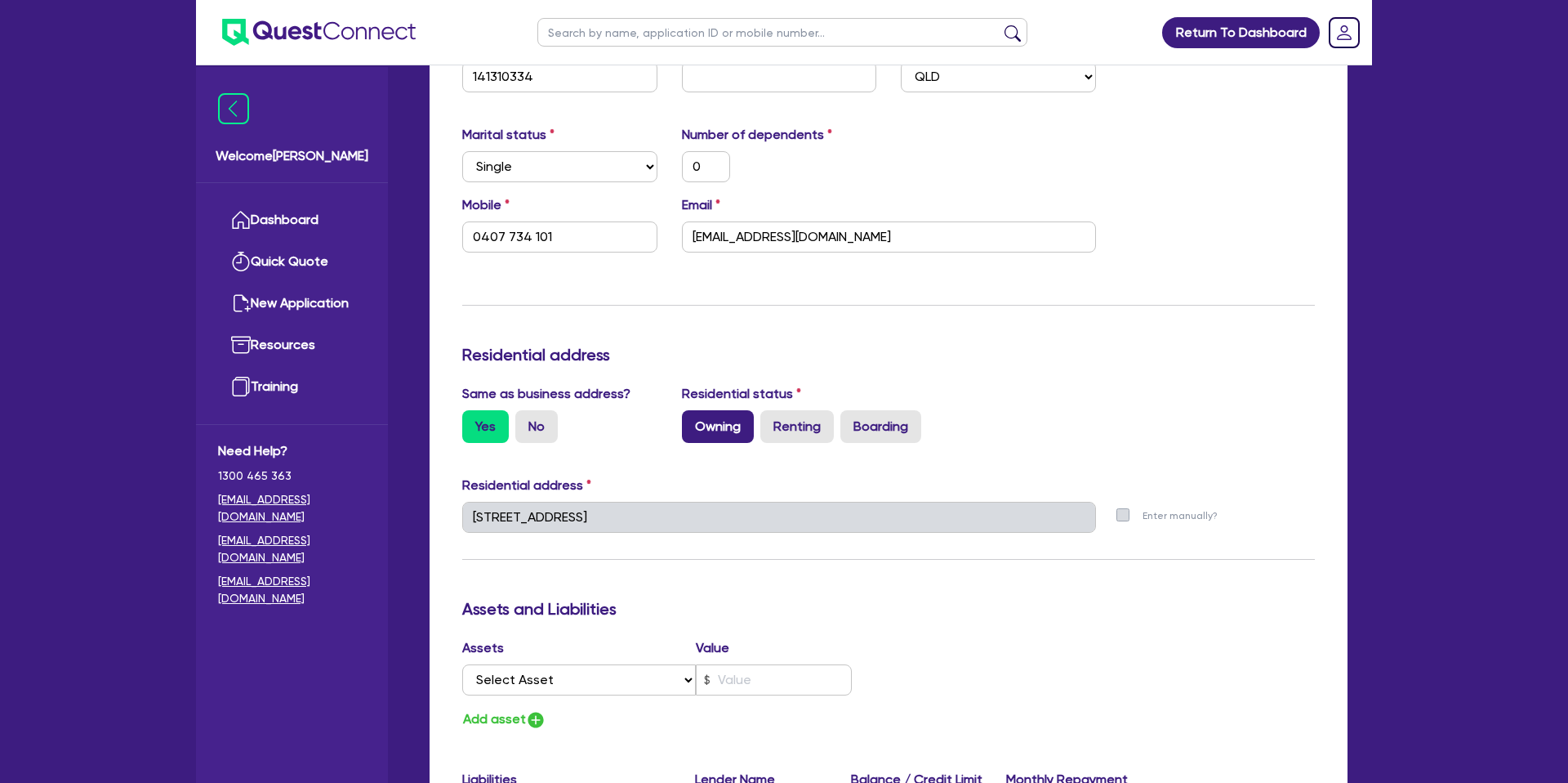
drag, startPoint x: 717, startPoint y: 416, endPoint x: 689, endPoint y: 430, distance: 31.3
click at [717, 416] on label "Owning" at bounding box center [718, 426] width 71 height 33
click at [692, 416] on input "Owning" at bounding box center [687, 415] width 10 height 10
radio input "true"
type input "0"
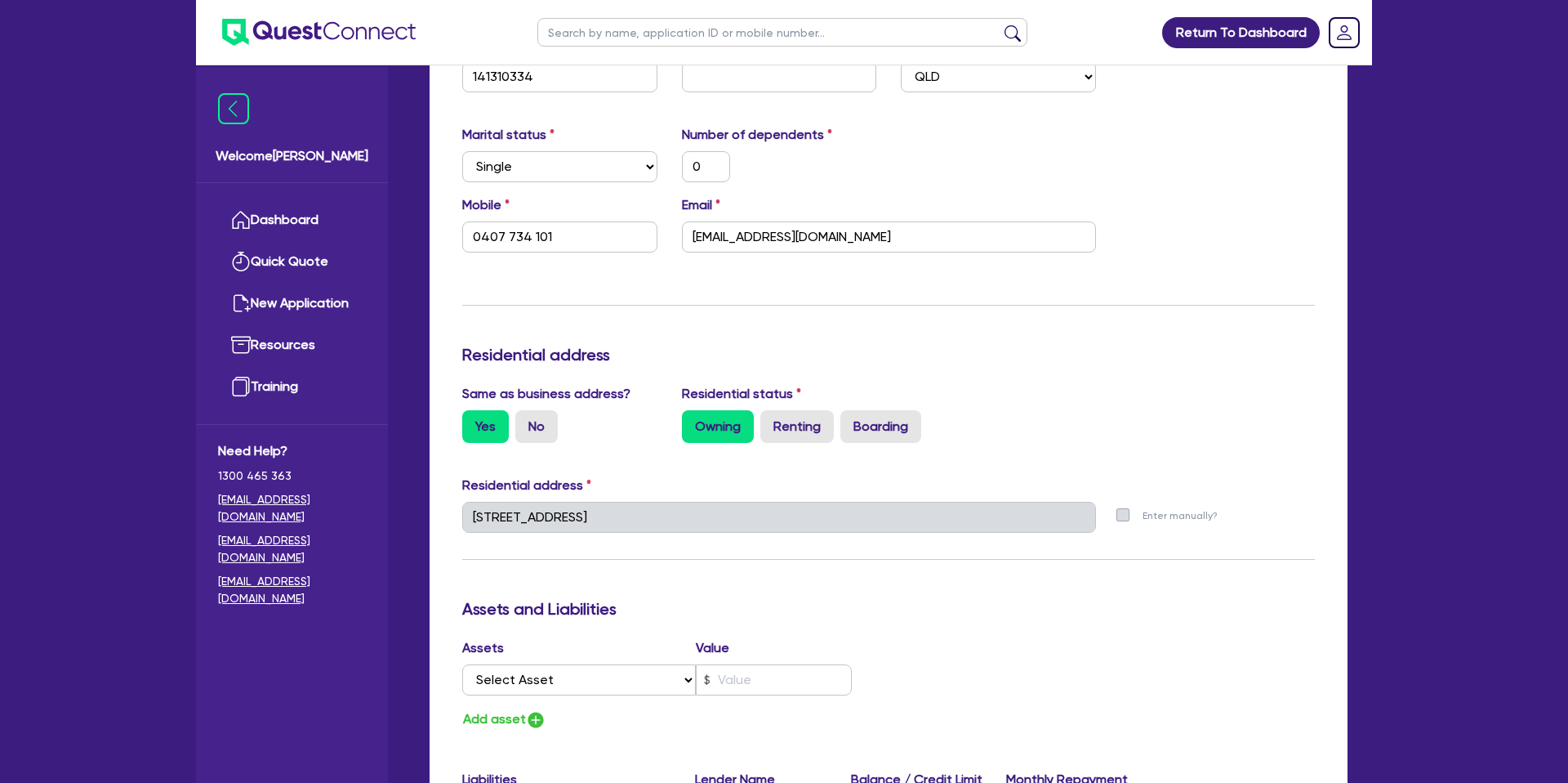
type input "0407 734 101"
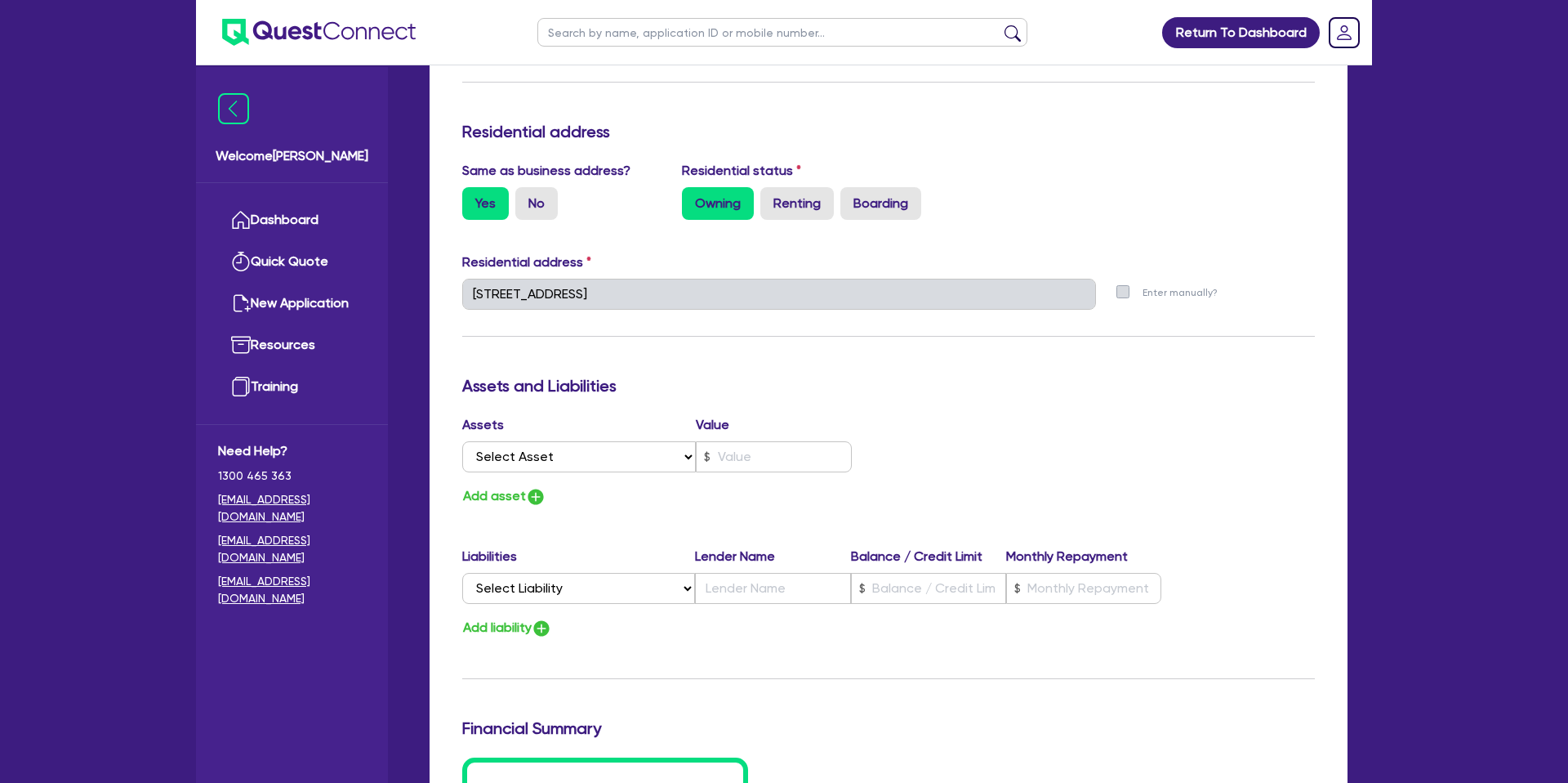
scroll to position [652, 0]
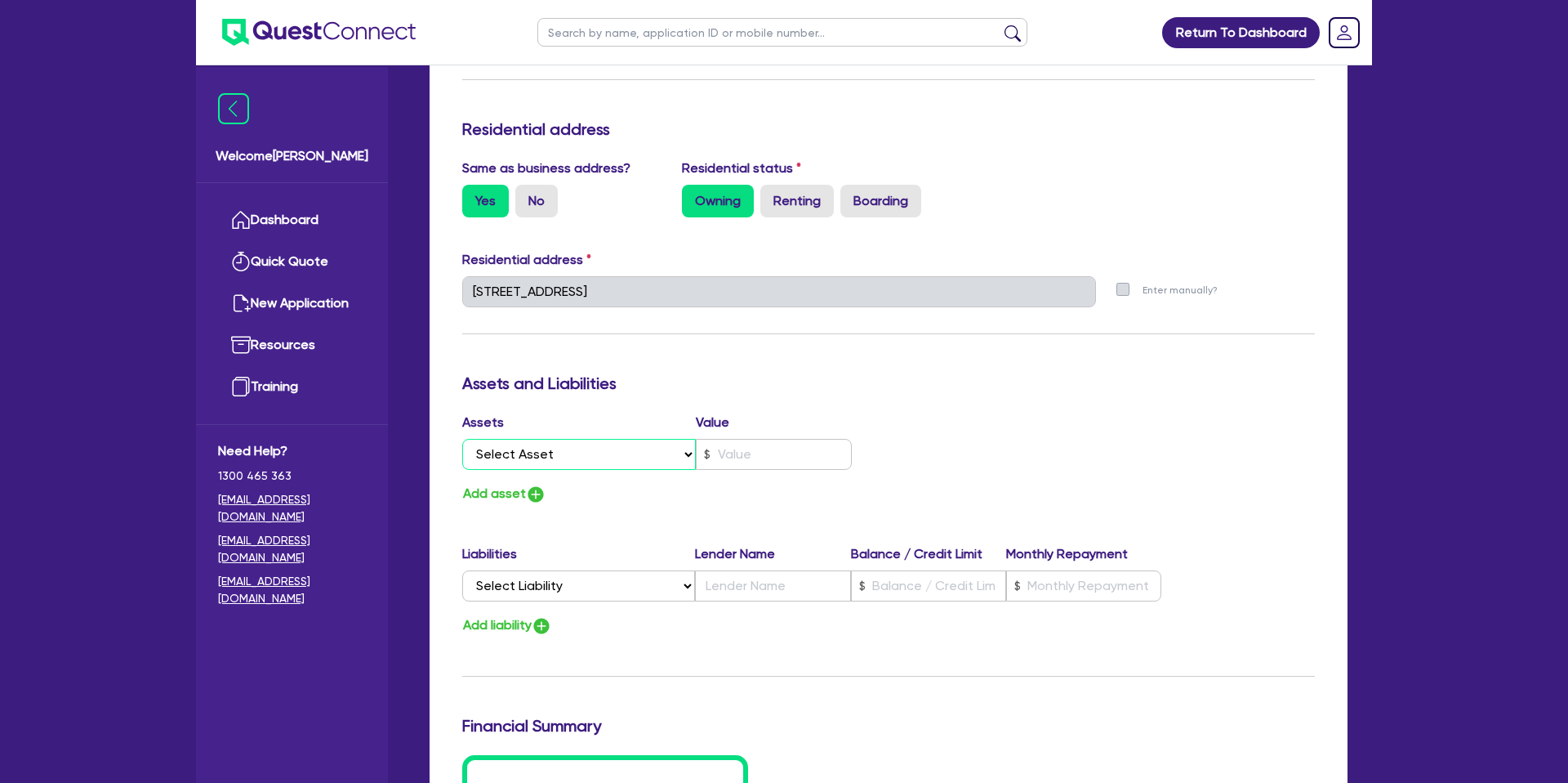
click at [557, 451] on select "Select Asset Cash Property Investment property Vehicle Truck Trailer Equipment …" at bounding box center [579, 454] width 234 height 31
select select "PROPERTY"
click at [462, 439] on select "Select Asset Cash Property Investment property Vehicle Truck Trailer Equipment …" at bounding box center [579, 454] width 234 height 31
type input "0"
type input "0407 734 101"
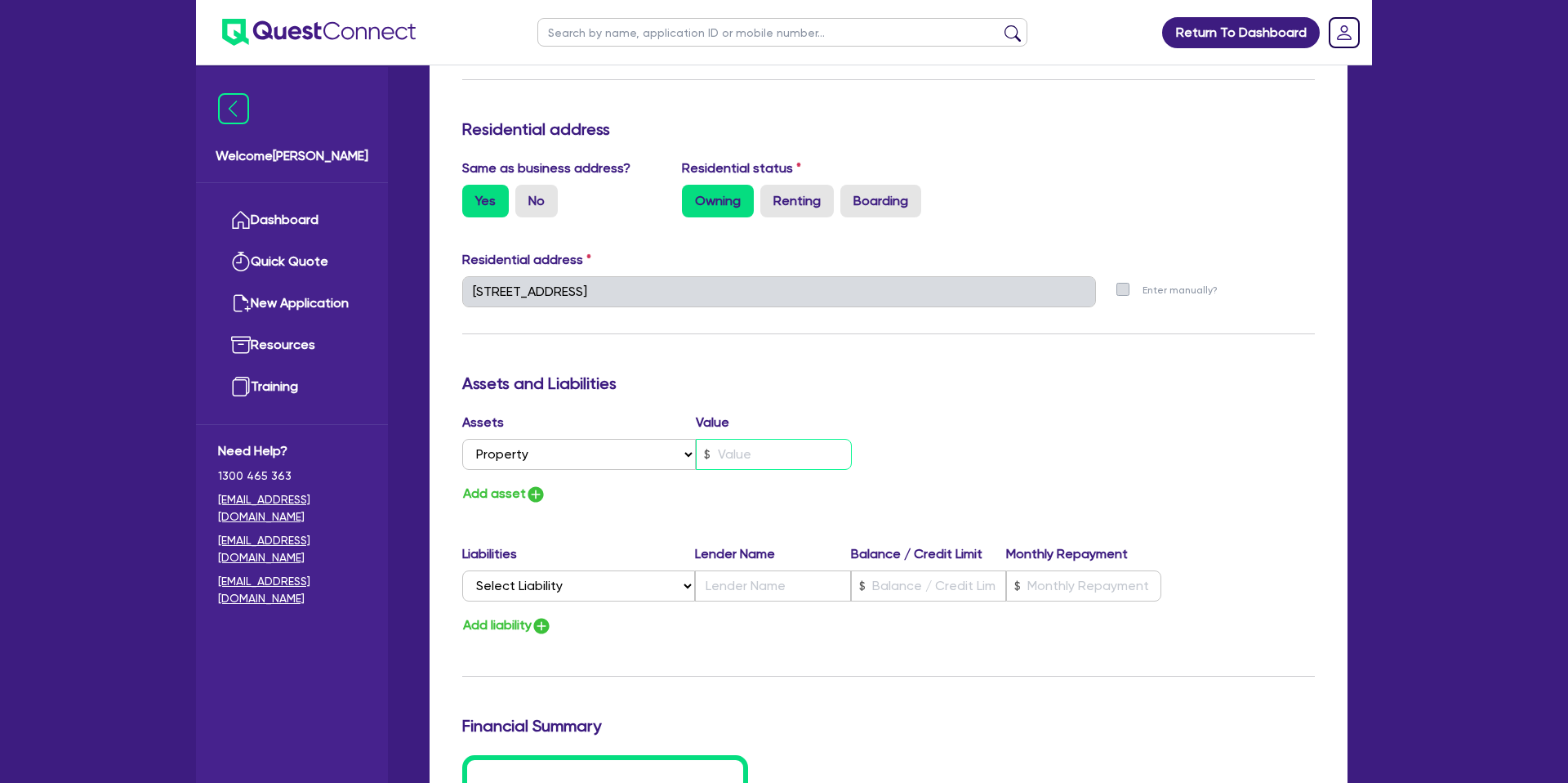
click at [760, 452] on input "text" at bounding box center [774, 454] width 156 height 31
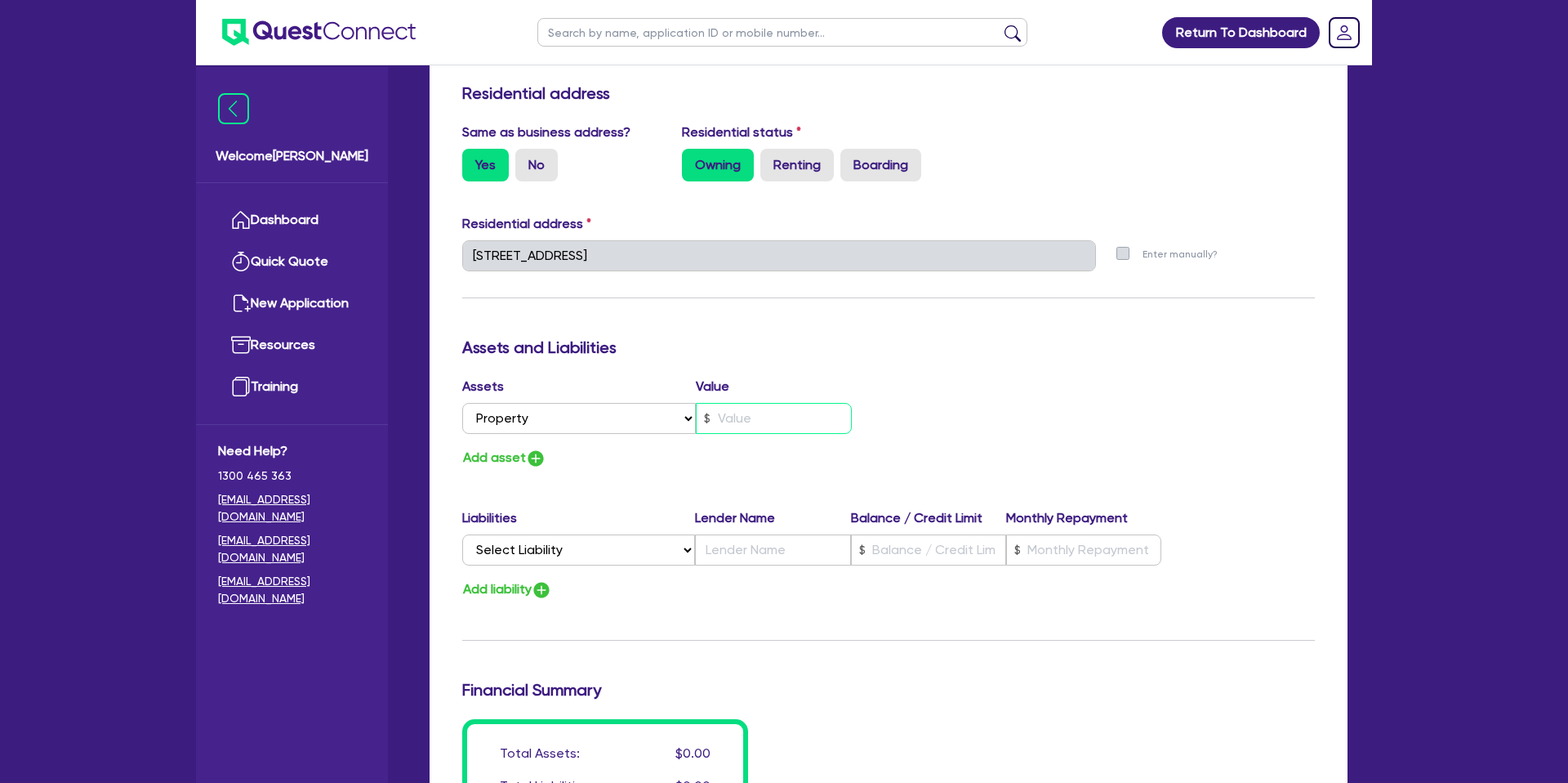
scroll to position [739, 0]
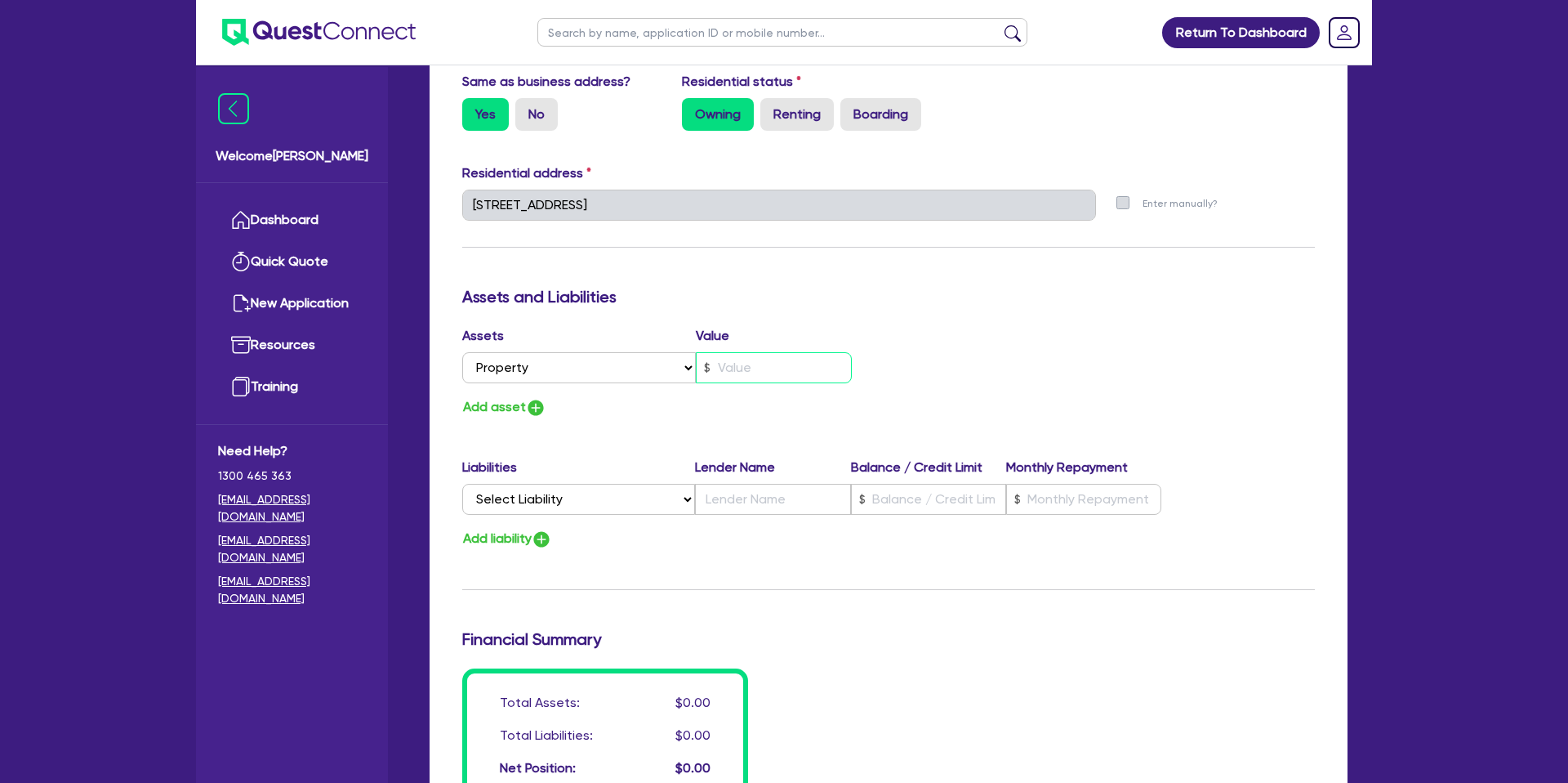
type input "0"
type input "0407 734 101"
type input "1"
type input "0"
type input "0407 734 101"
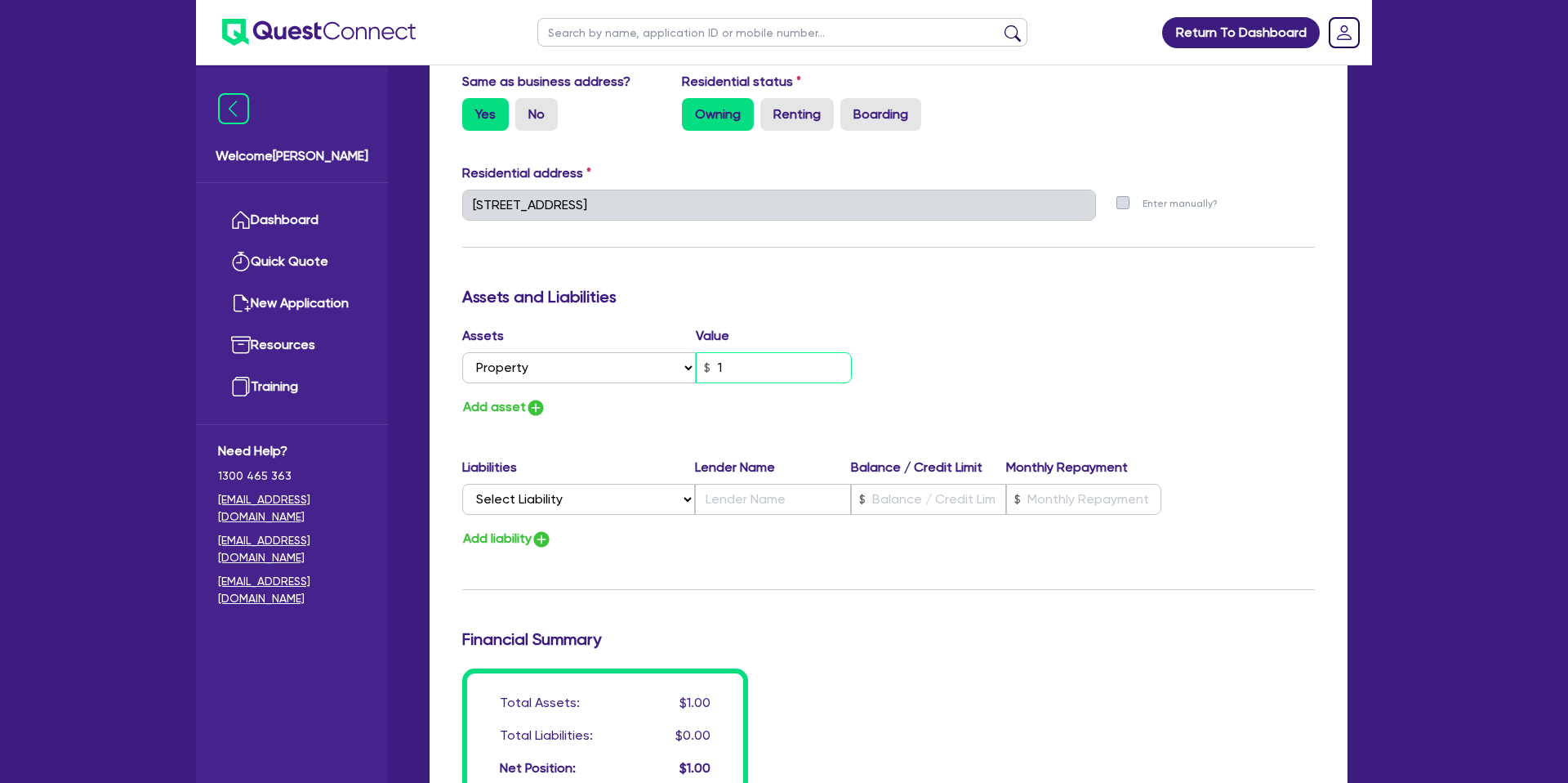
type input "12"
type input "0"
type input "0407 734 101"
type input "122"
type input "0"
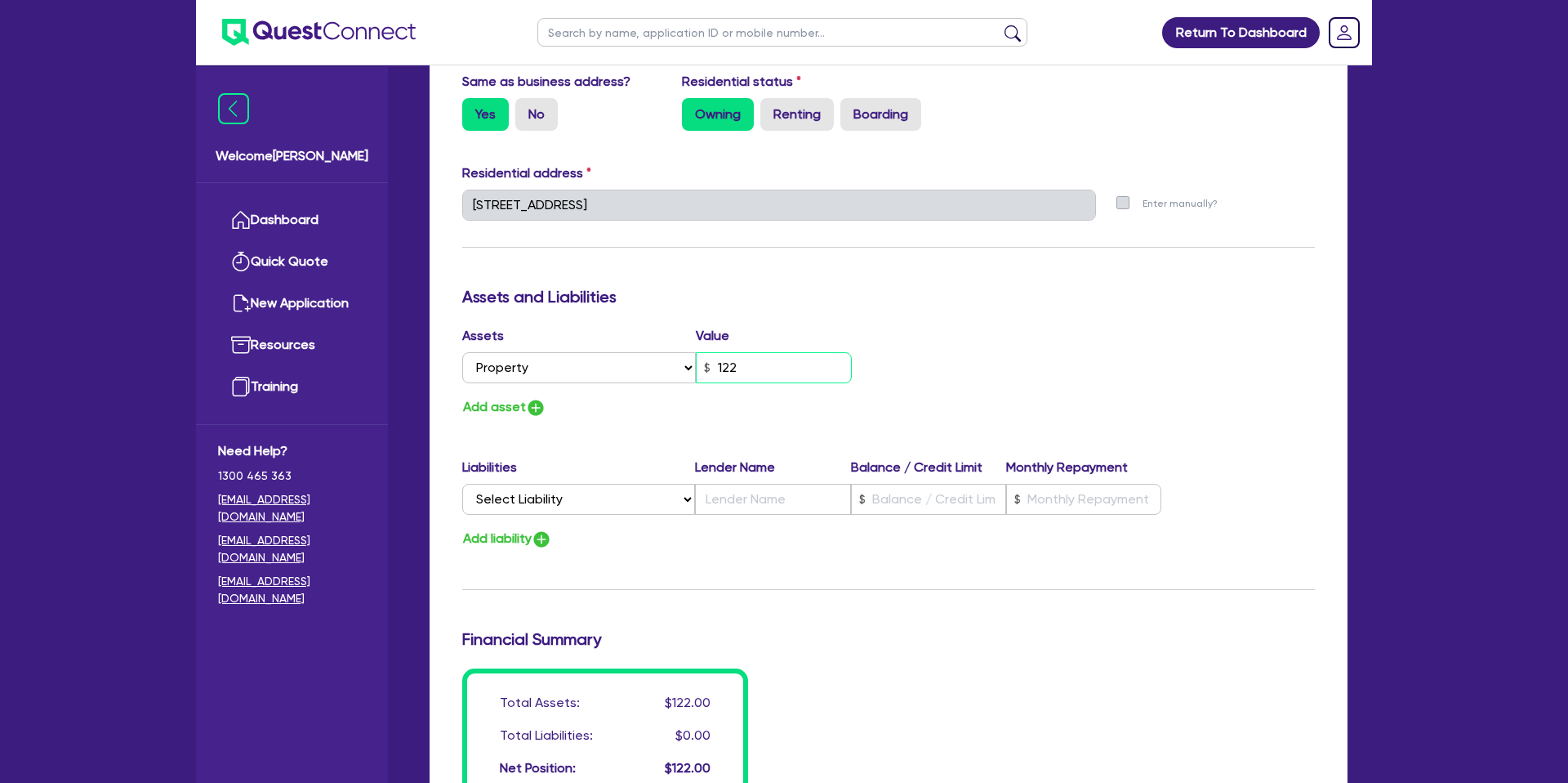
type input "0407 734 101"
type input "1,220"
type input "0"
type input "0407 734 101"
type input "122"
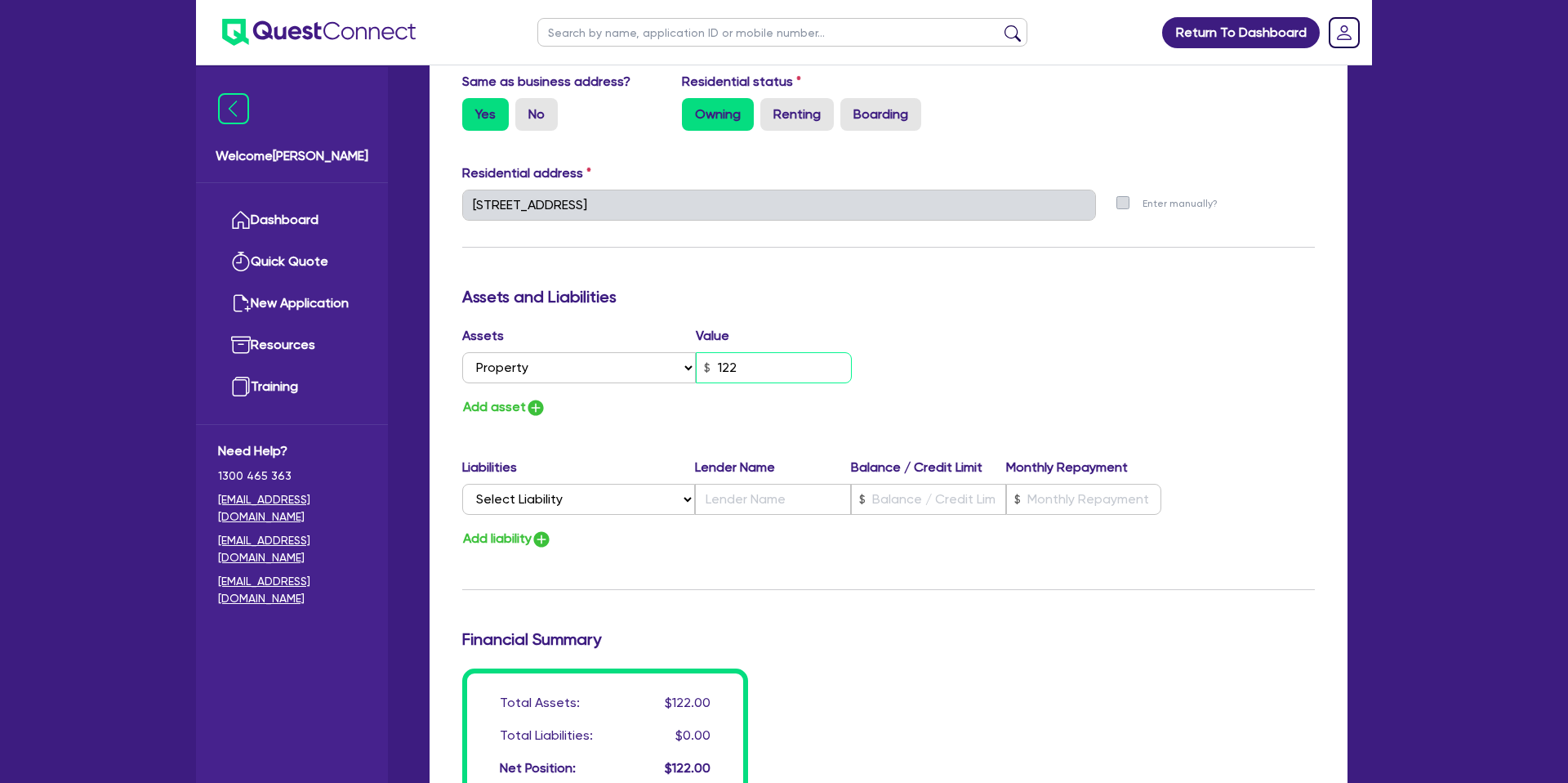
type input "0"
type input "0407 734 101"
type input "12"
type input "0"
type input "0407 734 101"
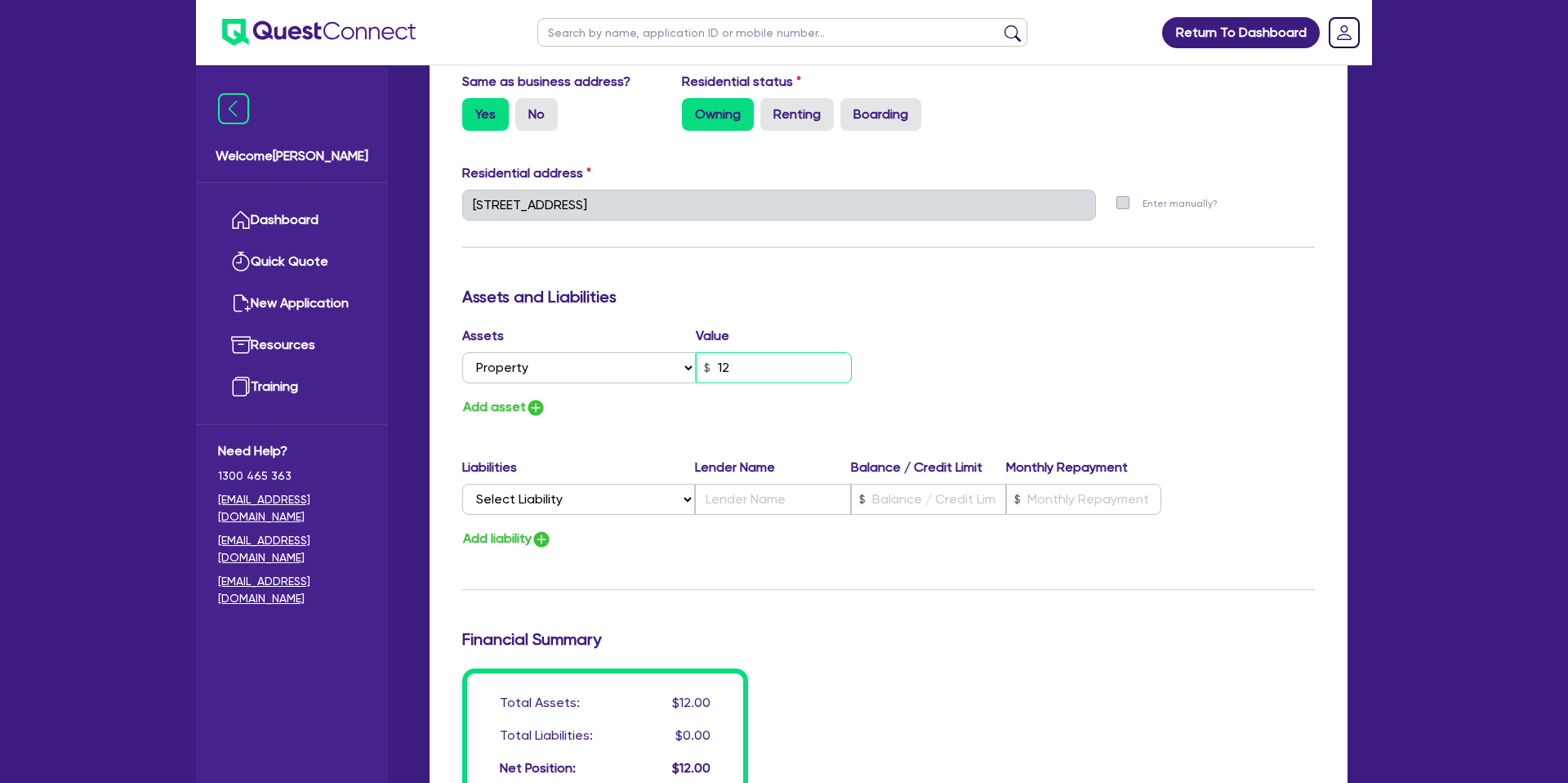
type input "125"
type input "0"
type input "0407 734 101"
type input "1,250"
type input "0"
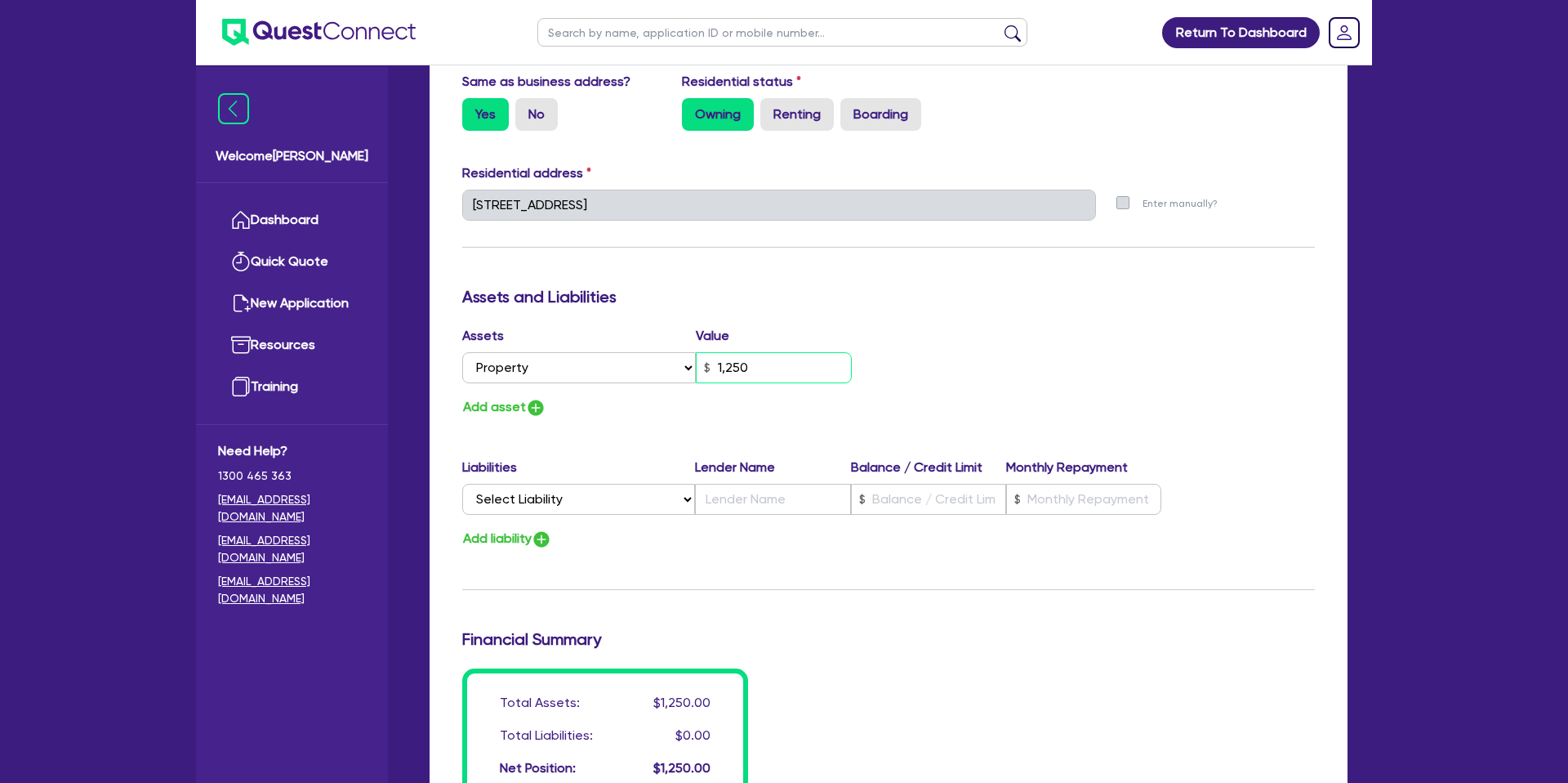
type input "0407 734 101"
type input "12,500"
type input "0"
type input "0407 734 101"
type input "125,000"
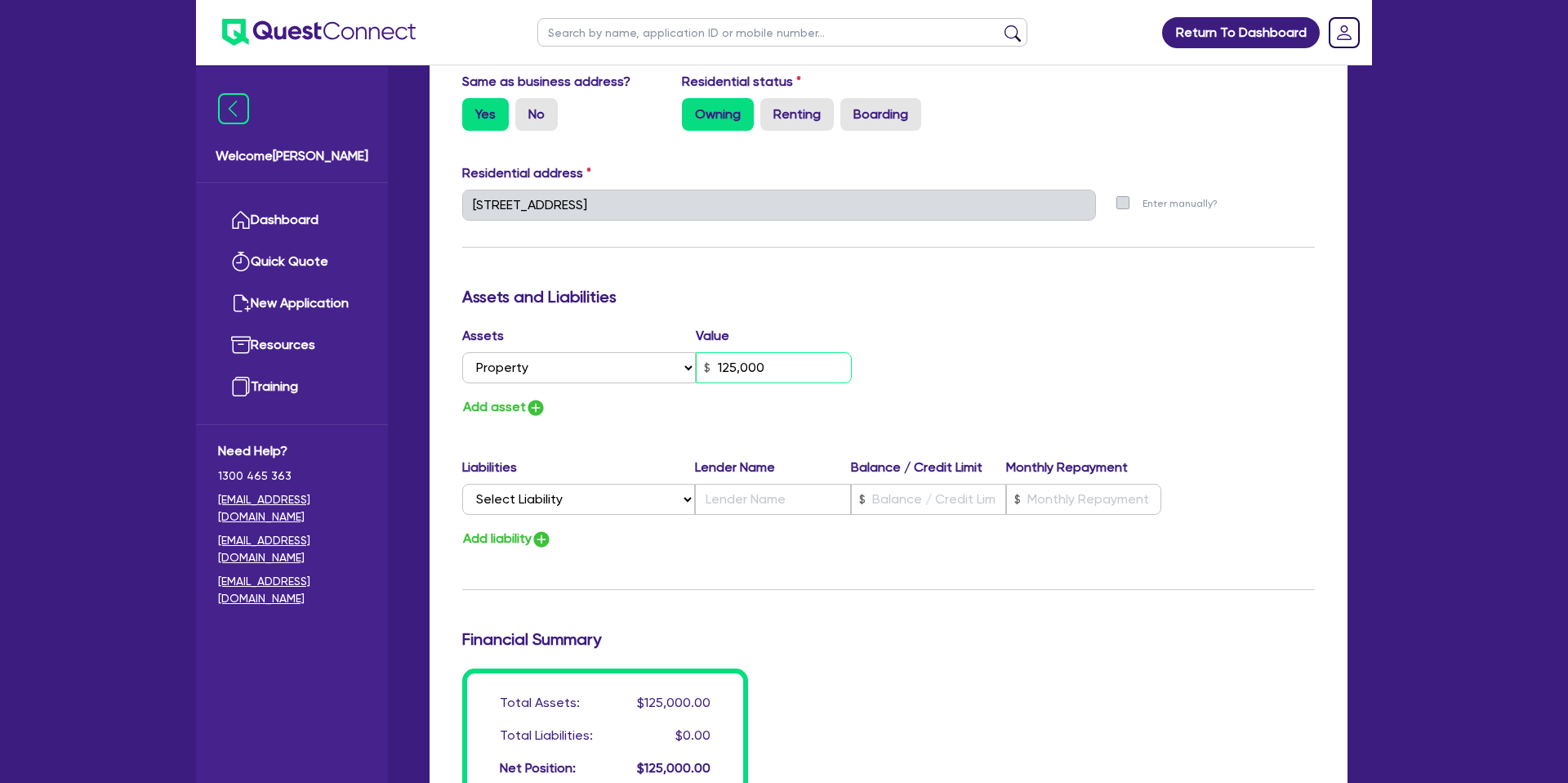
type input "0"
type input "0407 734 101"
type input "1,250,000"
click at [817, 315] on div "Update residential status for Director #1 Boarding is only acceptable when the …" at bounding box center [888, 197] width 852 height 1208
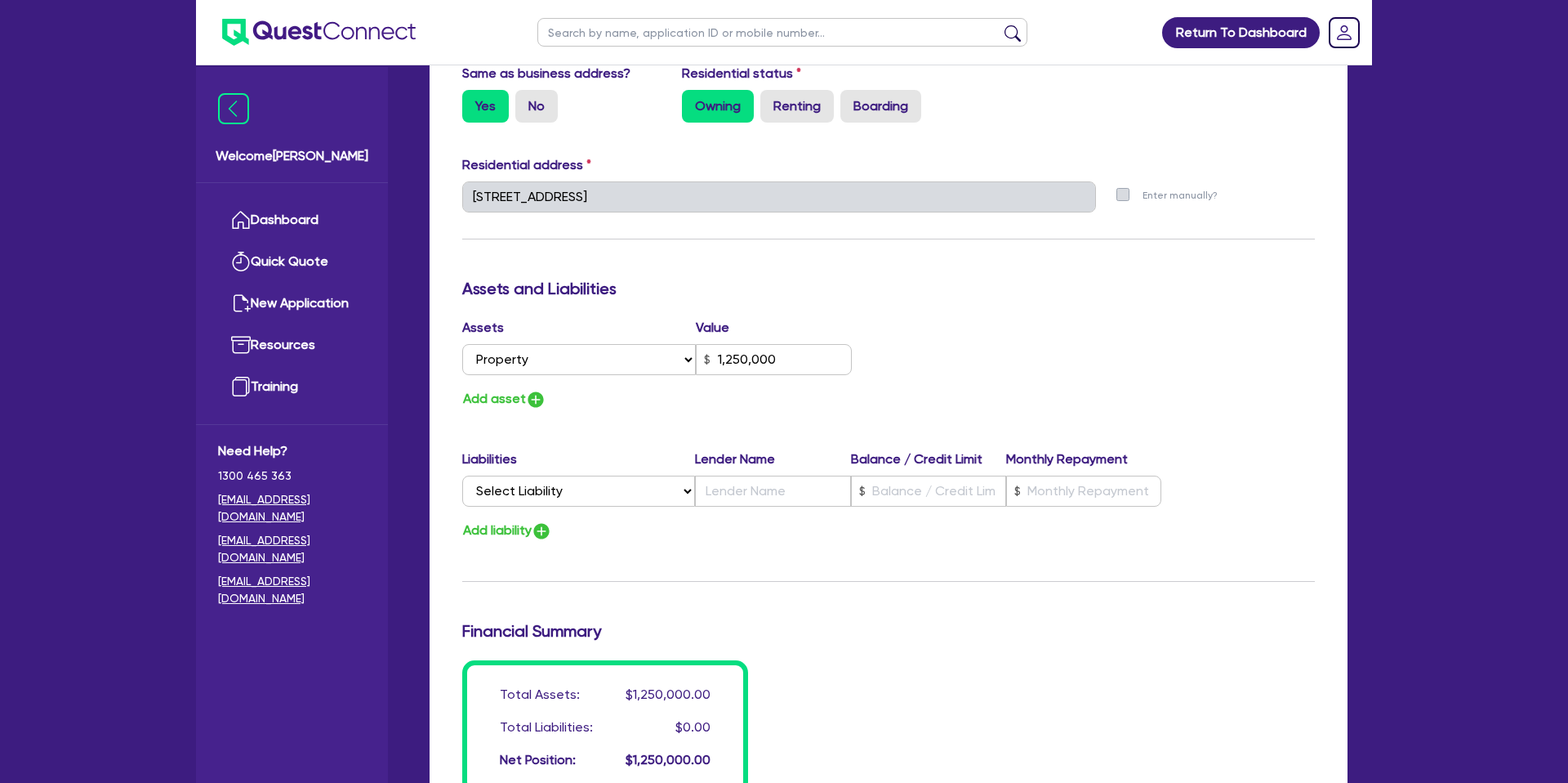
scroll to position [745, 0]
click at [1048, 253] on div "Update residential status for Director #1 Boarding is only acceptable when the …" at bounding box center [888, 191] width 852 height 1208
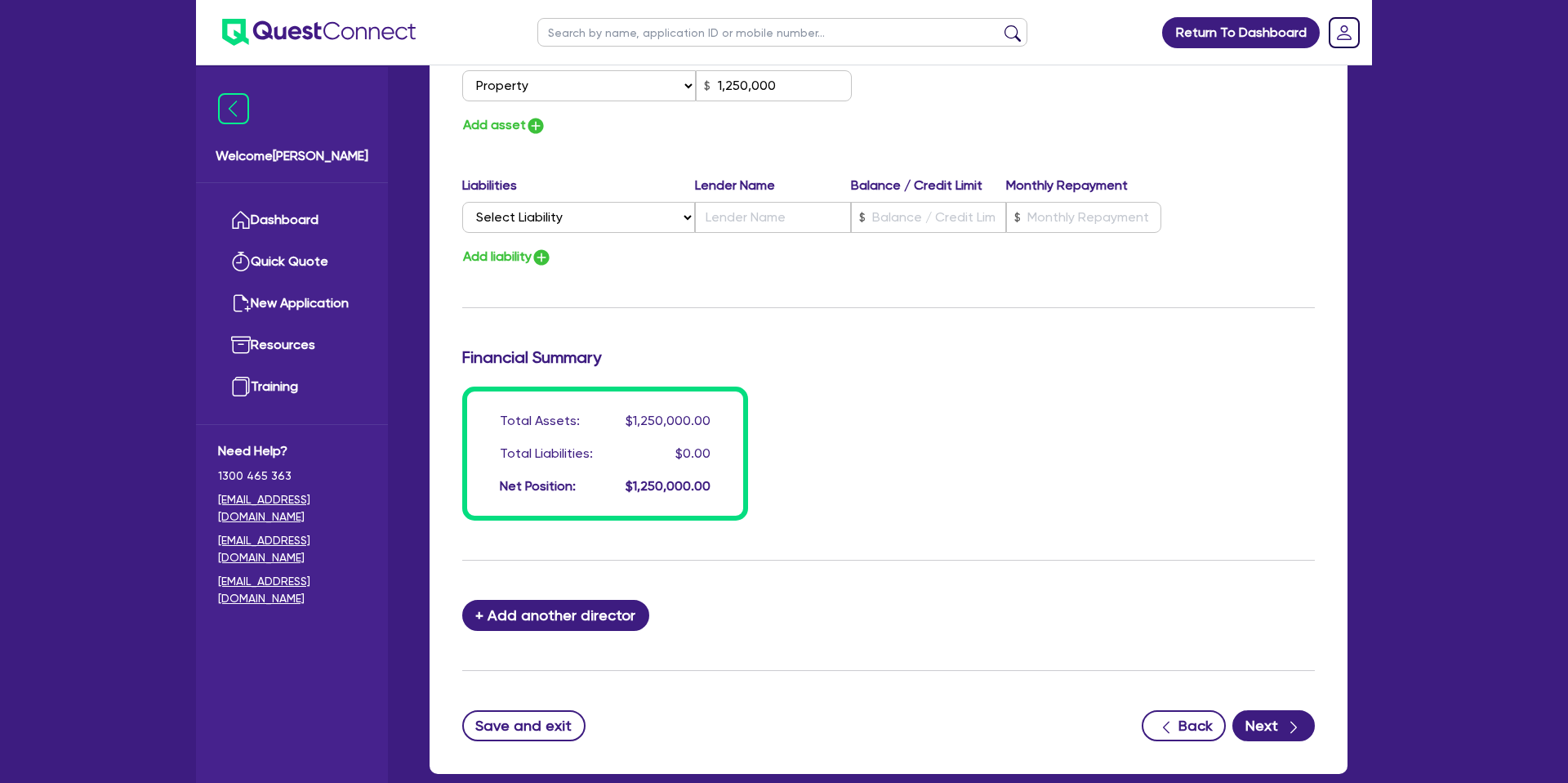
scroll to position [1031, 0]
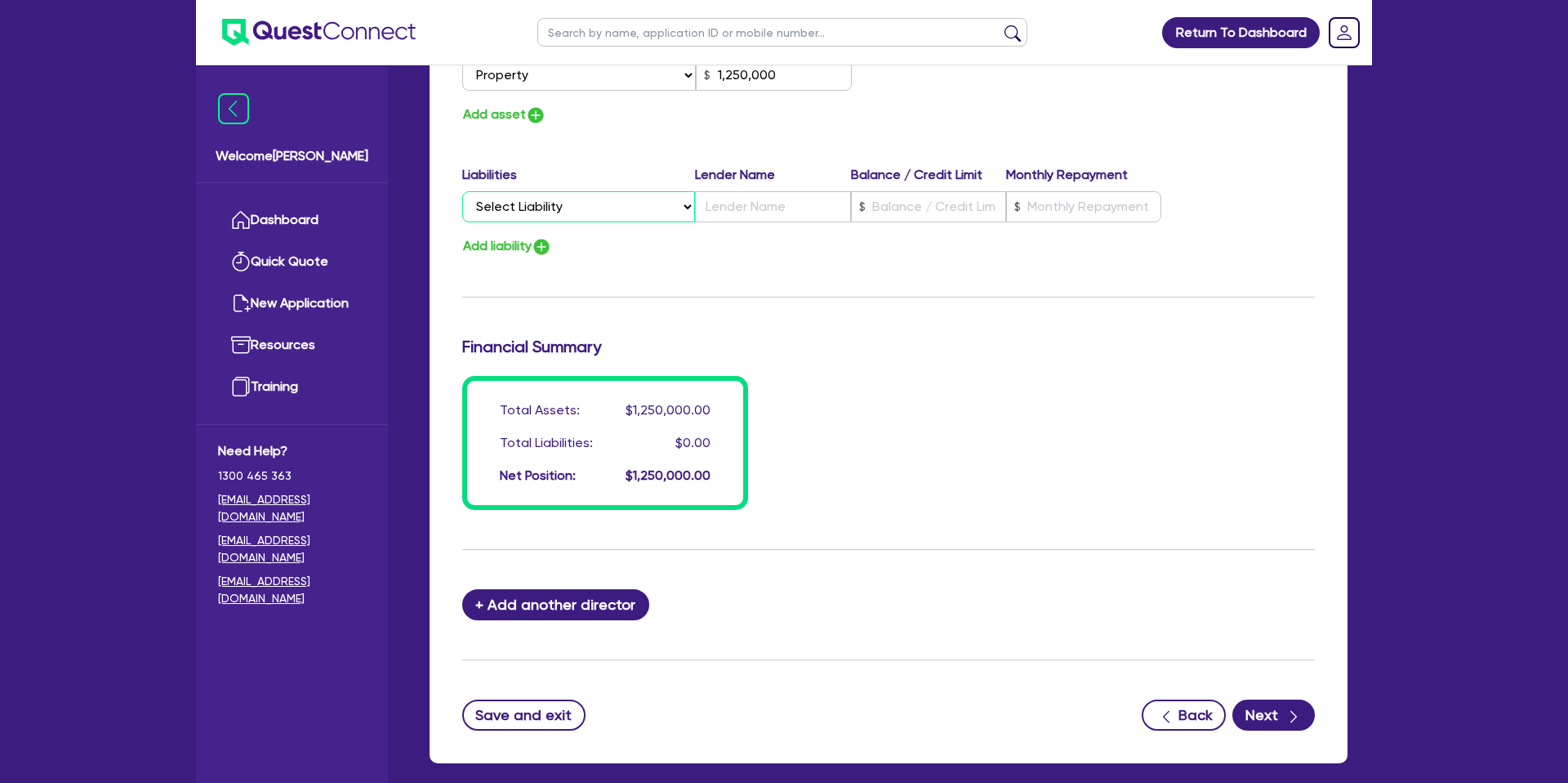
click at [508, 203] on select "Select Liability Credit card Mortgage Investment property loan Vehicle loan Tru…" at bounding box center [579, 206] width 233 height 31
click at [768, 243] on div "Add liability" at bounding box center [888, 245] width 877 height 22
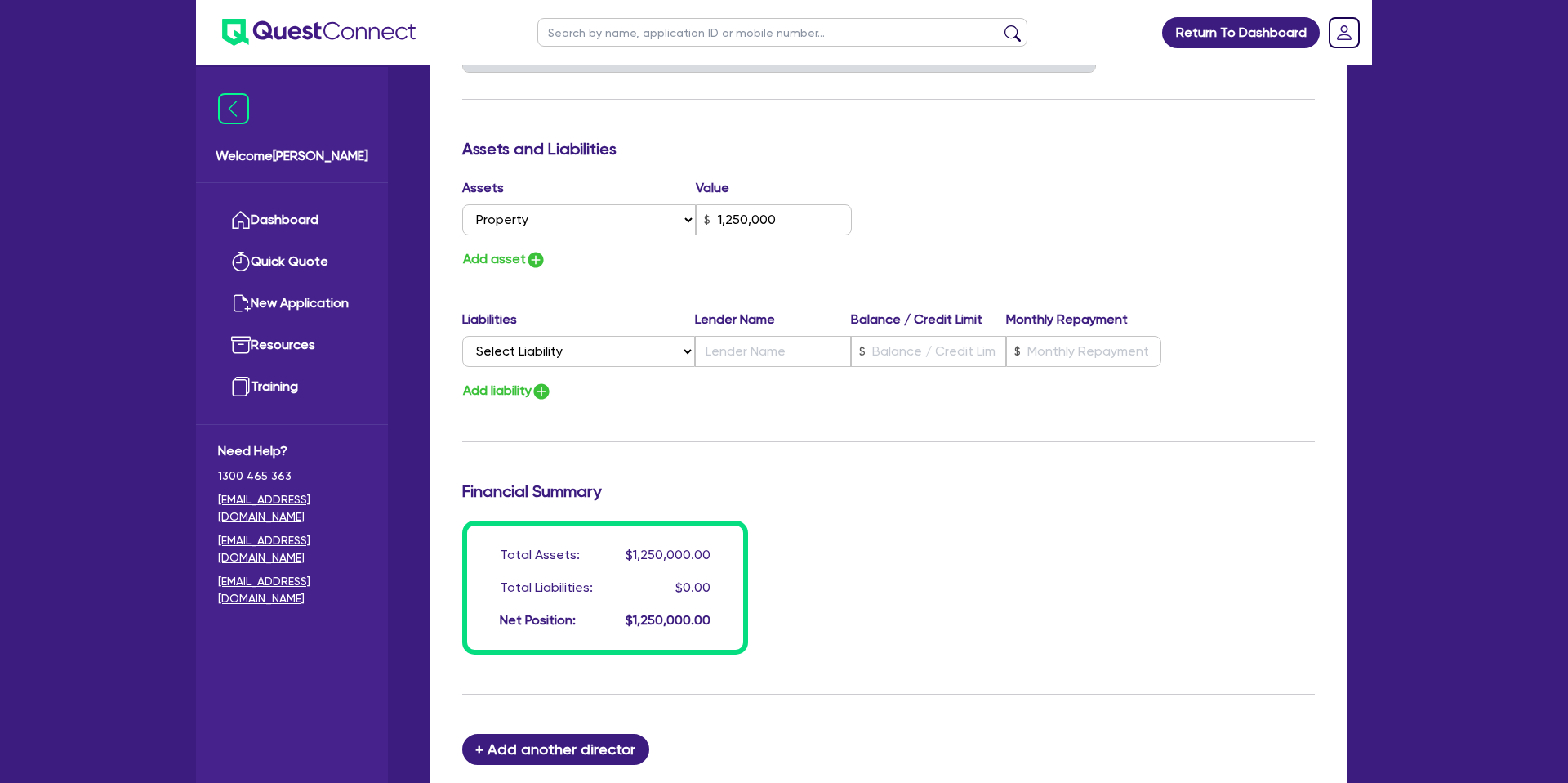
scroll to position [868, 0]
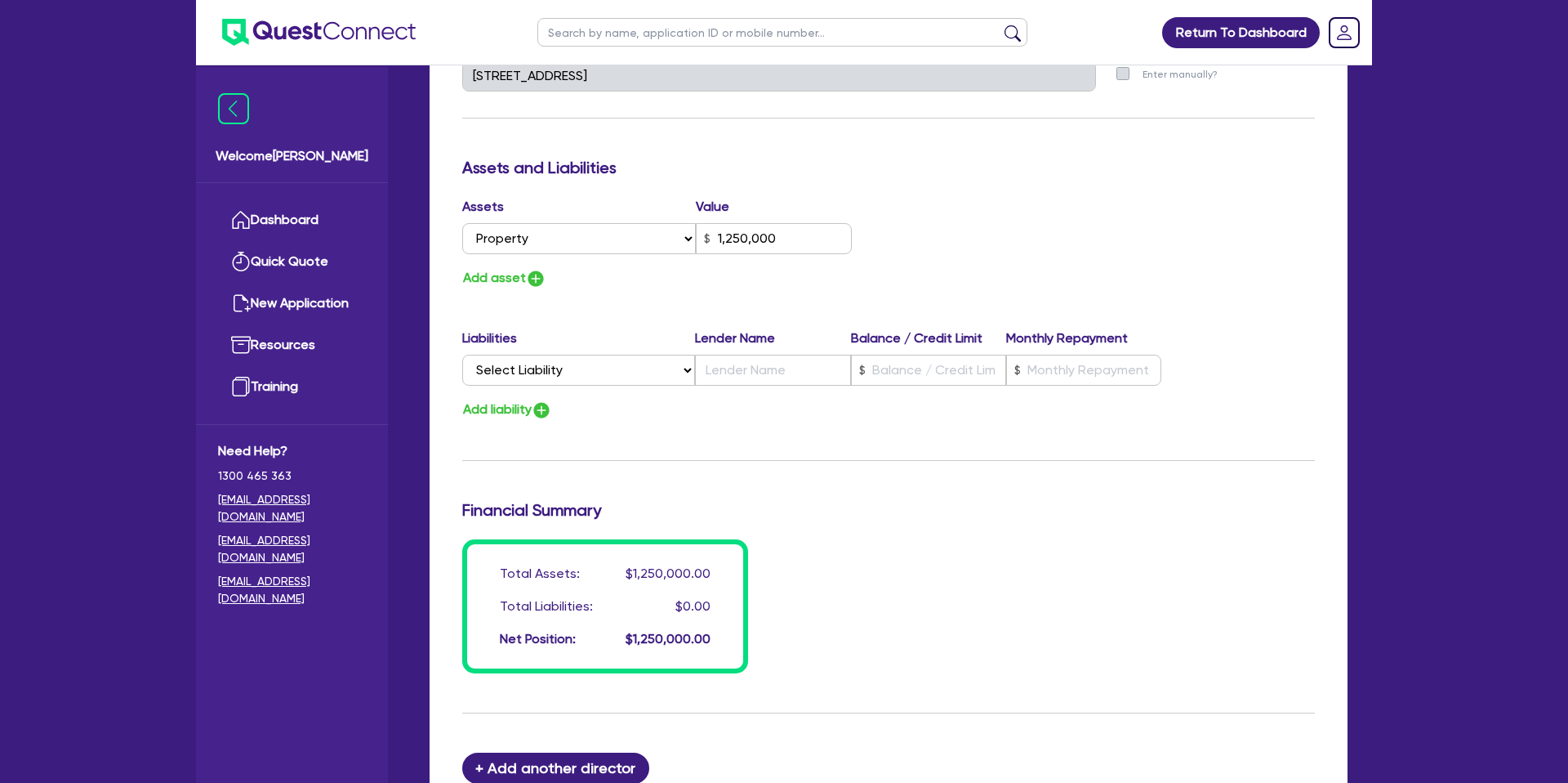
drag, startPoint x: 800, startPoint y: 437, endPoint x: 789, endPoint y: 435, distance: 11.2
click at [799, 437] on div "Update residential status for Director #1 Boarding is only acceptable when the …" at bounding box center [888, 69] width 852 height 1208
click at [628, 378] on select "Select Liability Credit card Mortgage Investment property loan Vehicle loan Tru…" at bounding box center [579, 369] width 233 height 31
select select "PERSONAL_LOAN"
click at [462, 354] on select "Select Liability Credit card Mortgage Investment property loan Vehicle loan Tru…" at bounding box center [579, 369] width 233 height 31
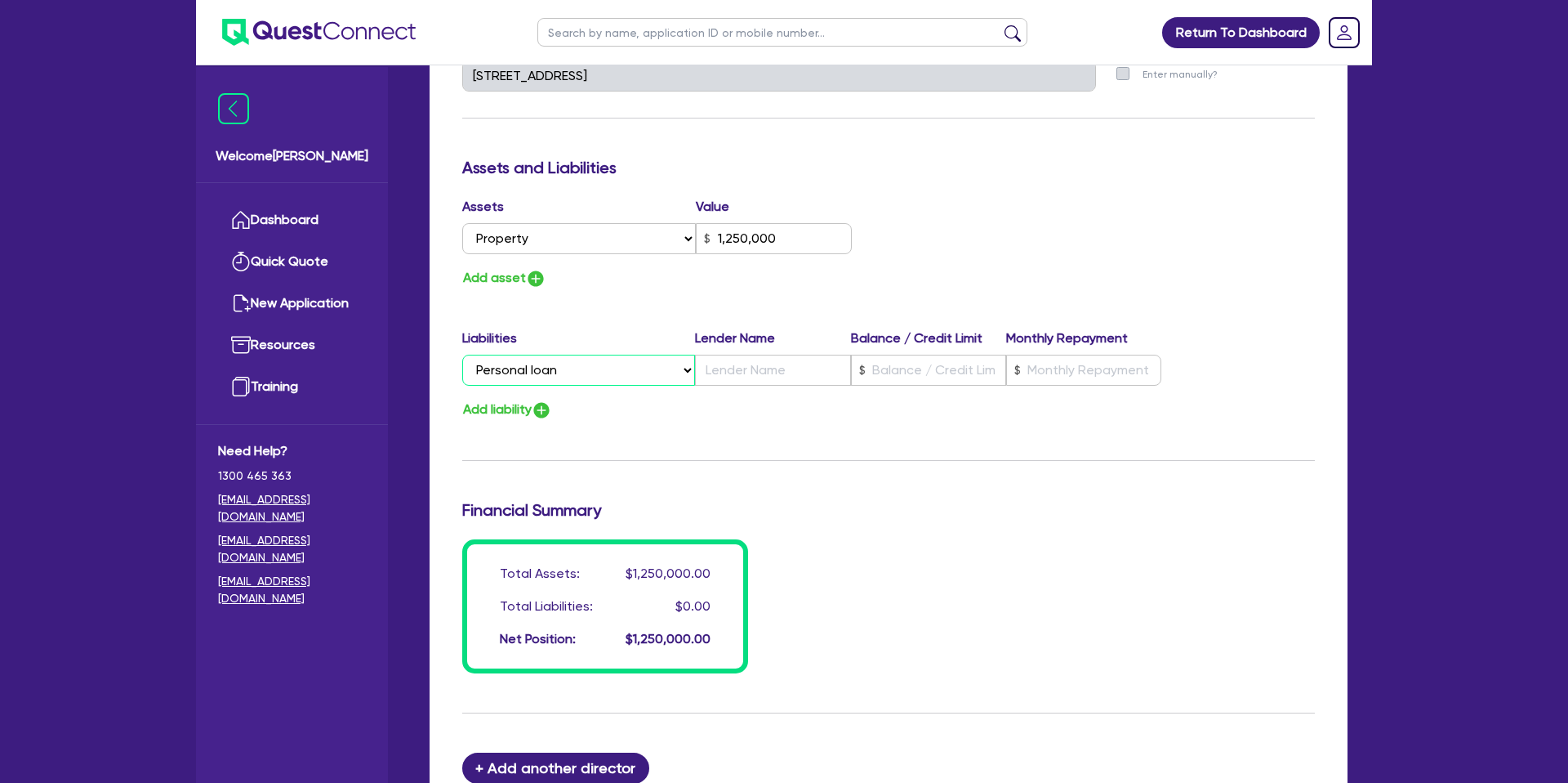
type input "0"
type input "0407 734 101"
type input "1,250,000"
click at [913, 375] on input "text" at bounding box center [928, 369] width 155 height 31
type input "0"
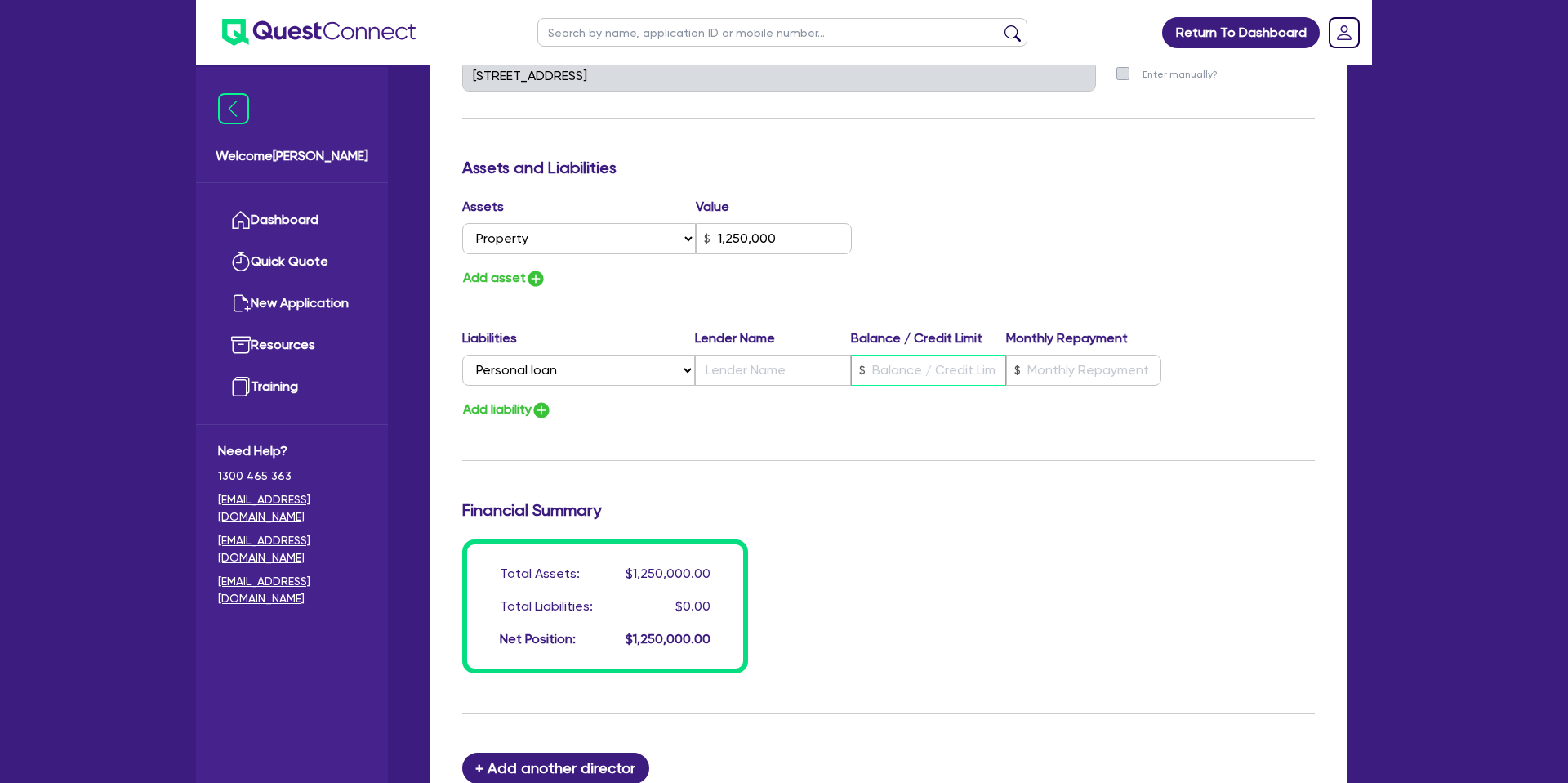
type input "0407 734 101"
type input "1,250,000"
type input "8"
type input "0"
type input "0407 734 101"
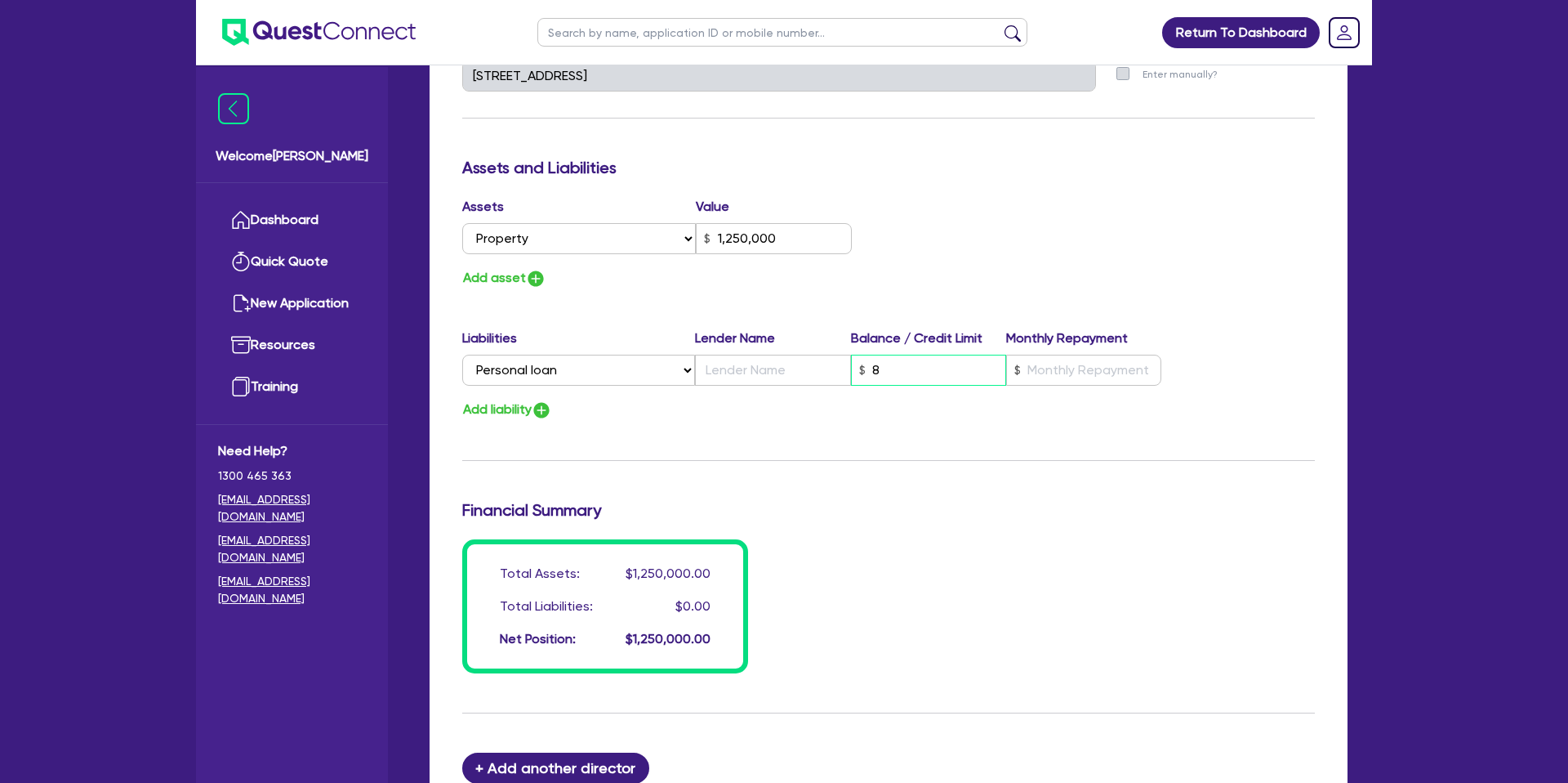
type input "1,250,000"
type input "80"
type input "0"
type input "0407 734 101"
type input "1,250,000"
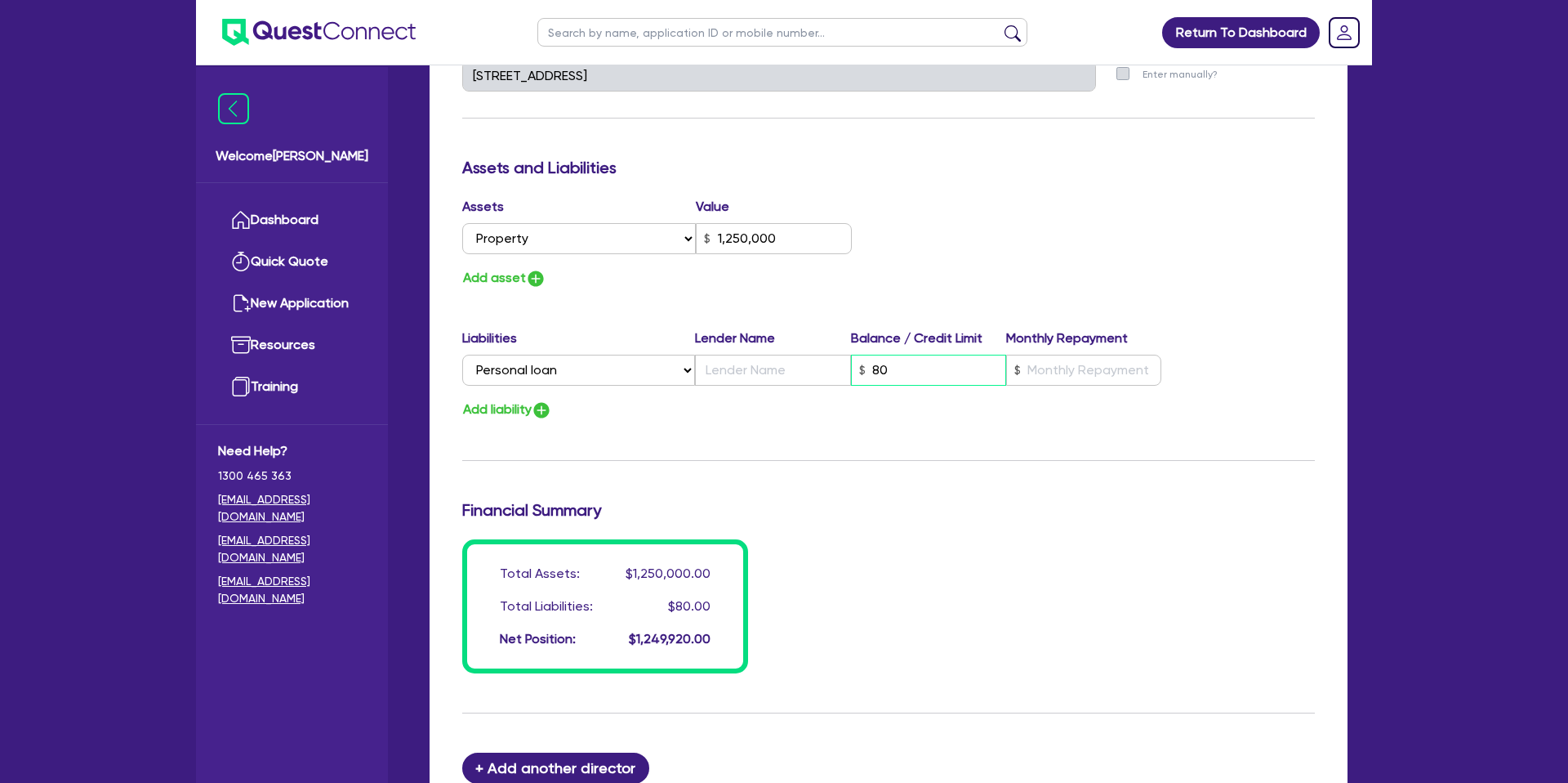
type input "800"
type input "0"
type input "0407 734 101"
type input "1,250,000"
type input "8,000"
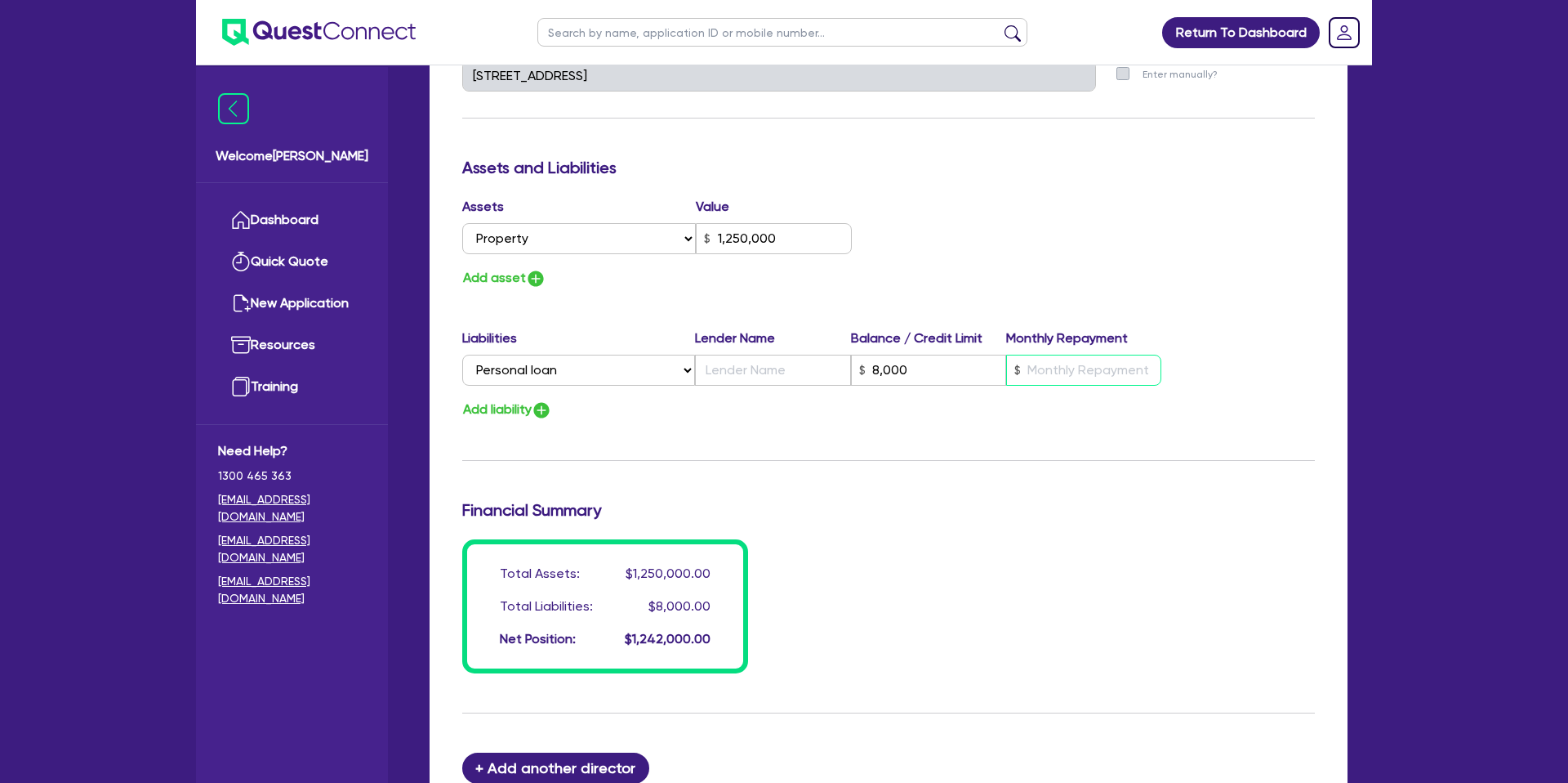
click at [1068, 365] on input "text" at bounding box center [1083, 369] width 155 height 31
drag, startPoint x: 744, startPoint y: 357, endPoint x: 754, endPoint y: 359, distance: 10.2
click at [748, 355] on input "text" at bounding box center [772, 369] width 155 height 31
type input "0"
type input "0407 734 101"
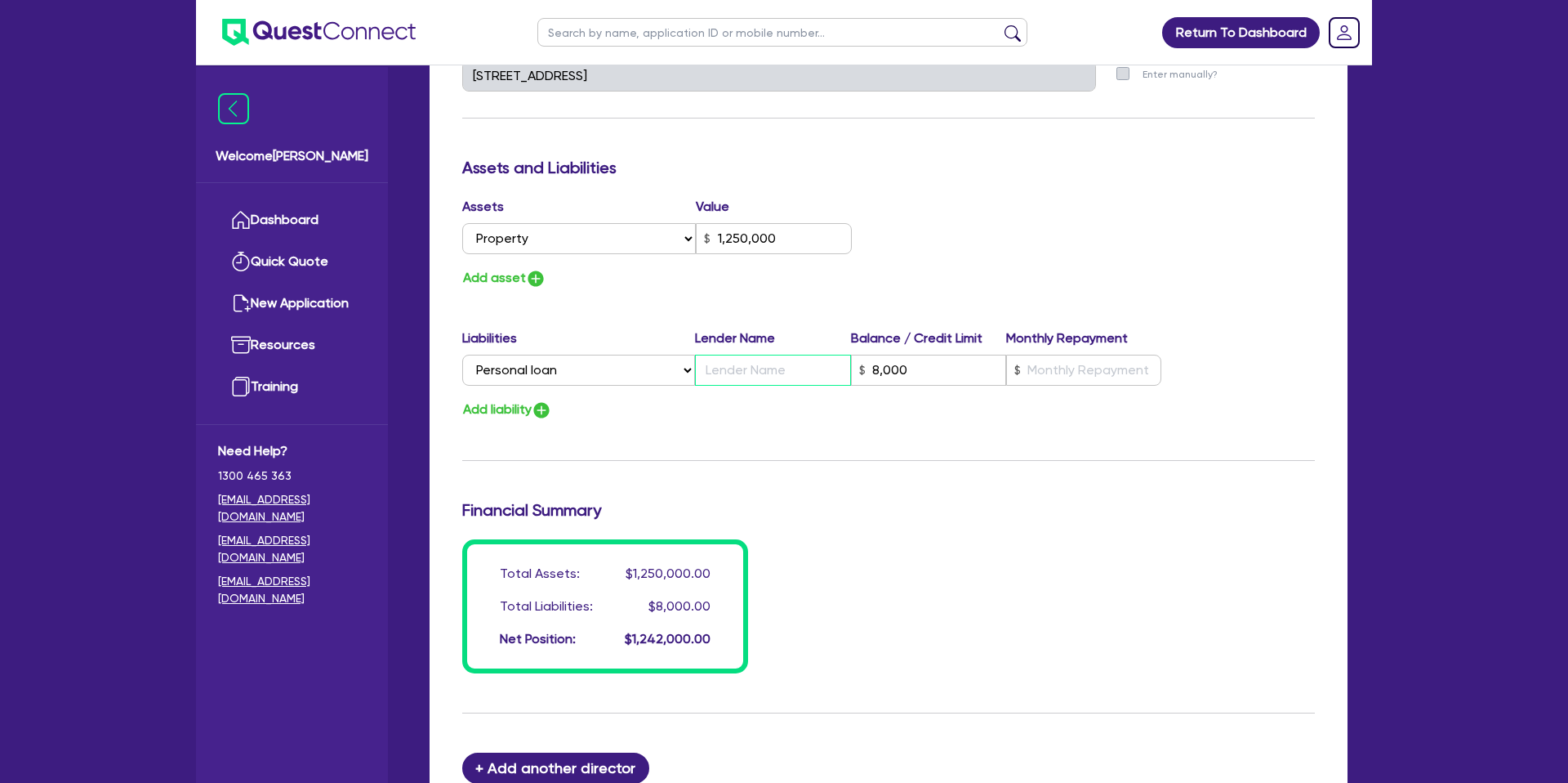
type input "1,250,000"
type input "S"
type input "8,000"
type input "0"
type input "0407 734 101"
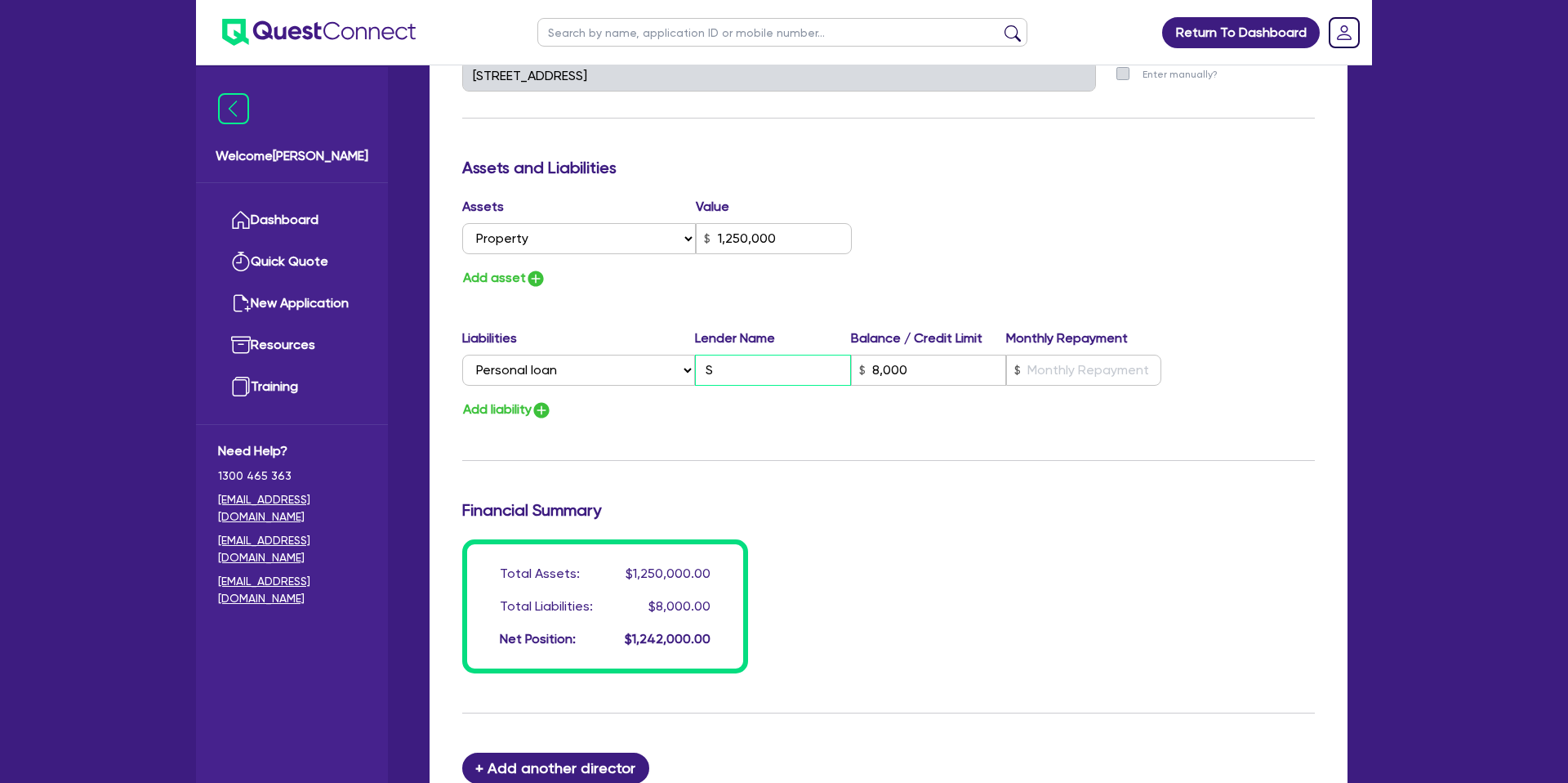
type input "1,250,000"
type input "Sn"
type input "8,000"
type input "0"
type input "0407 734 101"
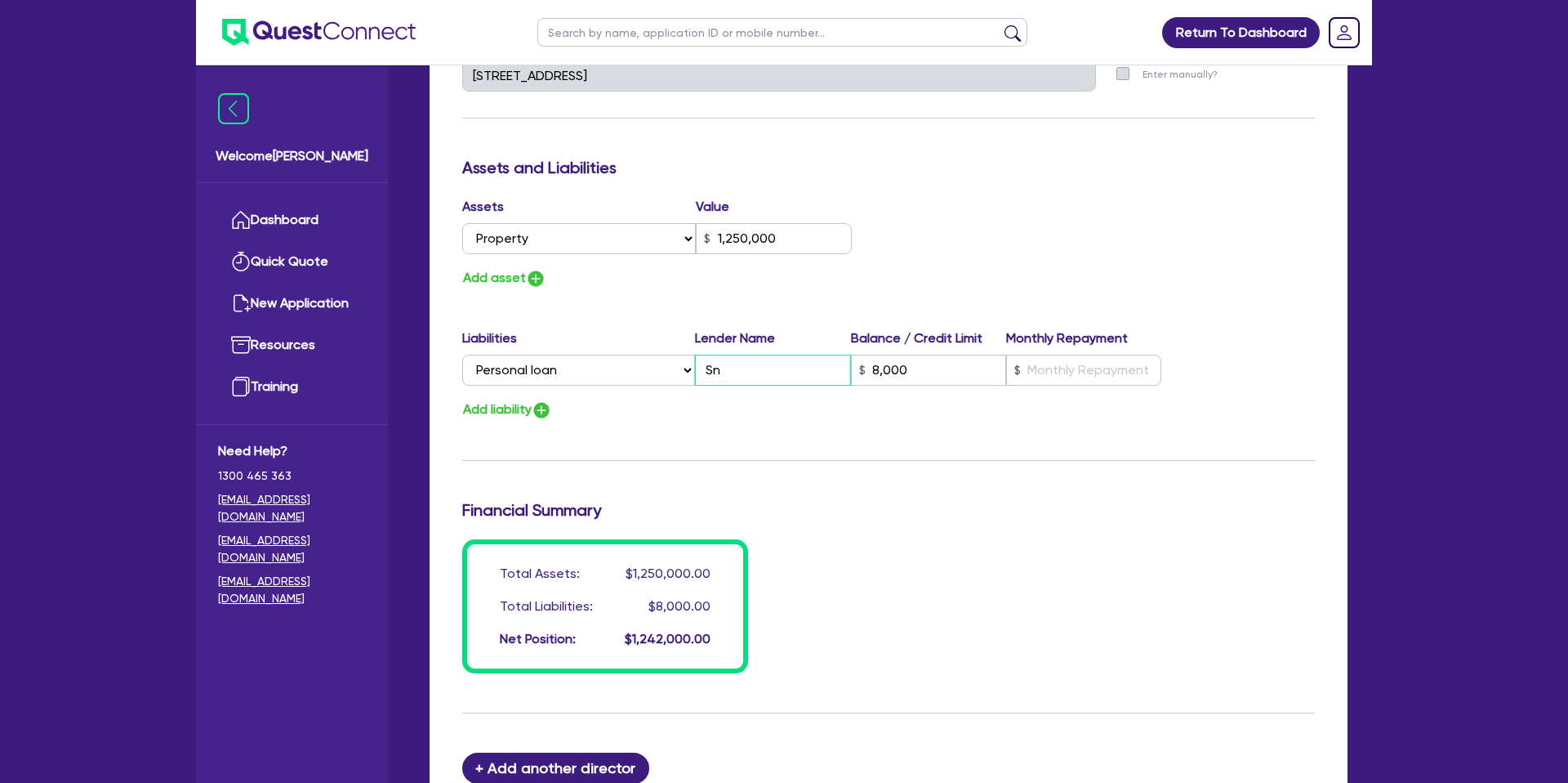
type input "1,250,000"
type input "Sna"
type input "8,000"
type input "0"
type input "0407 734 101"
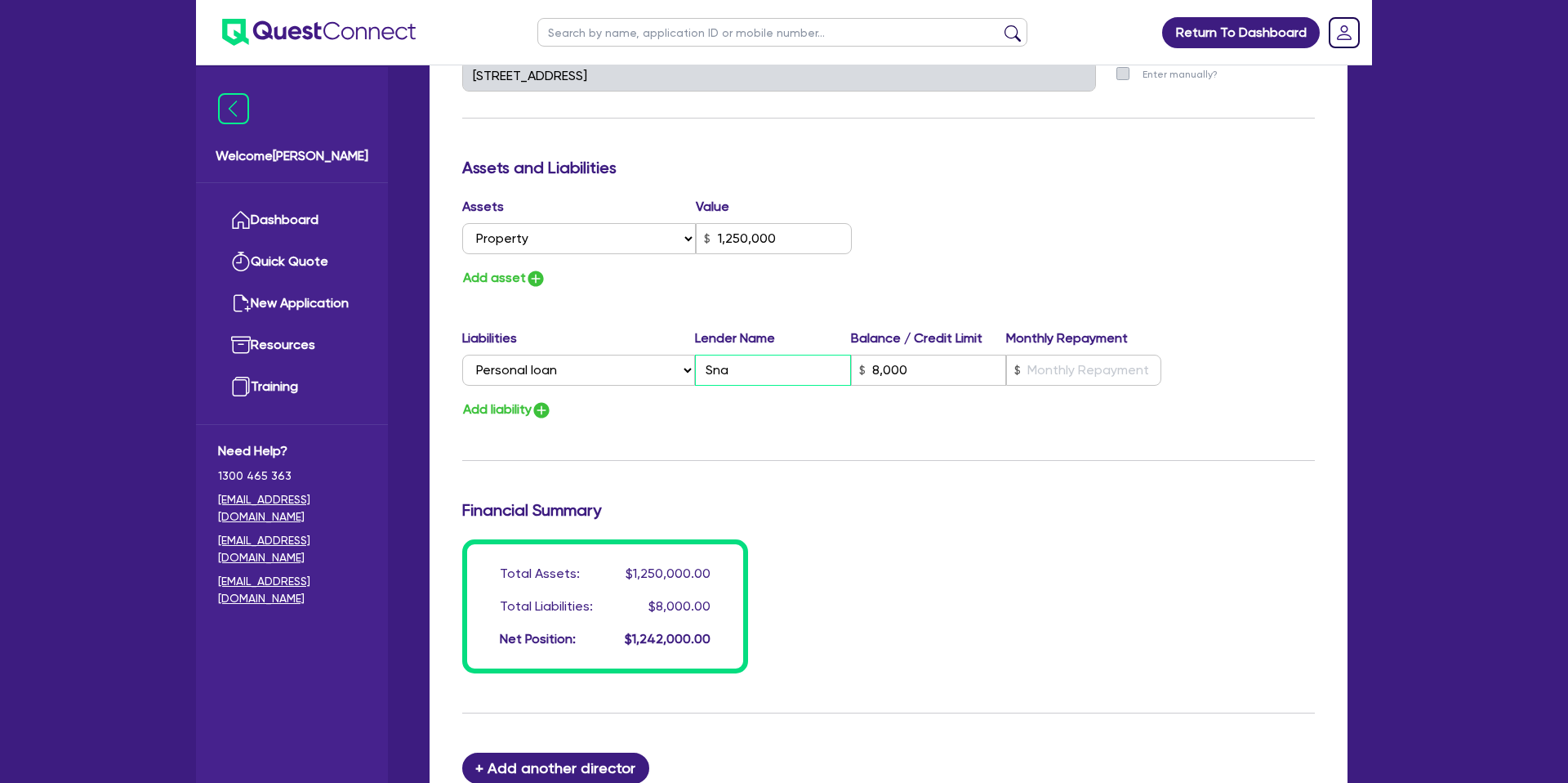
type input "1,250,000"
type input "Snap"
type input "8,000"
type input "0"
type input "0407 734 101"
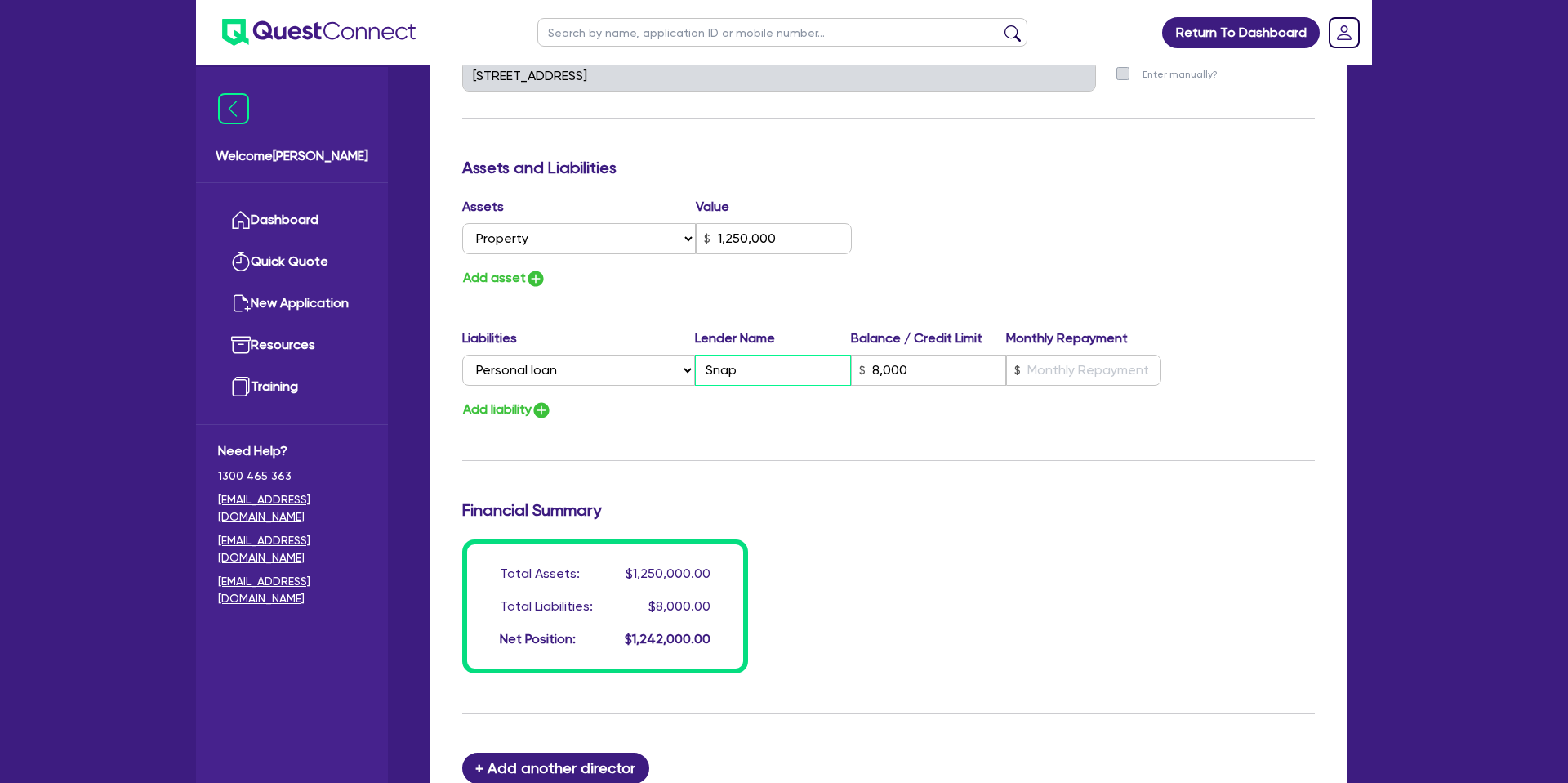
type input "1,250,000"
click at [1062, 368] on input "text" at bounding box center [1083, 369] width 155 height 31
click at [733, 450] on div "Update residential status for Director #1 Boarding is only acceptable when the …" at bounding box center [888, 69] width 852 height 1208
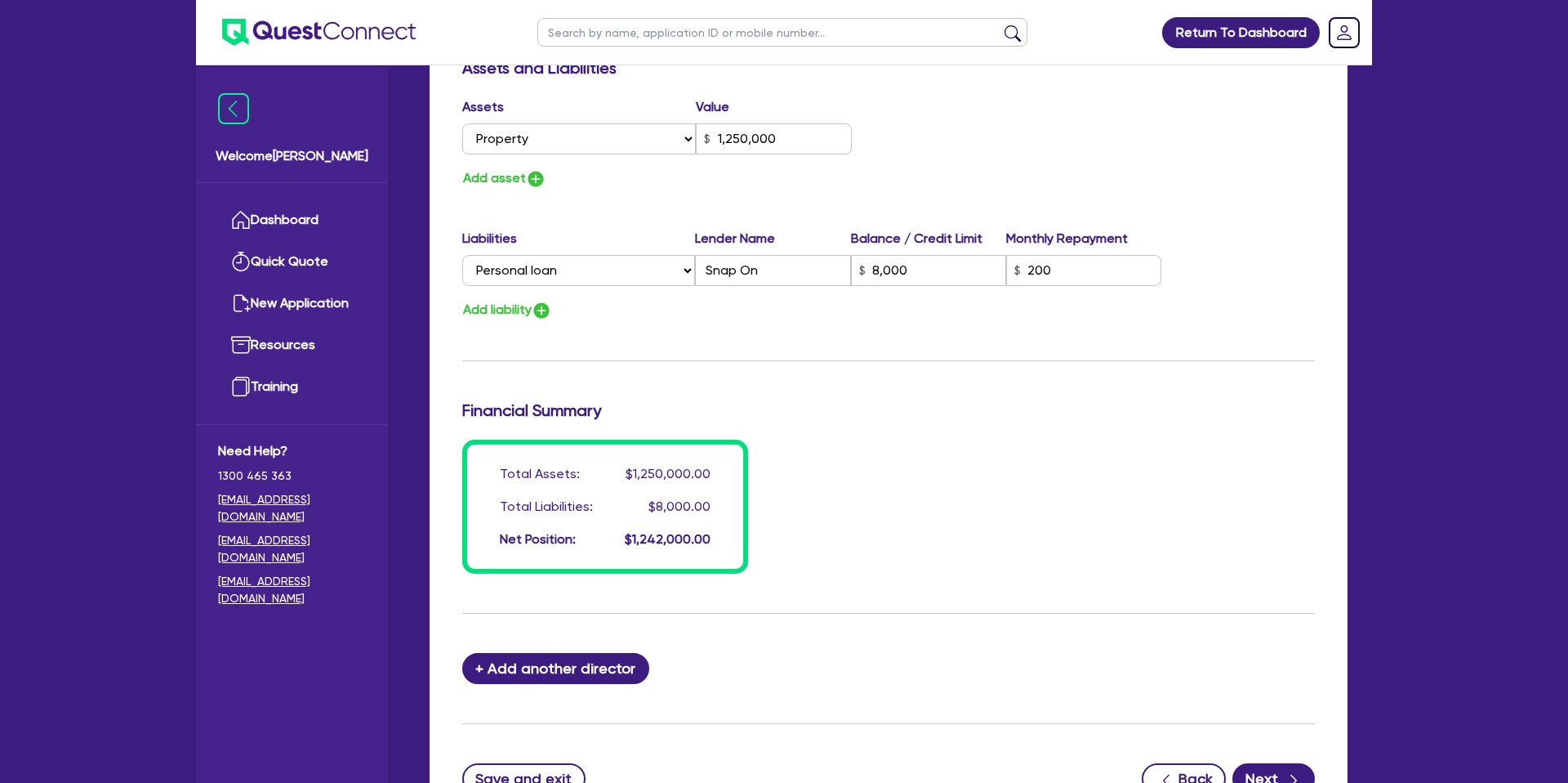
scroll to position [1110, 0]
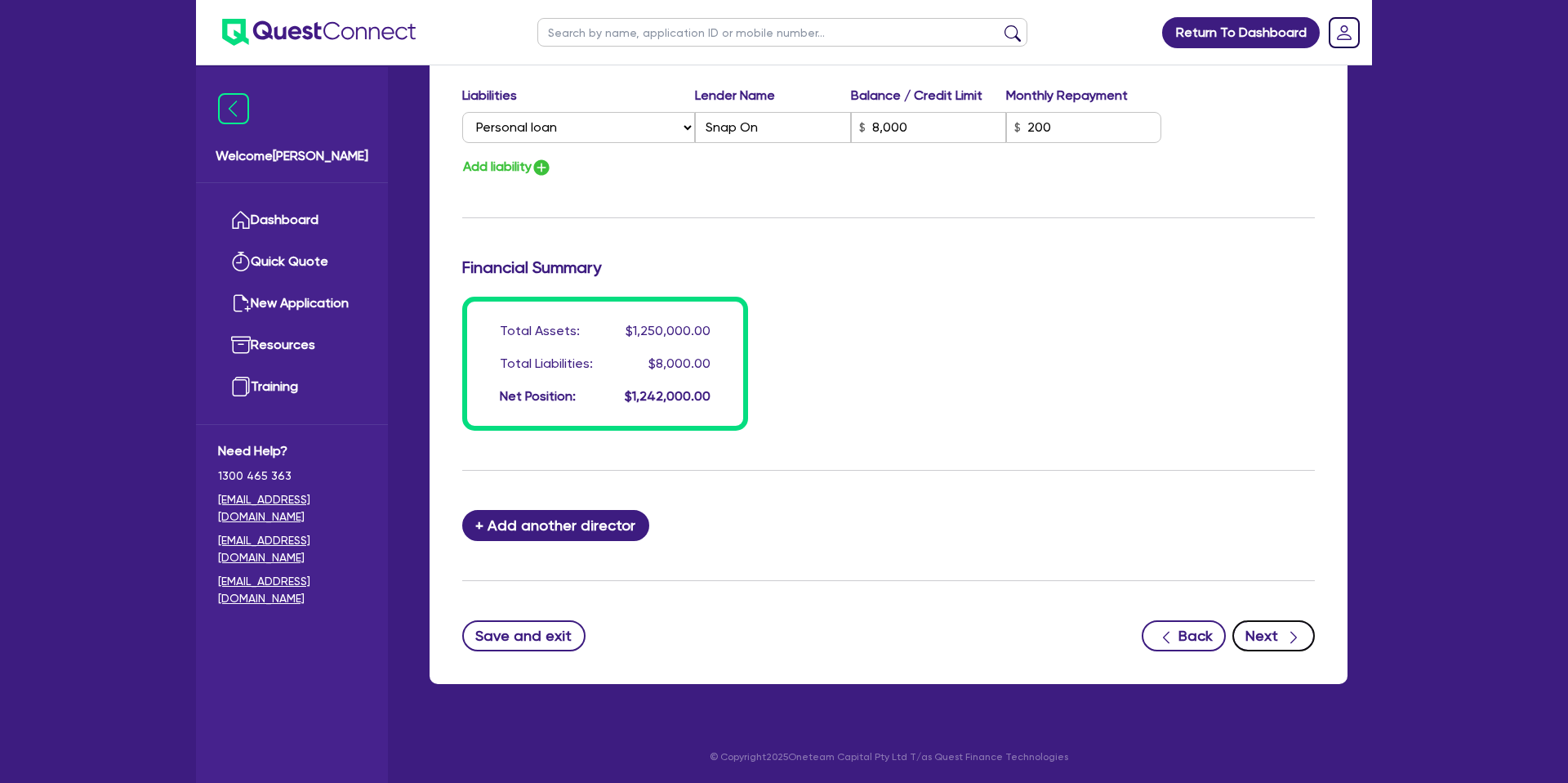
click at [1289, 627] on div "button" at bounding box center [1293, 635] width 16 height 21
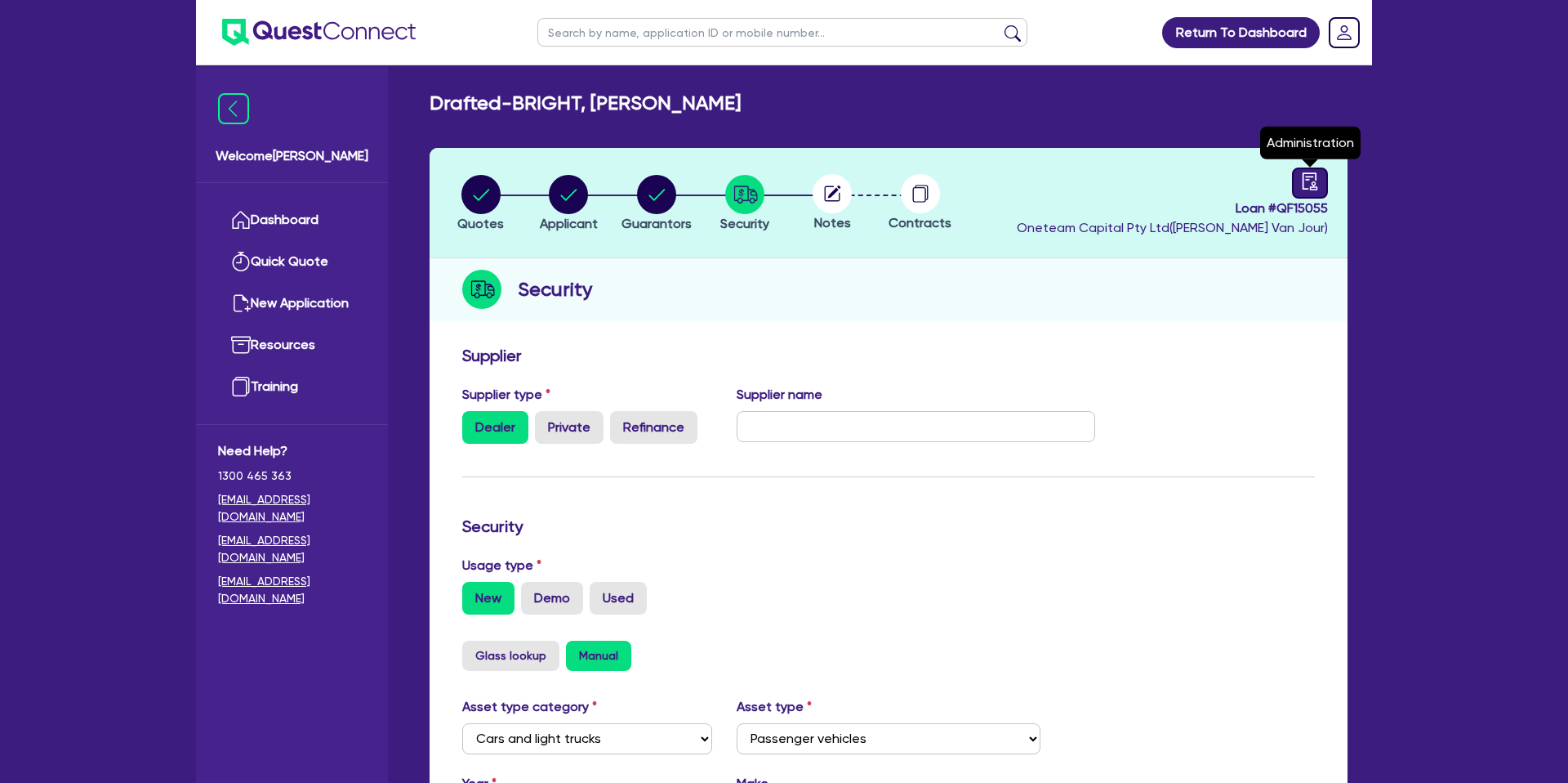
click at [1317, 173] on icon "audit" at bounding box center [1310, 180] width 18 height 18
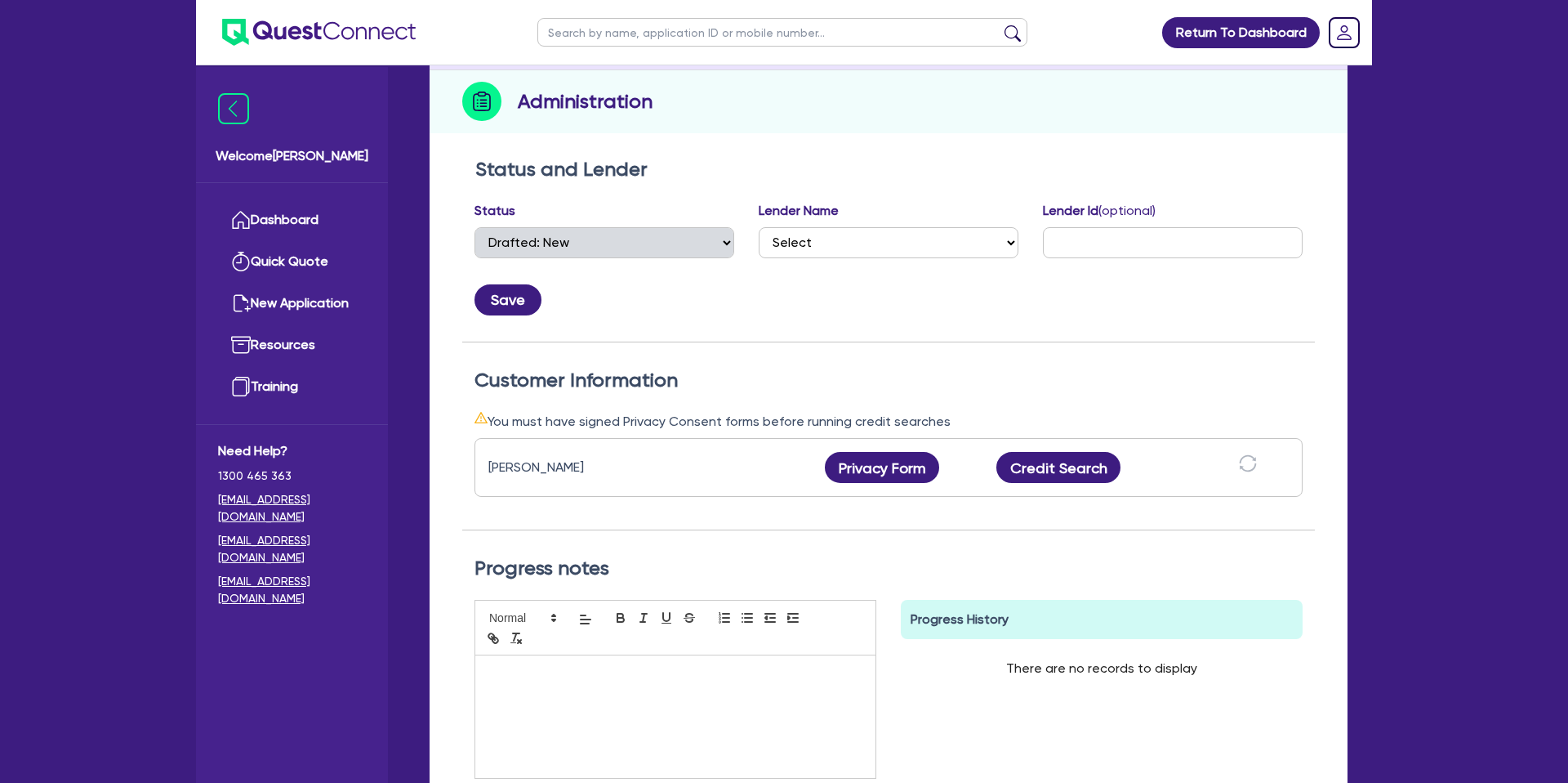
scroll to position [205, 0]
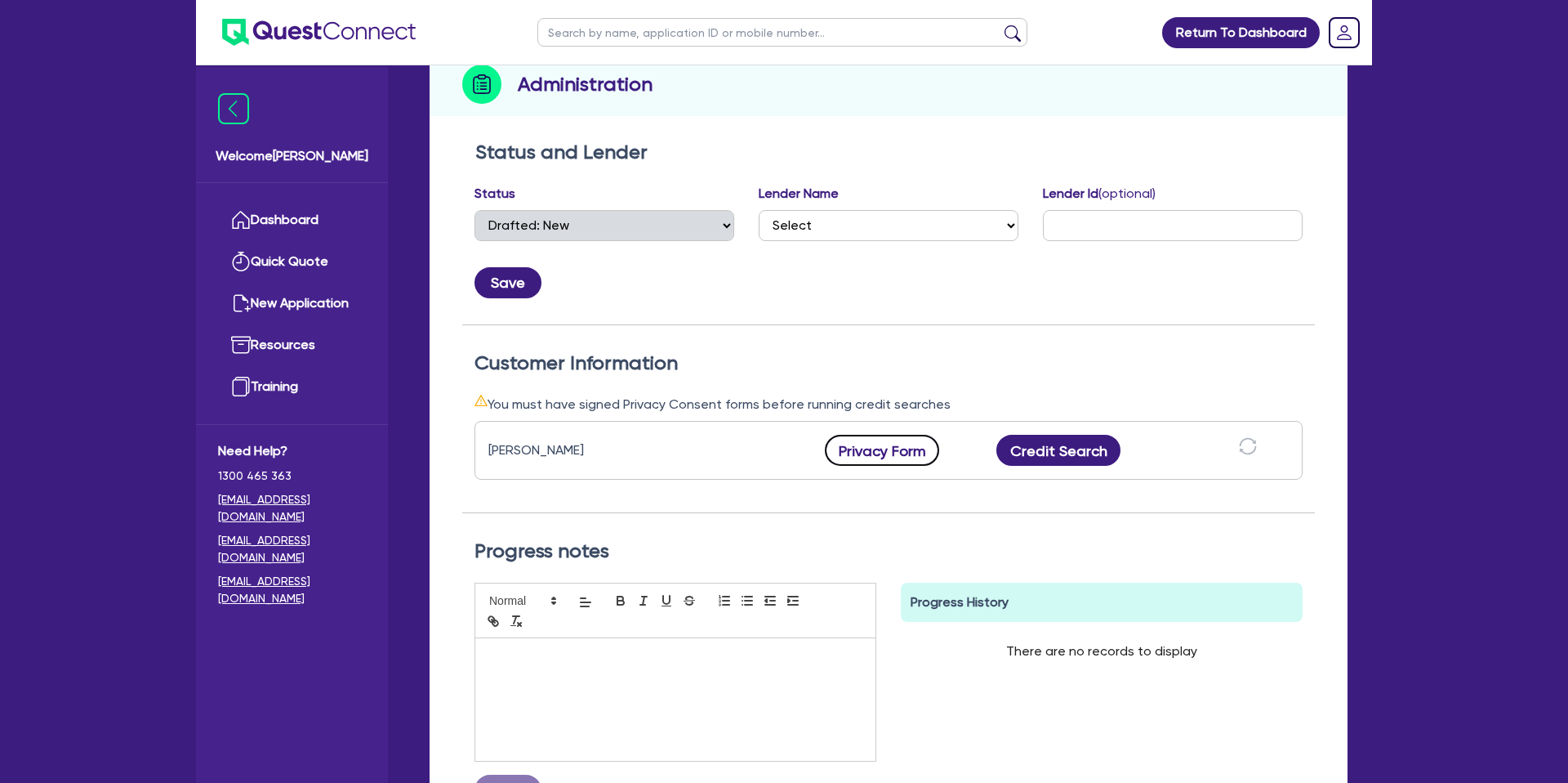
click at [890, 455] on button "Privacy Form" at bounding box center [882, 449] width 115 height 31
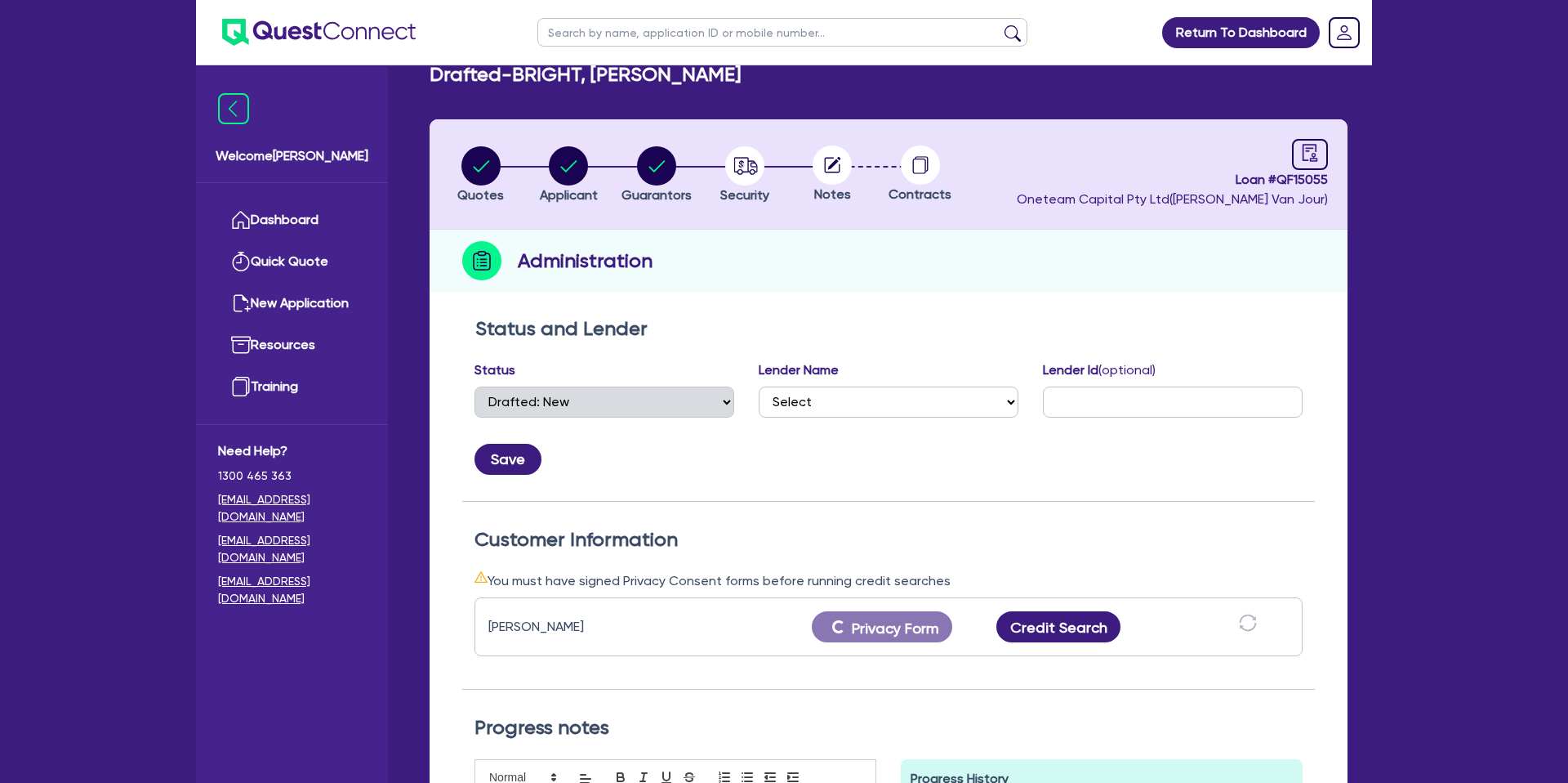
scroll to position [0, 0]
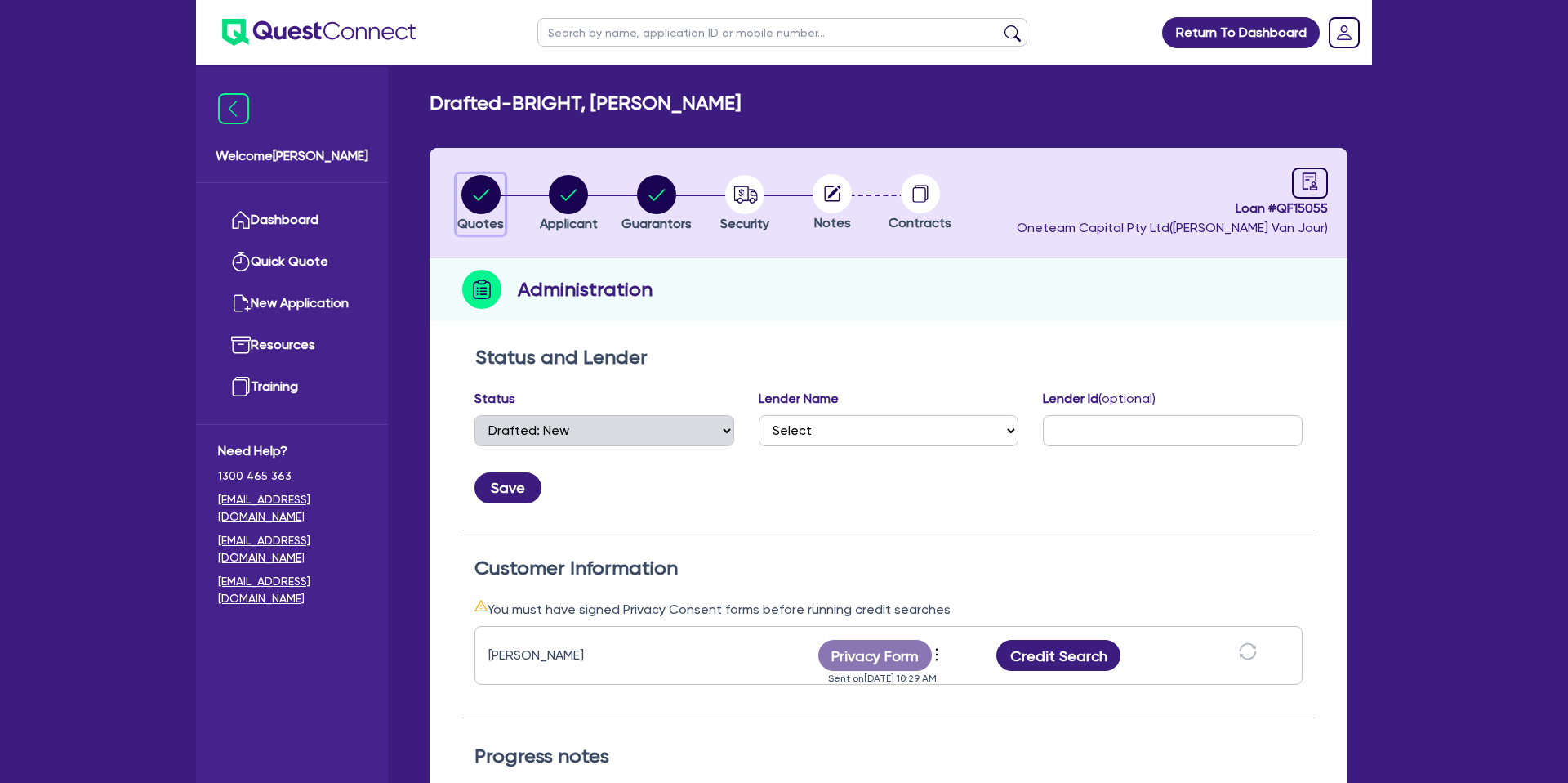
click at [467, 189] on circle "button" at bounding box center [481, 195] width 39 height 39
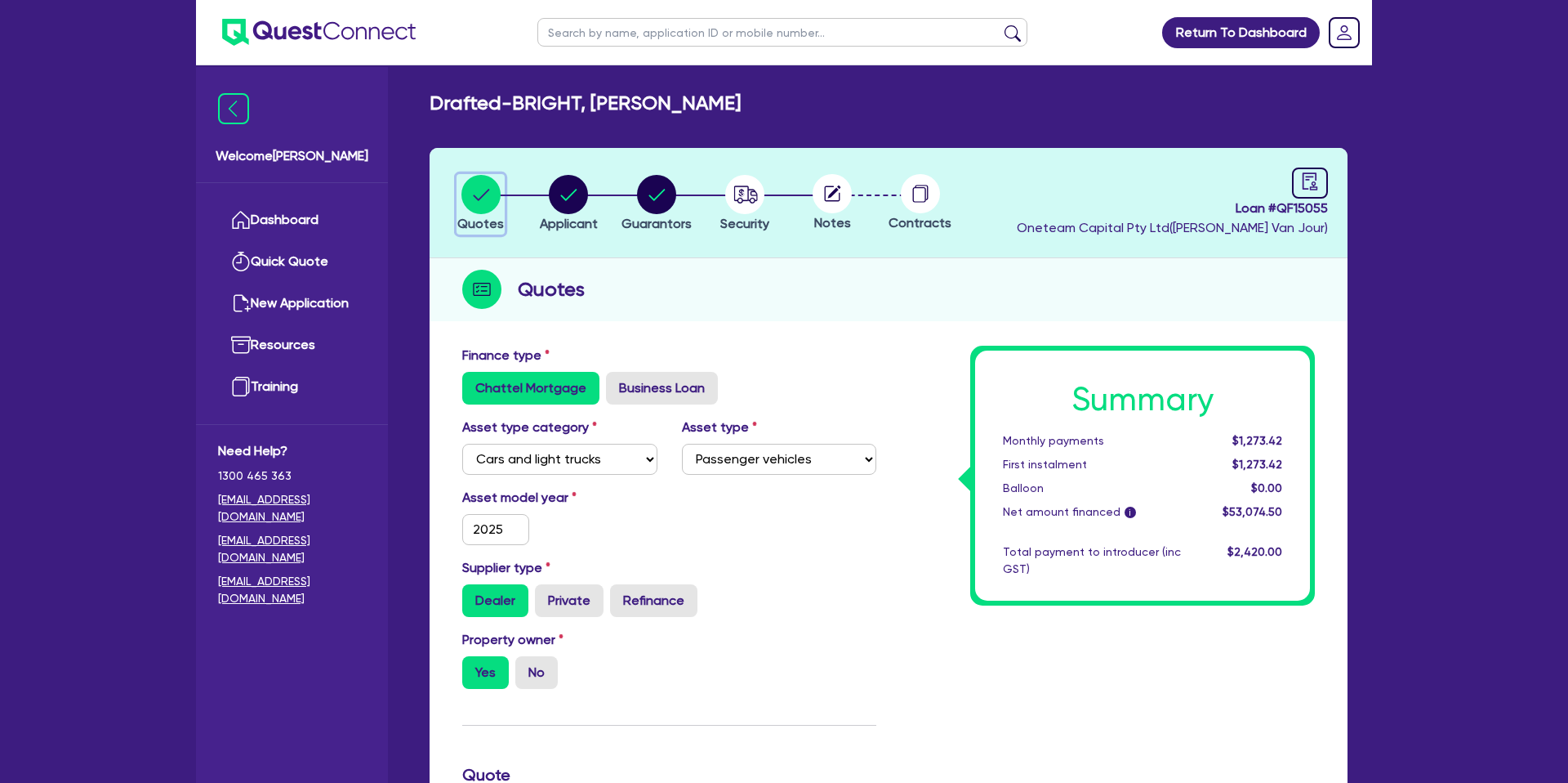
scroll to position [1, 0]
click at [560, 196] on circle "button" at bounding box center [568, 194] width 39 height 39
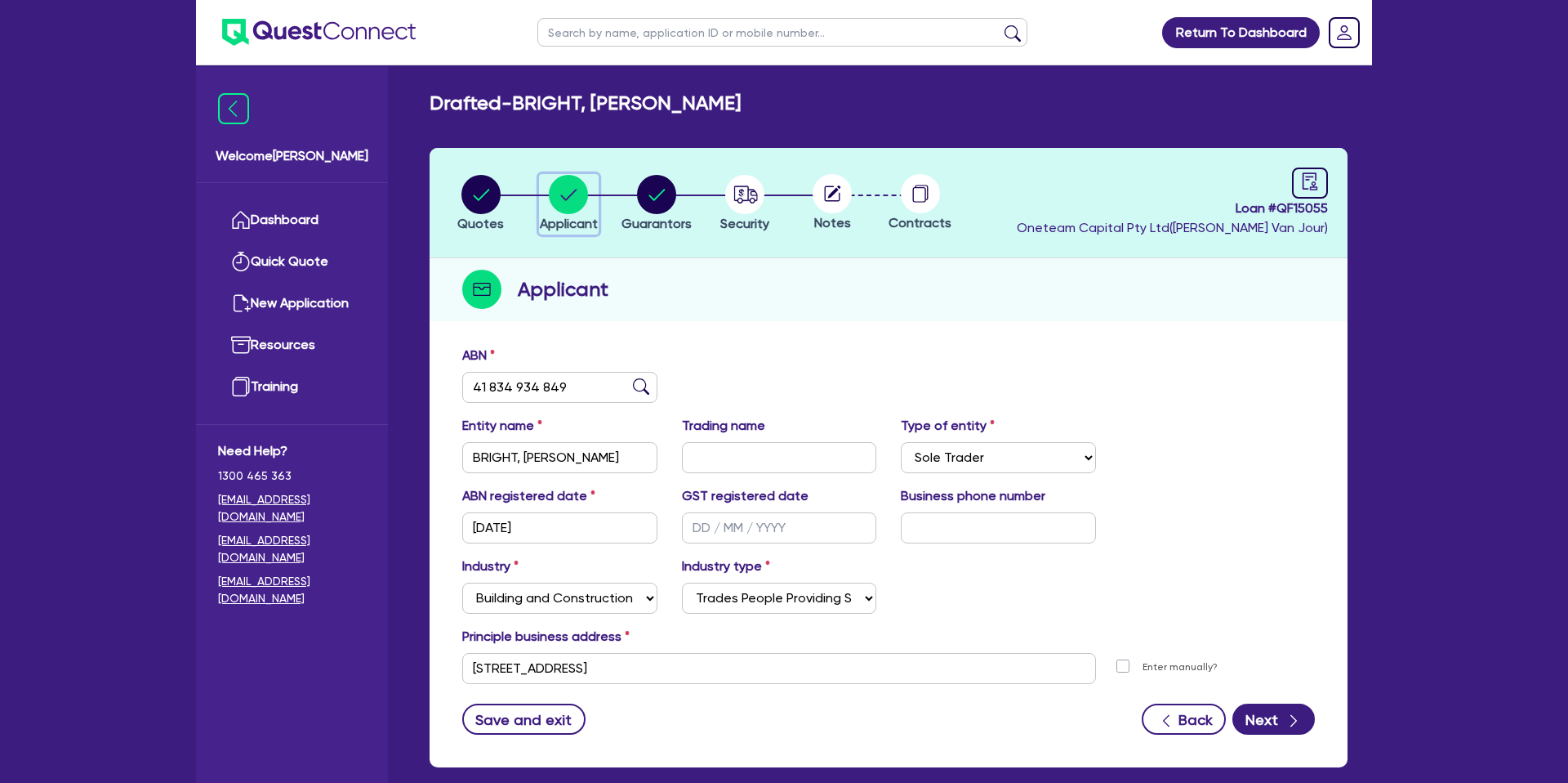
scroll to position [85, 0]
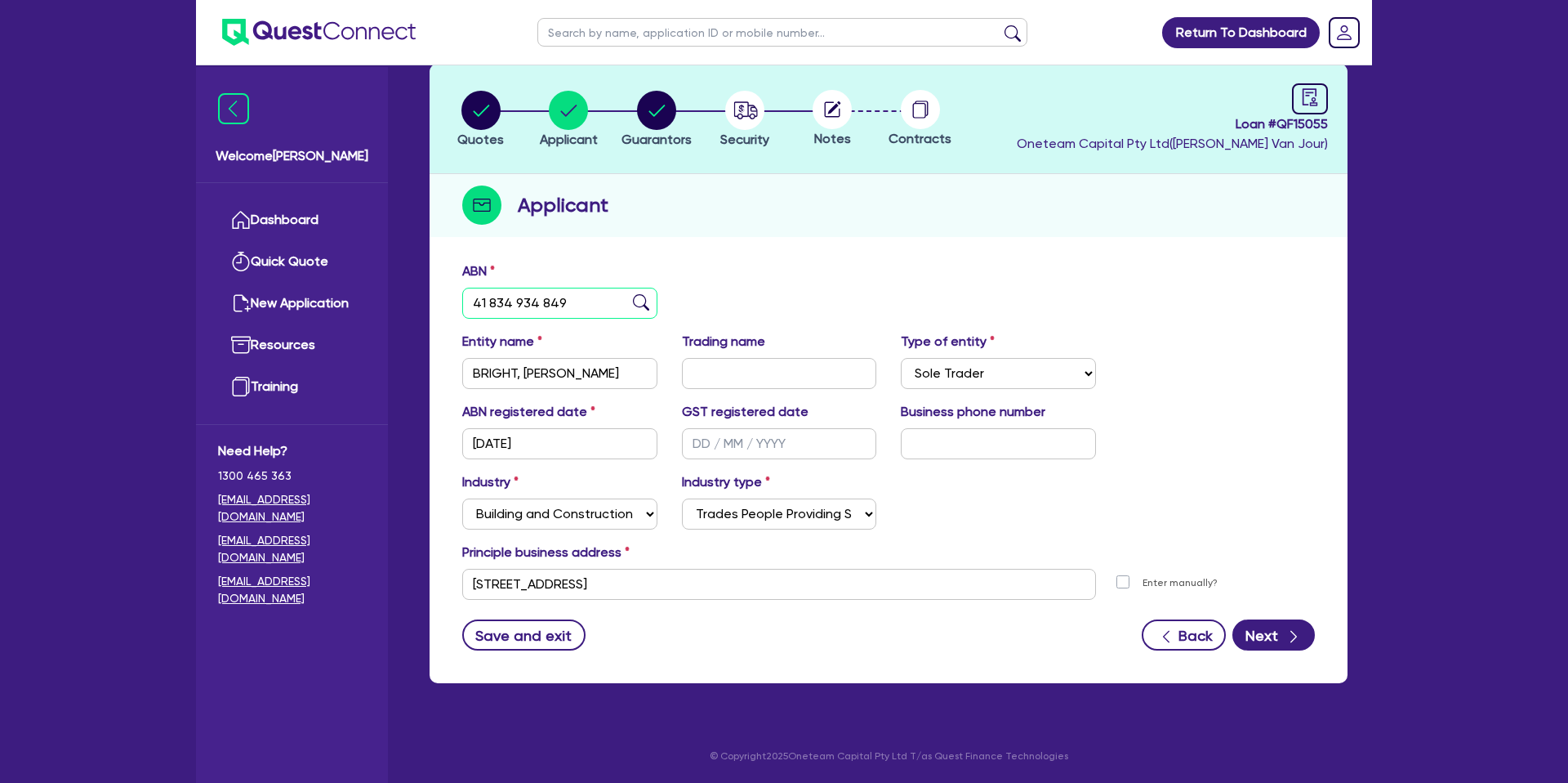
click at [497, 302] on input "41 834 934 849" at bounding box center [560, 303] width 195 height 31
click at [496, 302] on input "41 834 934 849" at bounding box center [560, 303] width 195 height 31
click at [1034, 332] on div "Type of entity Select Sole Trader Company Partnership Trust" at bounding box center [999, 360] width 220 height 57
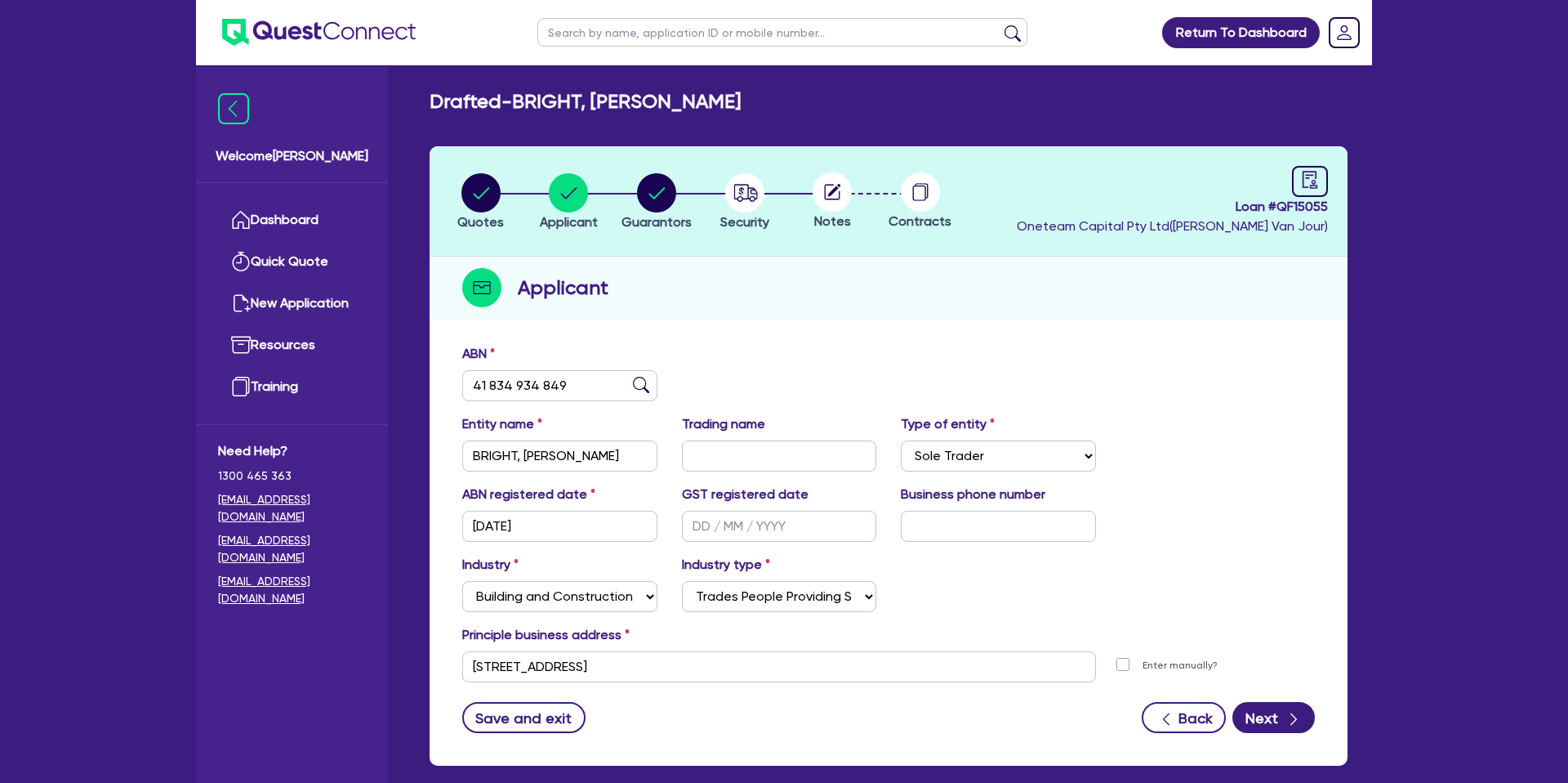
scroll to position [0, 0]
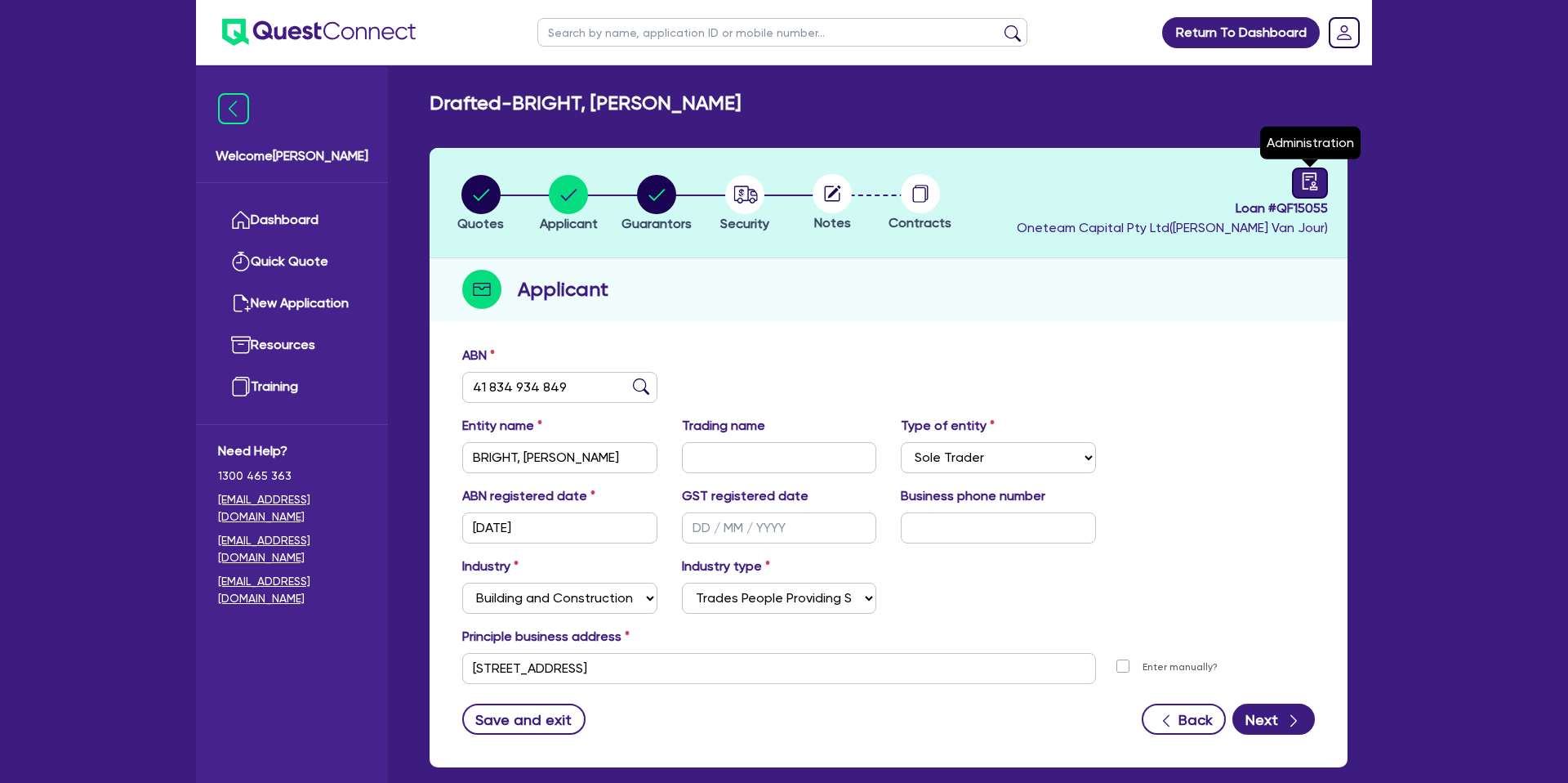
click at [1301, 182] on icon "audit" at bounding box center [1310, 180] width 18 height 18
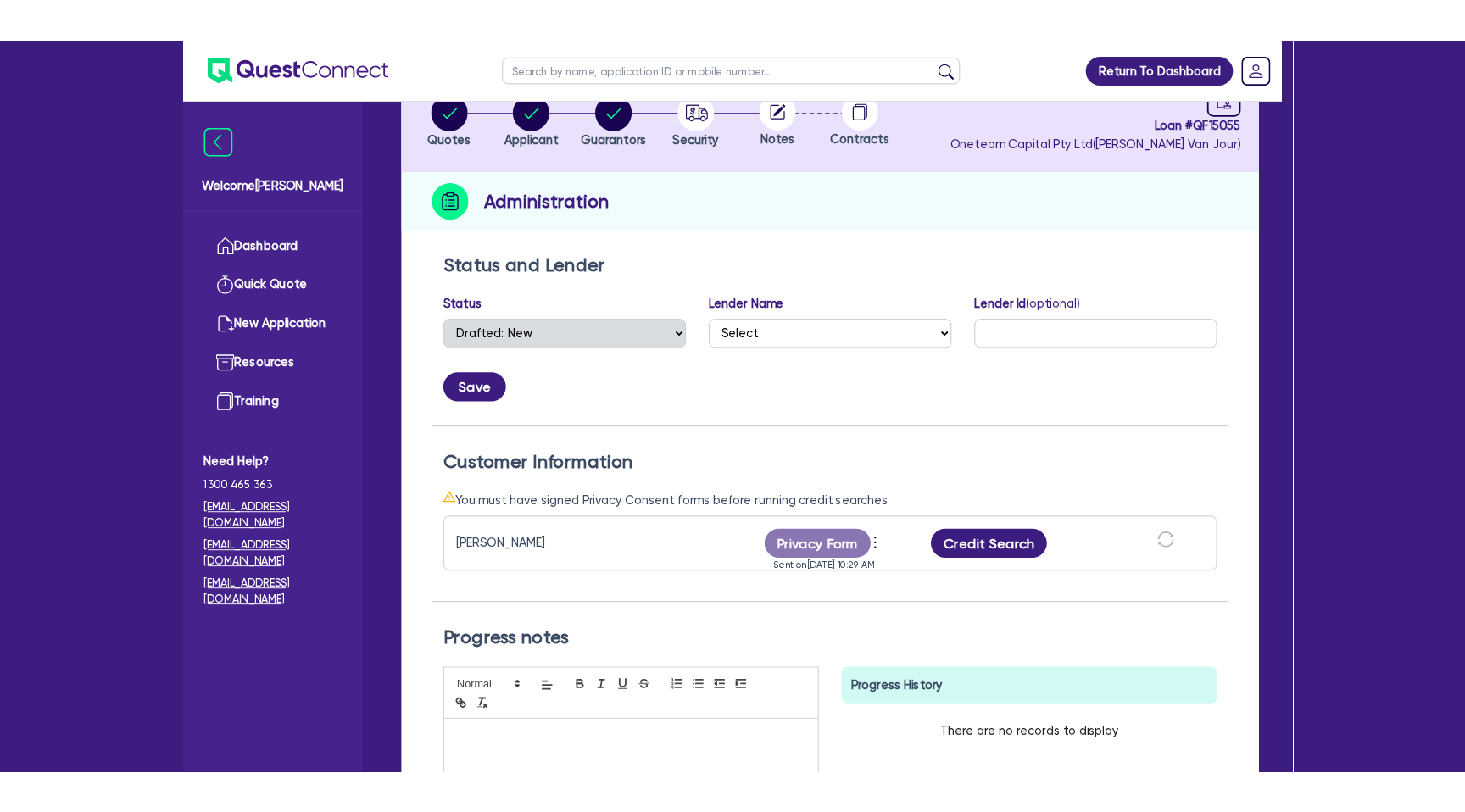
scroll to position [127, 0]
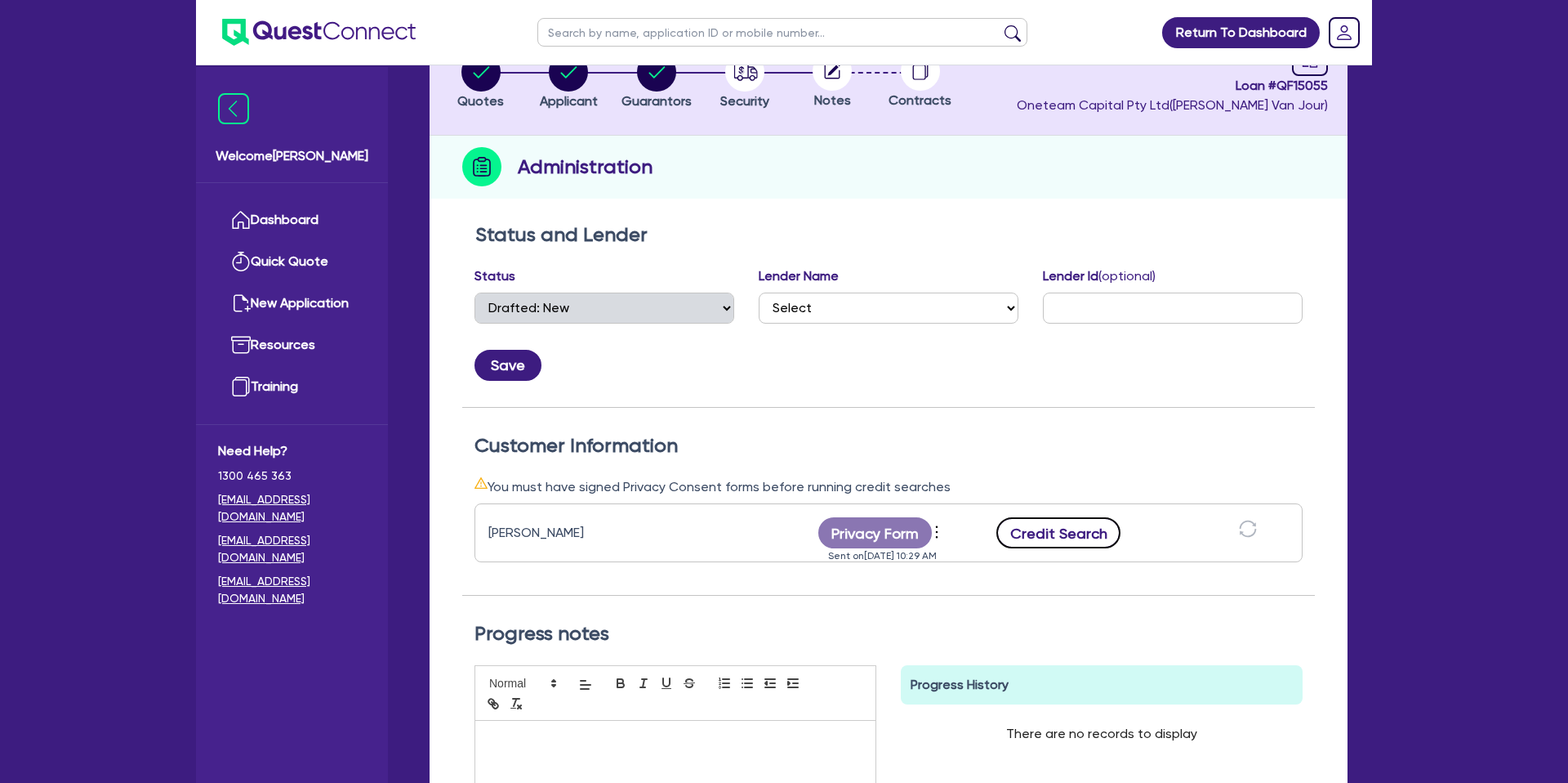
click at [1088, 525] on button "Credit Search" at bounding box center [1058, 532] width 124 height 31
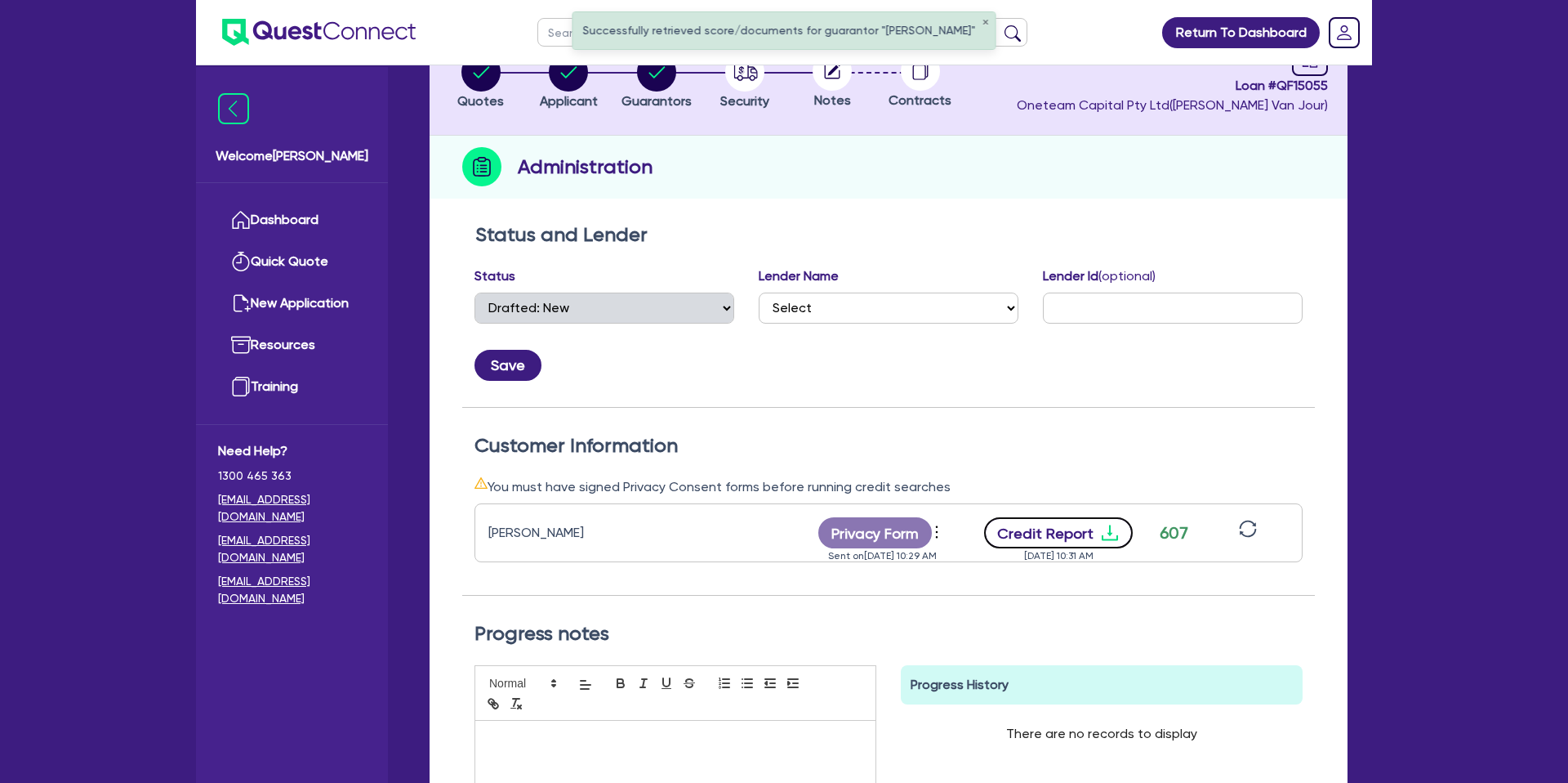
click at [1100, 525] on icon "download" at bounding box center [1110, 532] width 20 height 20
